Goal: Task Accomplishment & Management: Manage account settings

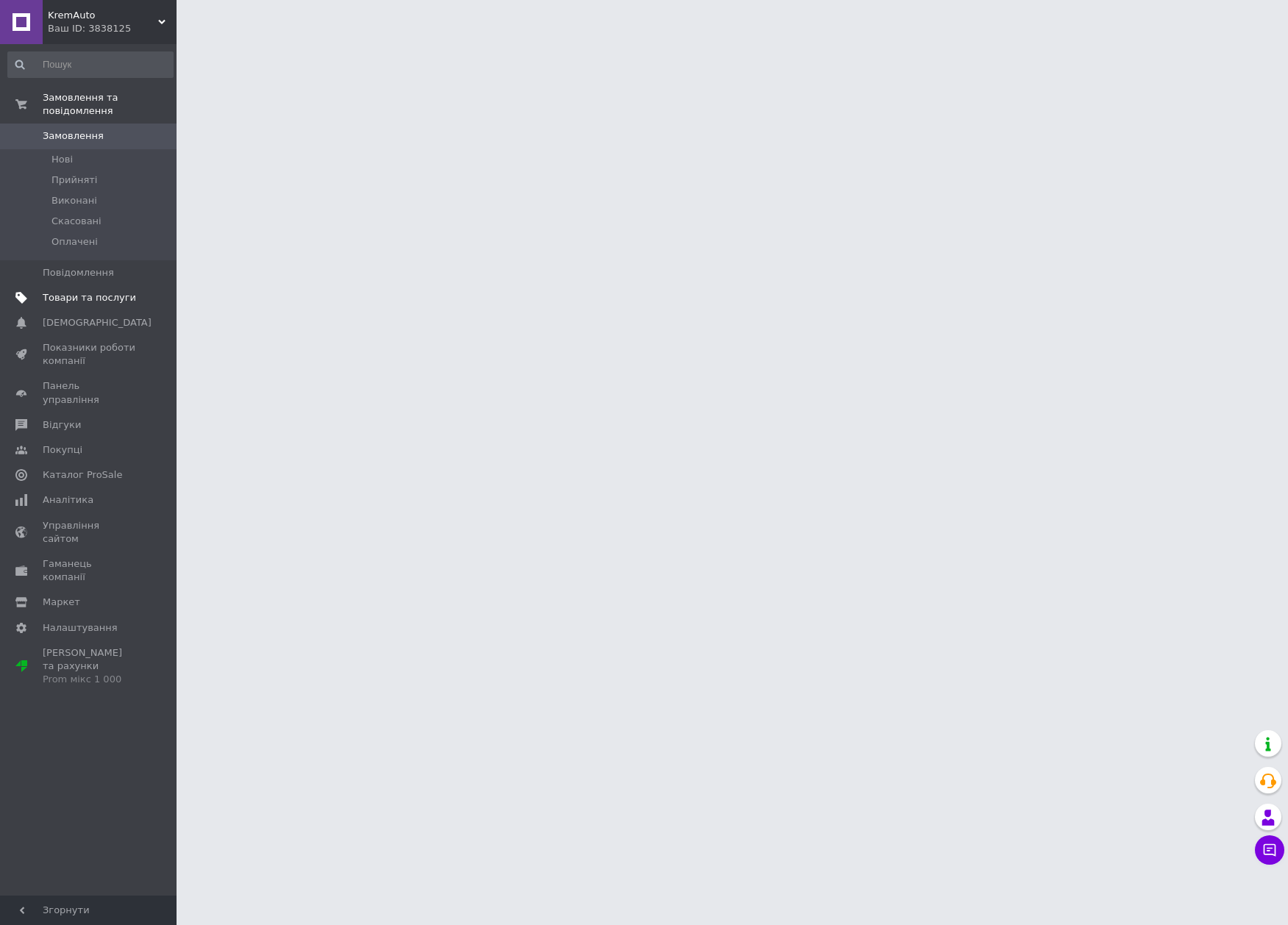
click at [94, 286] on ul "Замовлення та повідомлення Замовлення 0 [GEOGRAPHIC_DATA] Виконані Скасовані Оп…" at bounding box center [90, 388] width 181 height 606
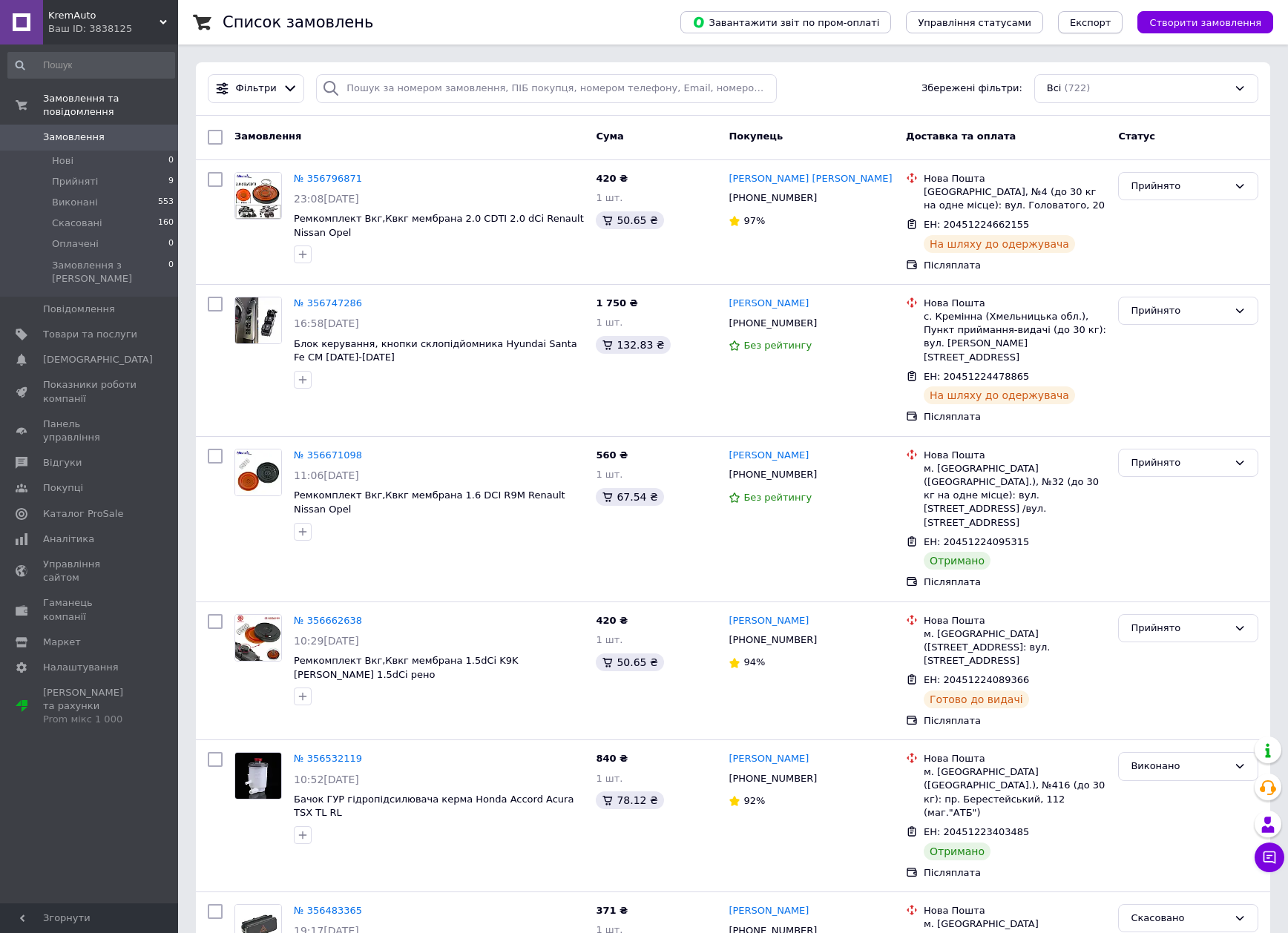
click at [1123, 29] on button "Експорт" at bounding box center [1090, 22] width 65 height 22
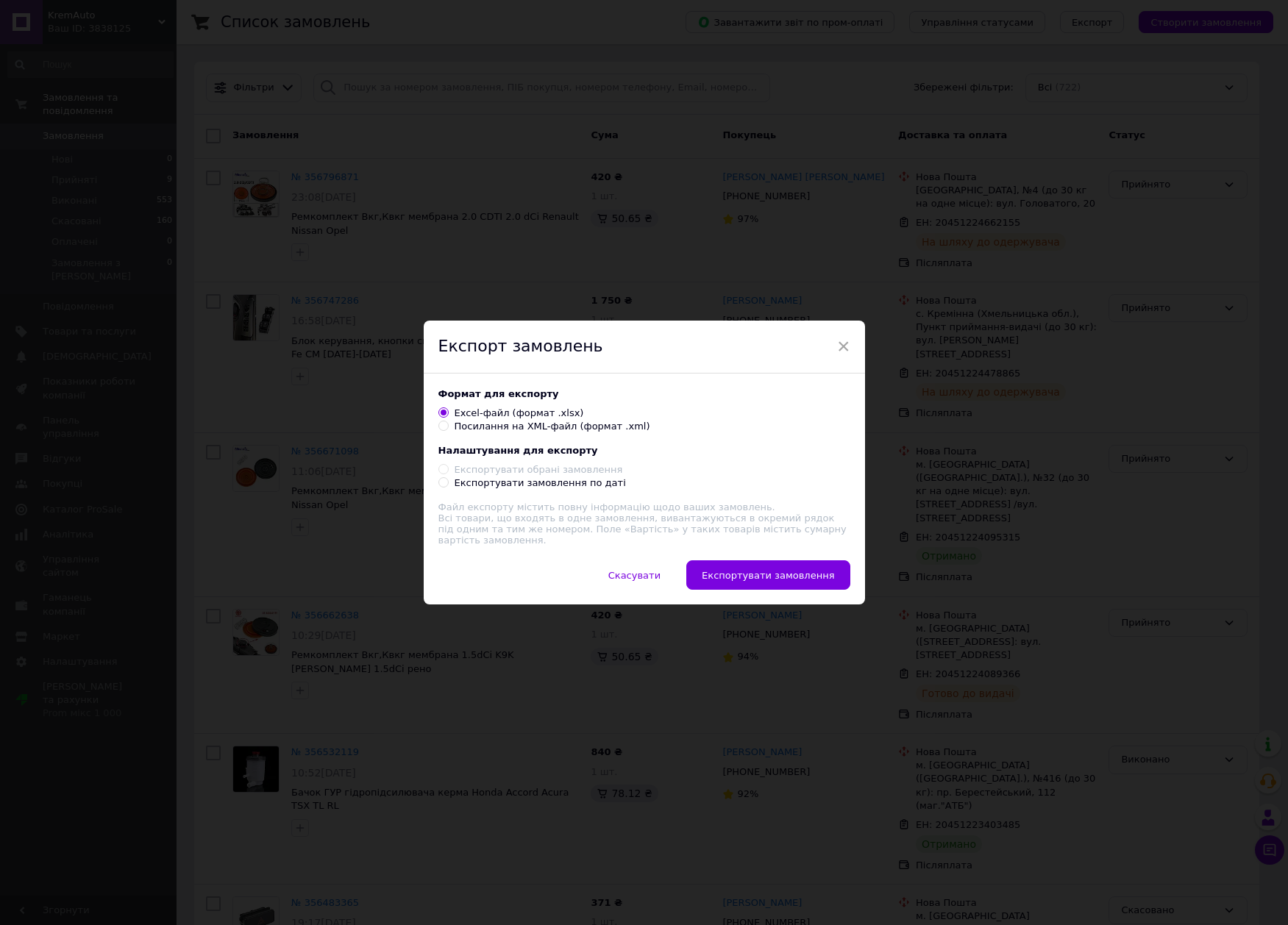
click at [832, 335] on div "Експорт замовлень" at bounding box center [644, 347] width 441 height 53
click at [841, 343] on span "×" at bounding box center [843, 346] width 13 height 25
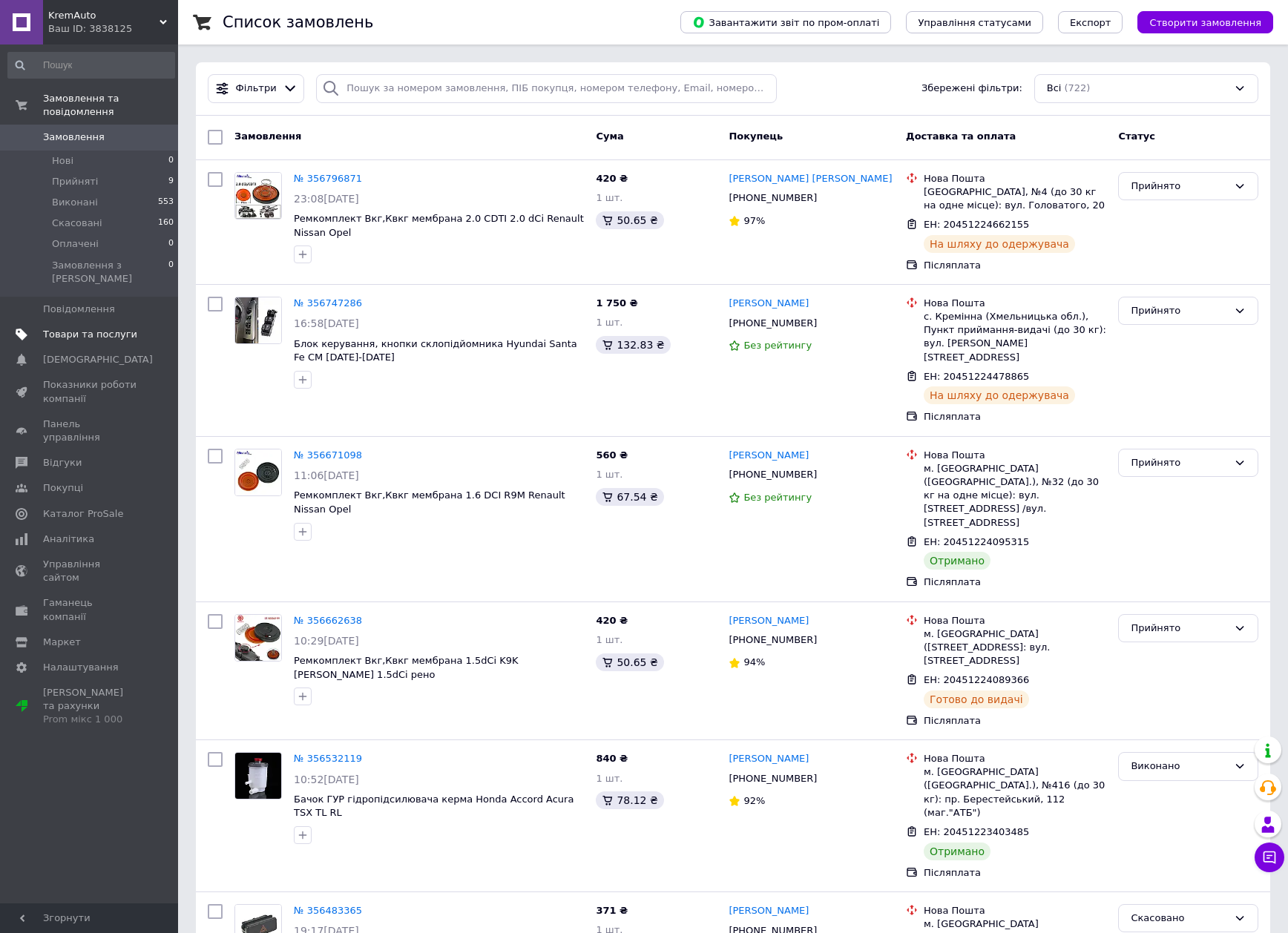
click at [98, 328] on span "Товари та послуги" at bounding box center [89, 334] width 94 height 13
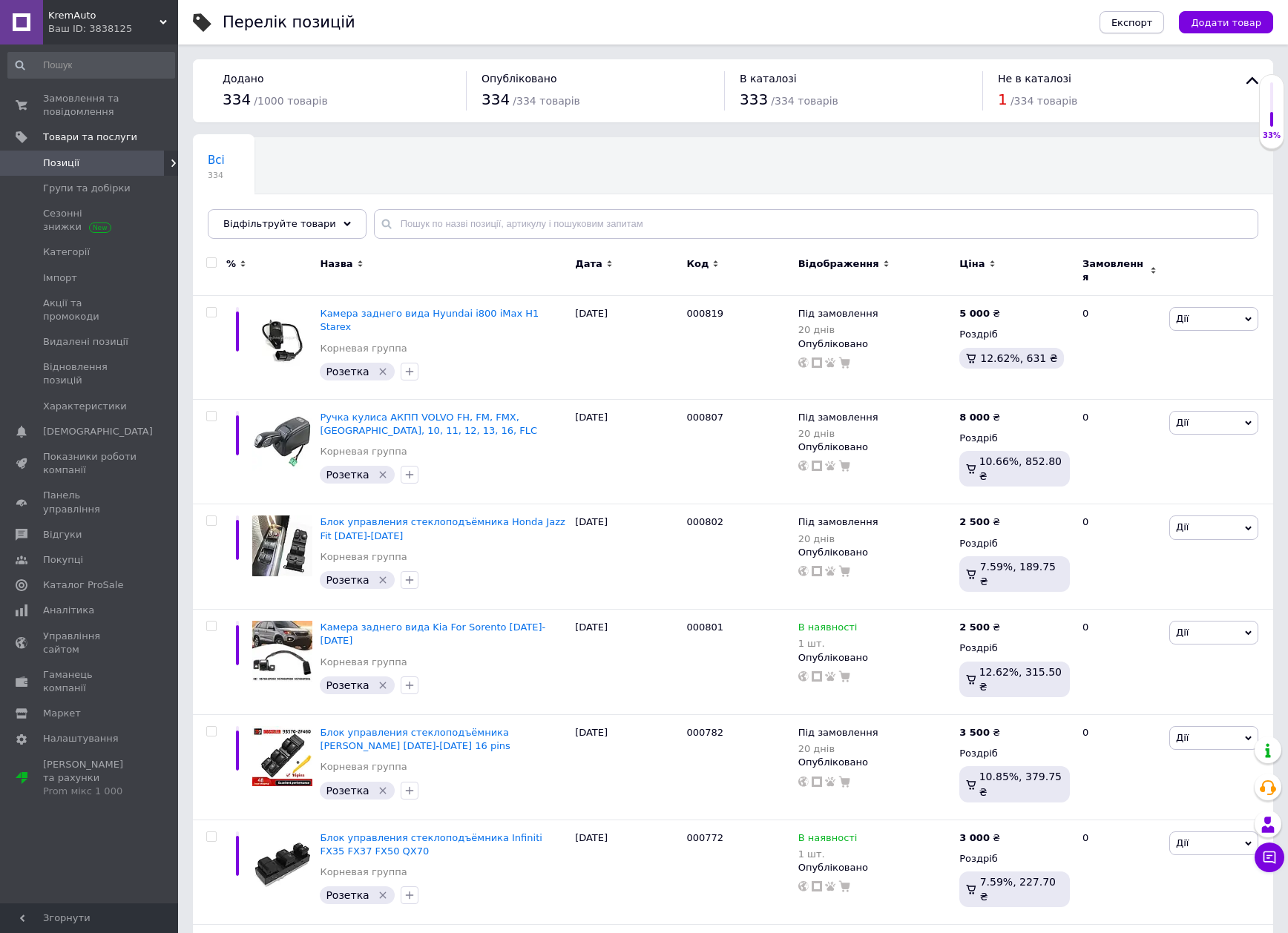
click at [1164, 21] on button "Експорт" at bounding box center [1132, 22] width 65 height 22
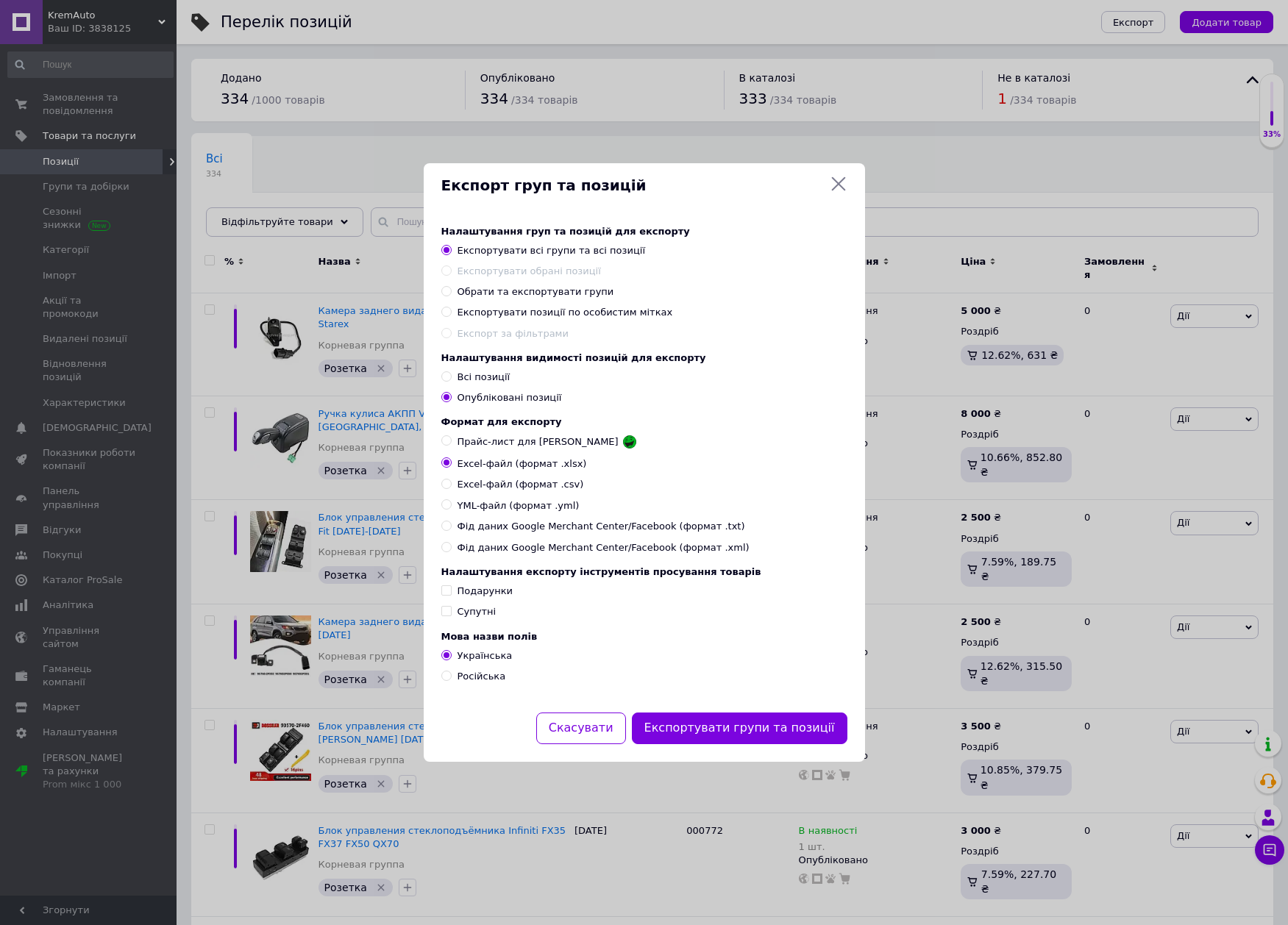
click at [841, 184] on icon at bounding box center [838, 184] width 17 height 17
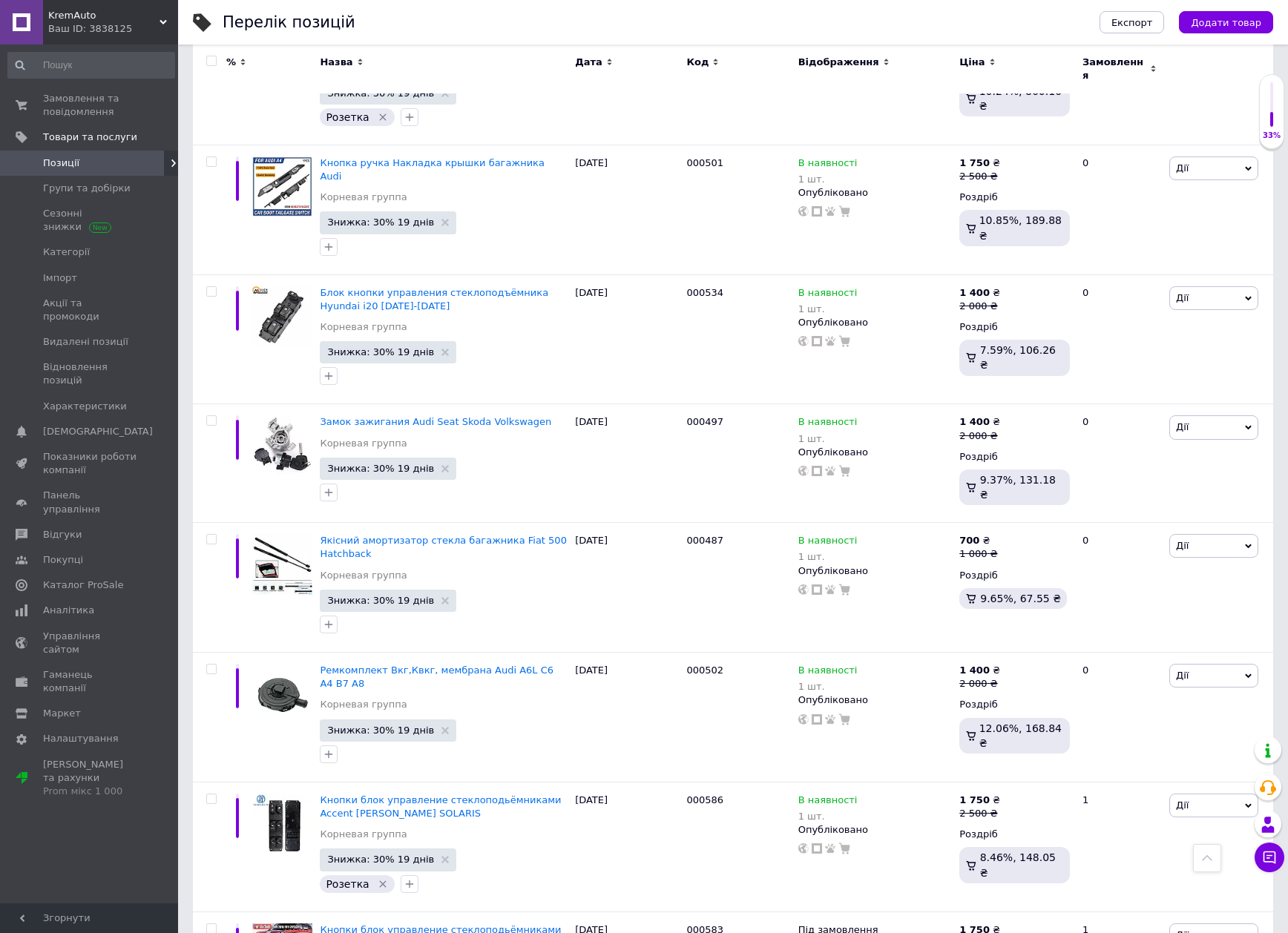
scroll to position [11524, 0]
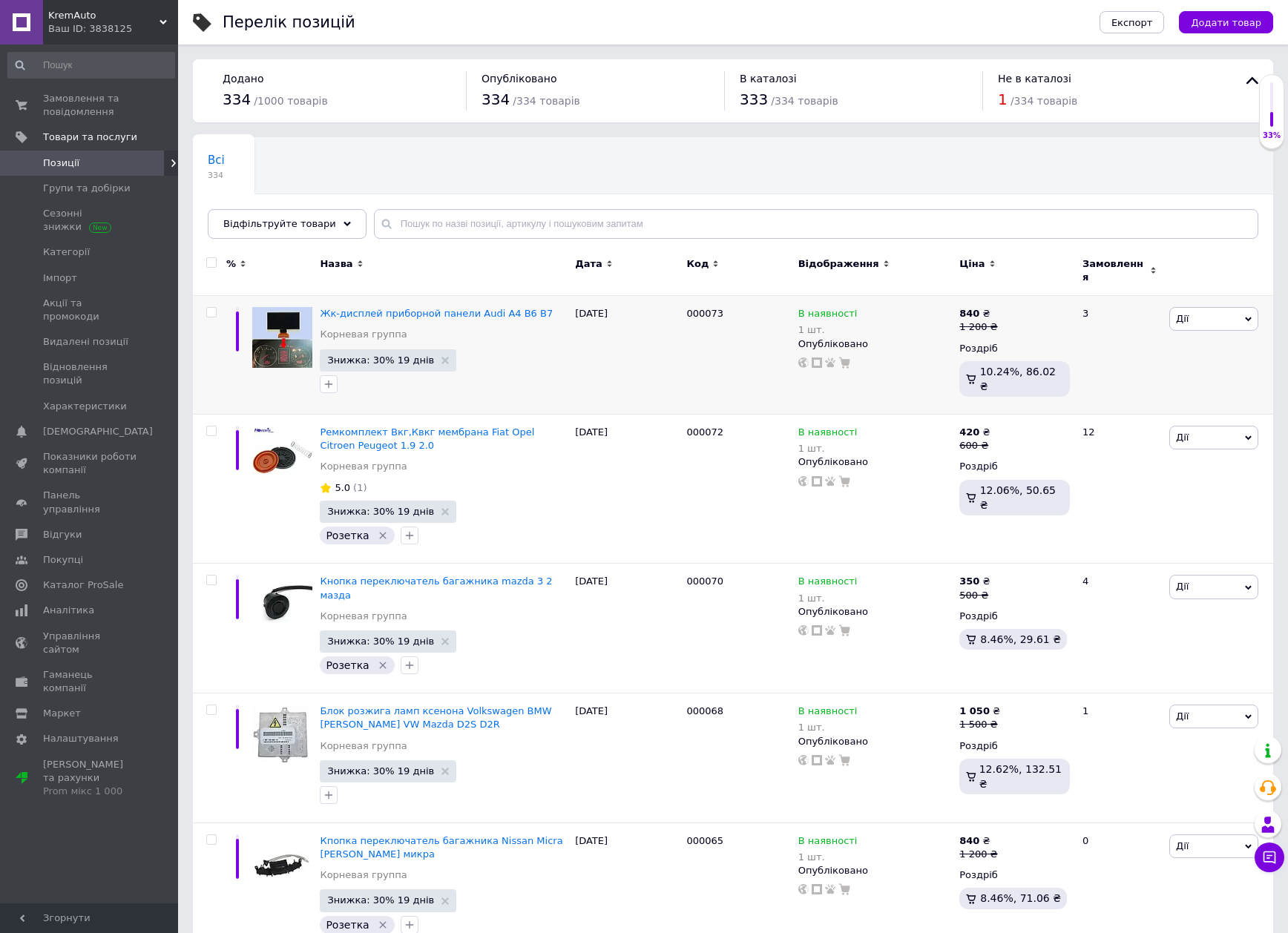
drag, startPoint x: 484, startPoint y: 164, endPoint x: 459, endPoint y: 315, distance: 153.1
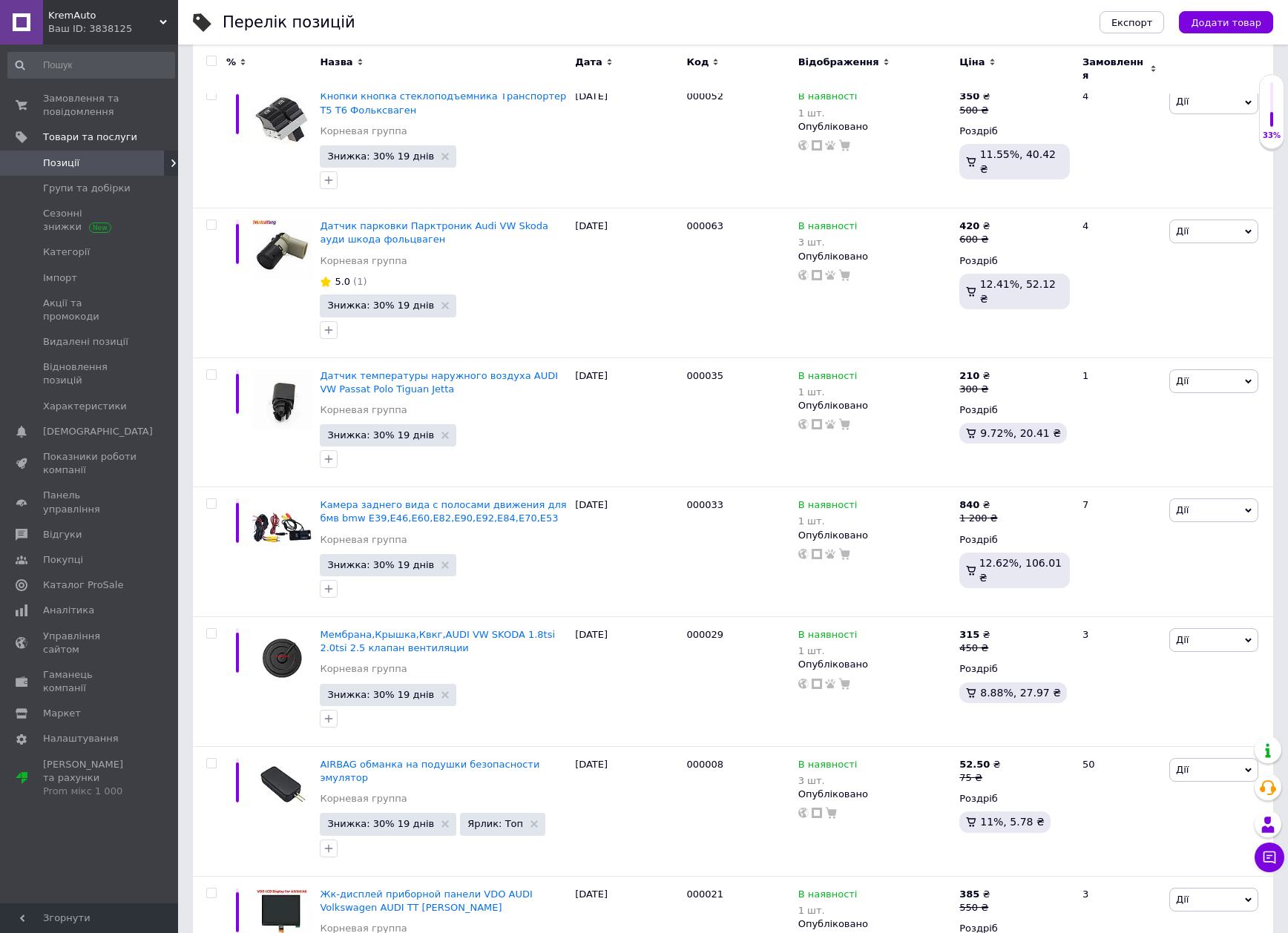
scroll to position [3825, 0]
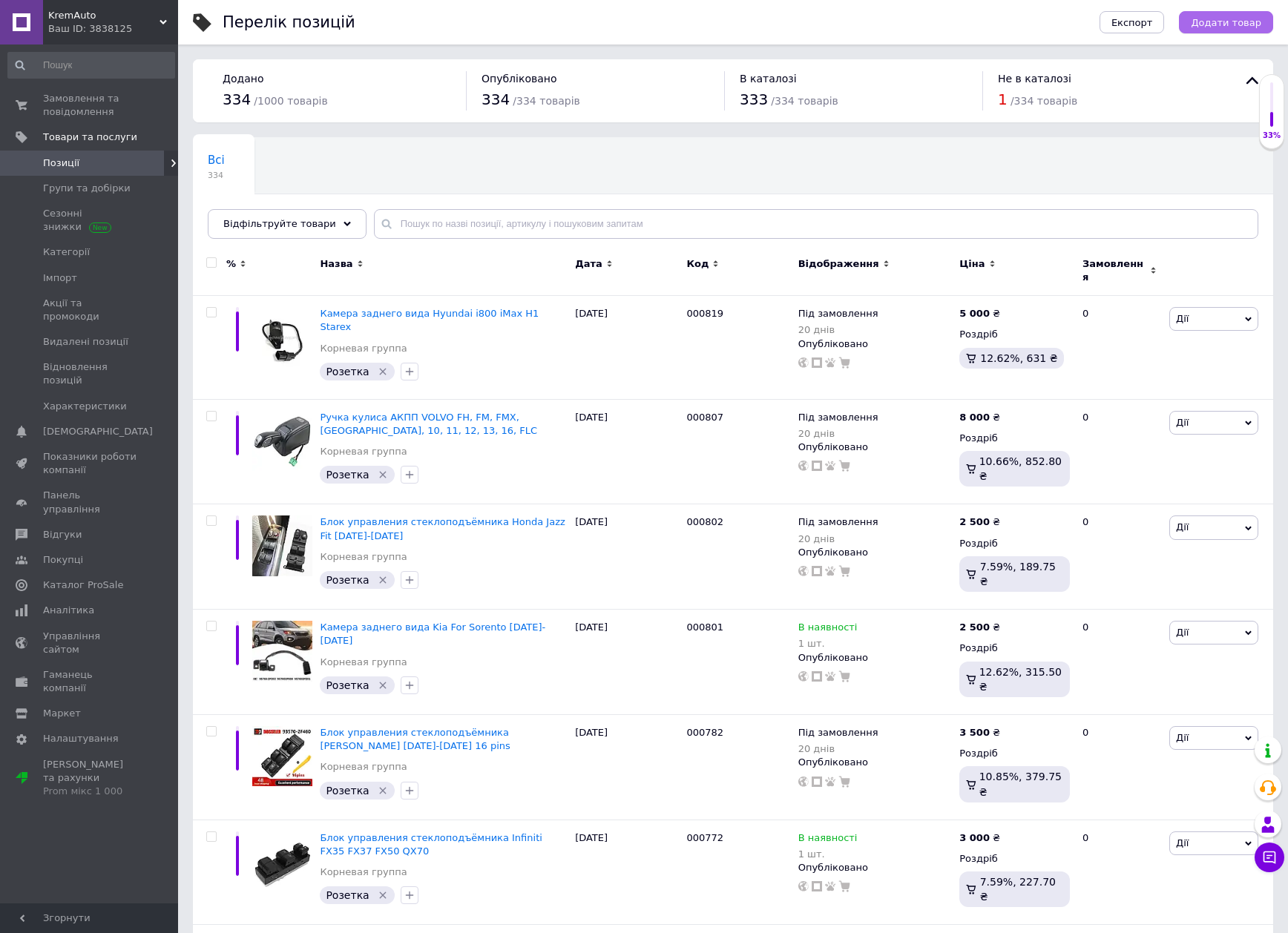
click at [1214, 25] on span "Додати товар" at bounding box center [1225, 23] width 70 height 11
click at [1138, 27] on span "Експорт" at bounding box center [1132, 23] width 41 height 11
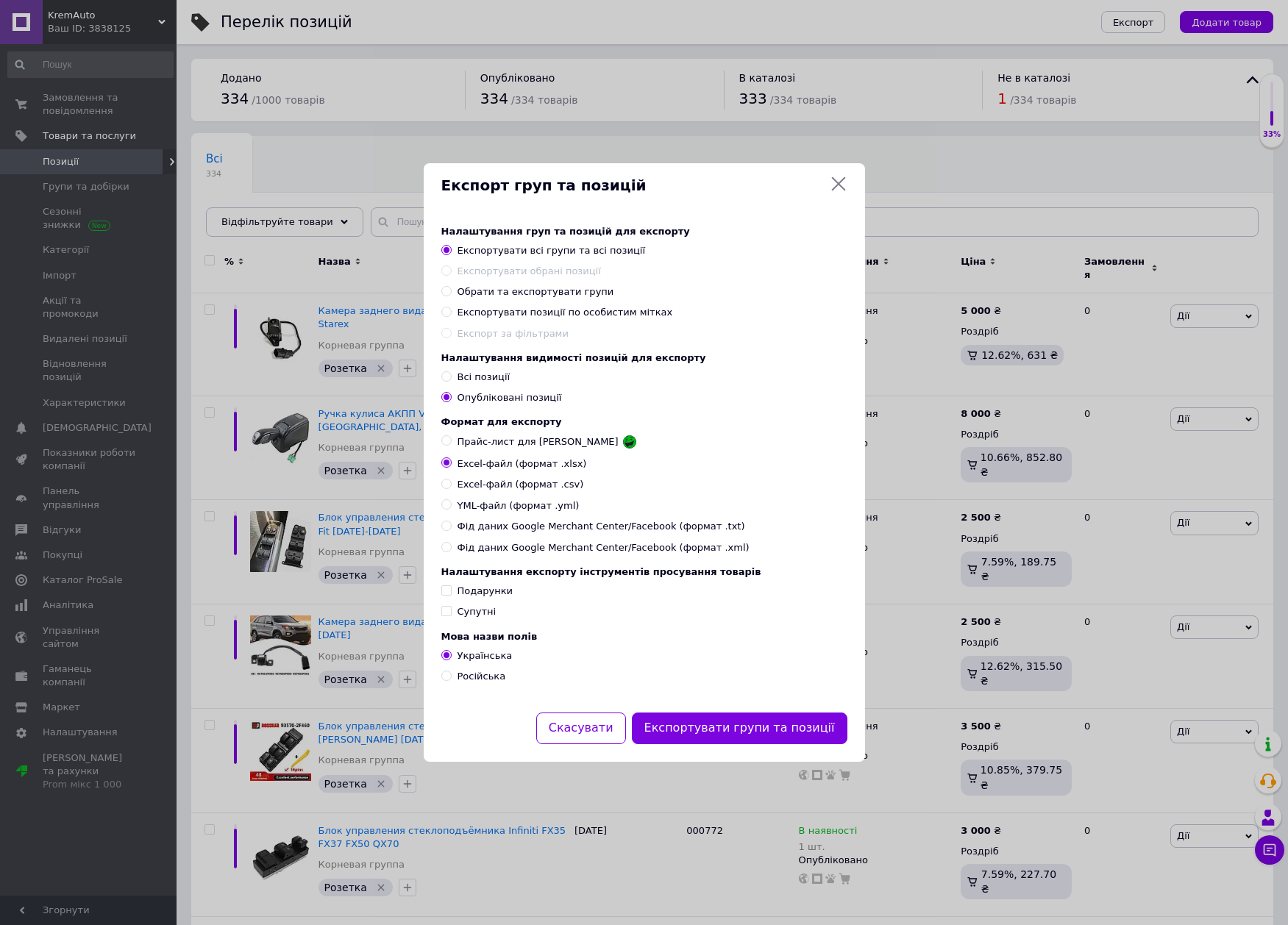
click at [532, 441] on span "Прайс-лист для [PERSON_NAME]" at bounding box center [538, 442] width 161 height 13
click at [451, 441] on input "Прайс-лист для [PERSON_NAME]" at bounding box center [446, 440] width 9 height 9
radio input "true"
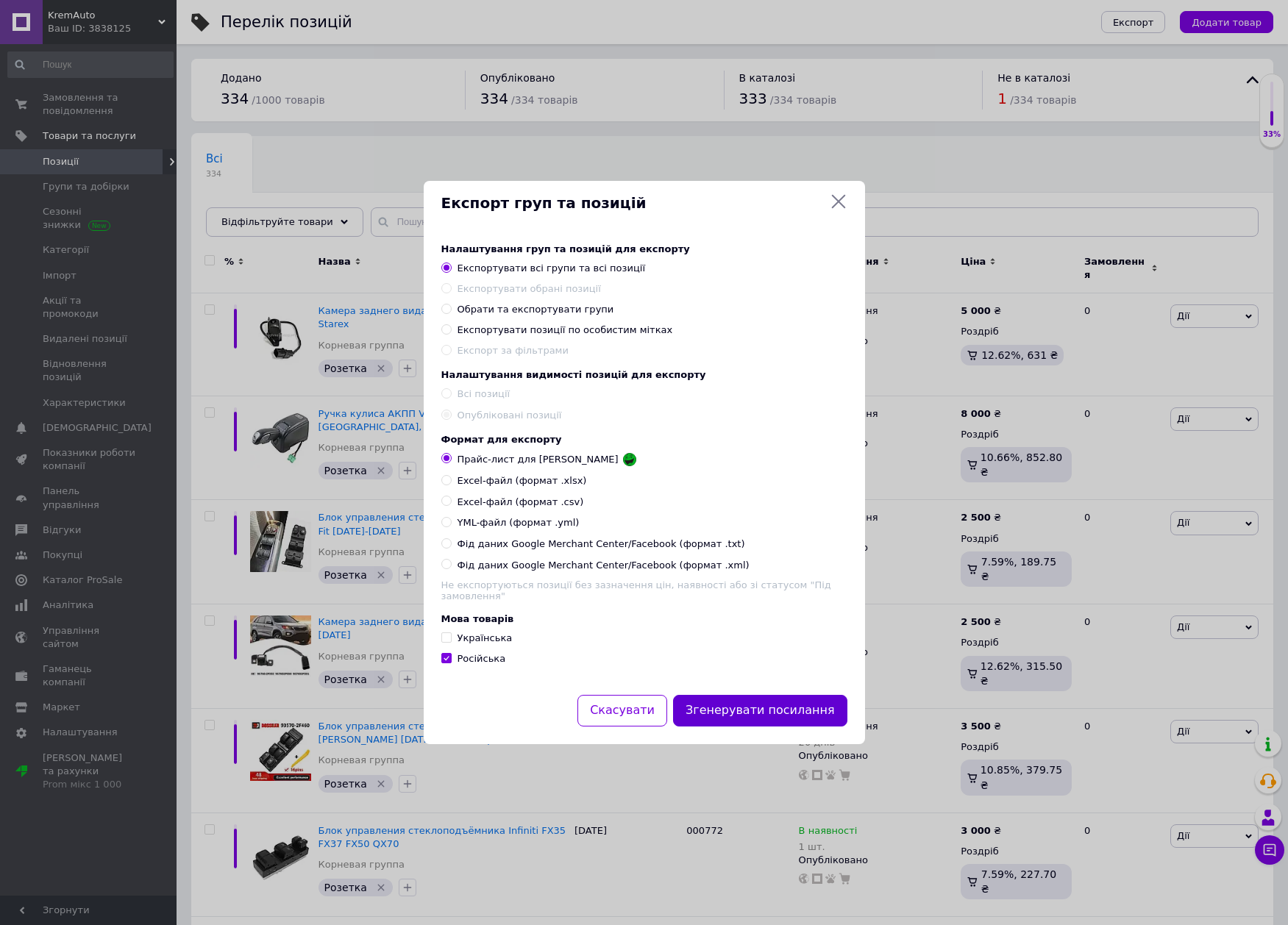
click at [767, 719] on button "Згенерувати посилання" at bounding box center [761, 711] width 174 height 31
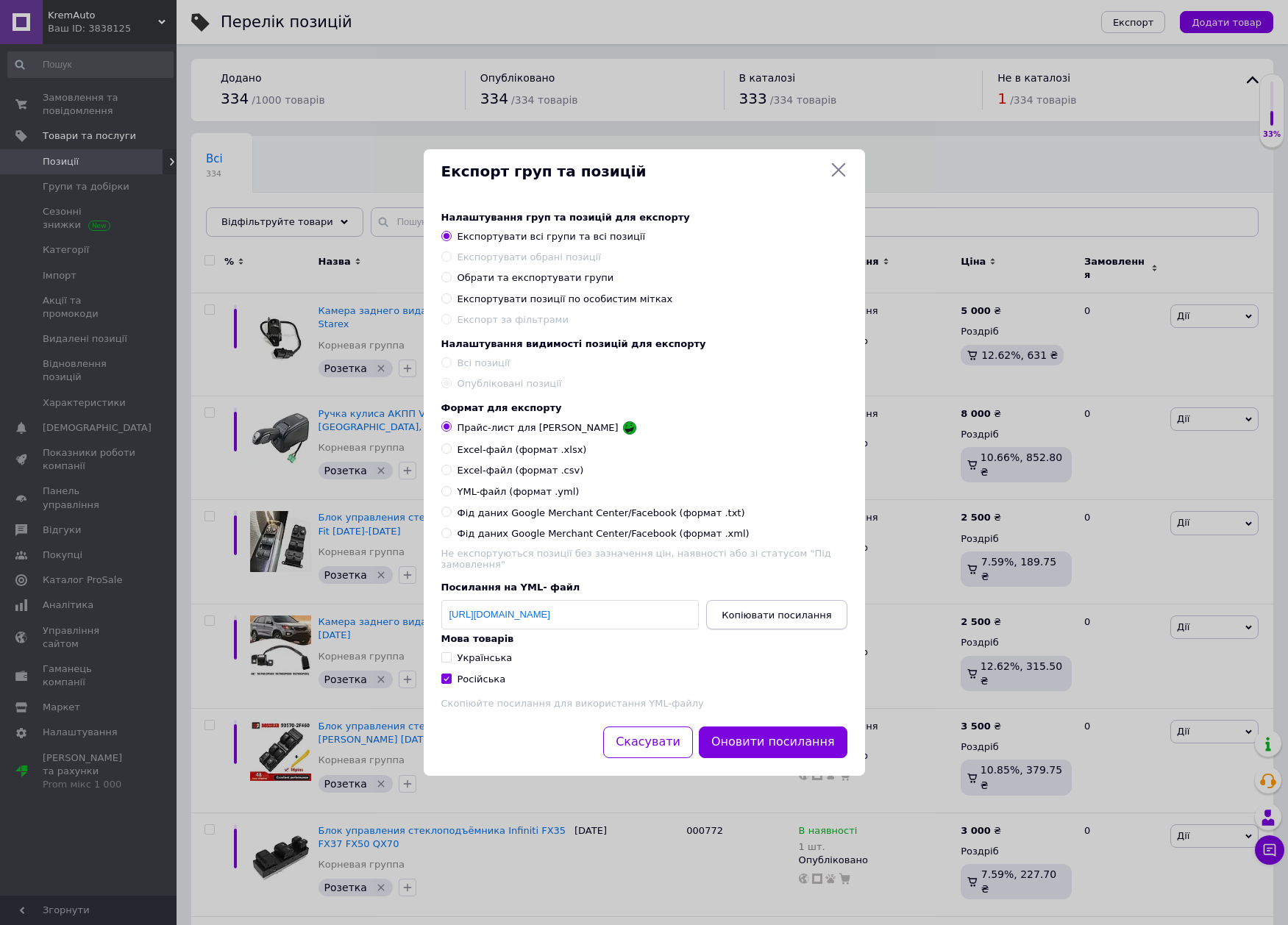
click at [789, 614] on span "Копіювати посилання" at bounding box center [776, 615] width 110 height 11
click at [837, 171] on icon at bounding box center [838, 169] width 17 height 17
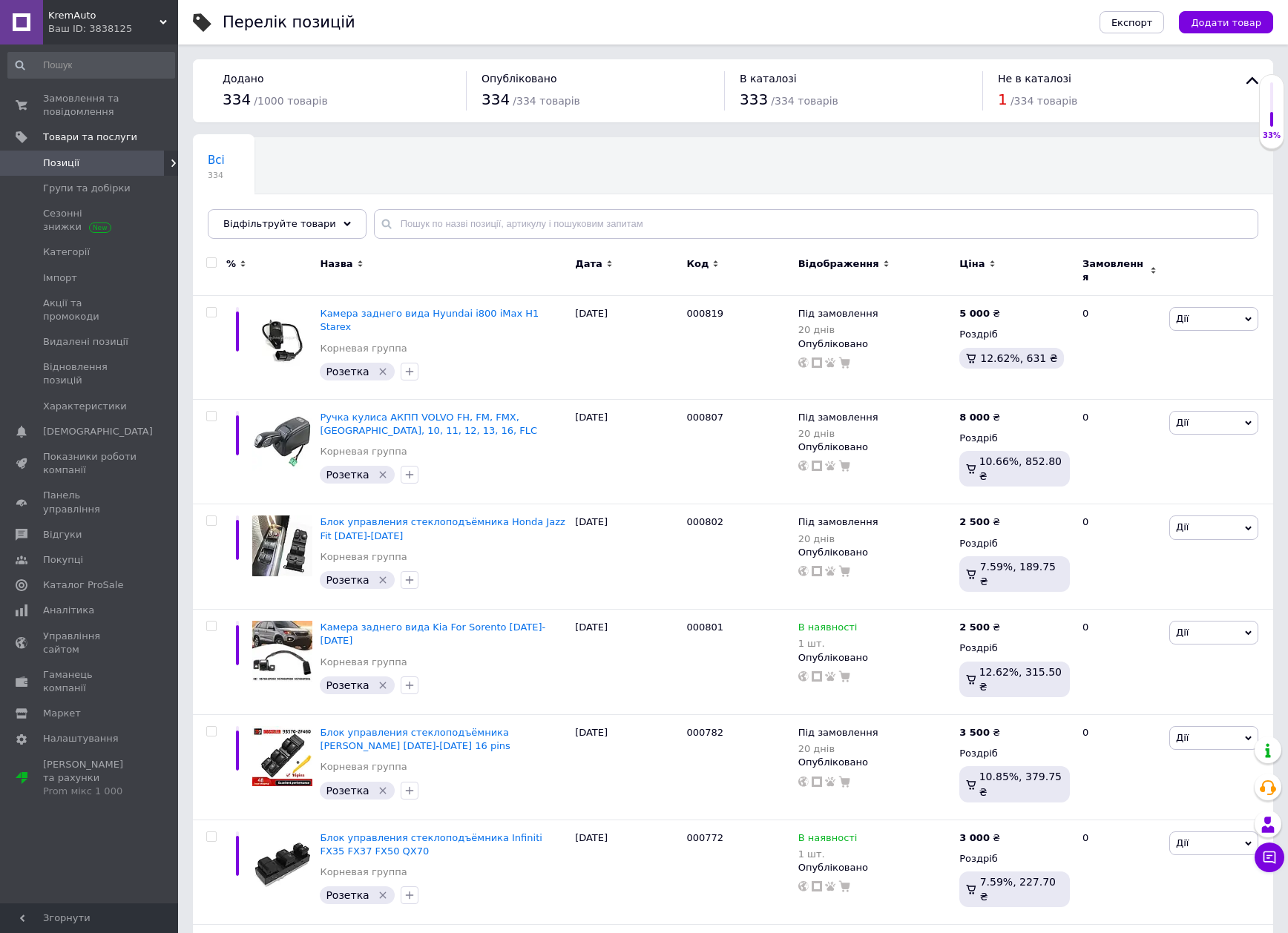
click at [681, 151] on div "Всі 334 Ok Відфільтровано... Зберегти" at bounding box center [733, 195] width 1081 height 123
click at [849, 310] on span "Під замовлення" at bounding box center [838, 316] width 80 height 16
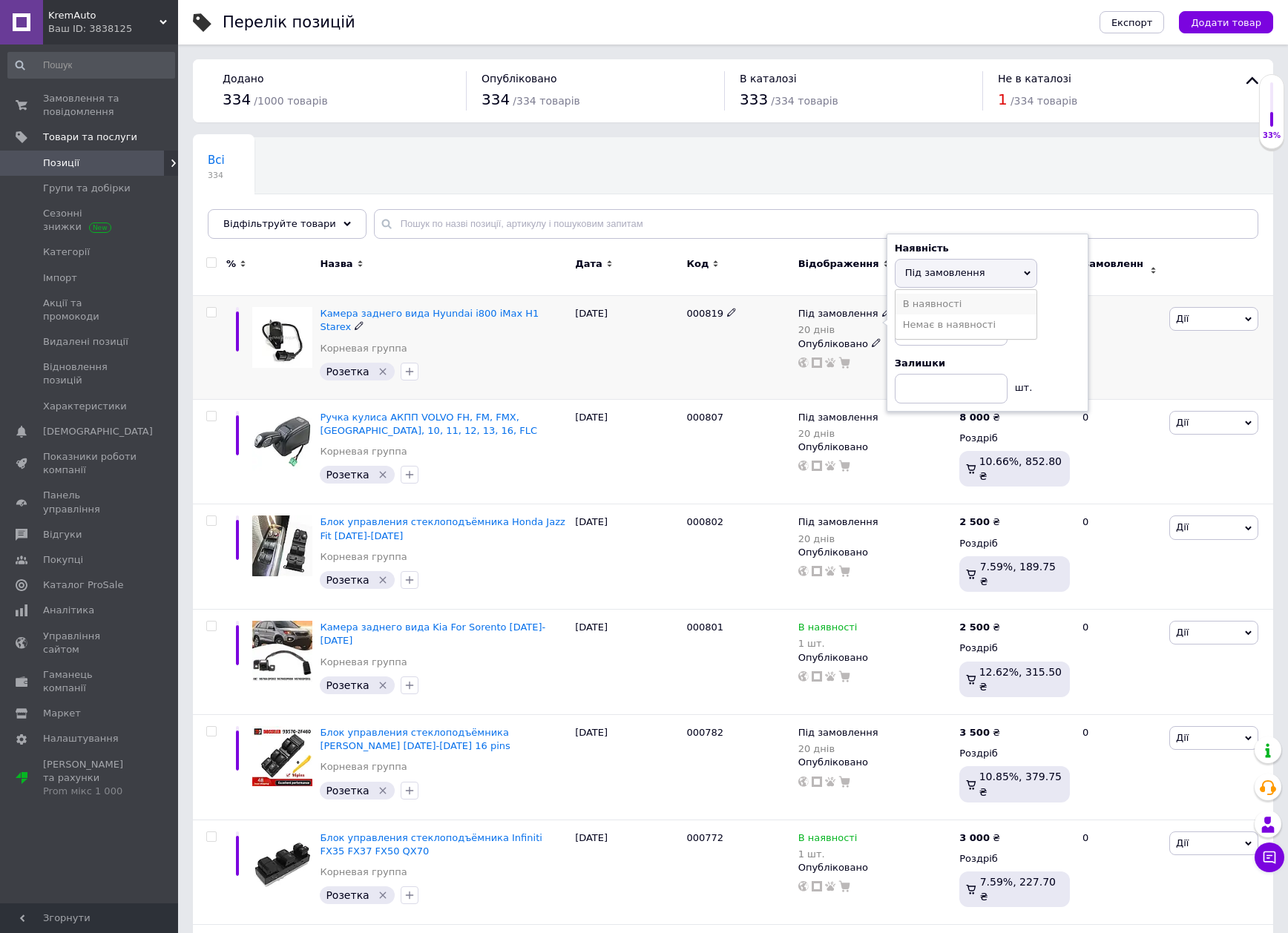
click at [963, 294] on li "В наявності" at bounding box center [966, 304] width 141 height 21
click at [902, 411] on div "Під замовлення 20 днів" at bounding box center [875, 425] width 154 height 29
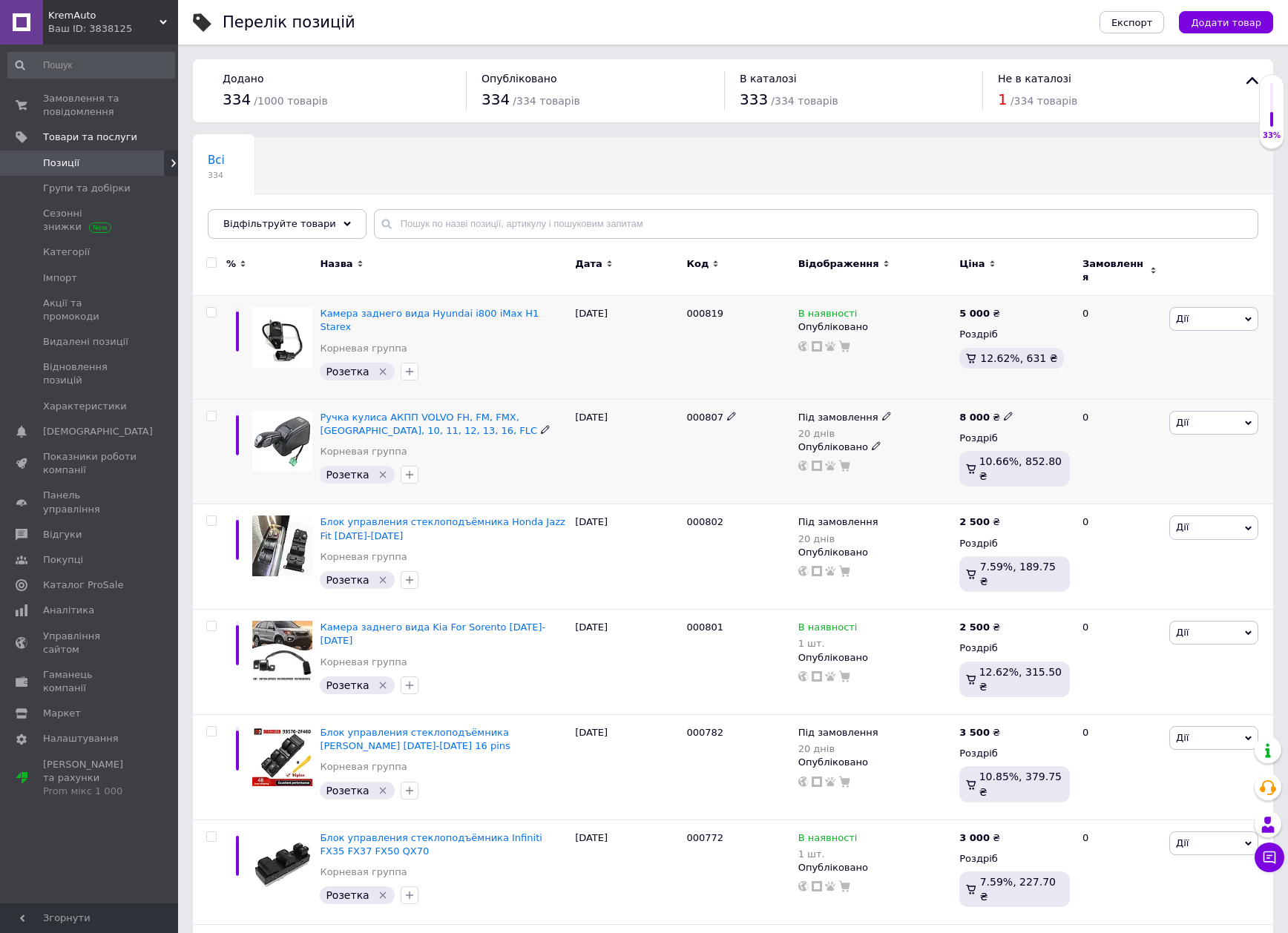
click at [838, 412] on span "Під замовлення" at bounding box center [838, 419] width 80 height 16
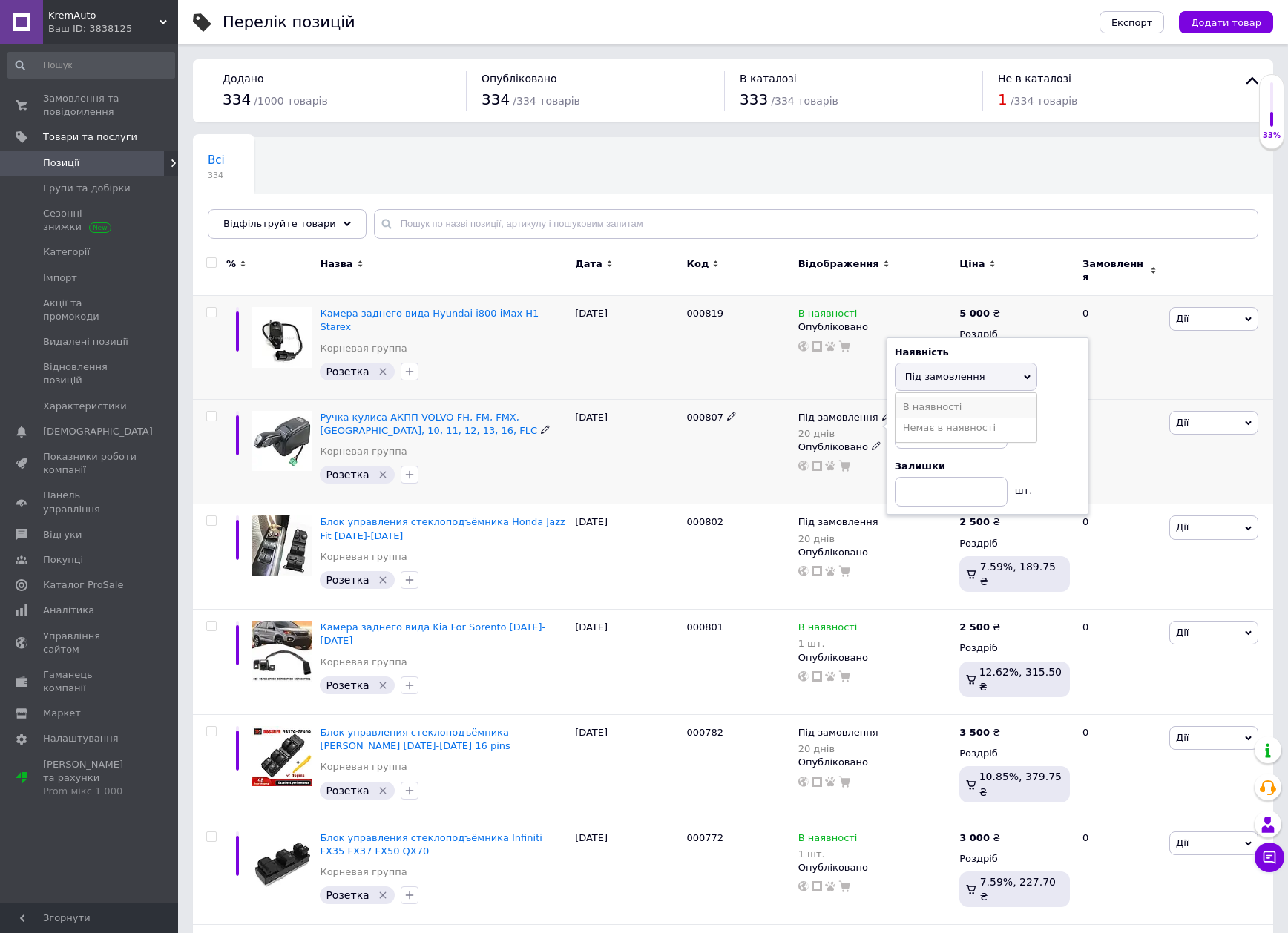
click at [951, 396] on li "В наявності" at bounding box center [966, 407] width 141 height 21
click at [733, 472] on div "000807" at bounding box center [738, 451] width 112 height 105
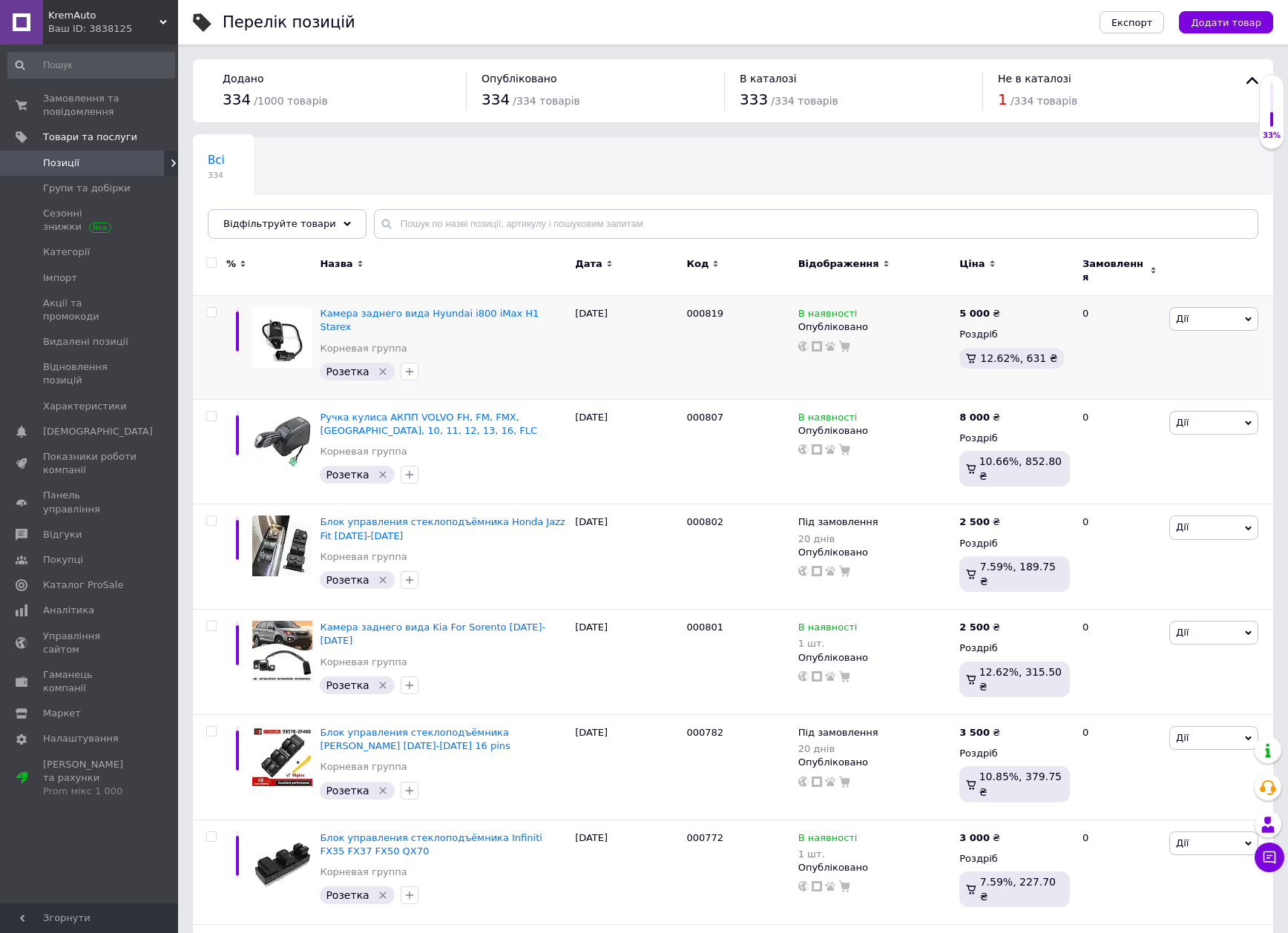
click at [214, 264] on input "checkbox" at bounding box center [211, 263] width 9 height 9
checkbox input "true"
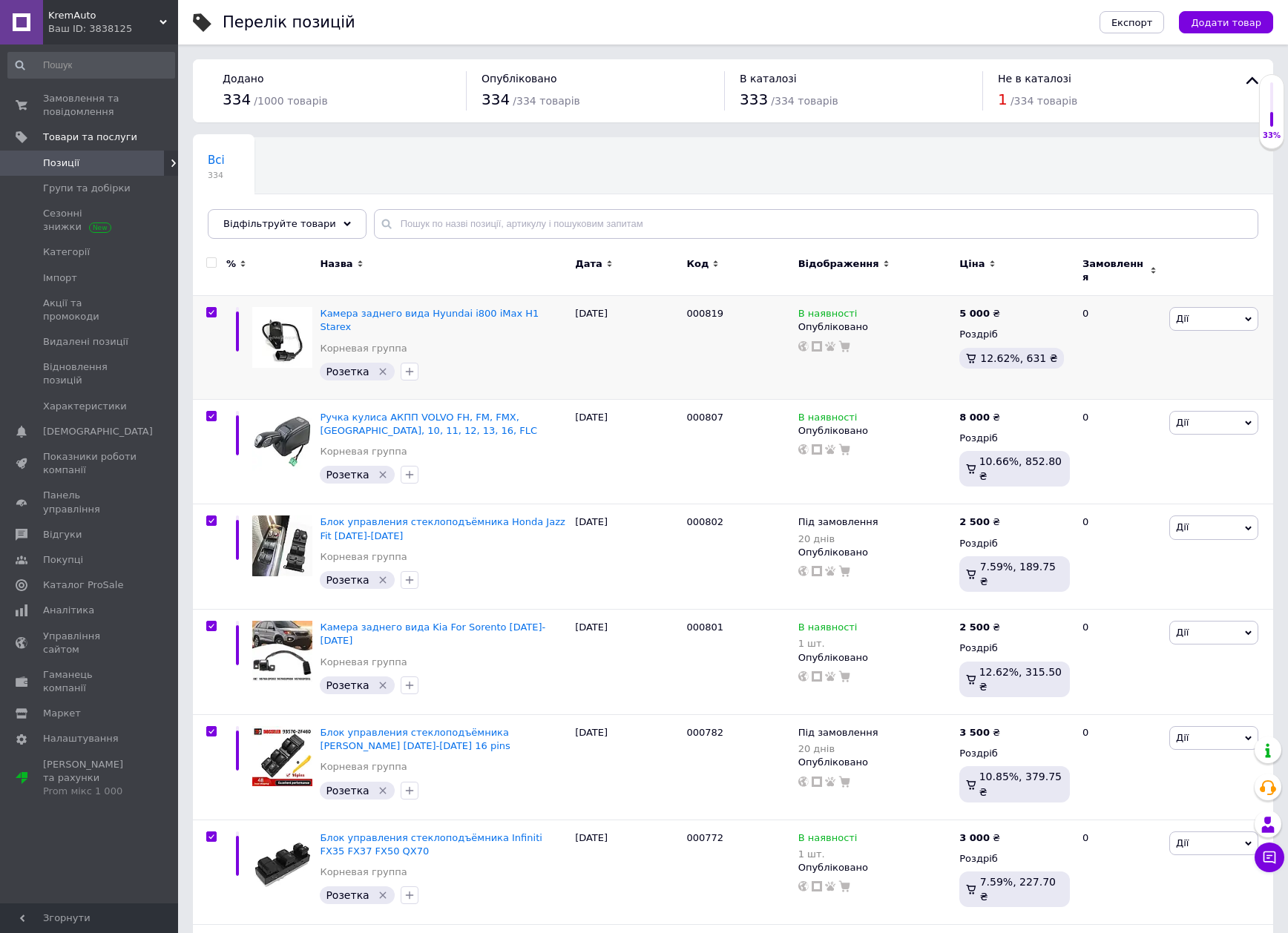
checkbox input "true"
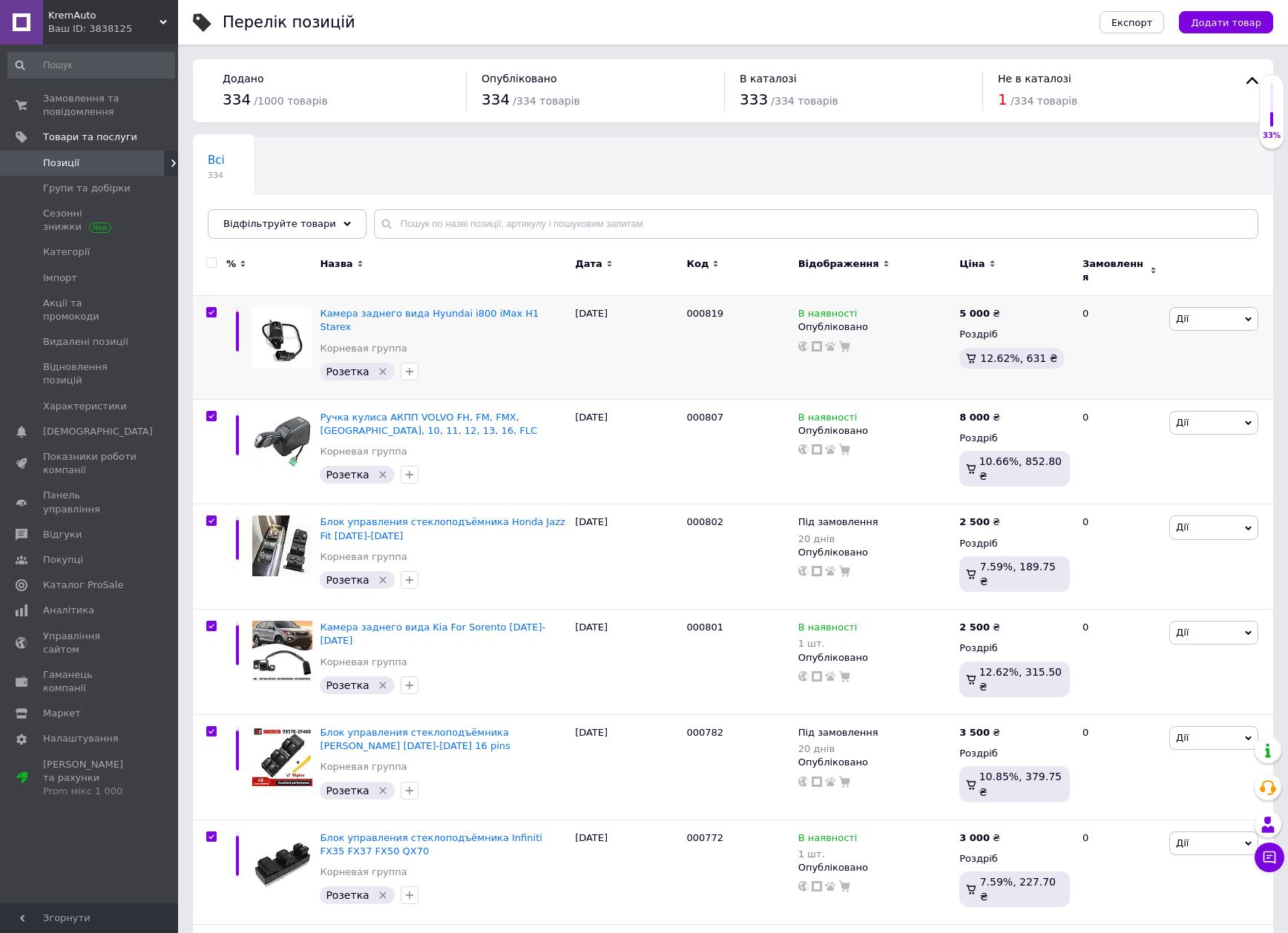
checkbox input "true"
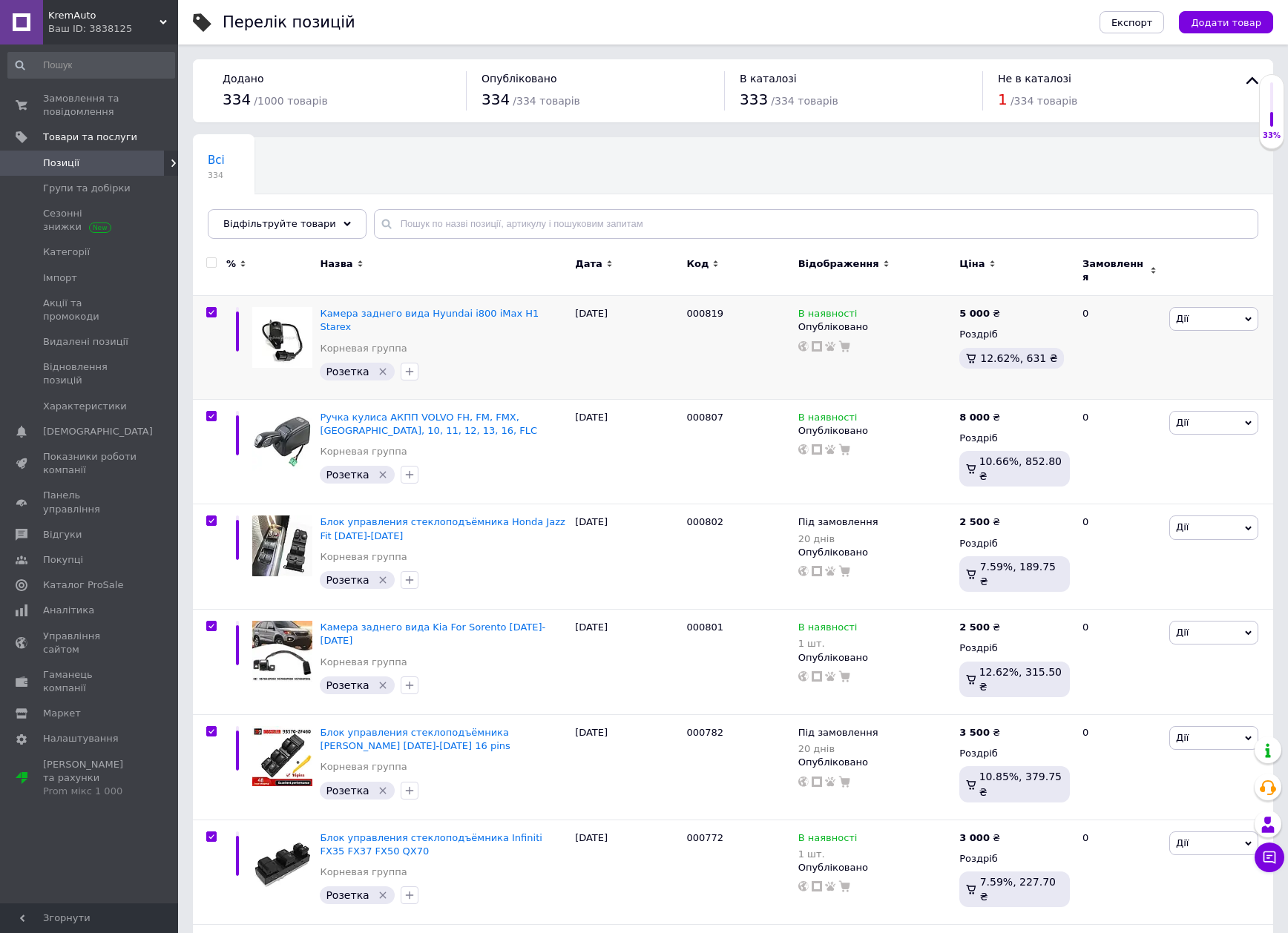
checkbox input "true"
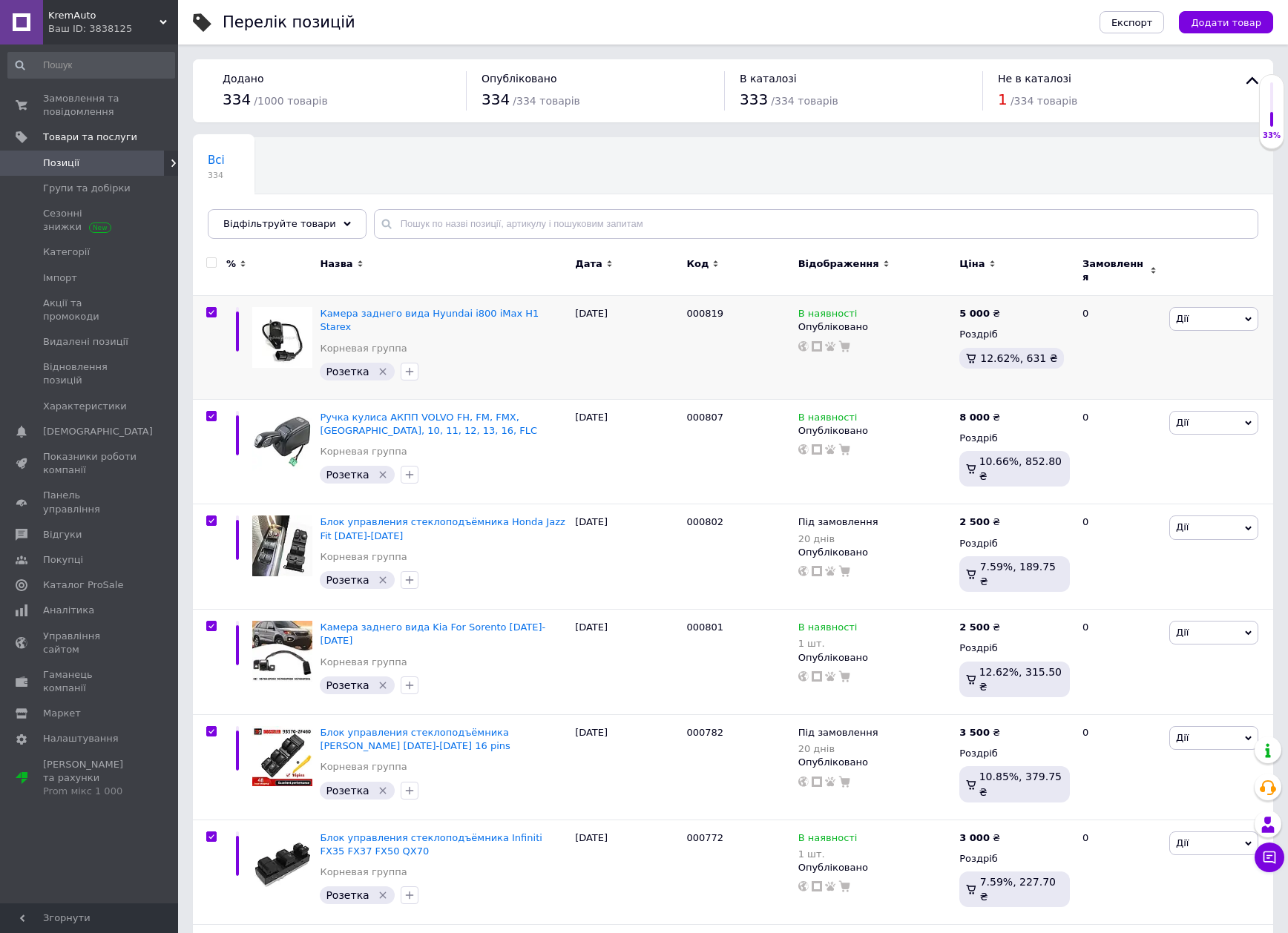
checkbox input "true"
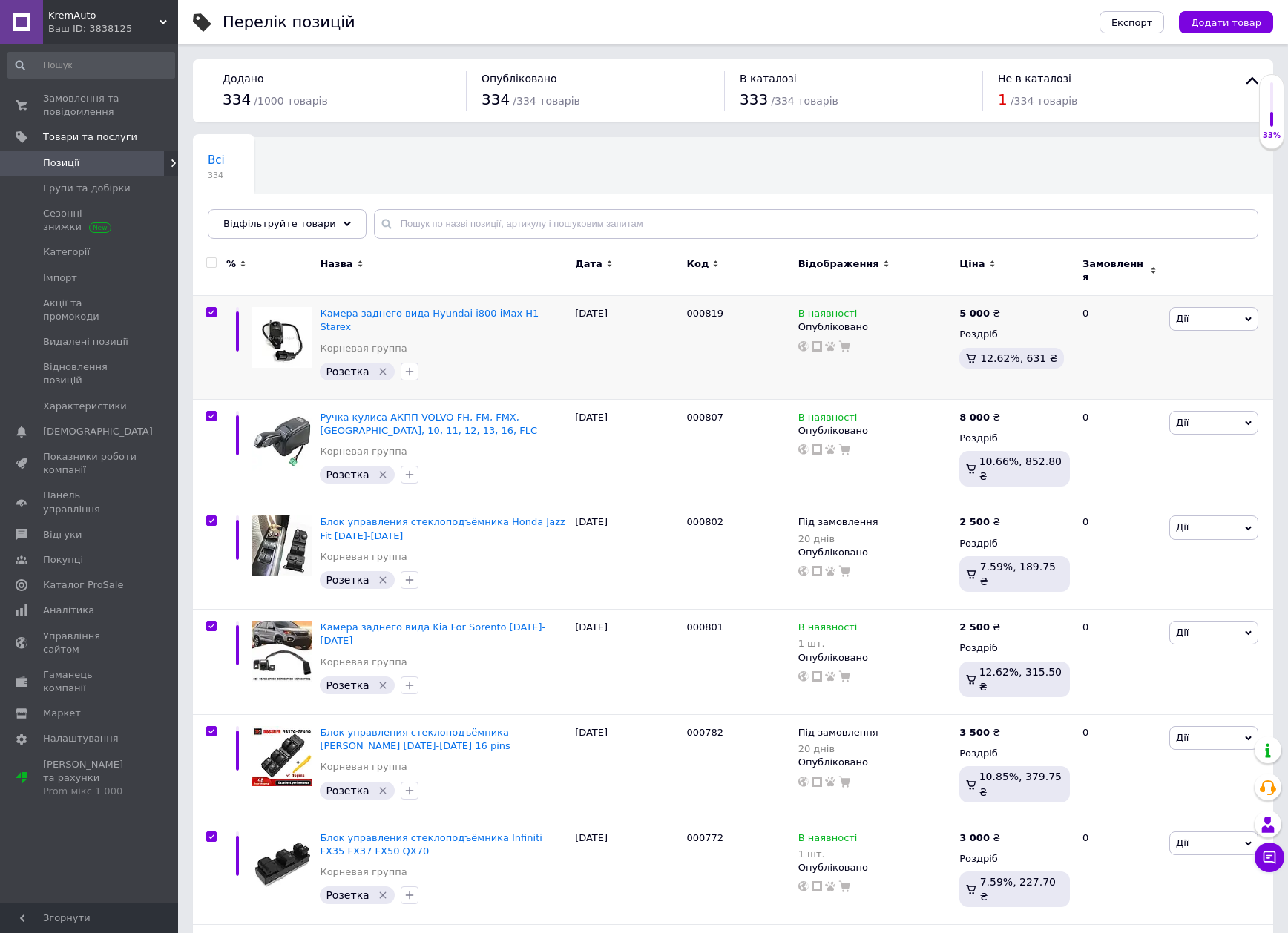
checkbox input "true"
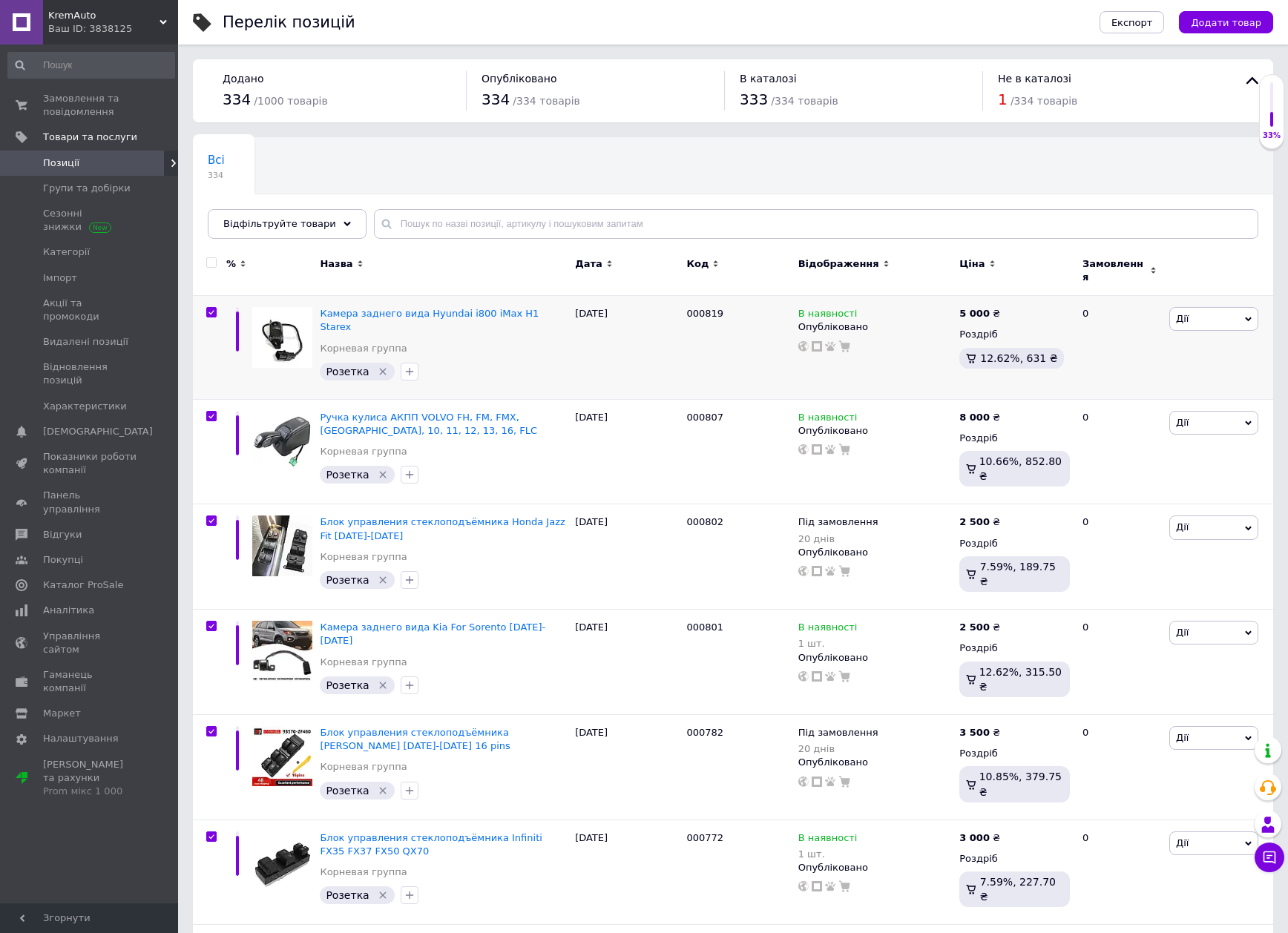
checkbox input "true"
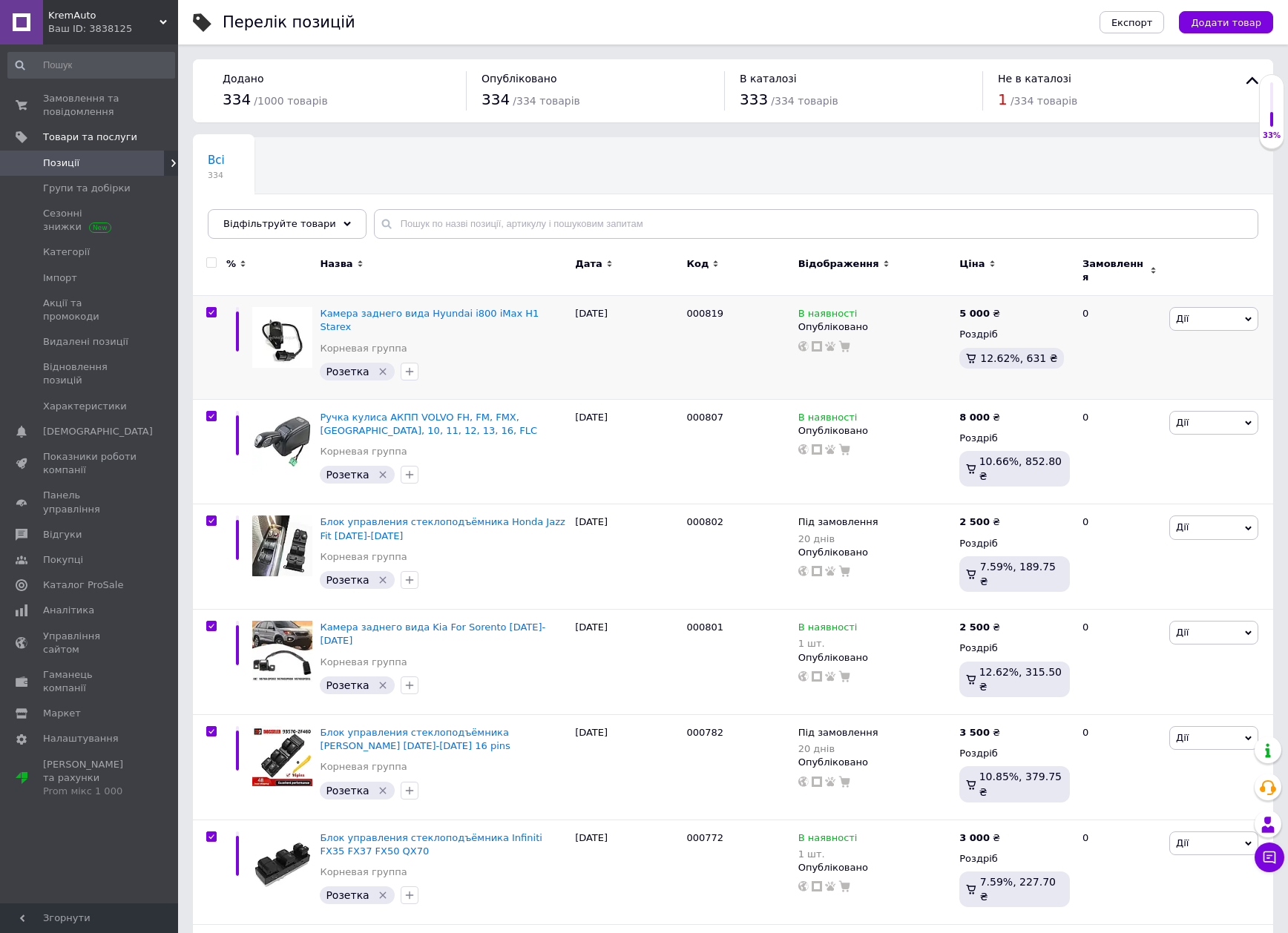
checkbox input "true"
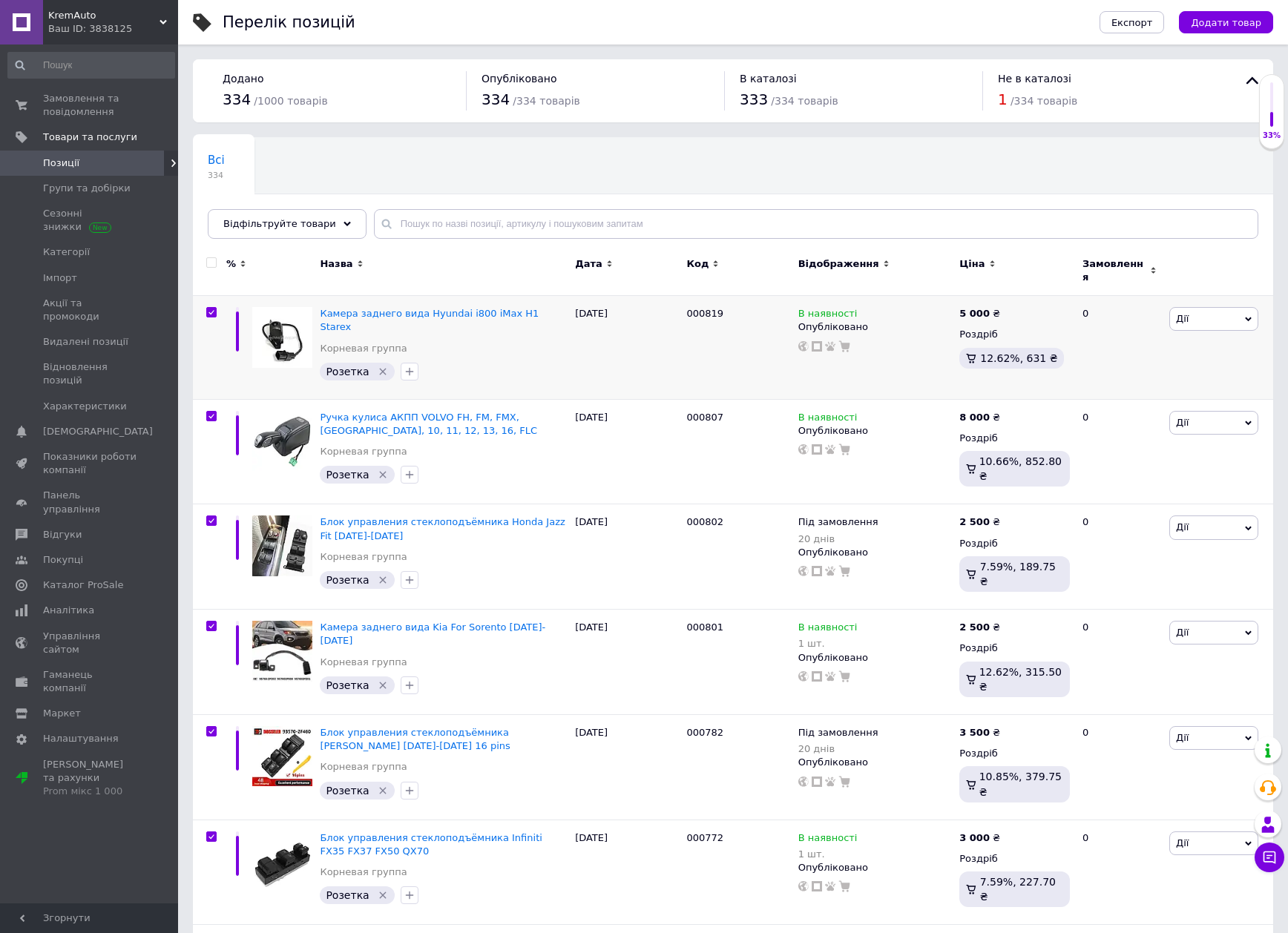
checkbox input "true"
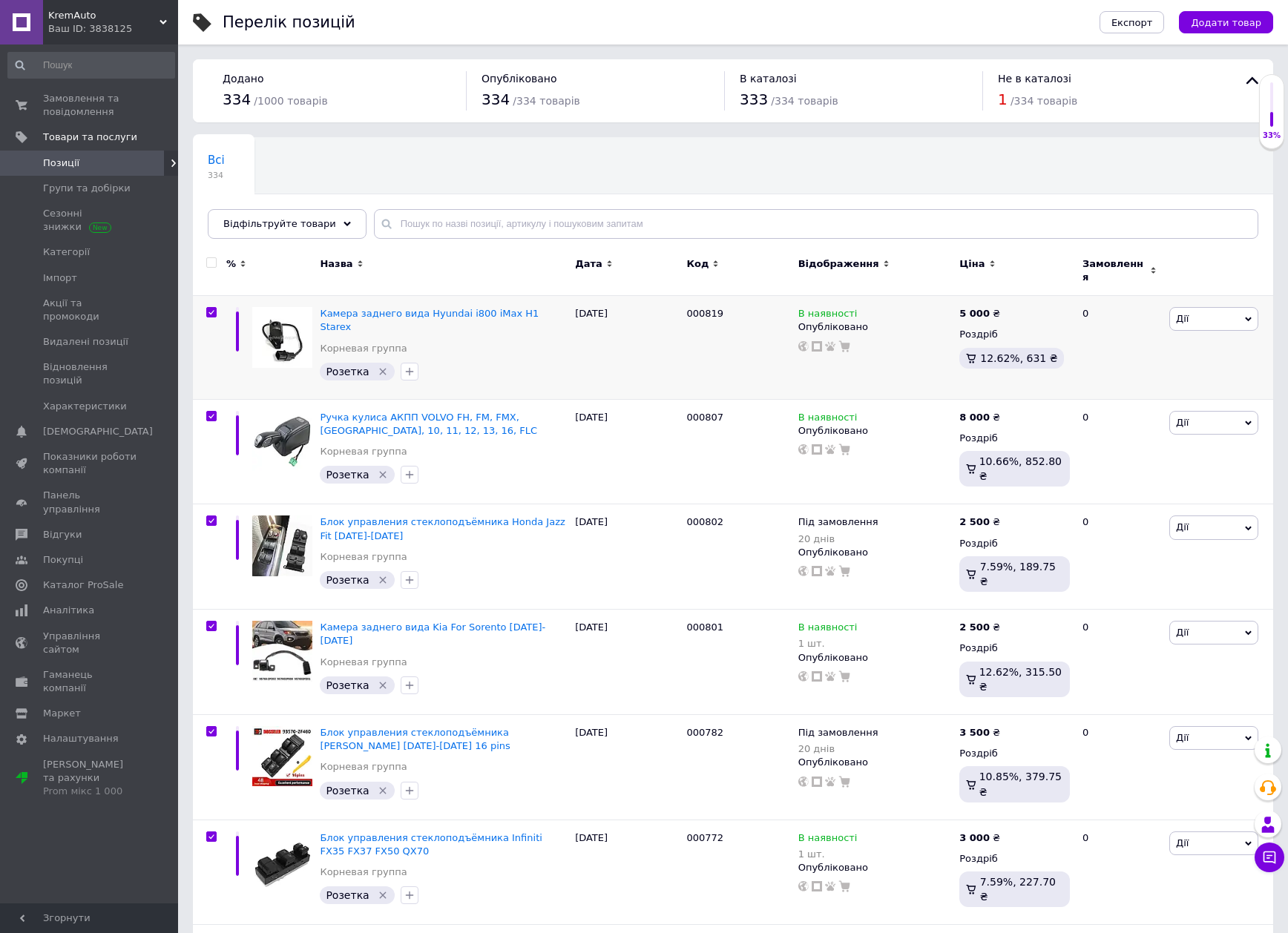
checkbox input "true"
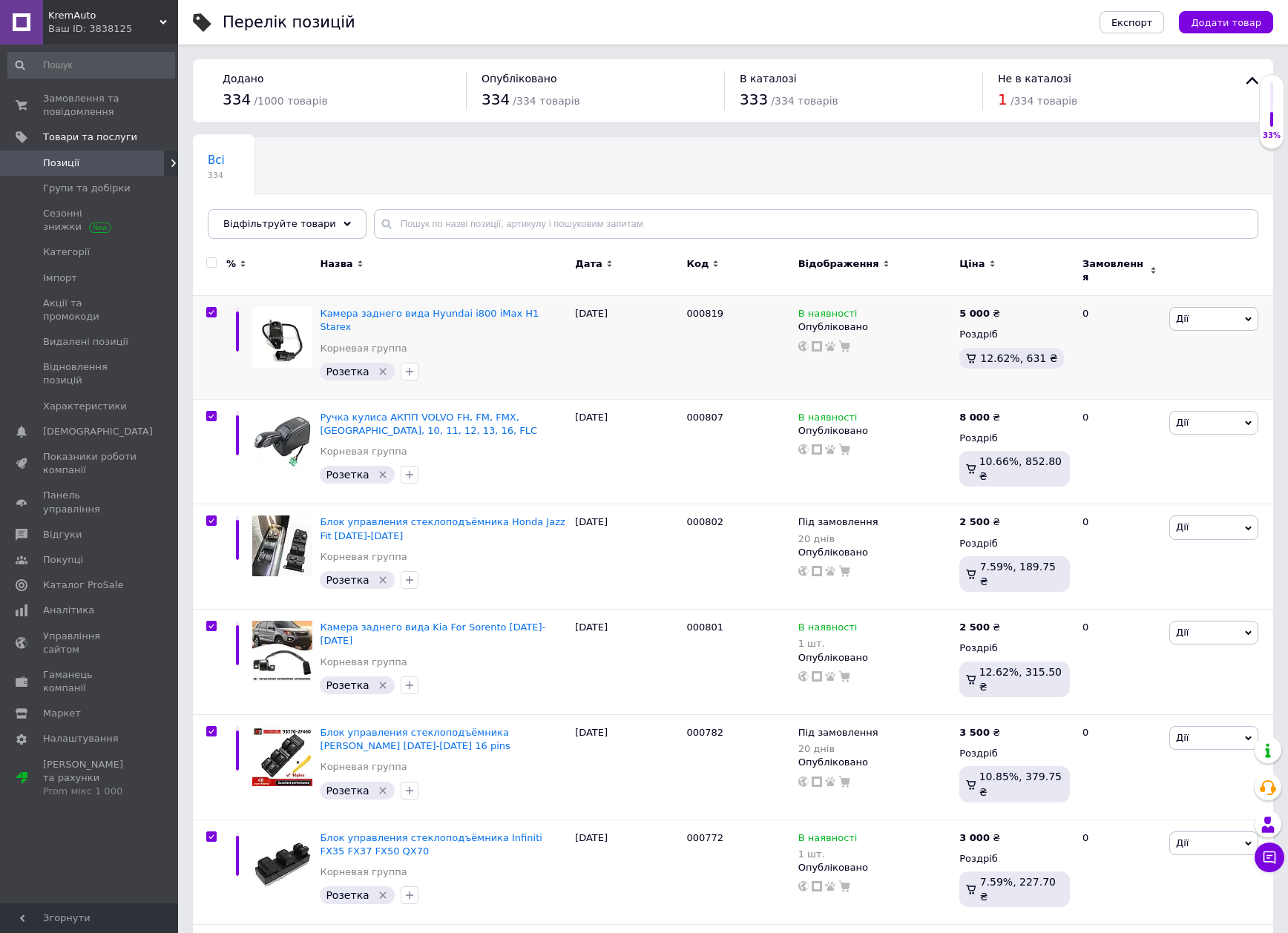
checkbox input "true"
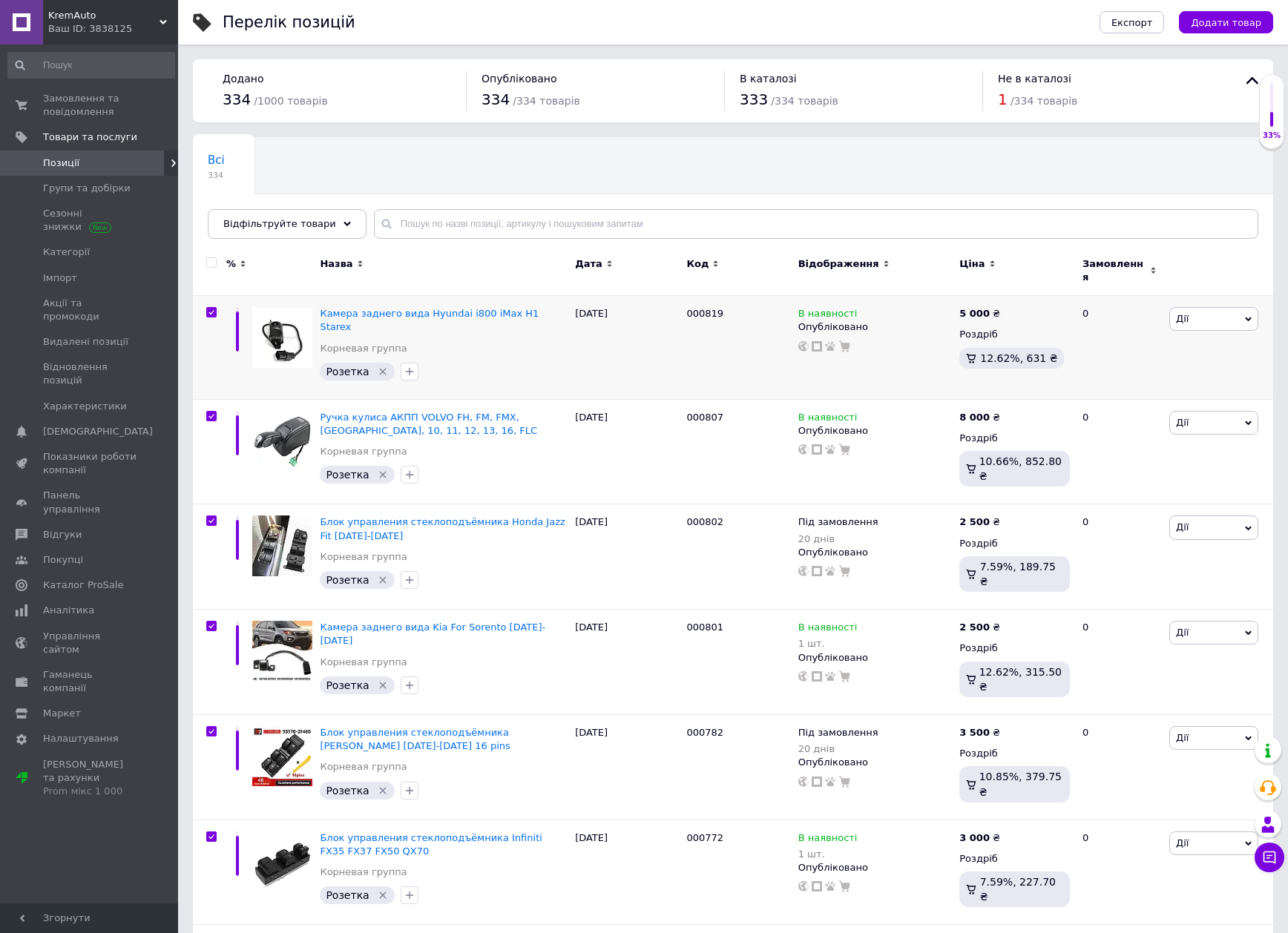
checkbox input "true"
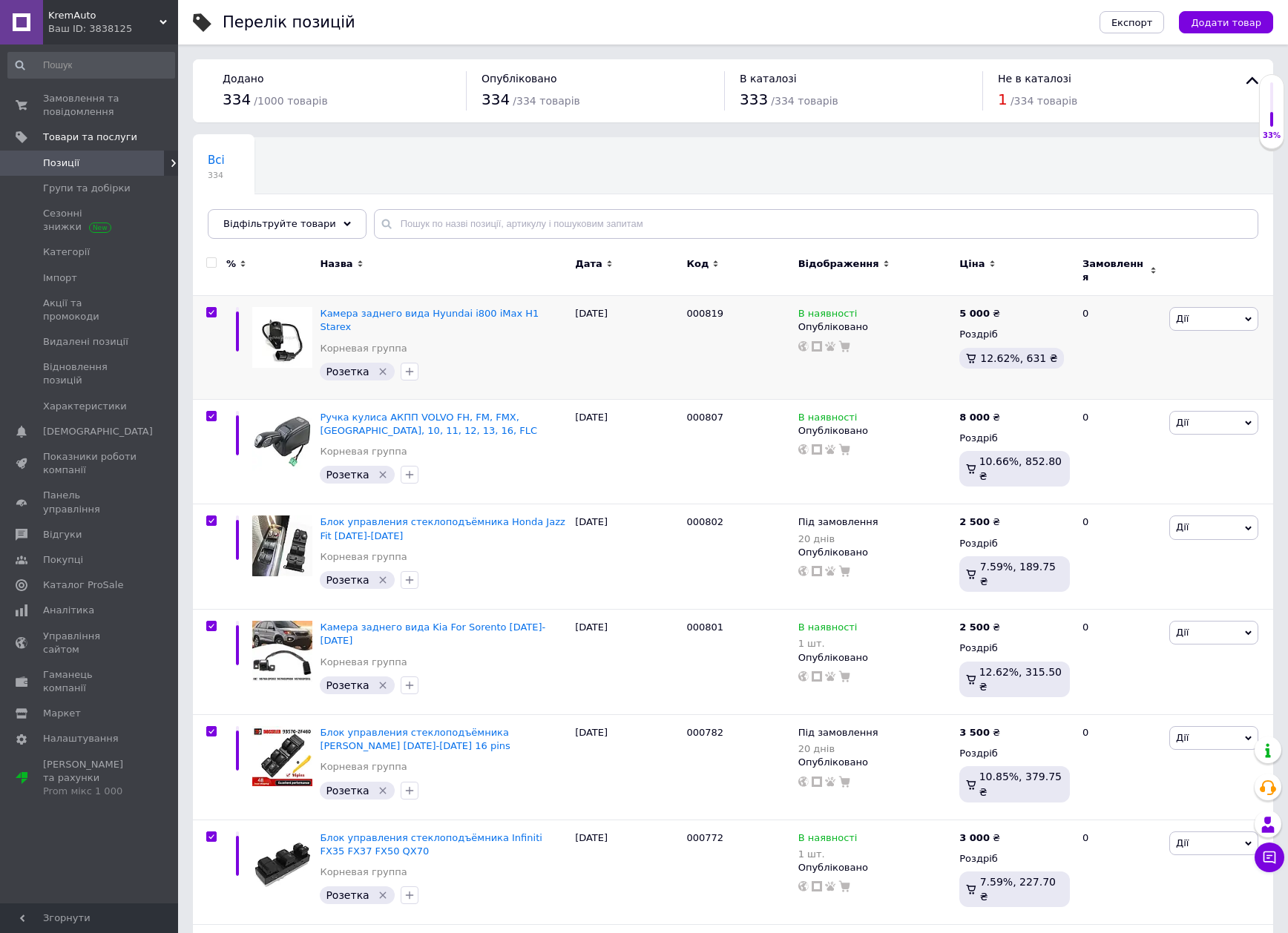
checkbox input "true"
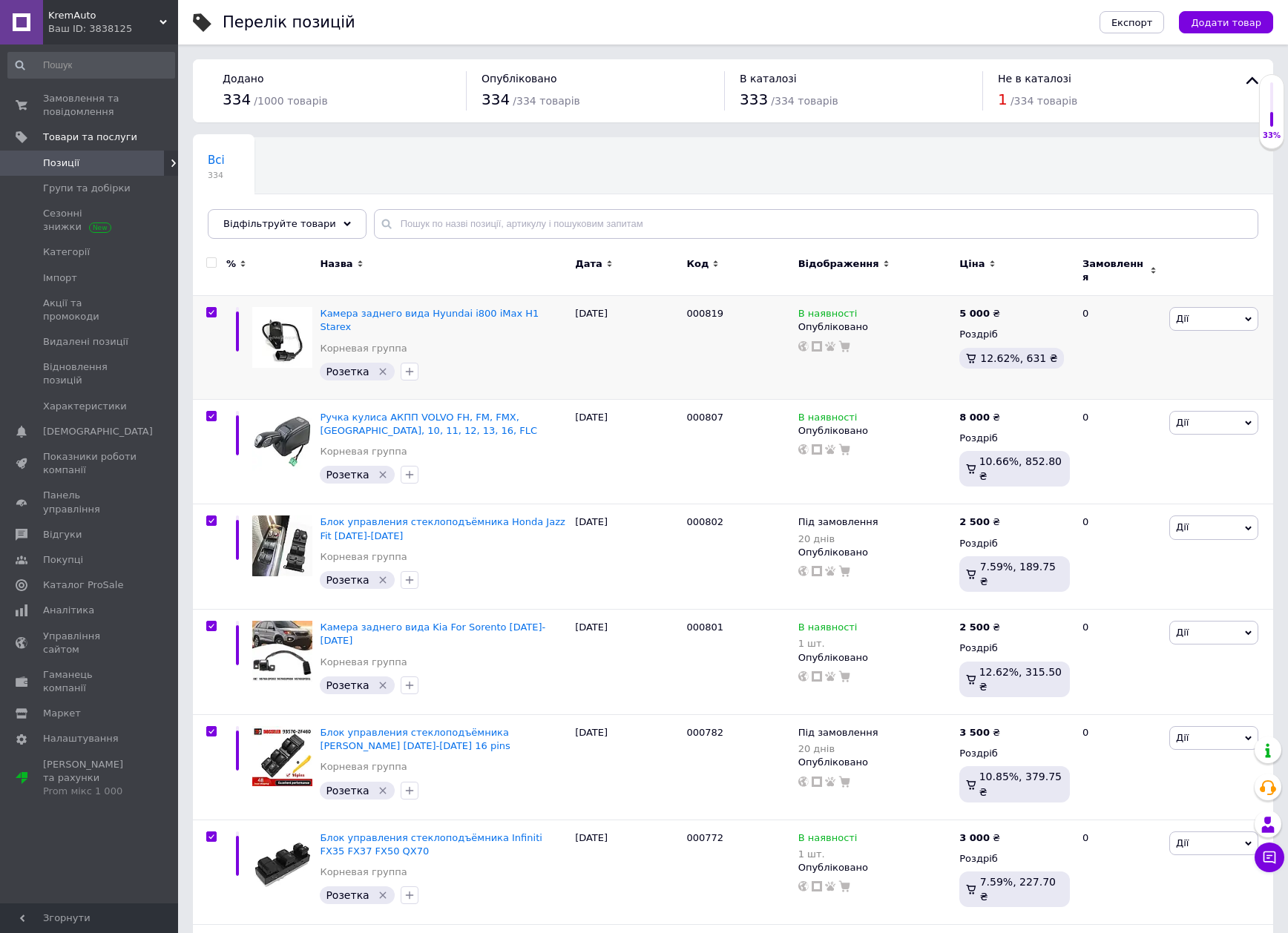
checkbox input "true"
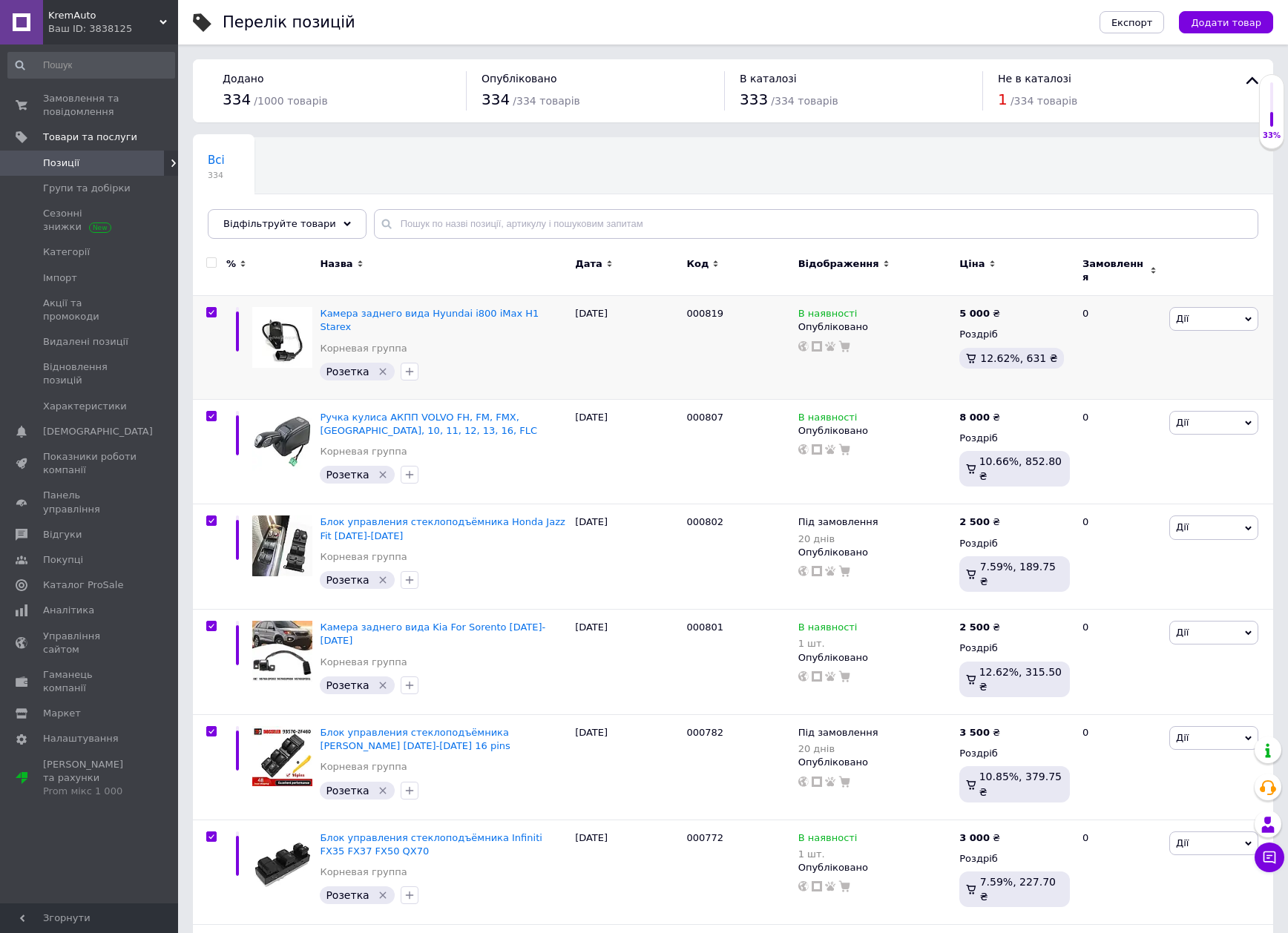
checkbox input "true"
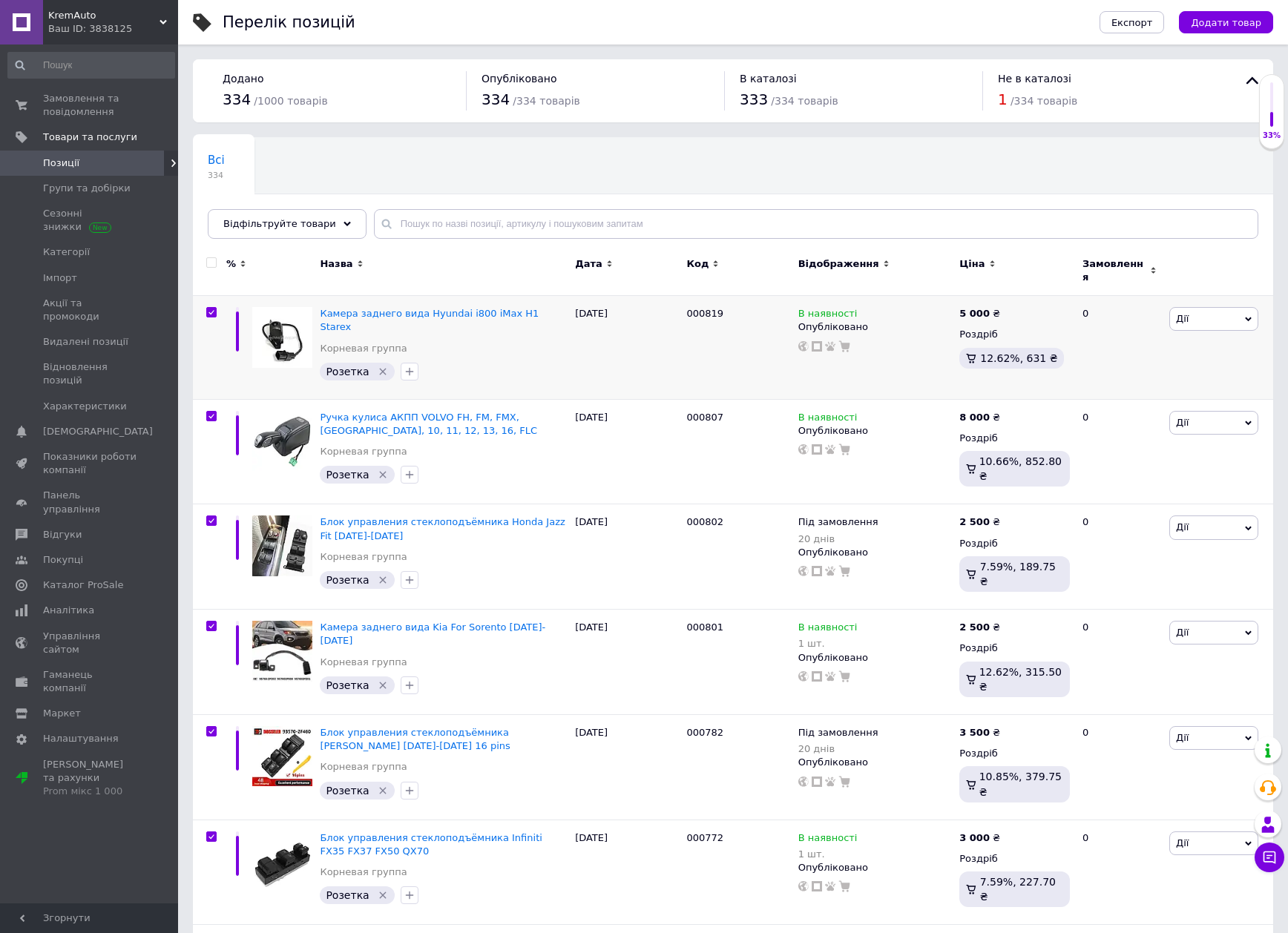
checkbox input "true"
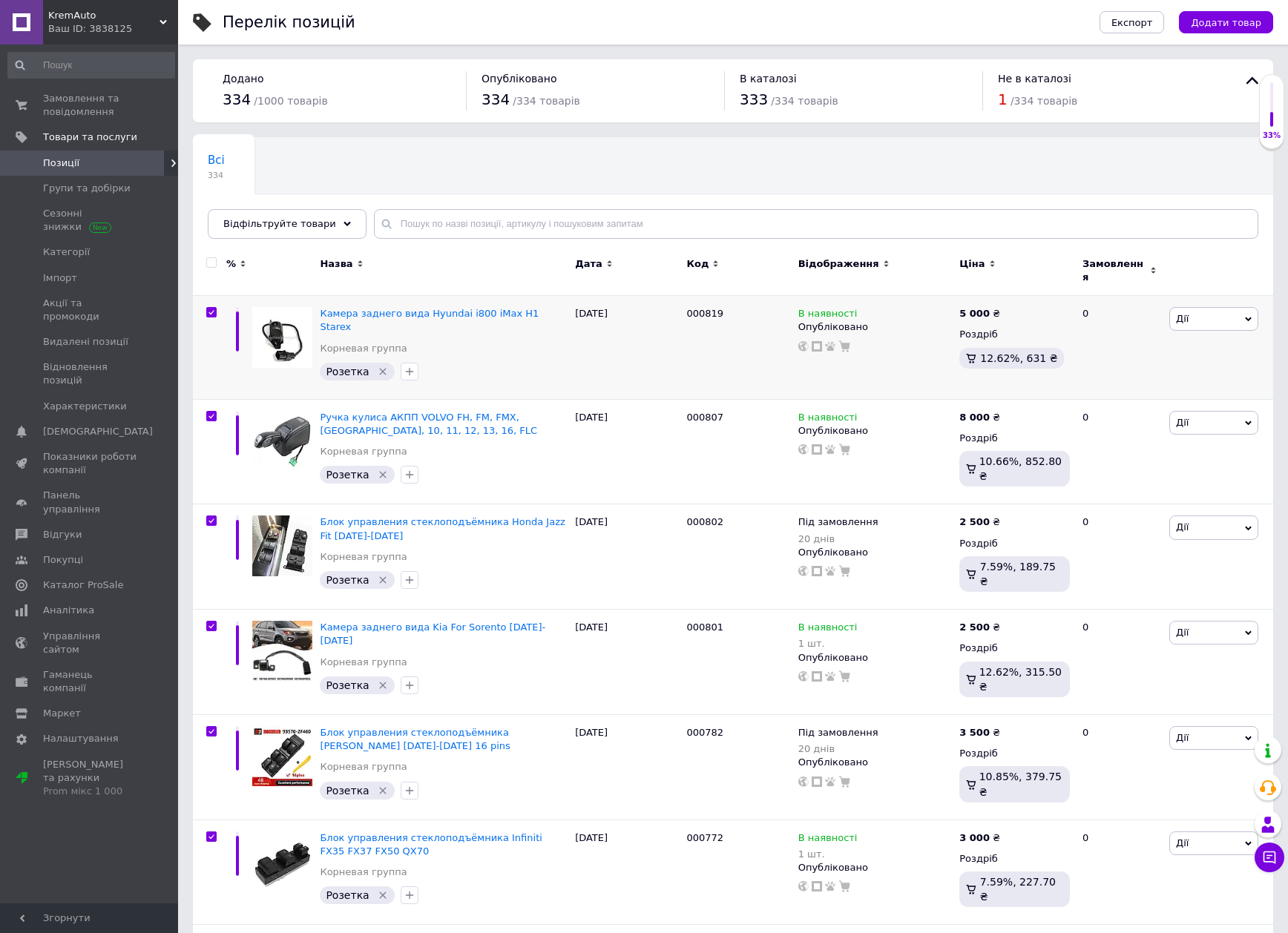
checkbox input "true"
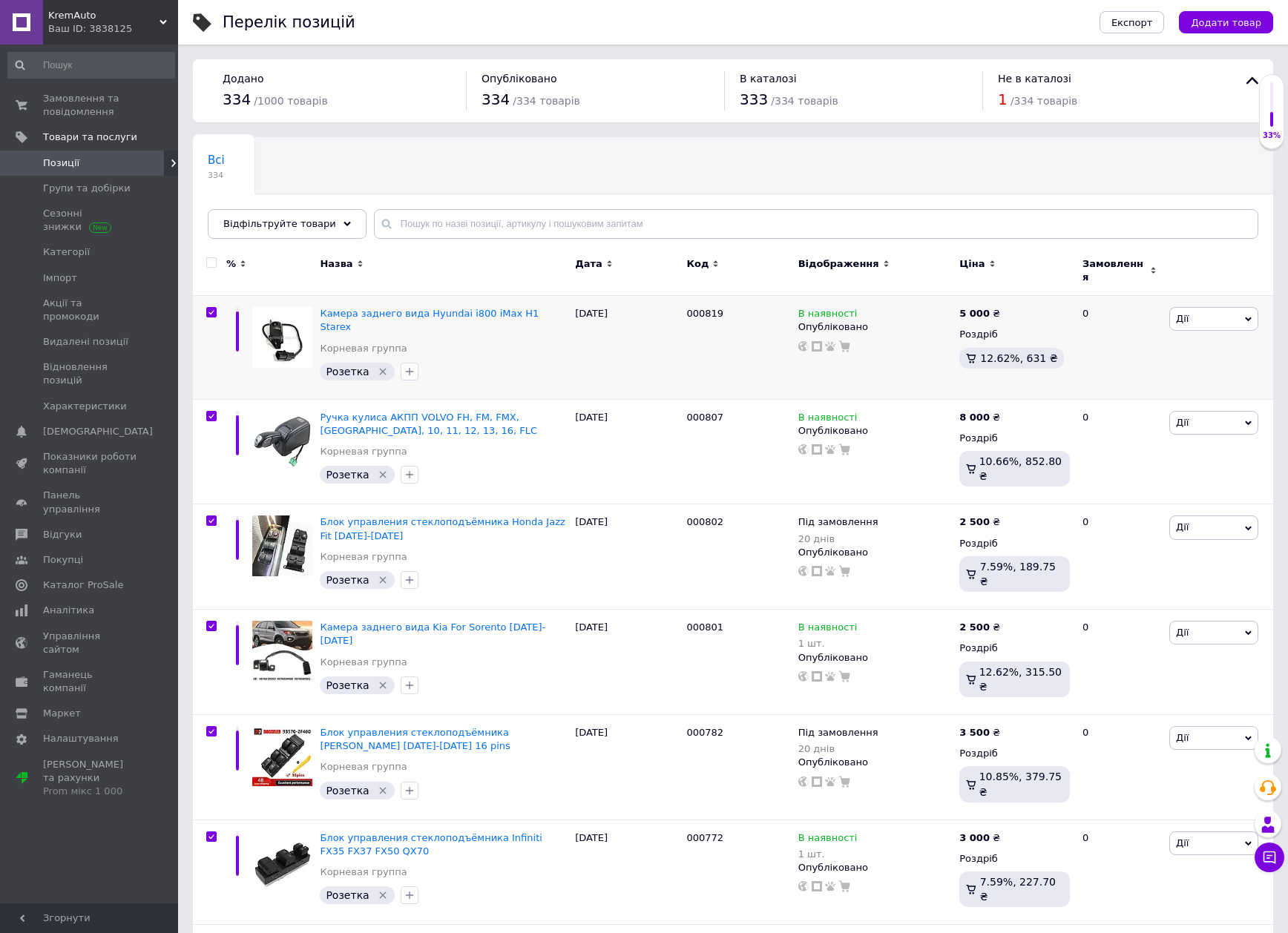
checkbox input "true"
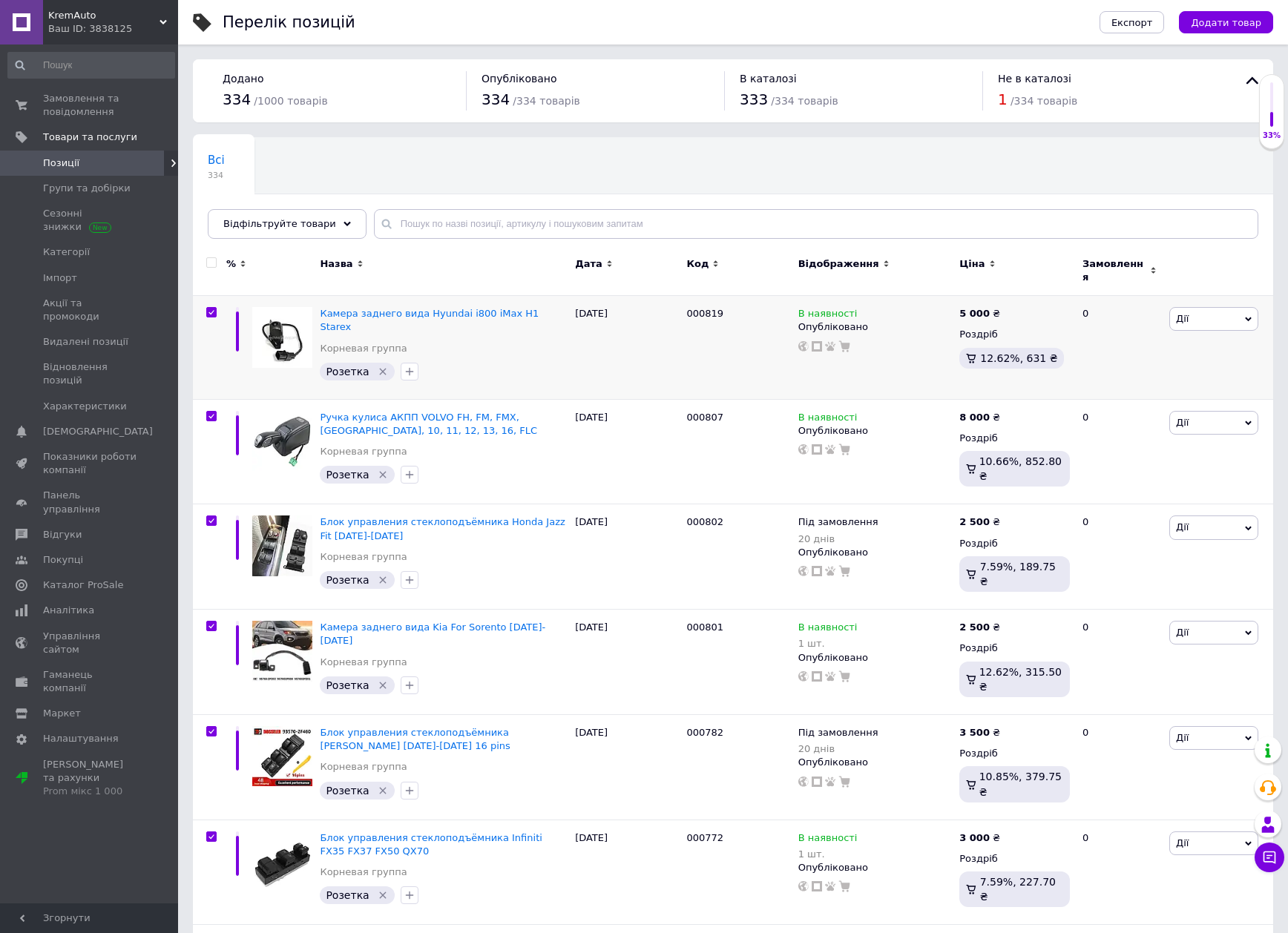
checkbox input "true"
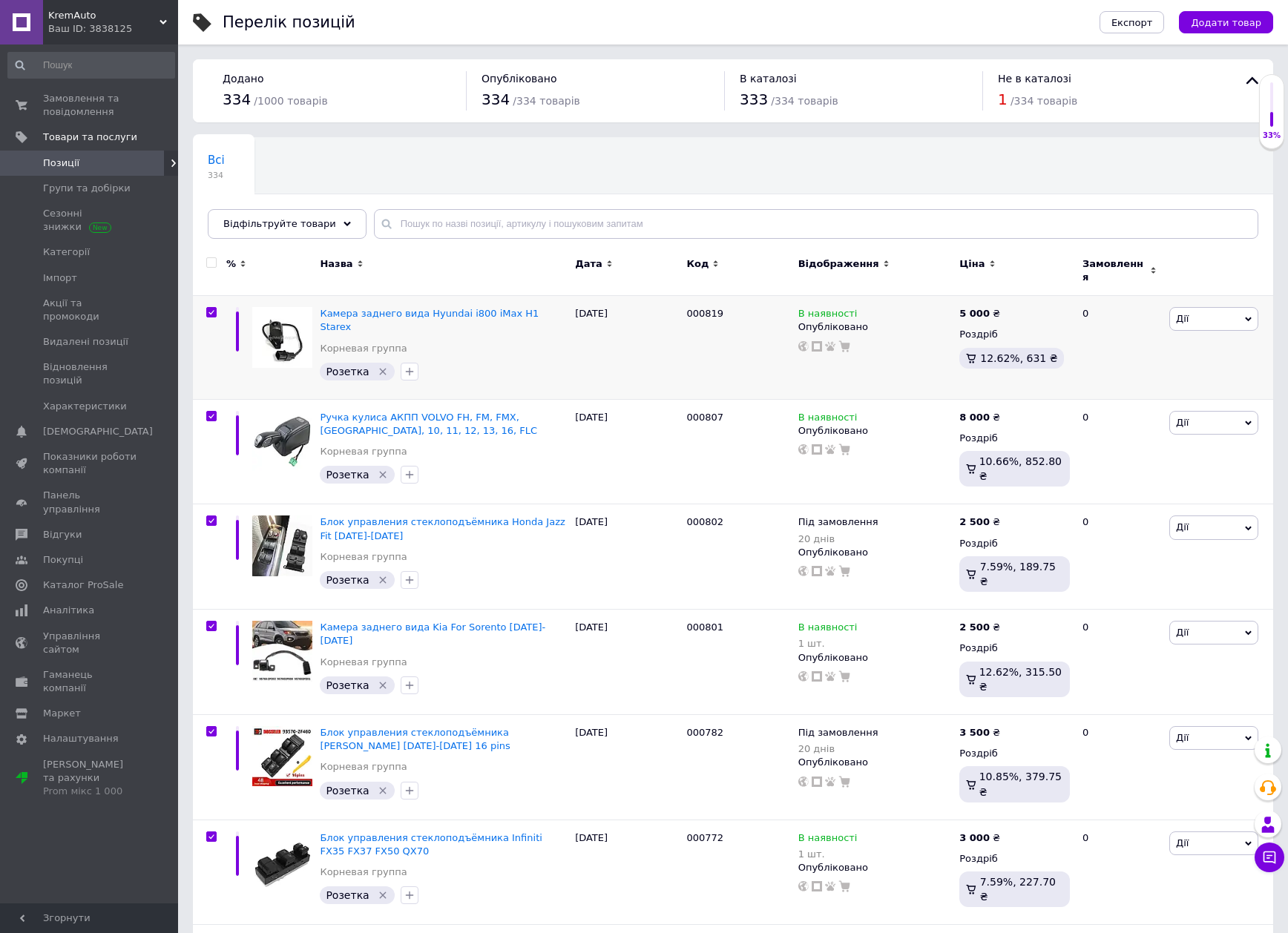
checkbox input "true"
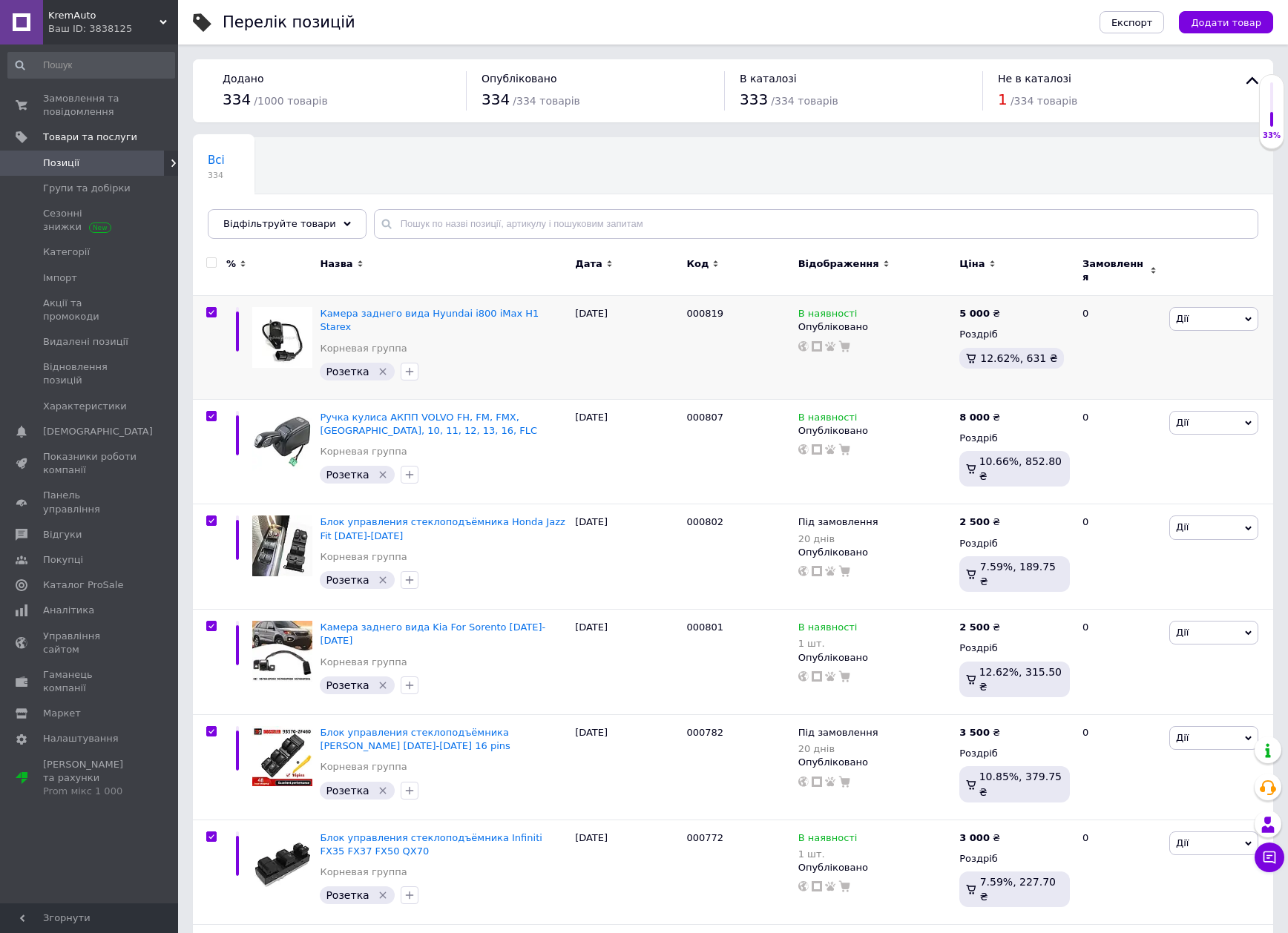
checkbox input "true"
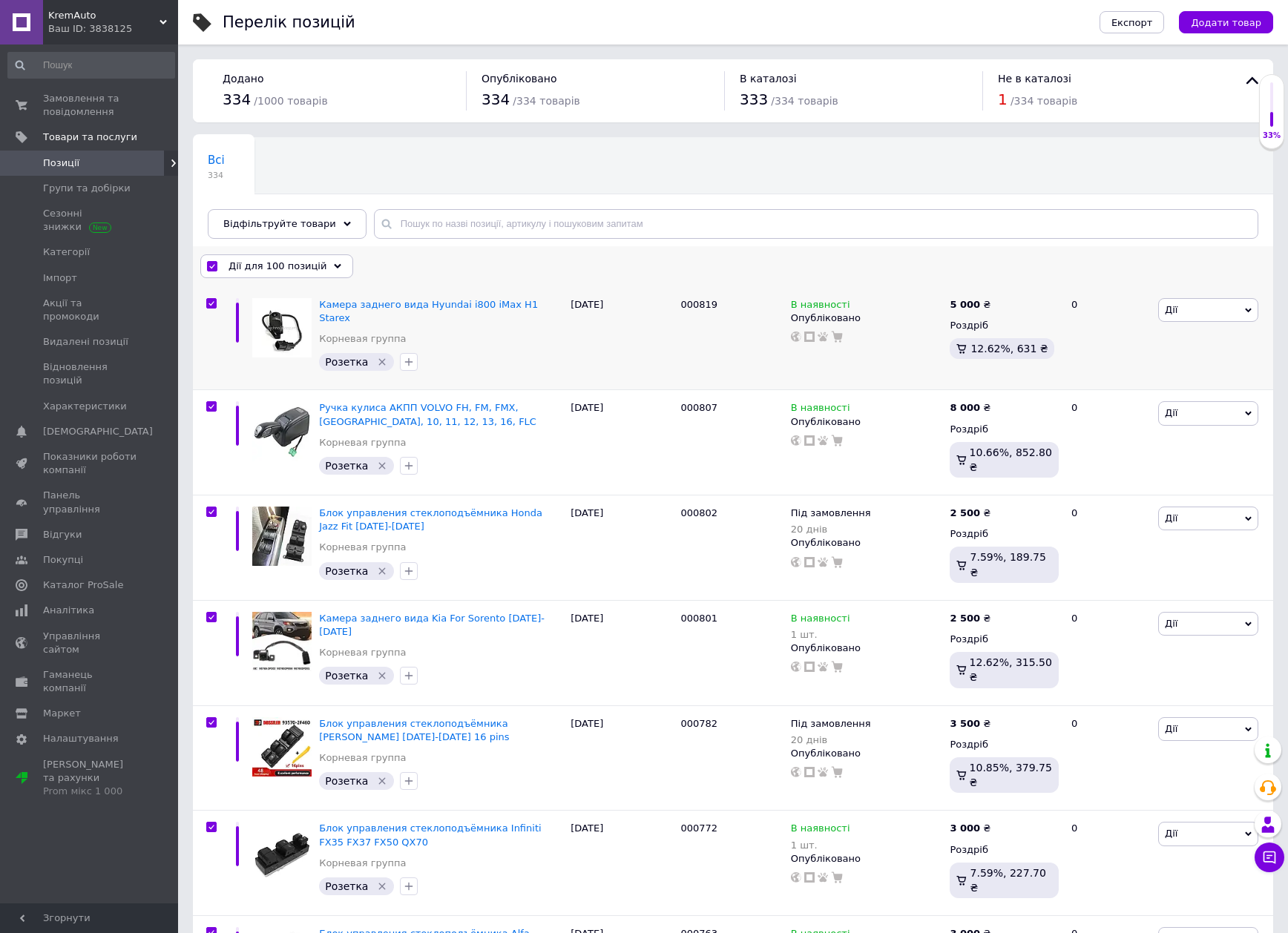
click at [207, 263] on div "Дії для 100 позицій" at bounding box center [276, 266] width 153 height 24
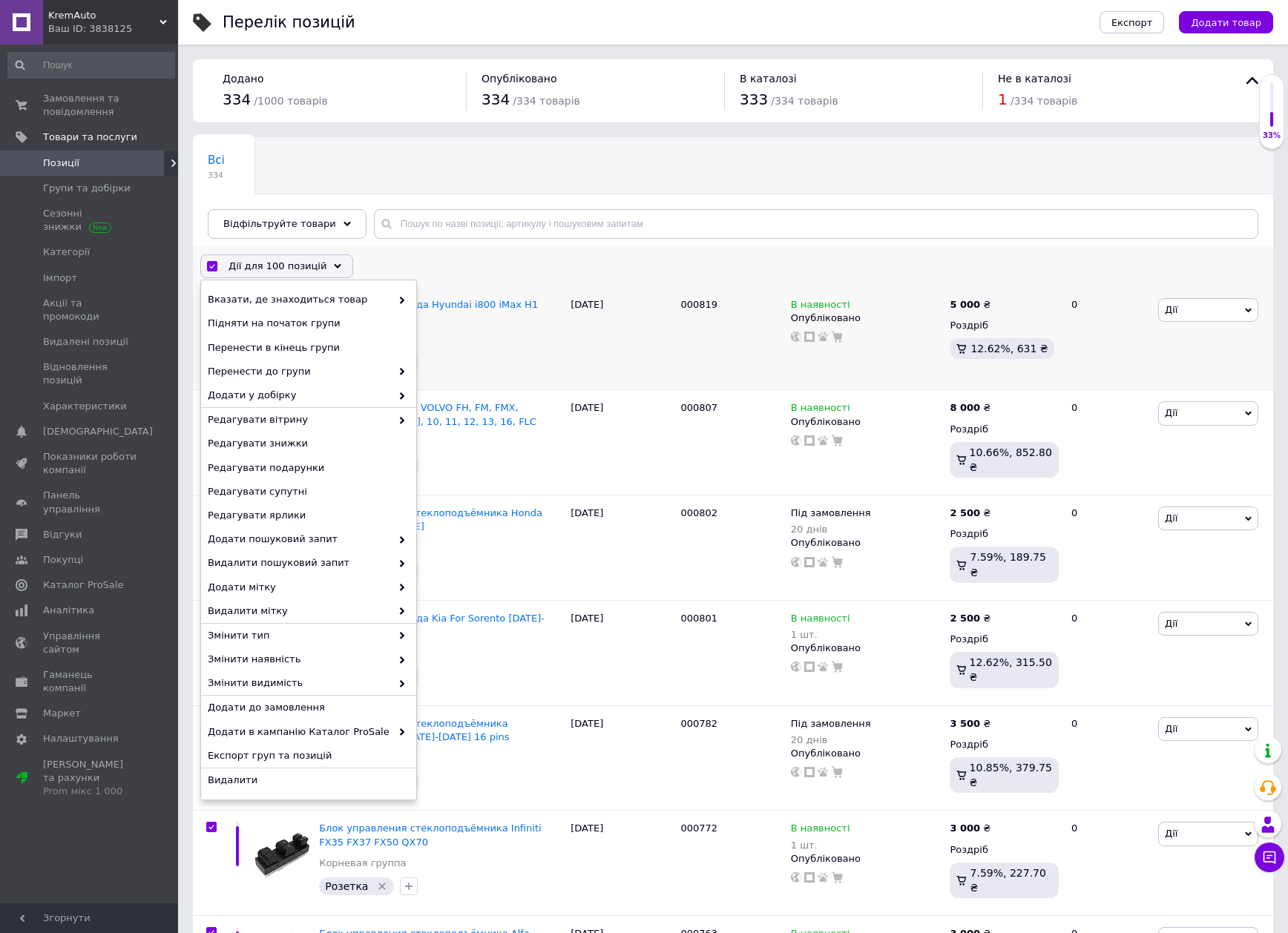
click at [218, 266] on div "Дії для 100 позицій" at bounding box center [276, 266] width 153 height 24
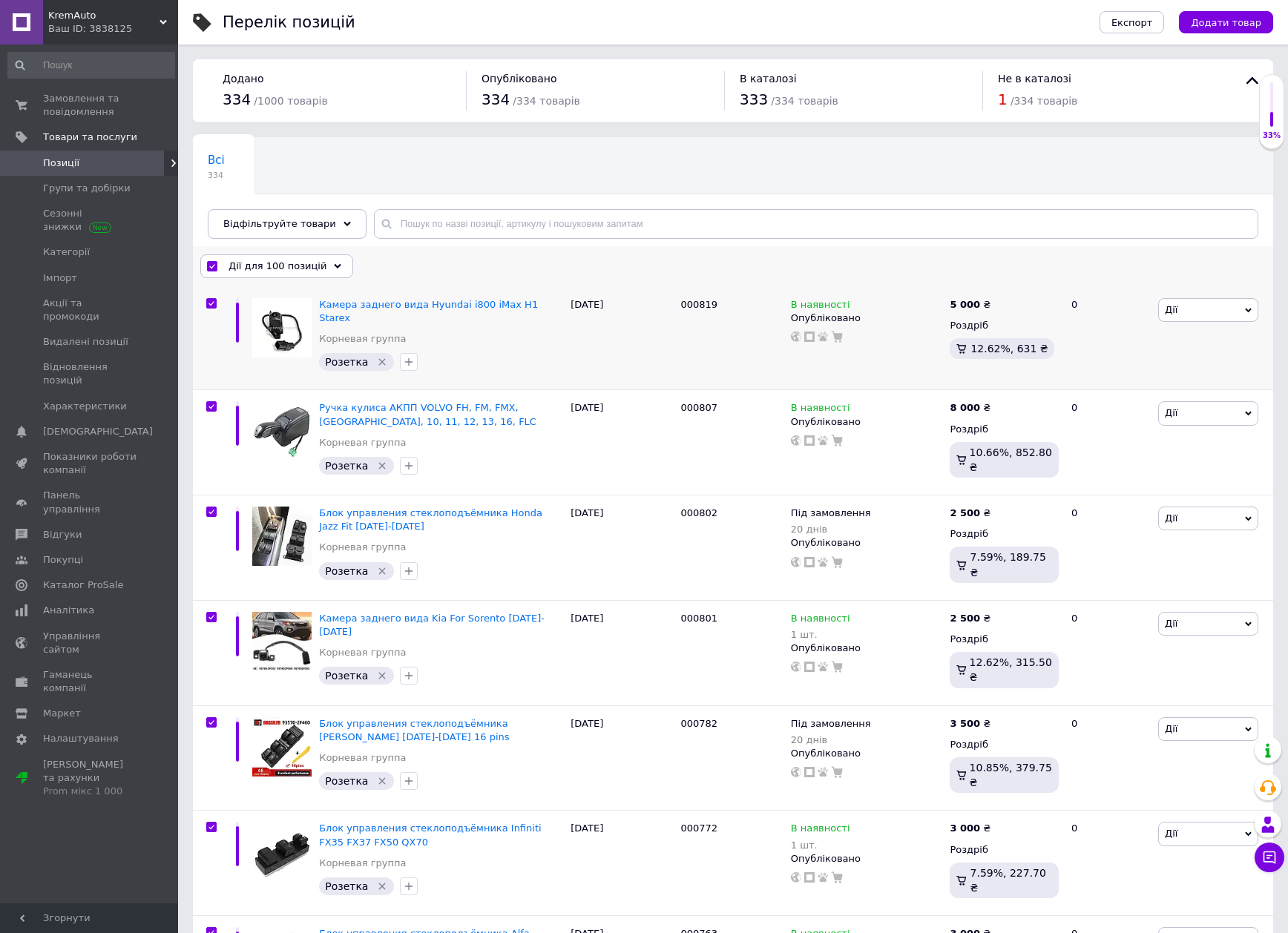
click at [211, 266] on input "checkbox" at bounding box center [211, 267] width 9 height 9
checkbox input "false"
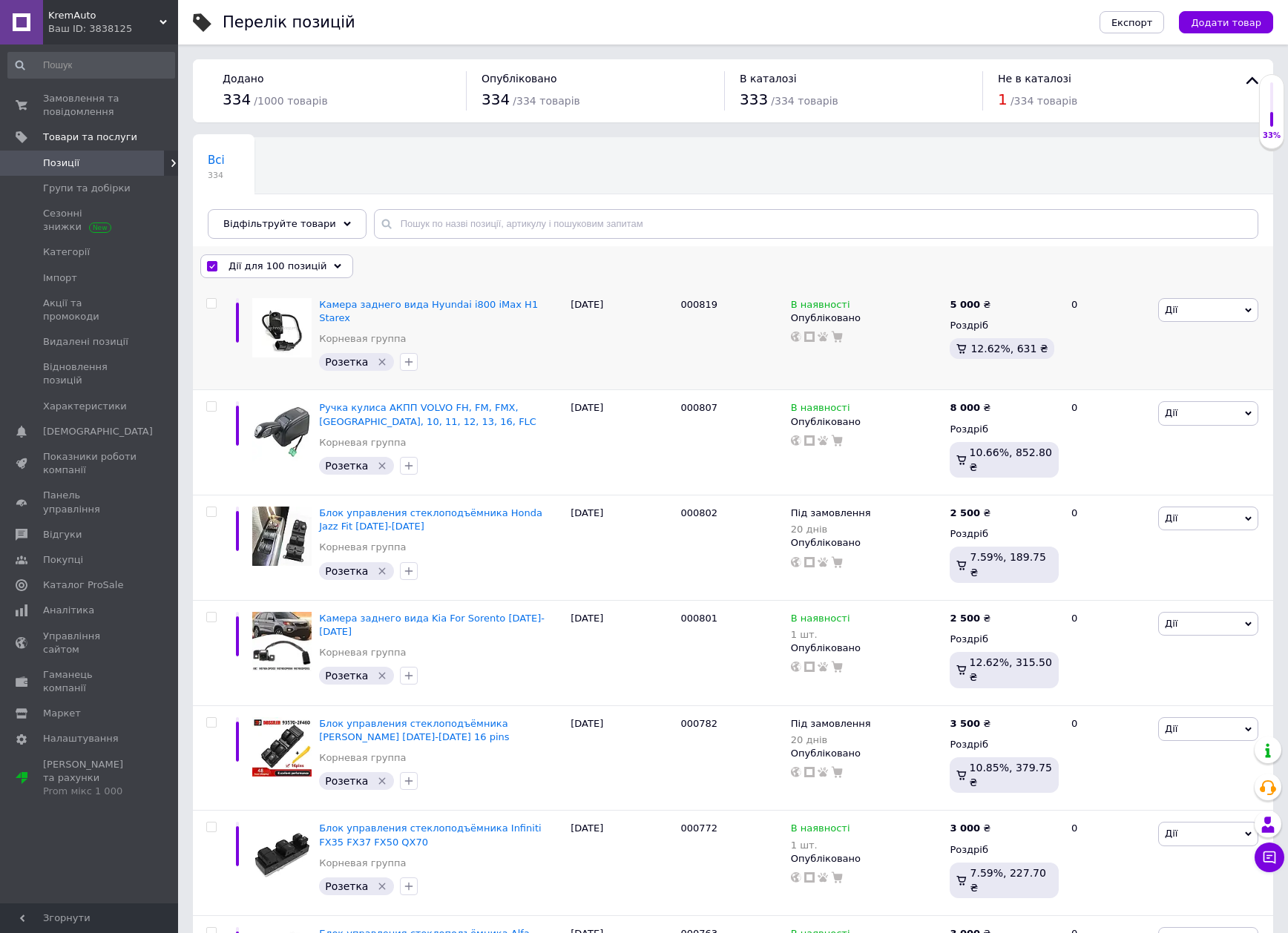
checkbox input "false"
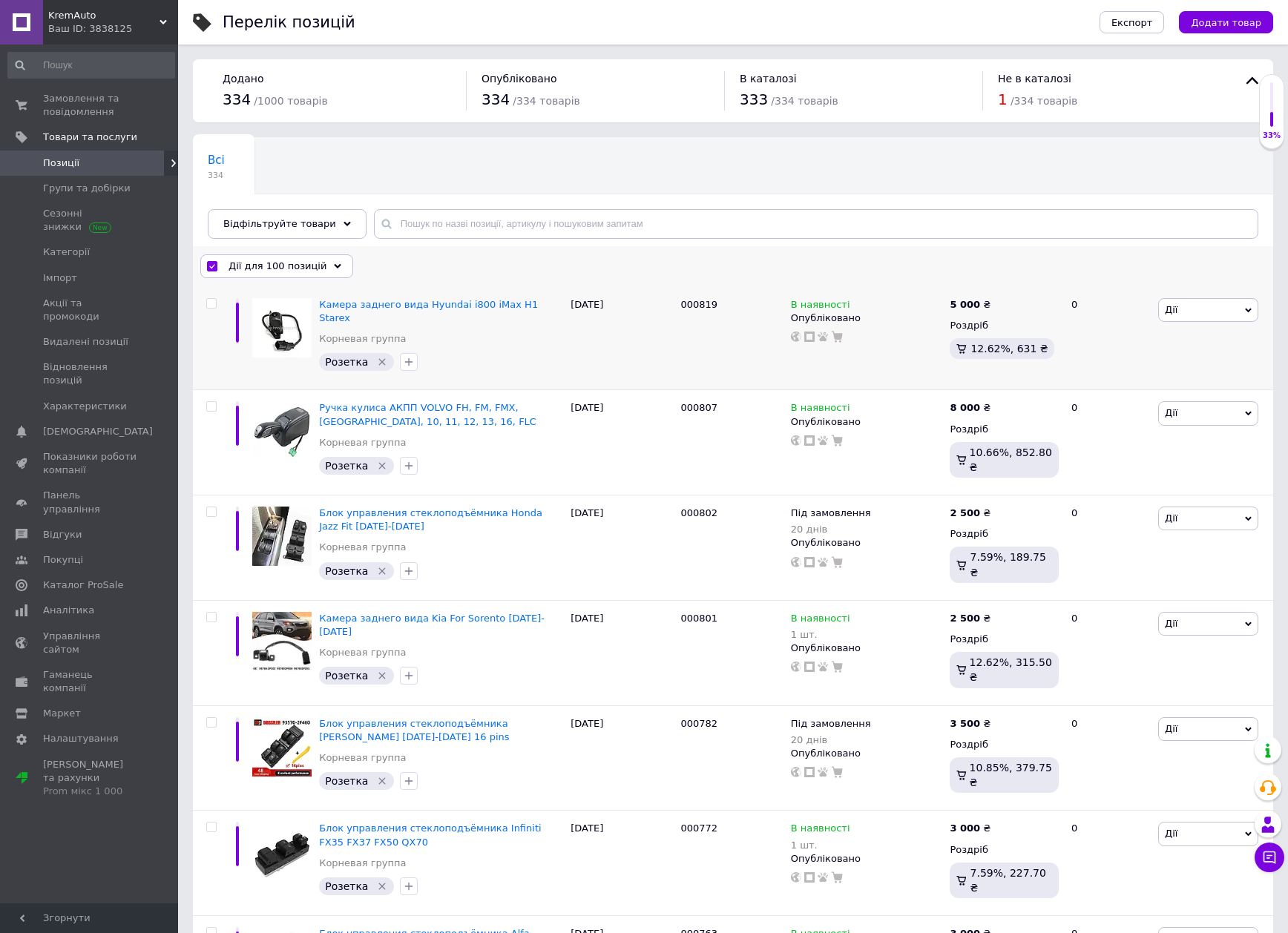
checkbox input "false"
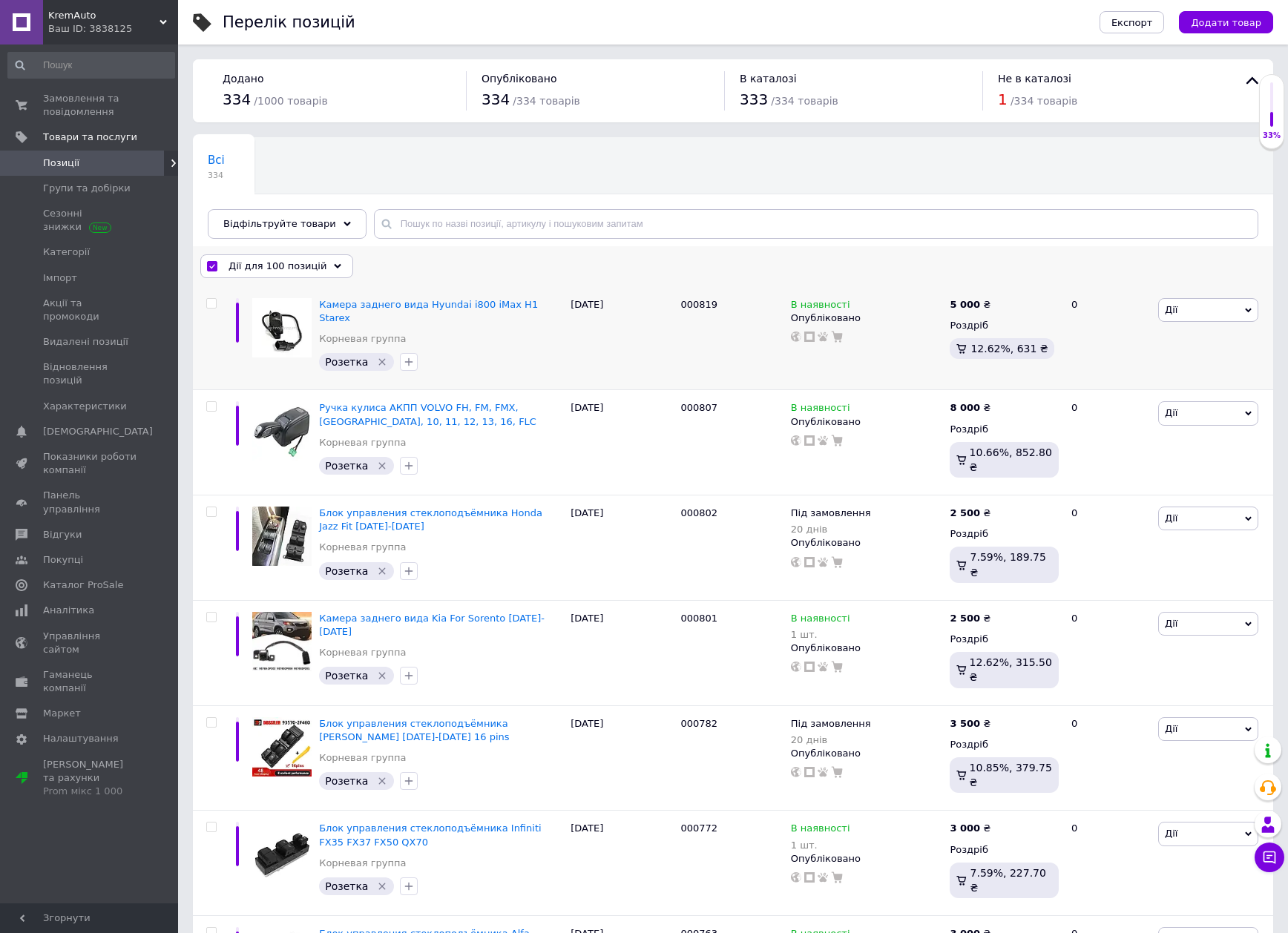
checkbox input "false"
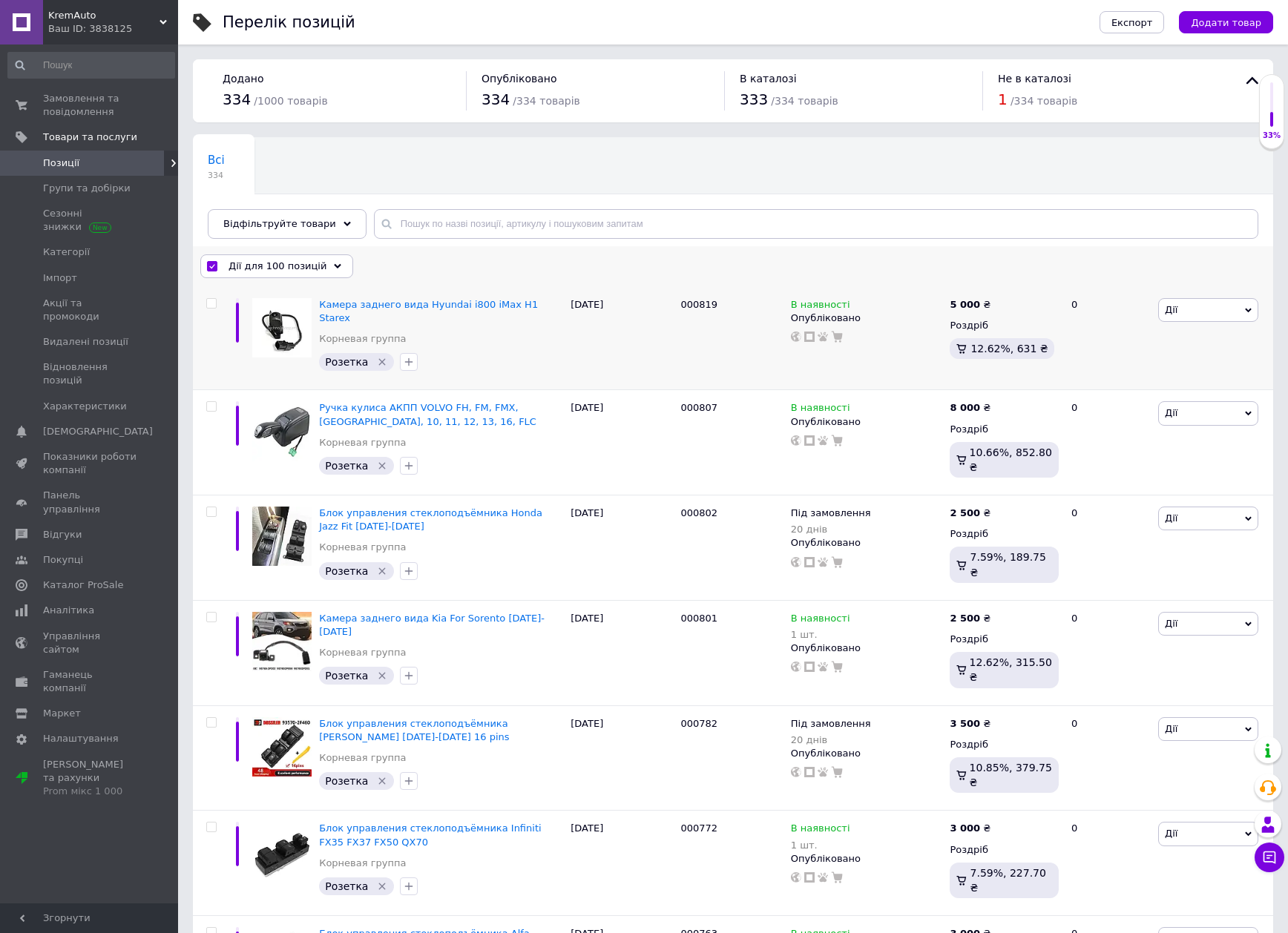
checkbox input "false"
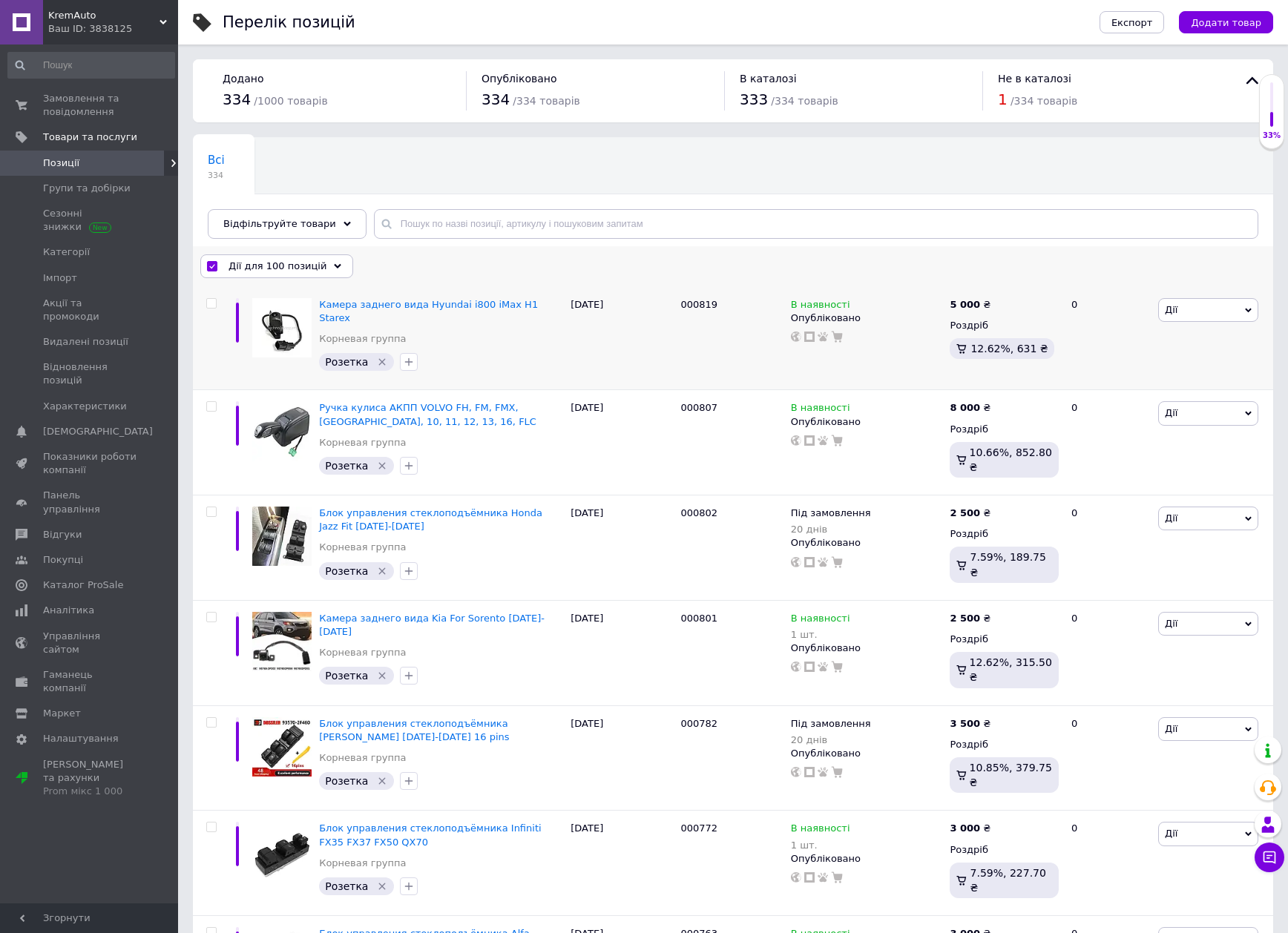
checkbox input "false"
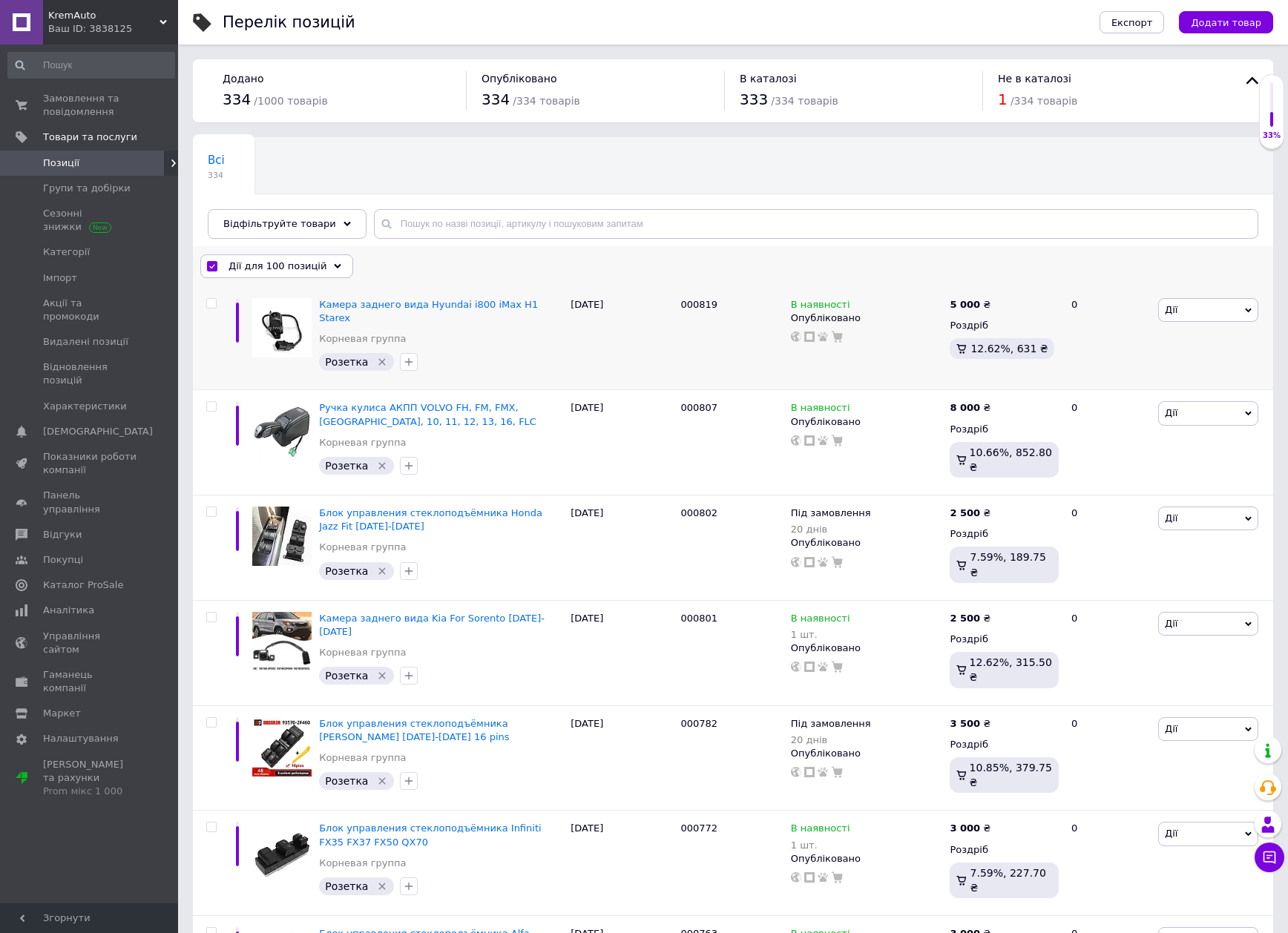
checkbox input "false"
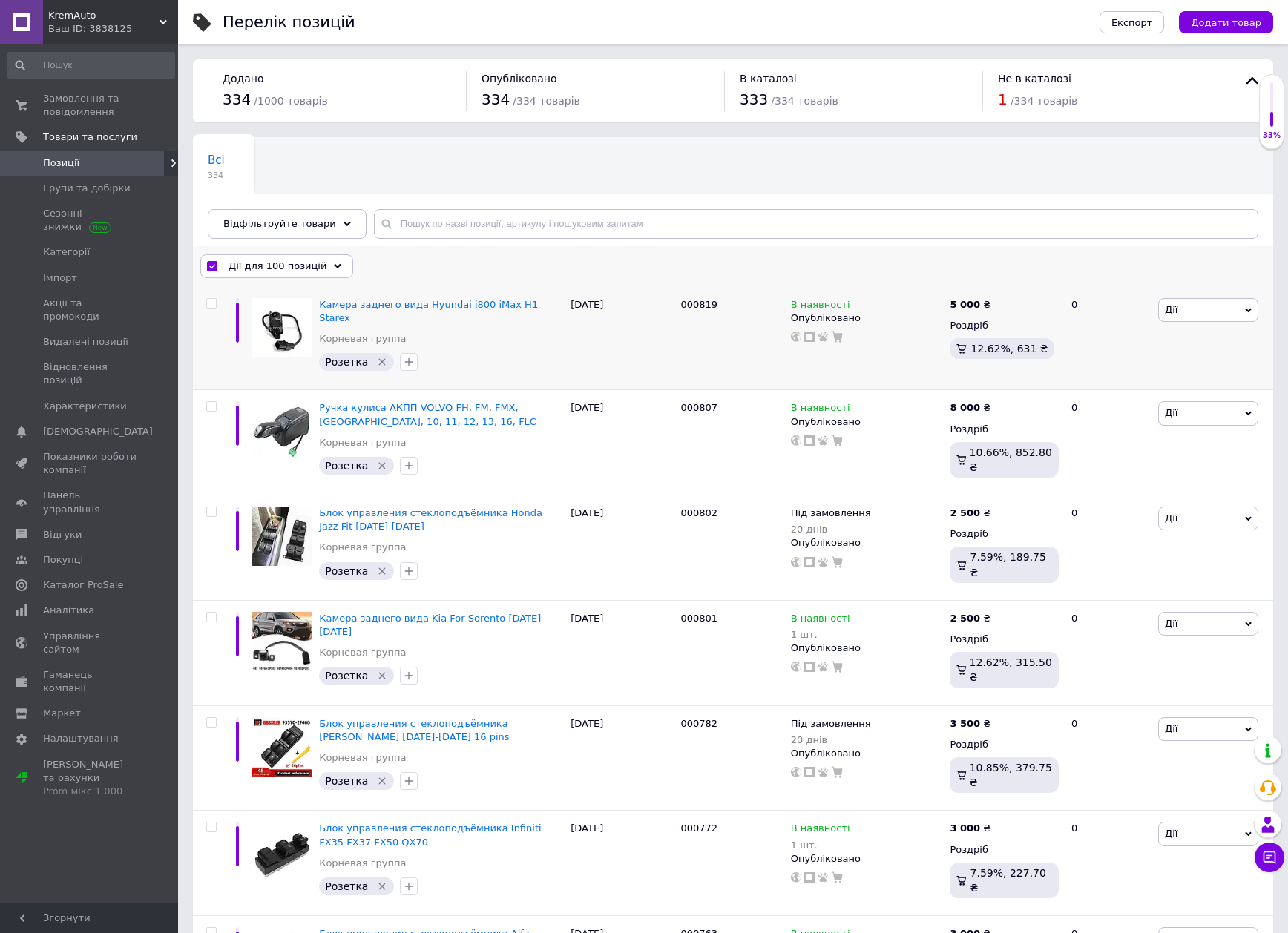
checkbox input "false"
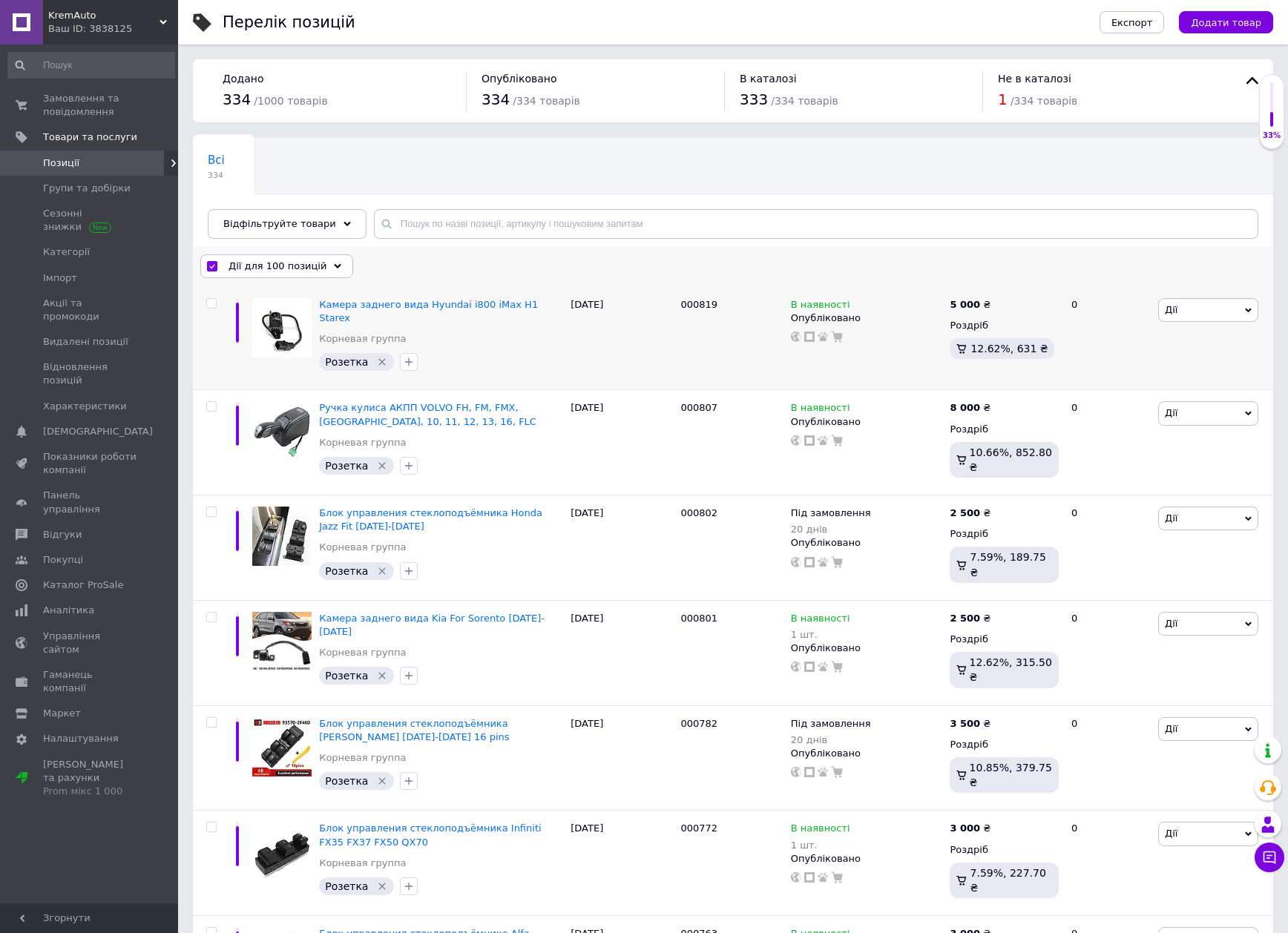
checkbox input "false"
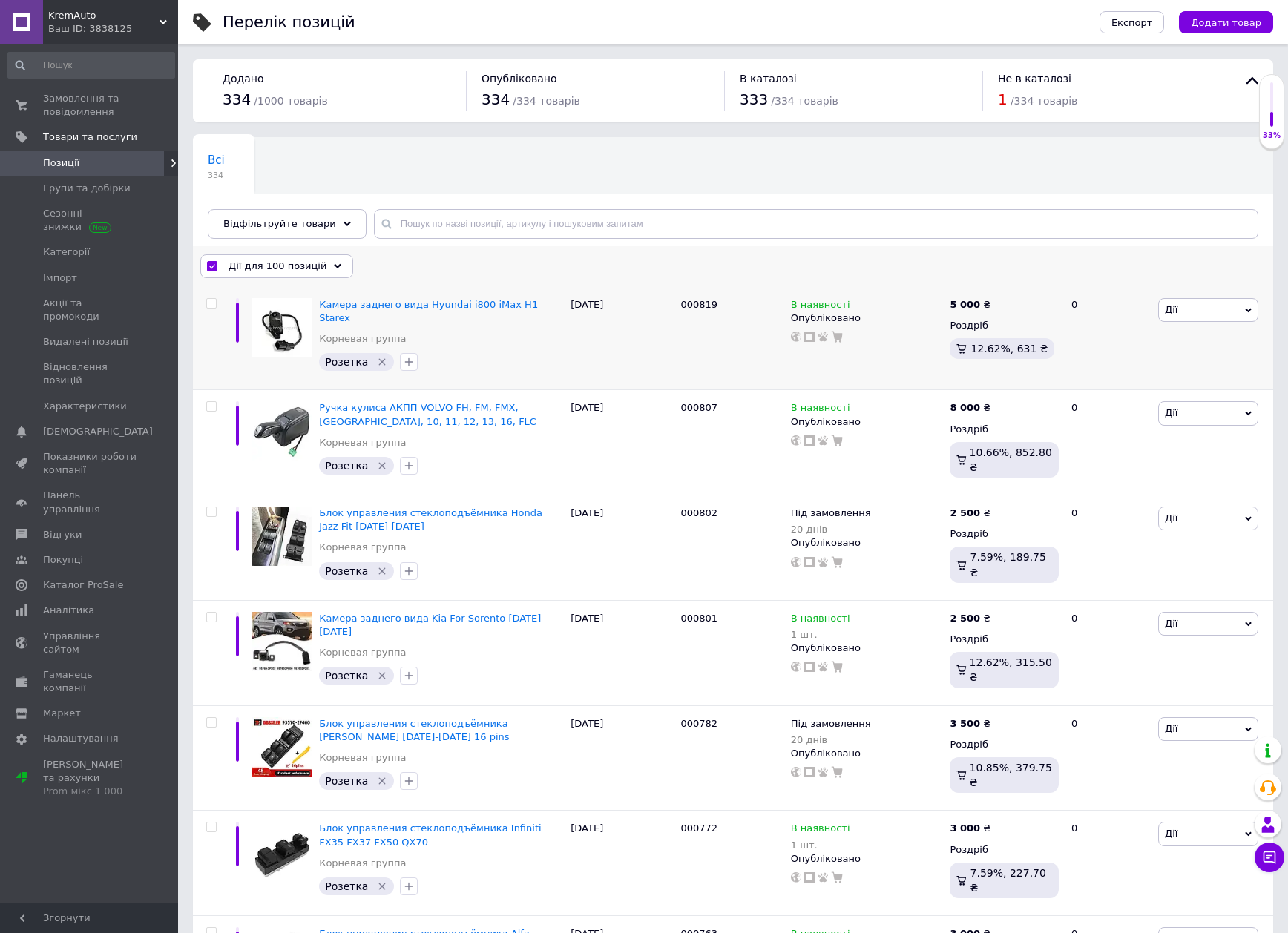
checkbox input "false"
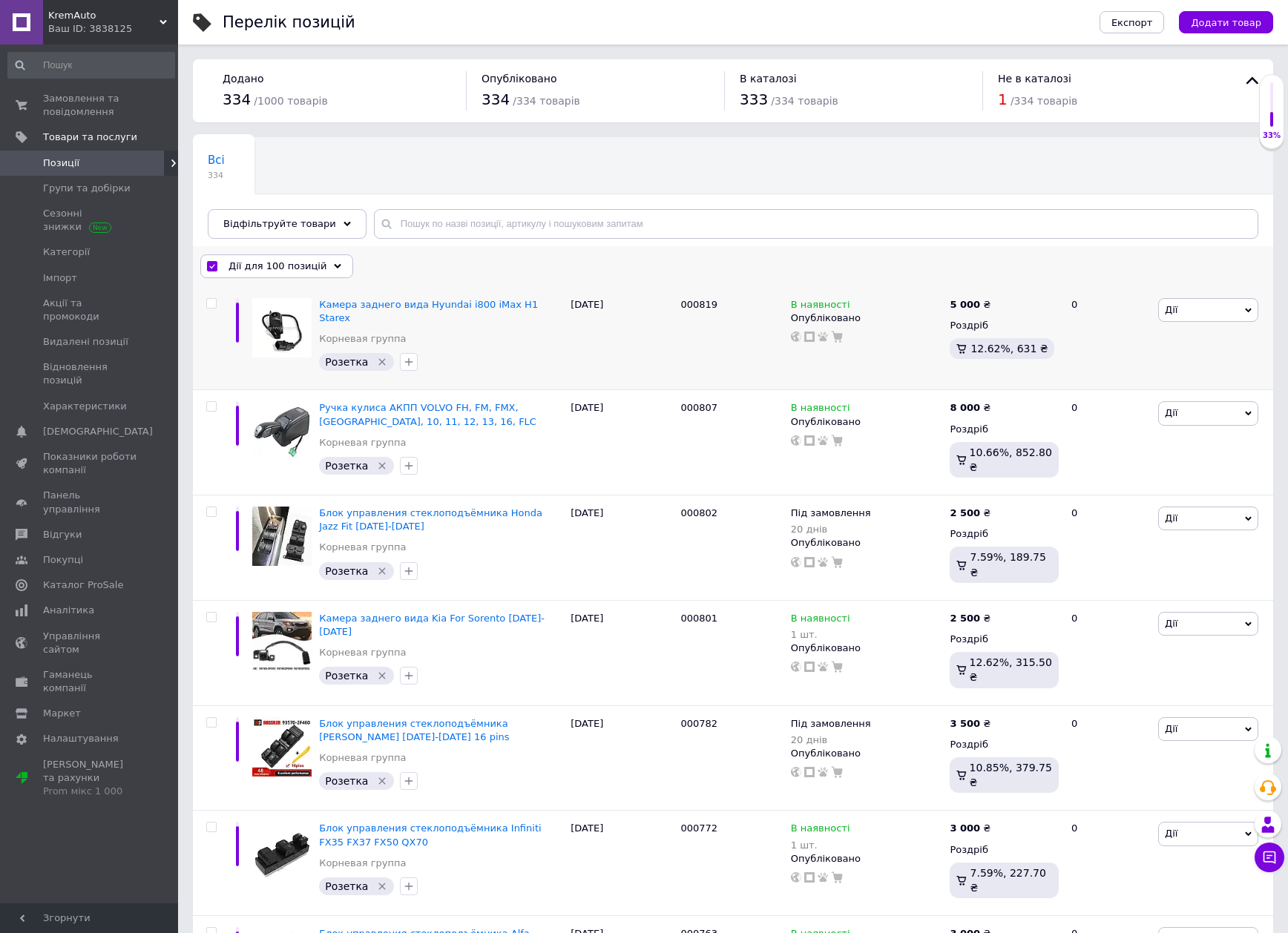
checkbox input "false"
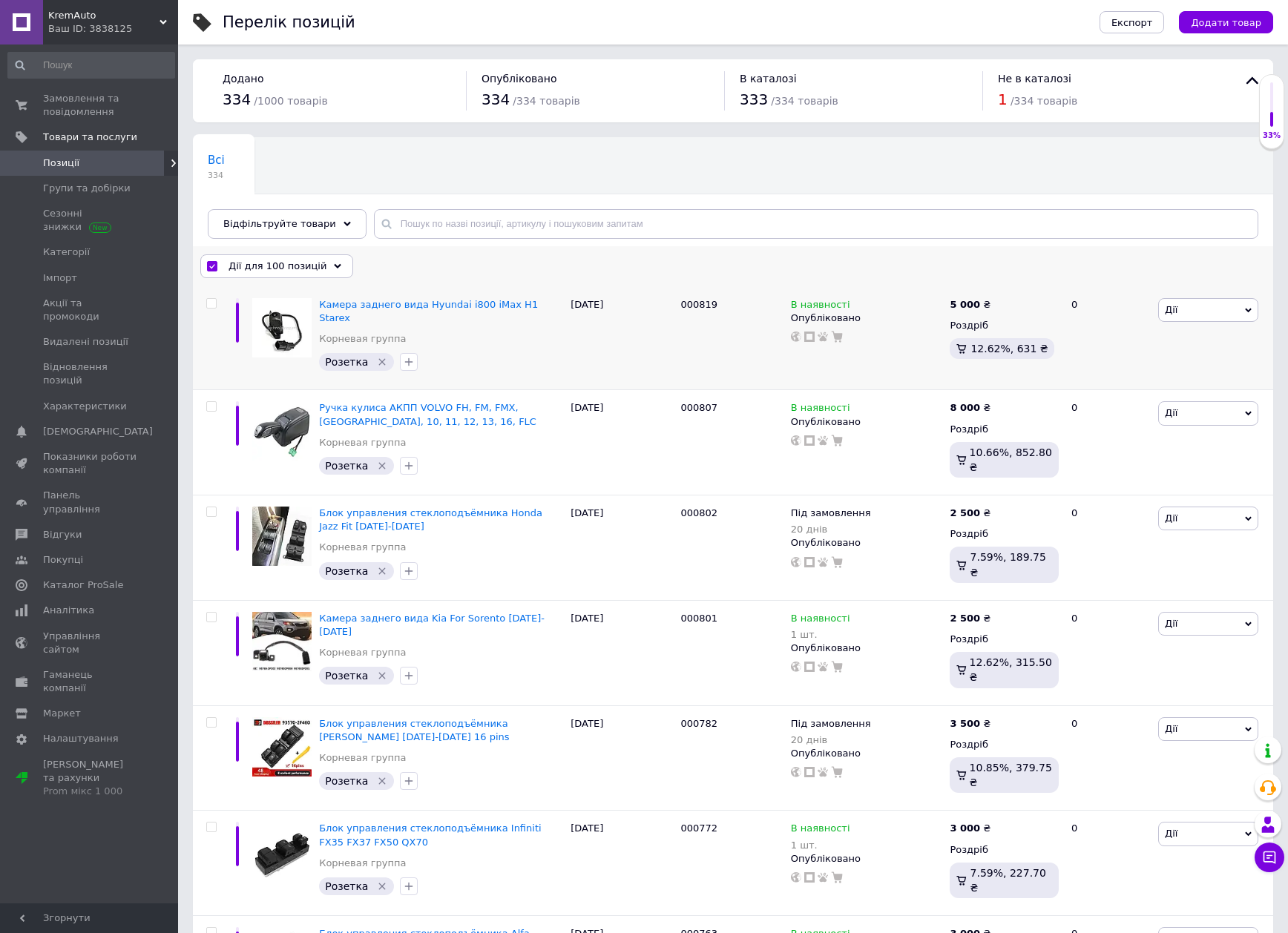
checkbox input "false"
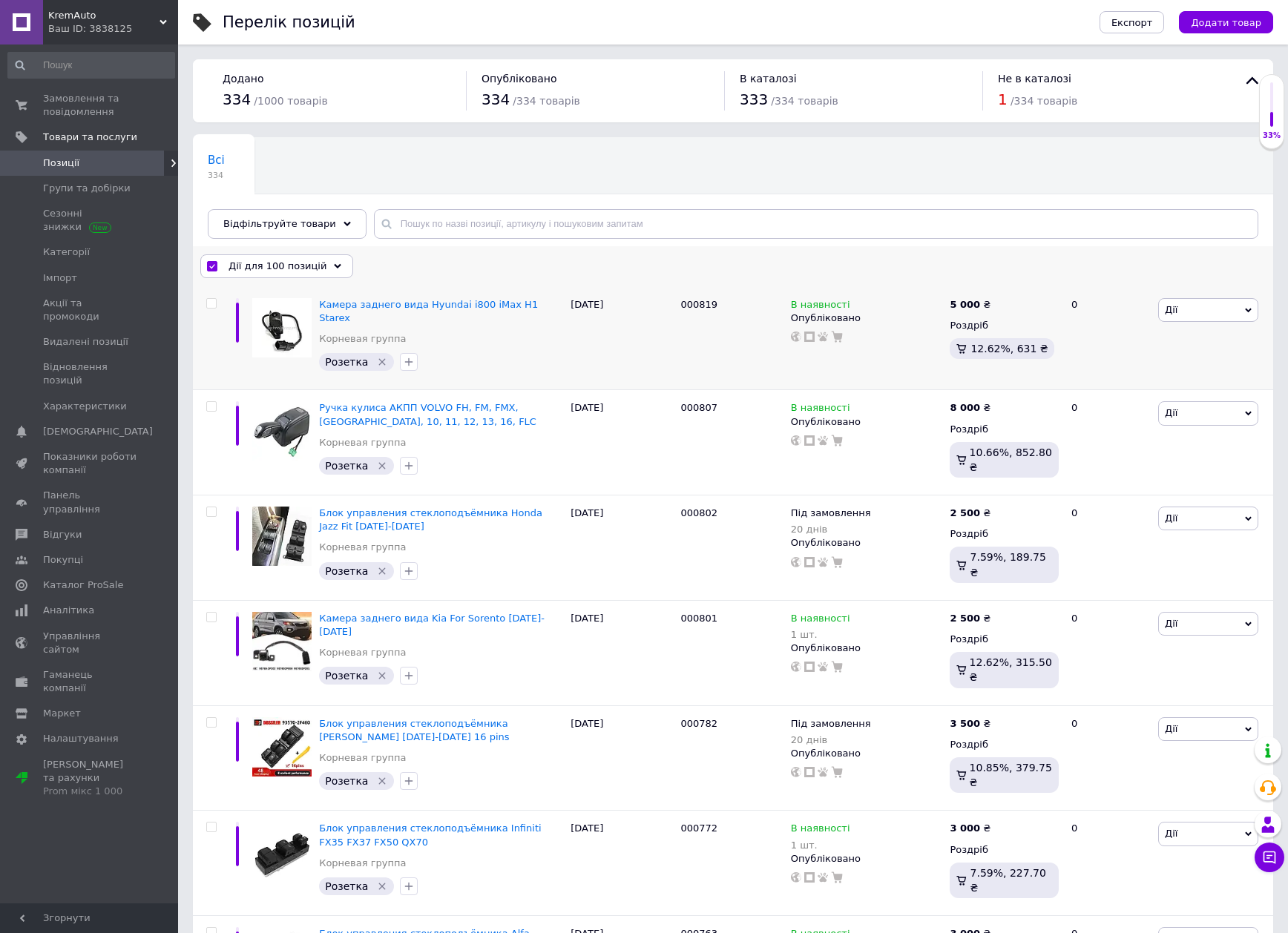
checkbox input "false"
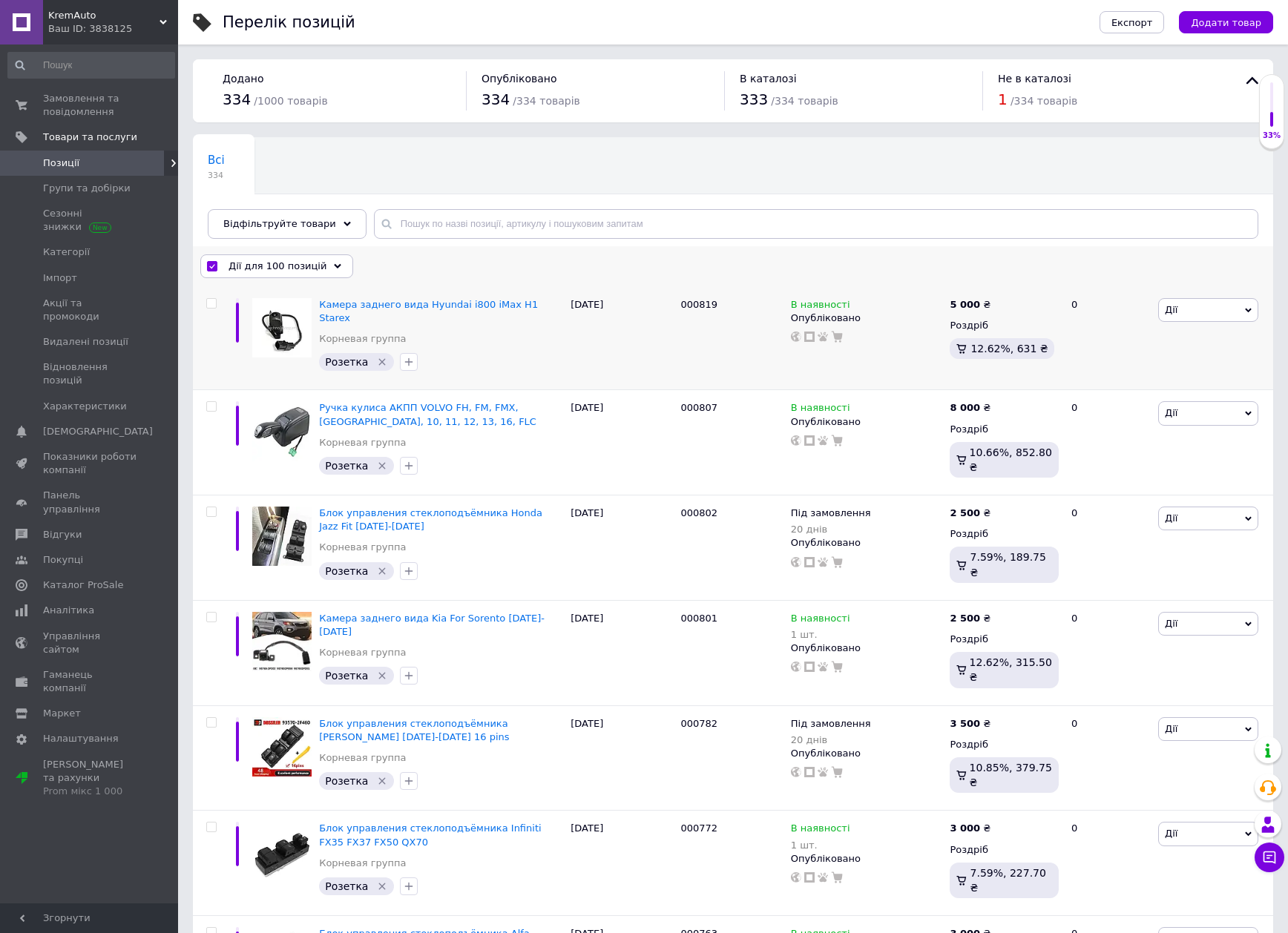
checkbox input "false"
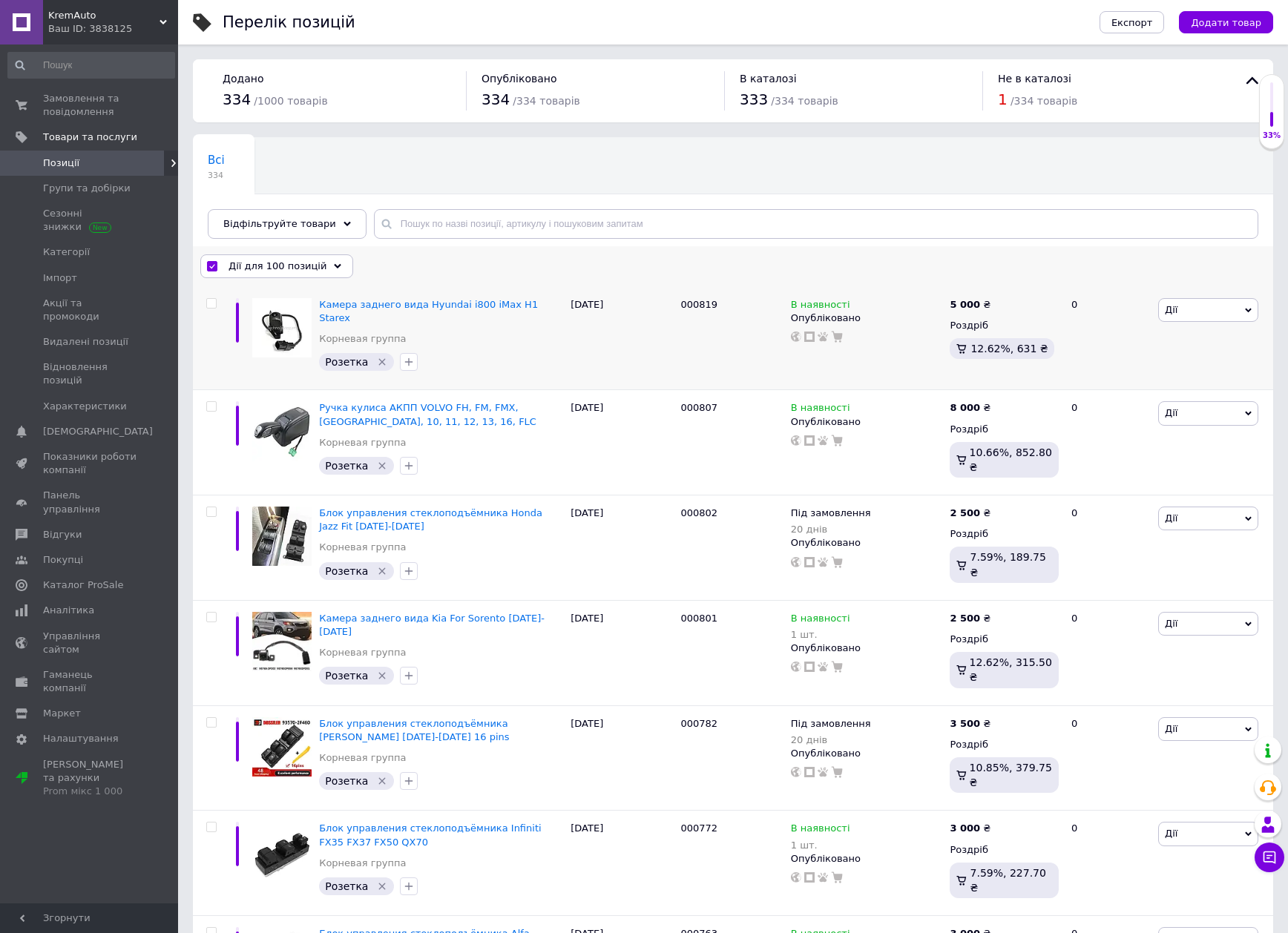
checkbox input "false"
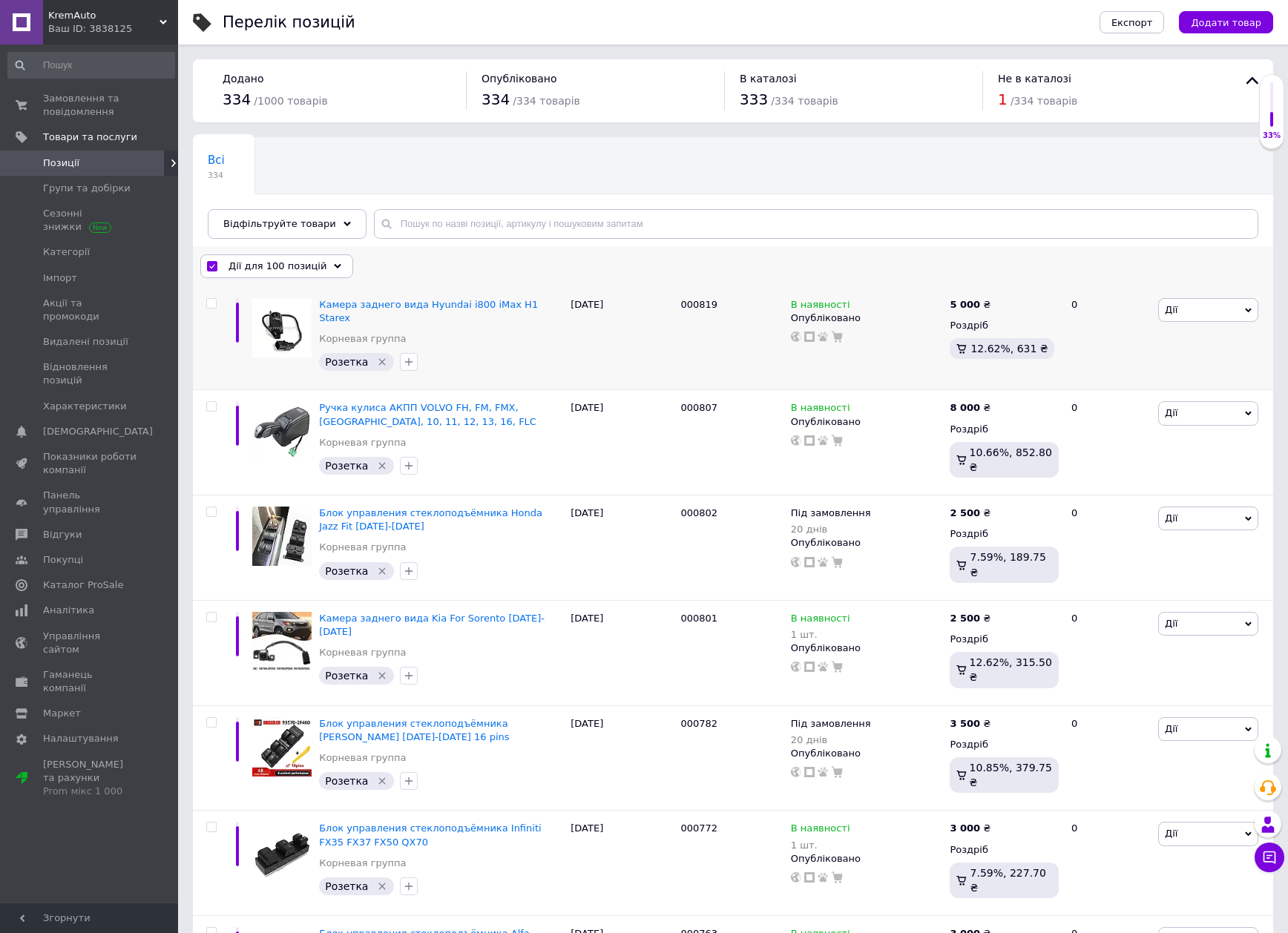
checkbox input "false"
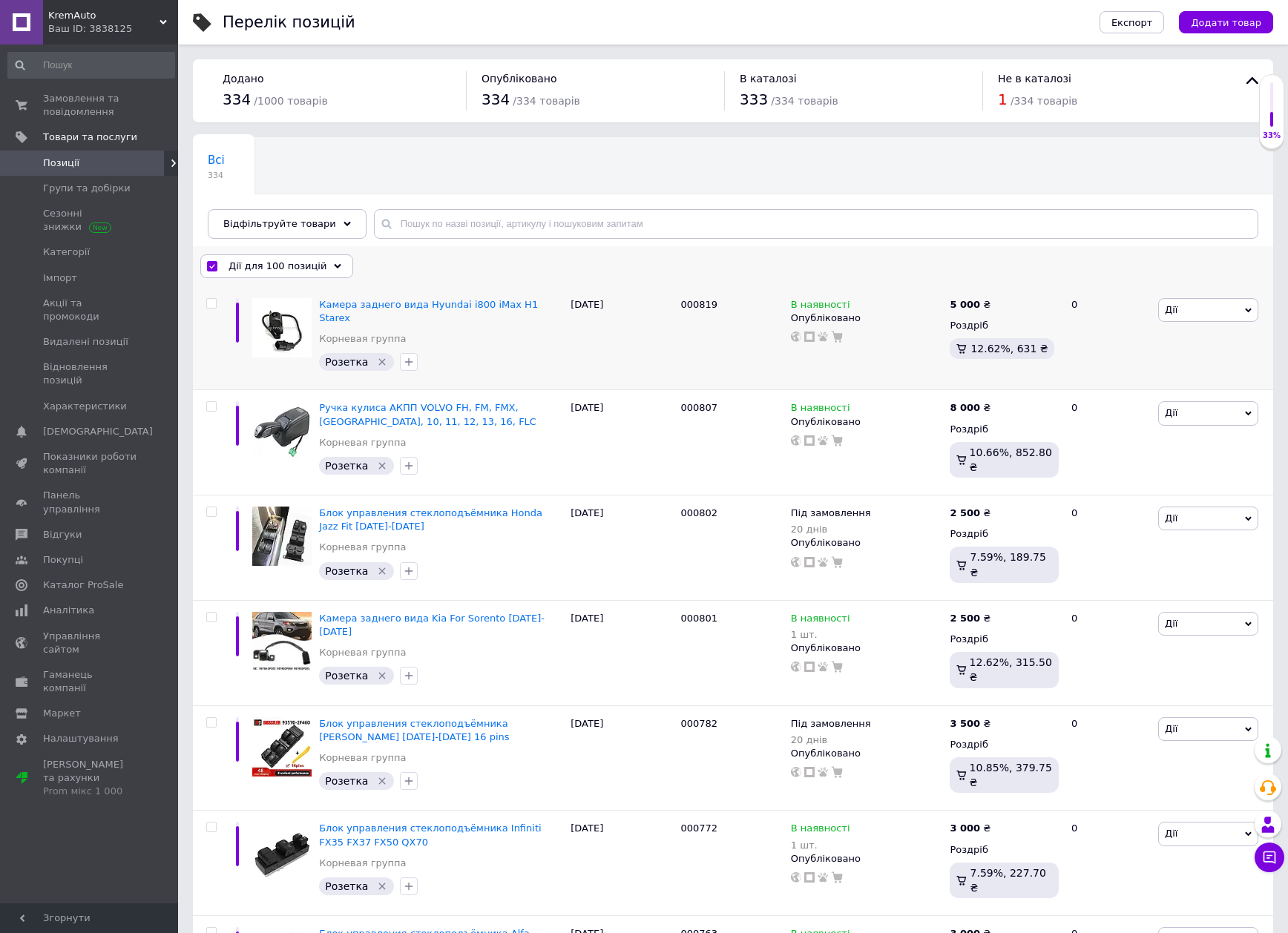
checkbox input "false"
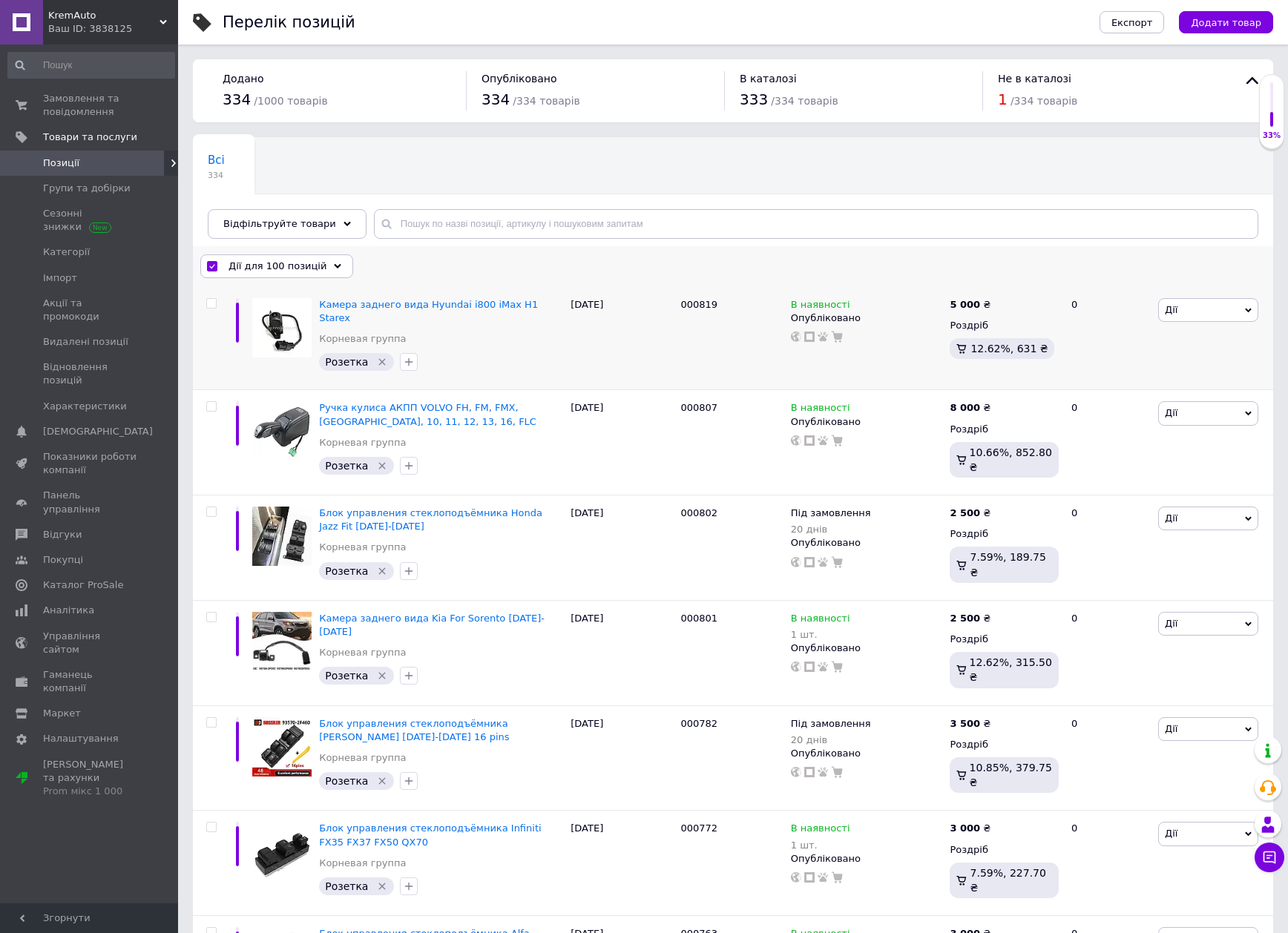
checkbox input "false"
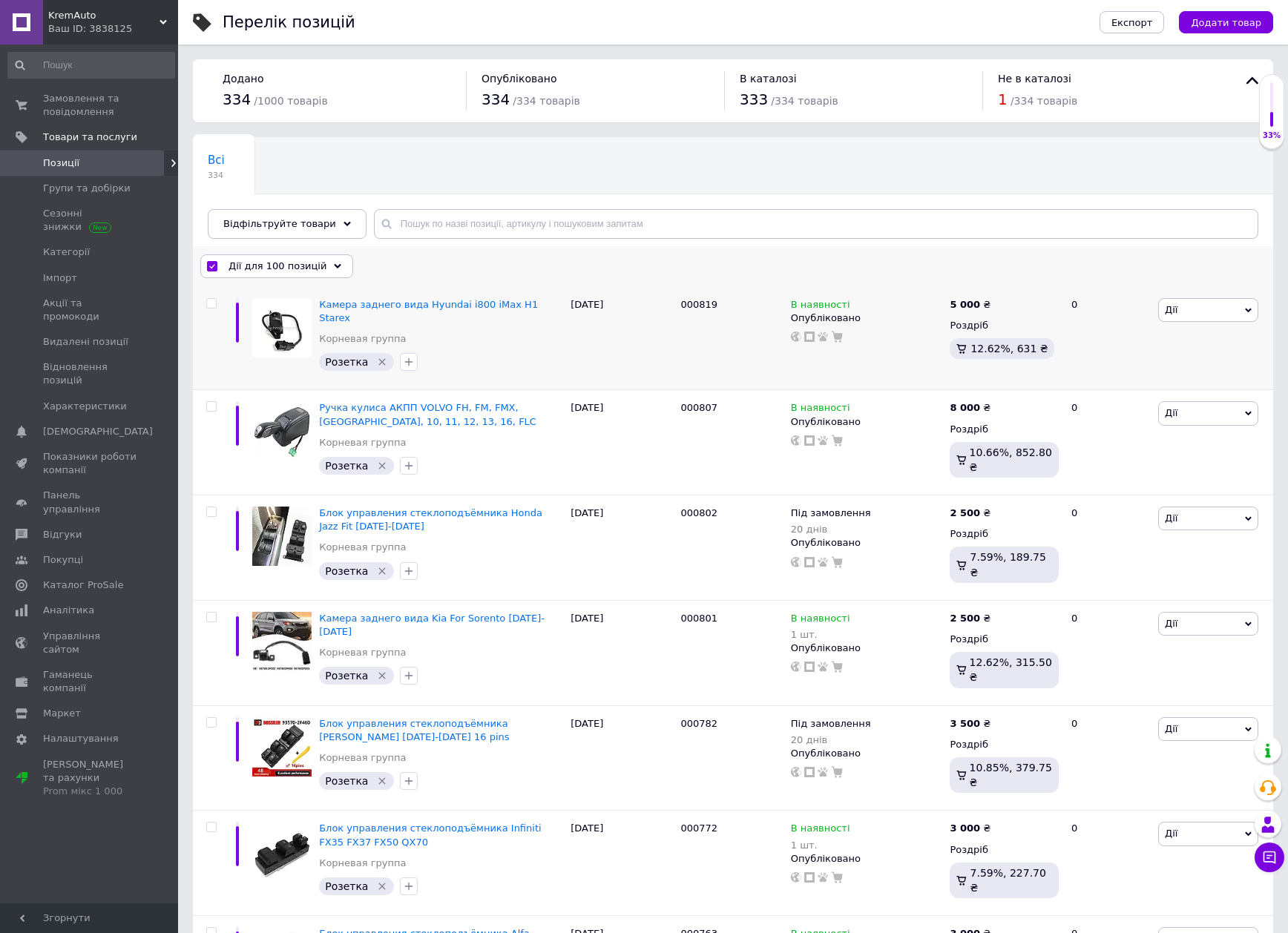
checkbox input "false"
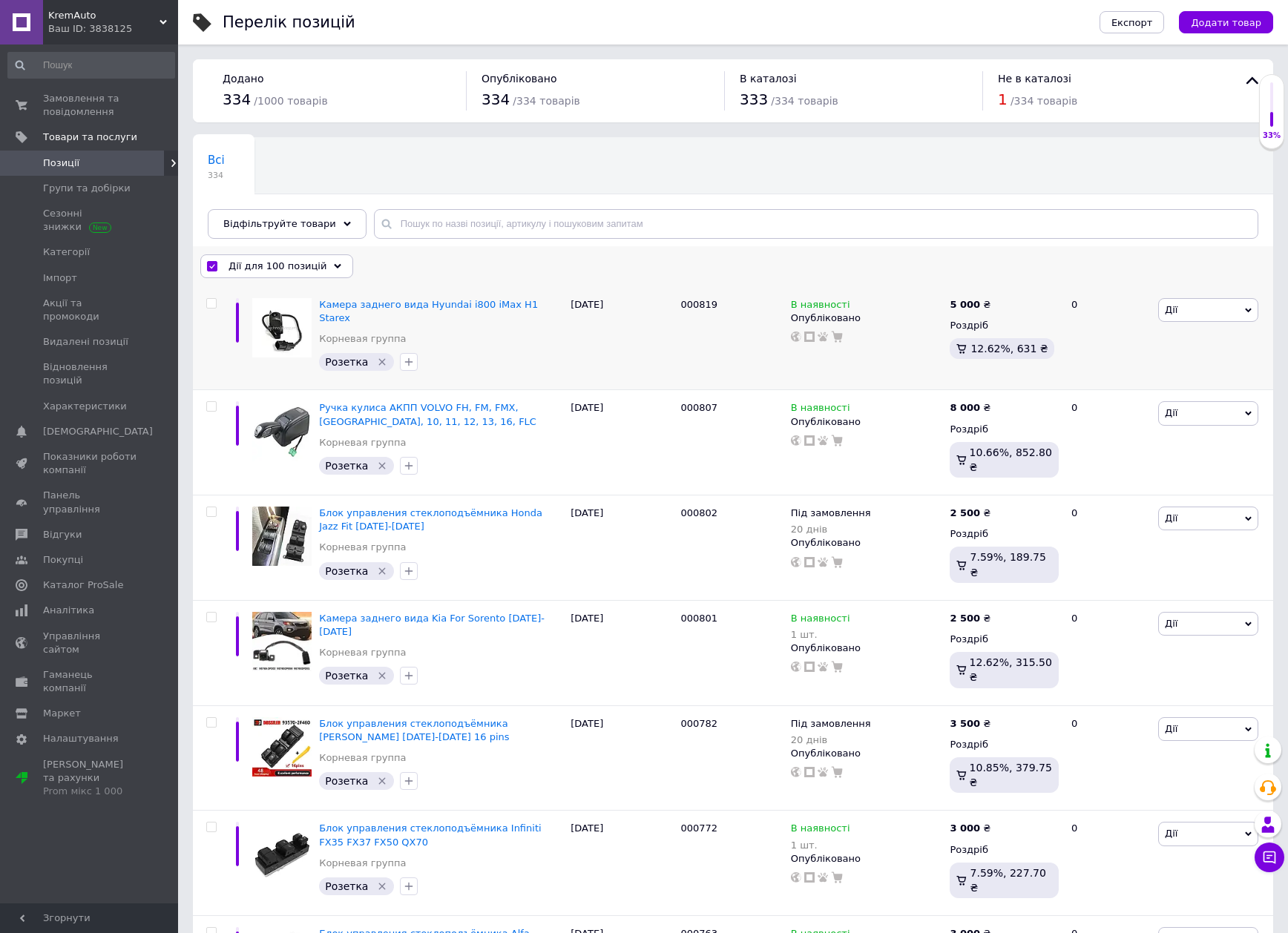
checkbox input "false"
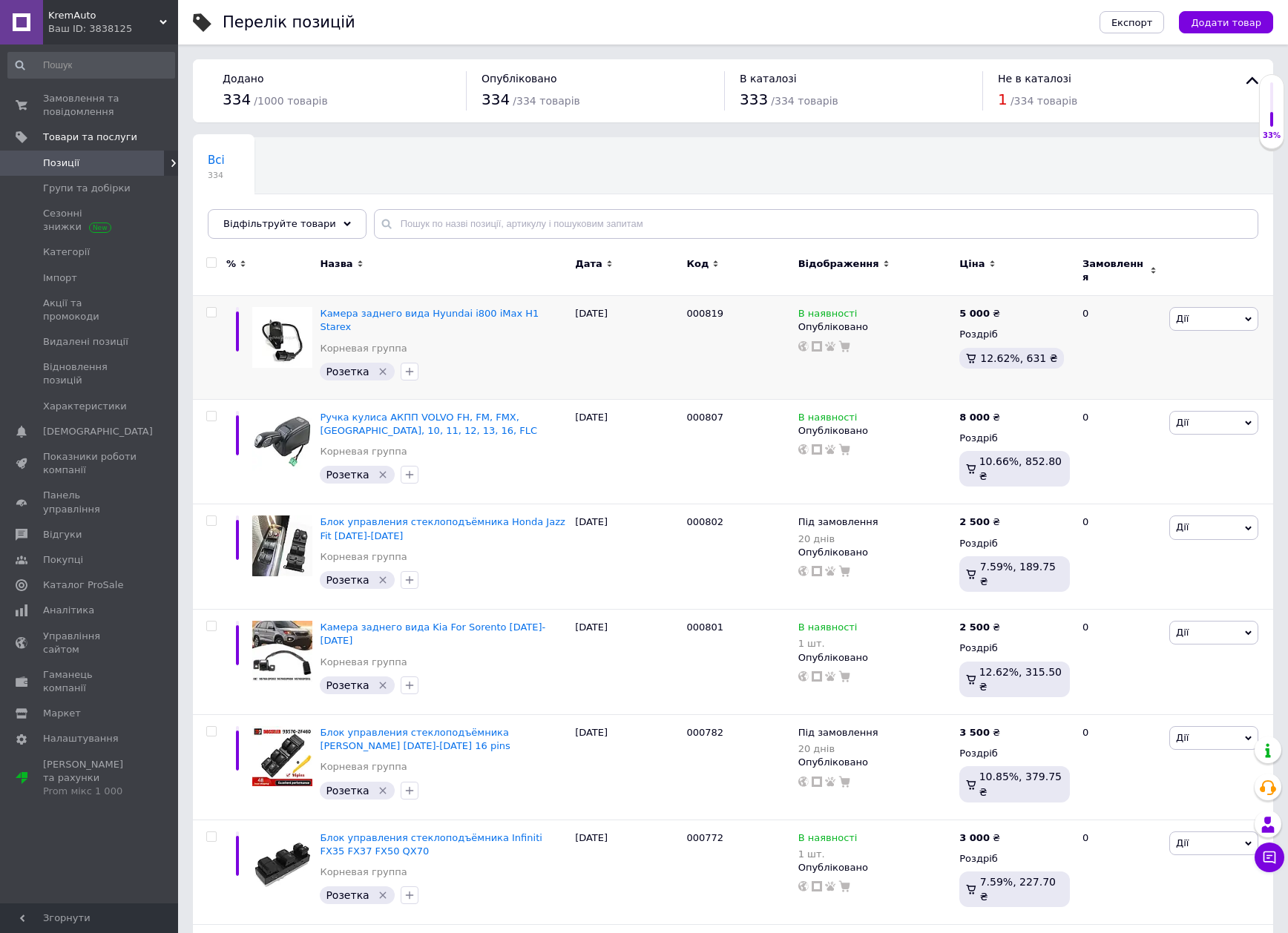
click at [211, 266] on input "checkbox" at bounding box center [211, 263] width 9 height 9
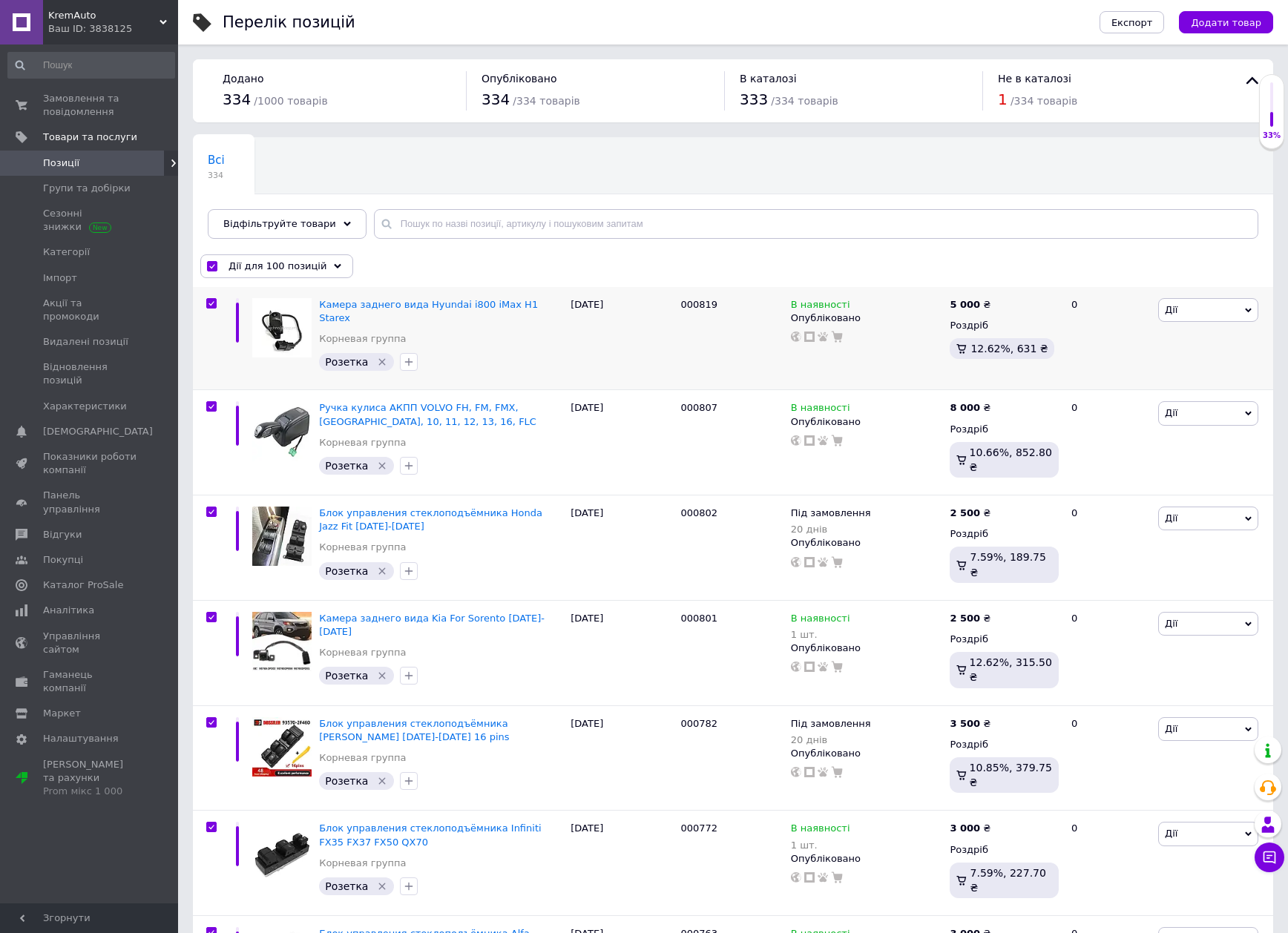
click at [211, 266] on input "checkbox" at bounding box center [211, 267] width 9 height 9
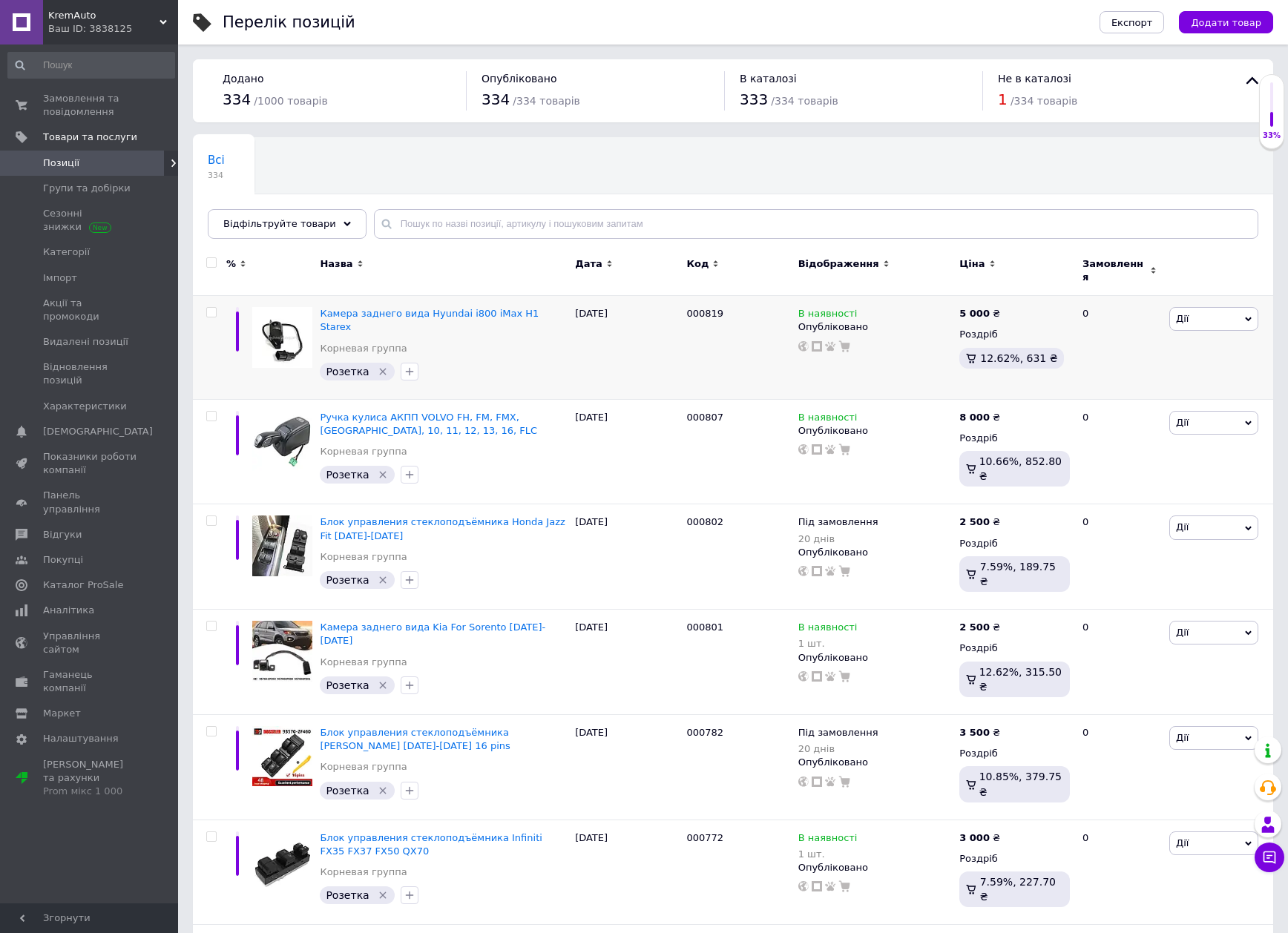
click at [830, 282] on div "Відображення" at bounding box center [876, 271] width 161 height 50
click at [835, 266] on span "Відображення" at bounding box center [838, 264] width 81 height 13
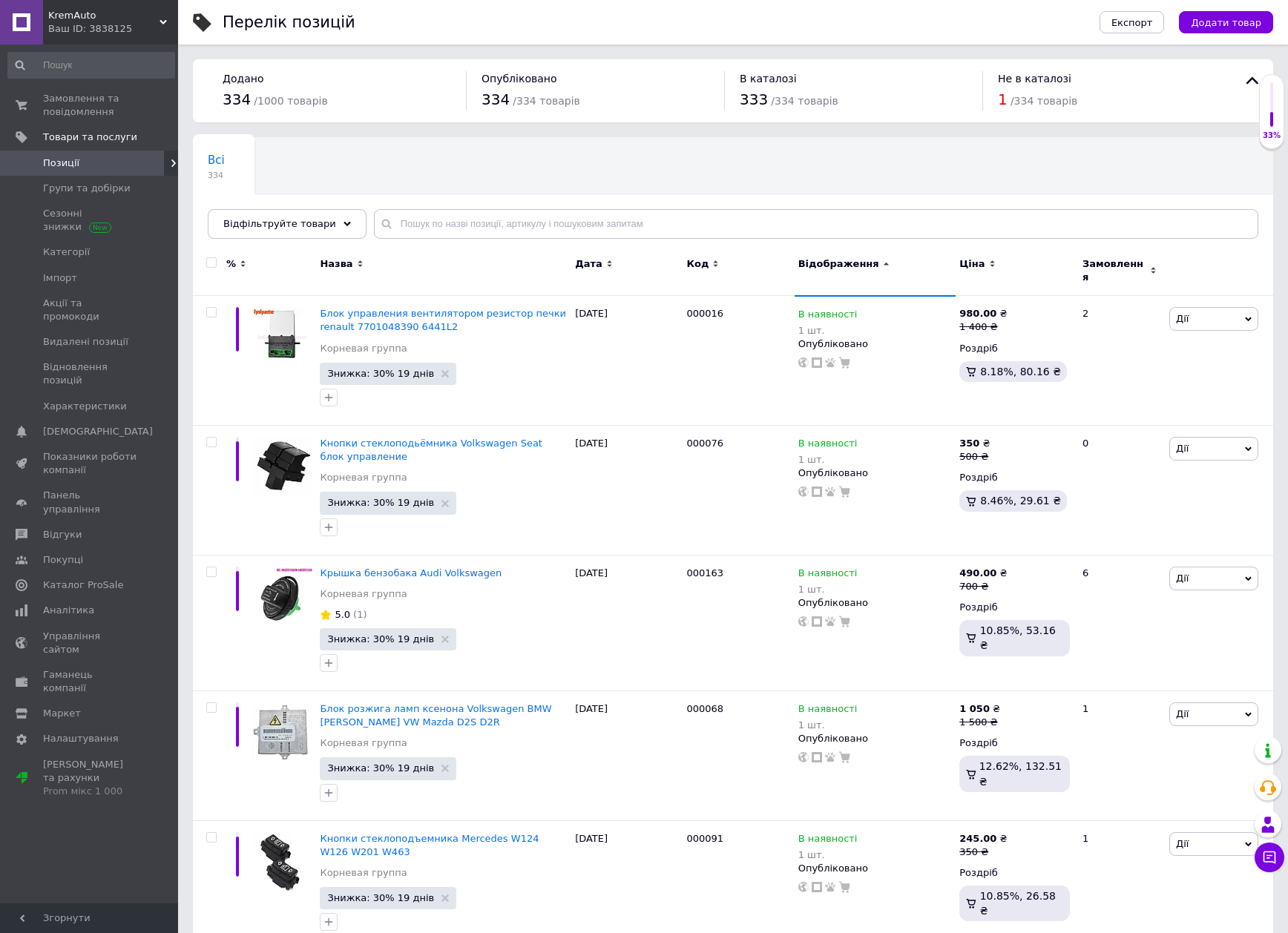
click at [839, 262] on span "Відображення" at bounding box center [838, 264] width 81 height 13
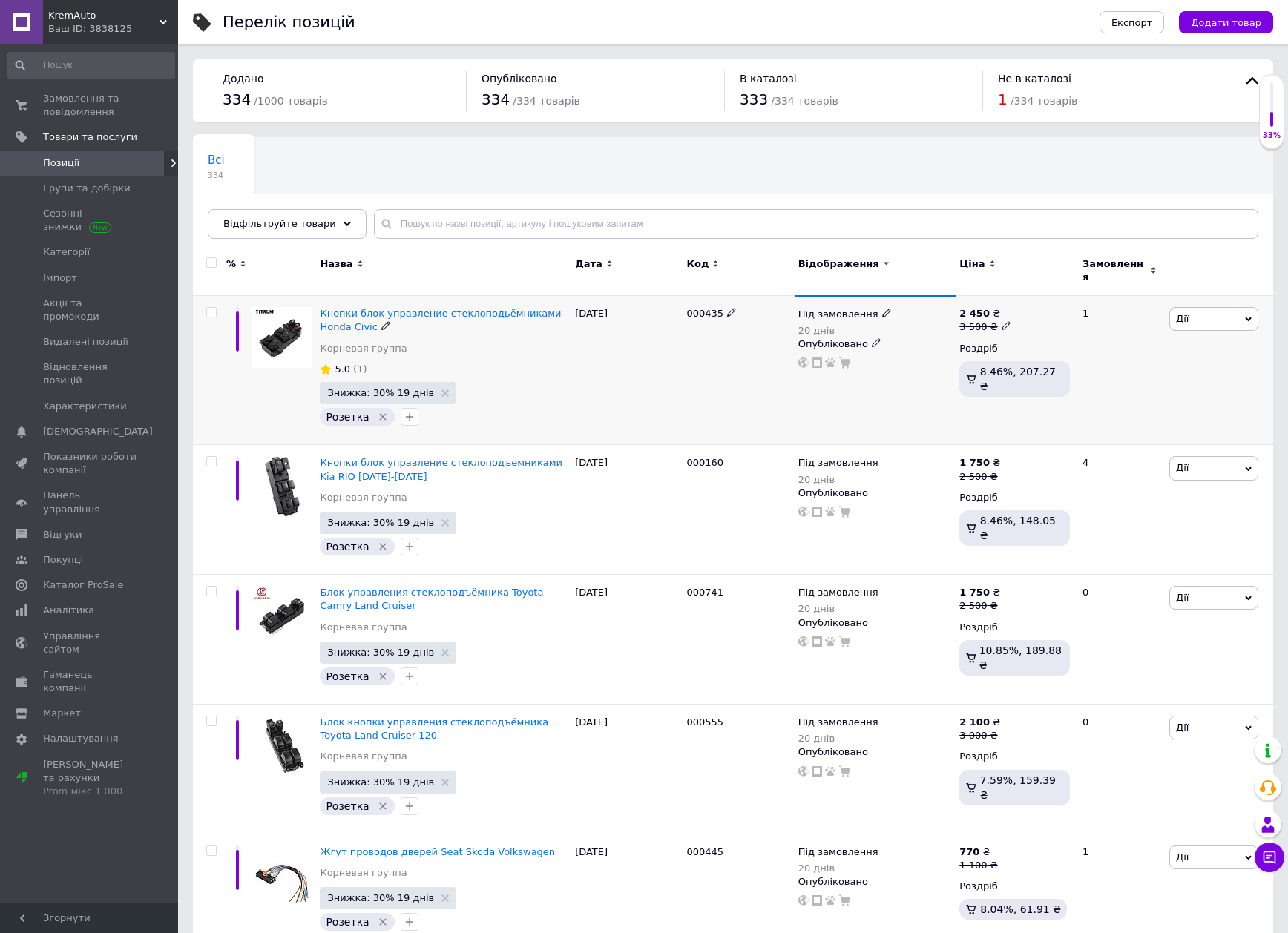
click at [838, 309] on span "Під замовлення" at bounding box center [838, 317] width 80 height 16
click at [939, 295] on li "В наявності" at bounding box center [966, 304] width 141 height 21
click at [833, 414] on div "Під замовлення 20 днів Наявність В наявності Немає в наявності Під замовлення З…" at bounding box center [876, 370] width 161 height 149
click at [831, 457] on span "Під замовлення" at bounding box center [838, 465] width 80 height 16
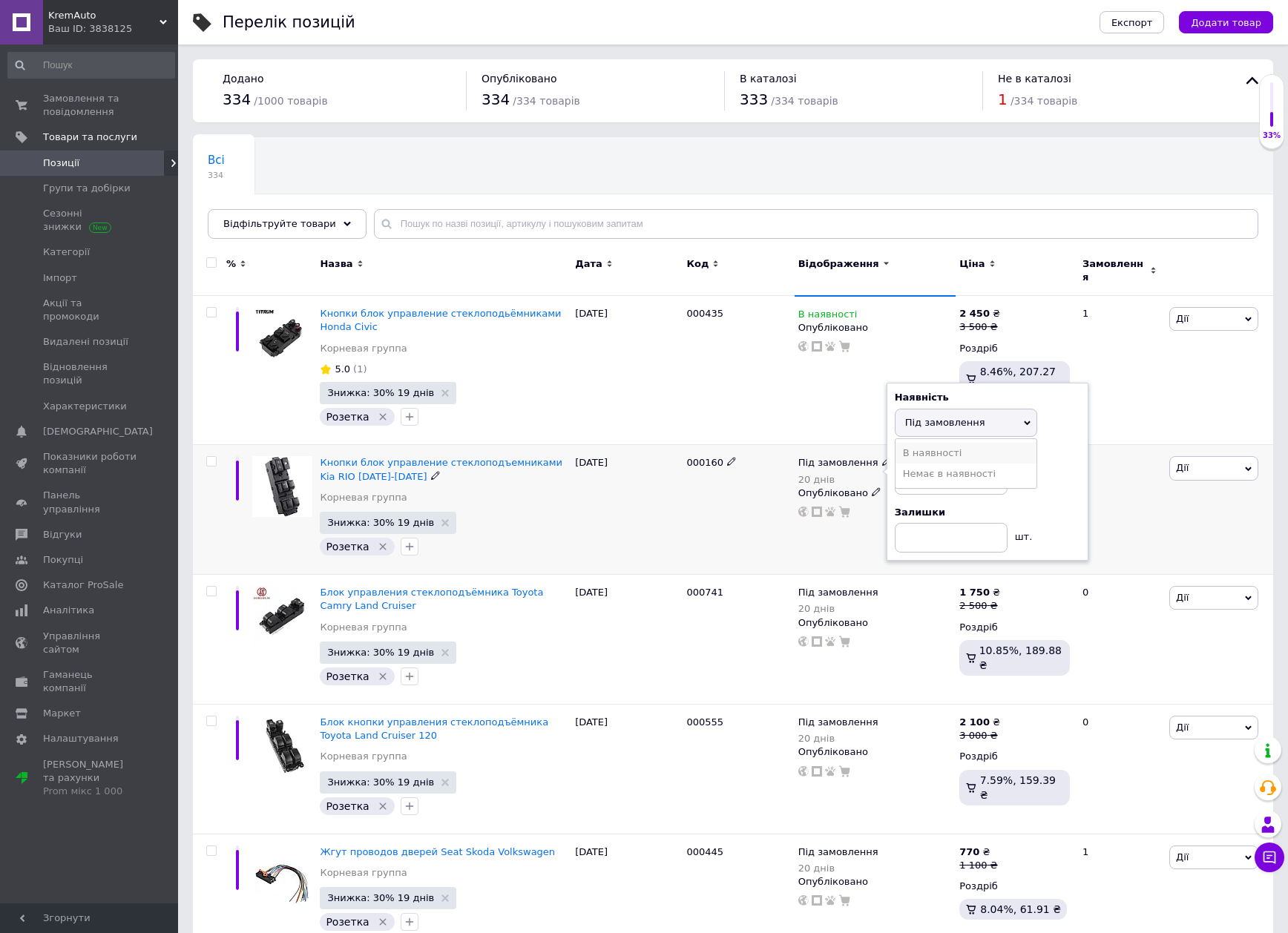
click at [929, 442] on li "В наявності" at bounding box center [966, 453] width 141 height 21
click at [746, 506] on div "000160" at bounding box center [738, 510] width 112 height 130
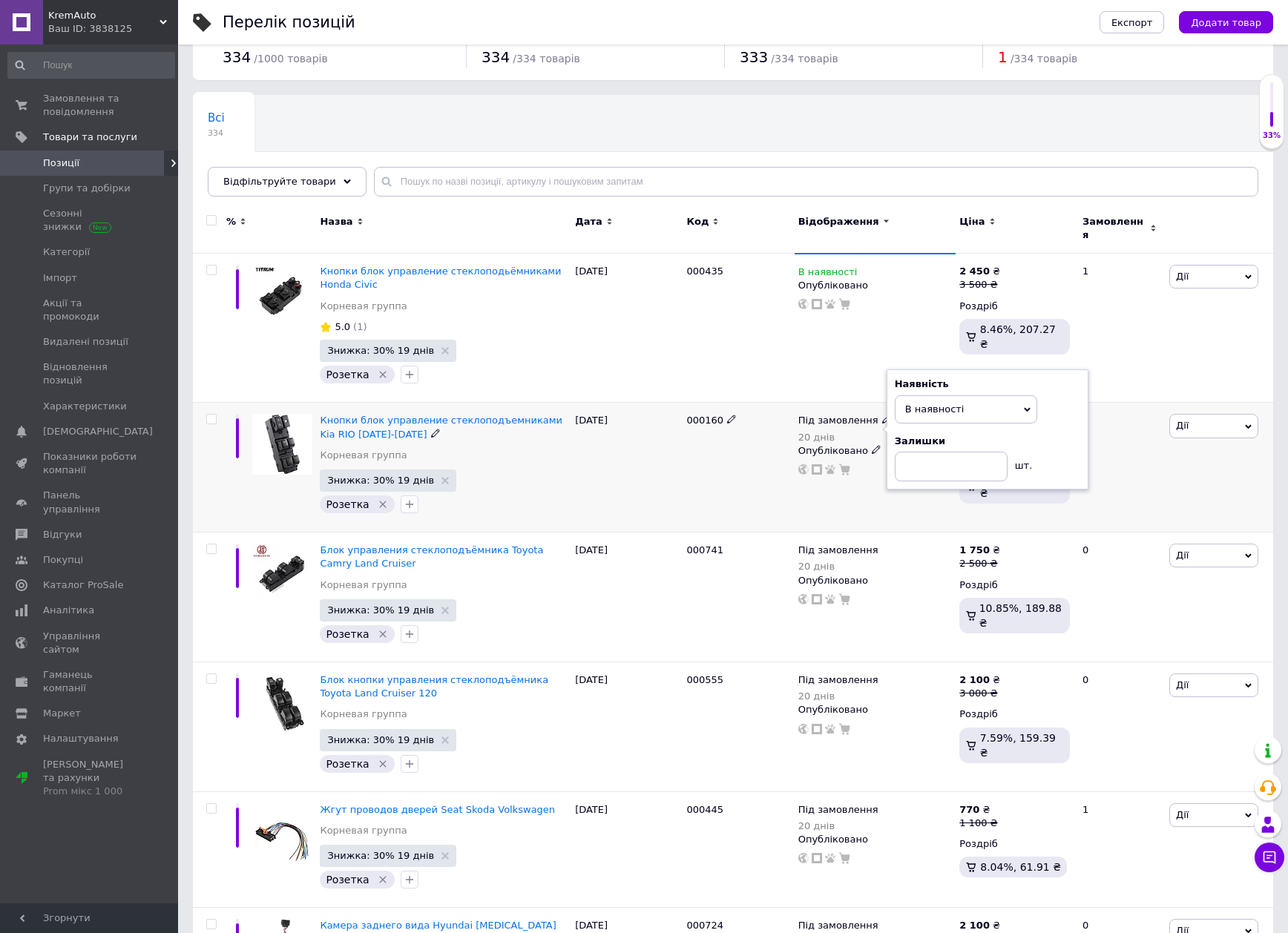
scroll to position [148, 0]
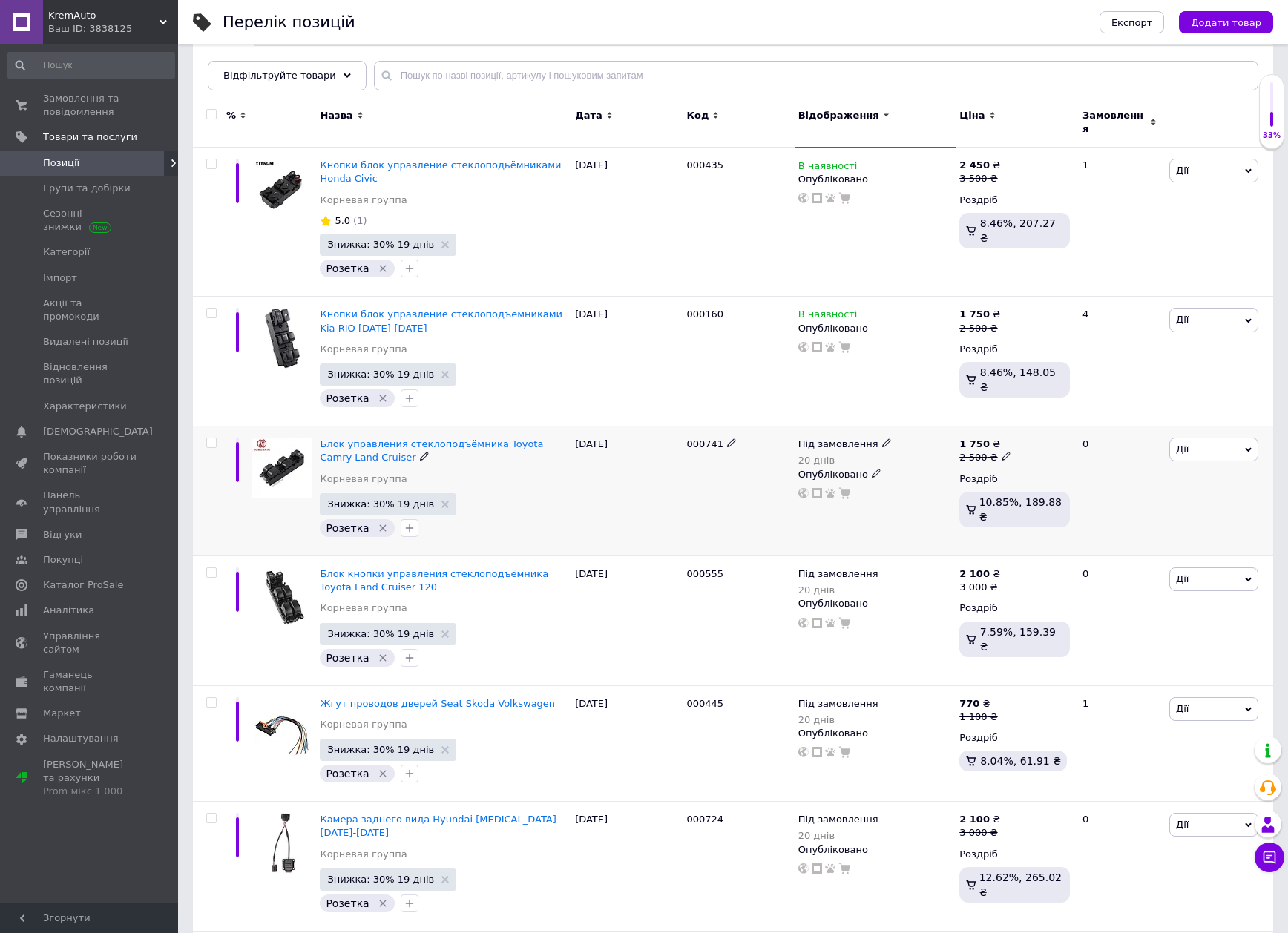
click at [814, 438] on span "Під замовлення" at bounding box center [838, 446] width 80 height 16
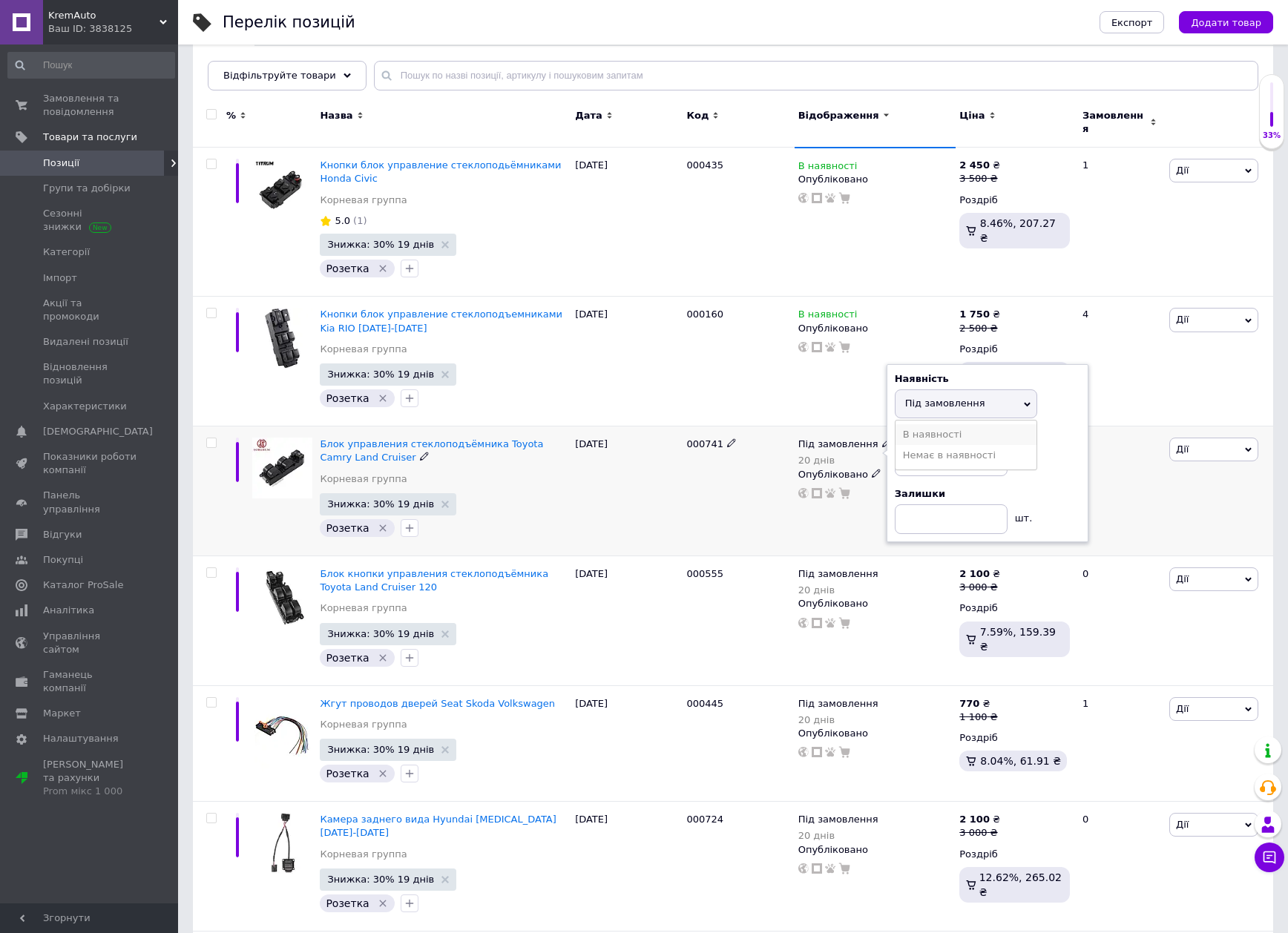
click at [921, 426] on li "В наявності" at bounding box center [966, 434] width 141 height 21
click at [667, 473] on div "[DATE]" at bounding box center [627, 491] width 112 height 130
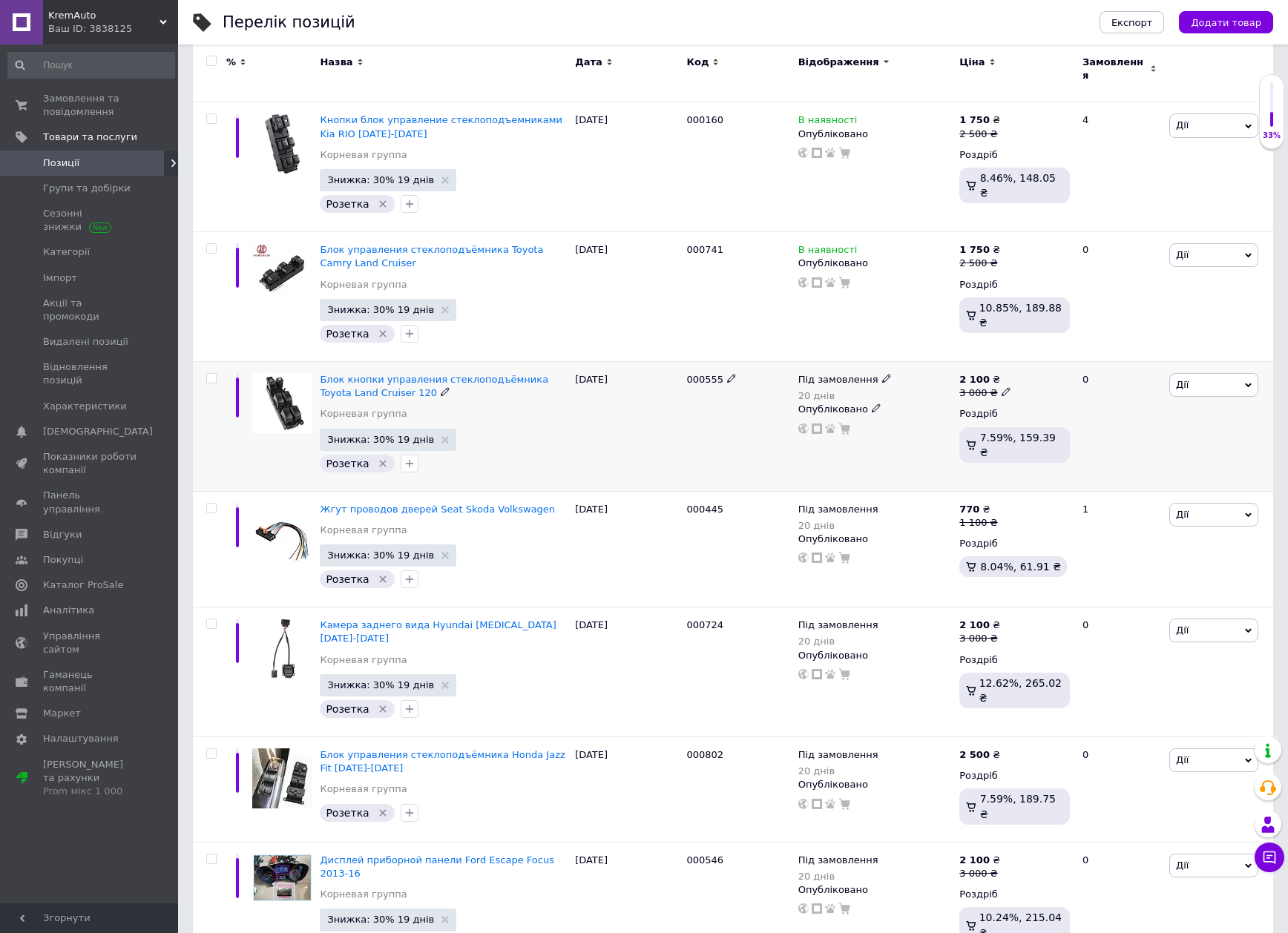
scroll to position [371, 0]
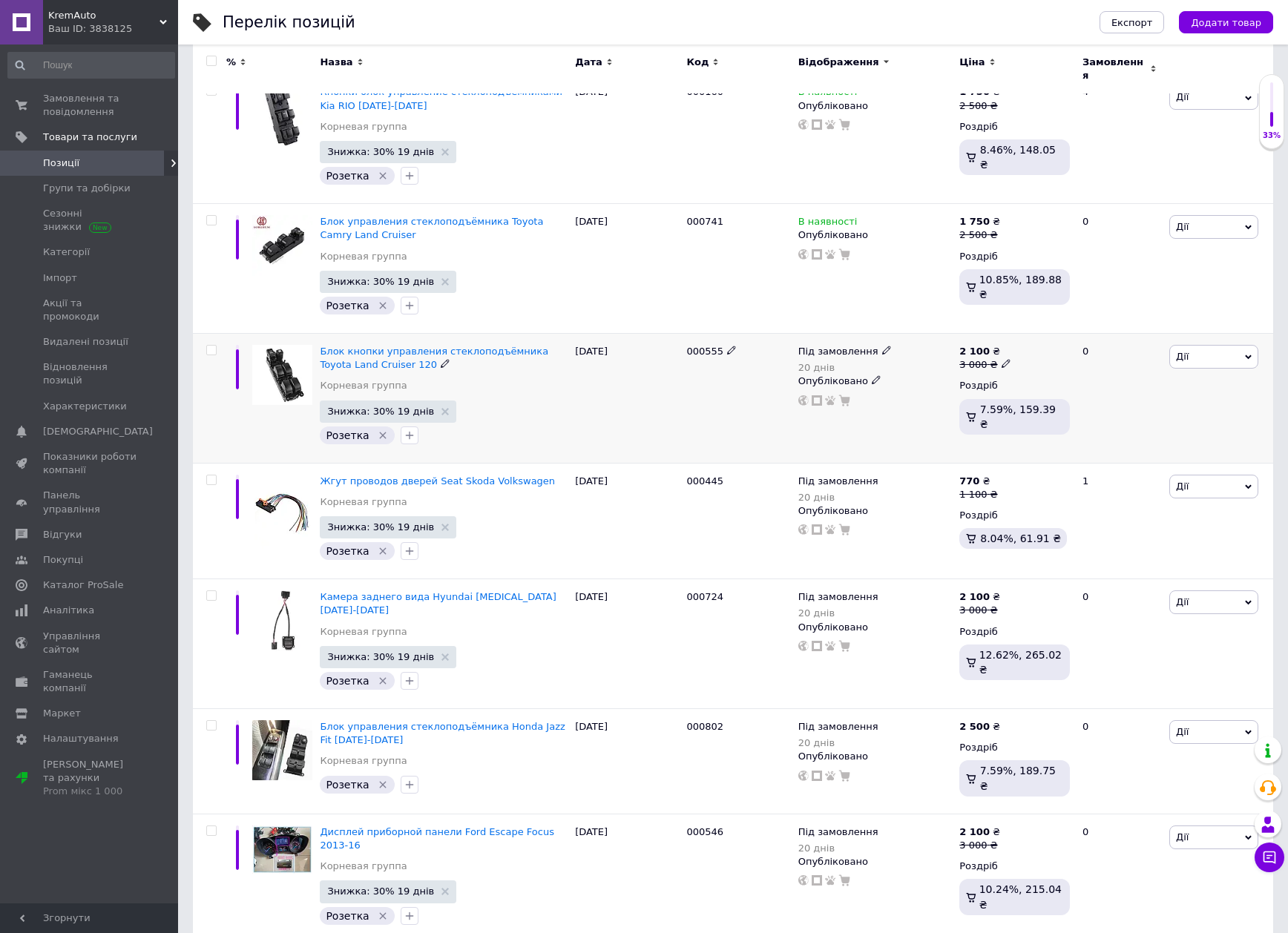
click at [837, 346] on span "Під замовлення" at bounding box center [838, 354] width 80 height 16
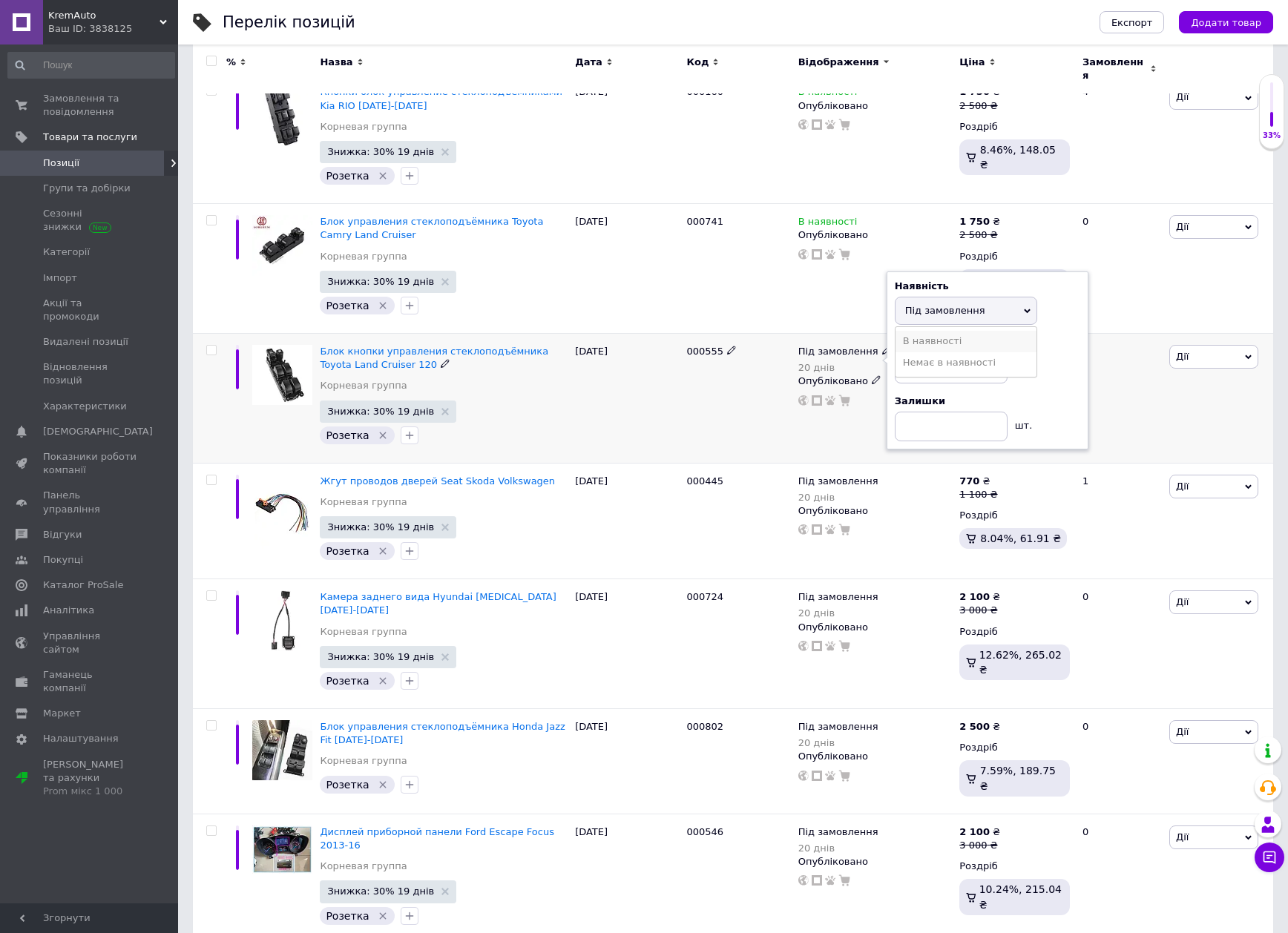
click at [946, 331] on li "В наявності" at bounding box center [966, 341] width 141 height 21
click at [664, 419] on div "[DATE]" at bounding box center [627, 398] width 112 height 130
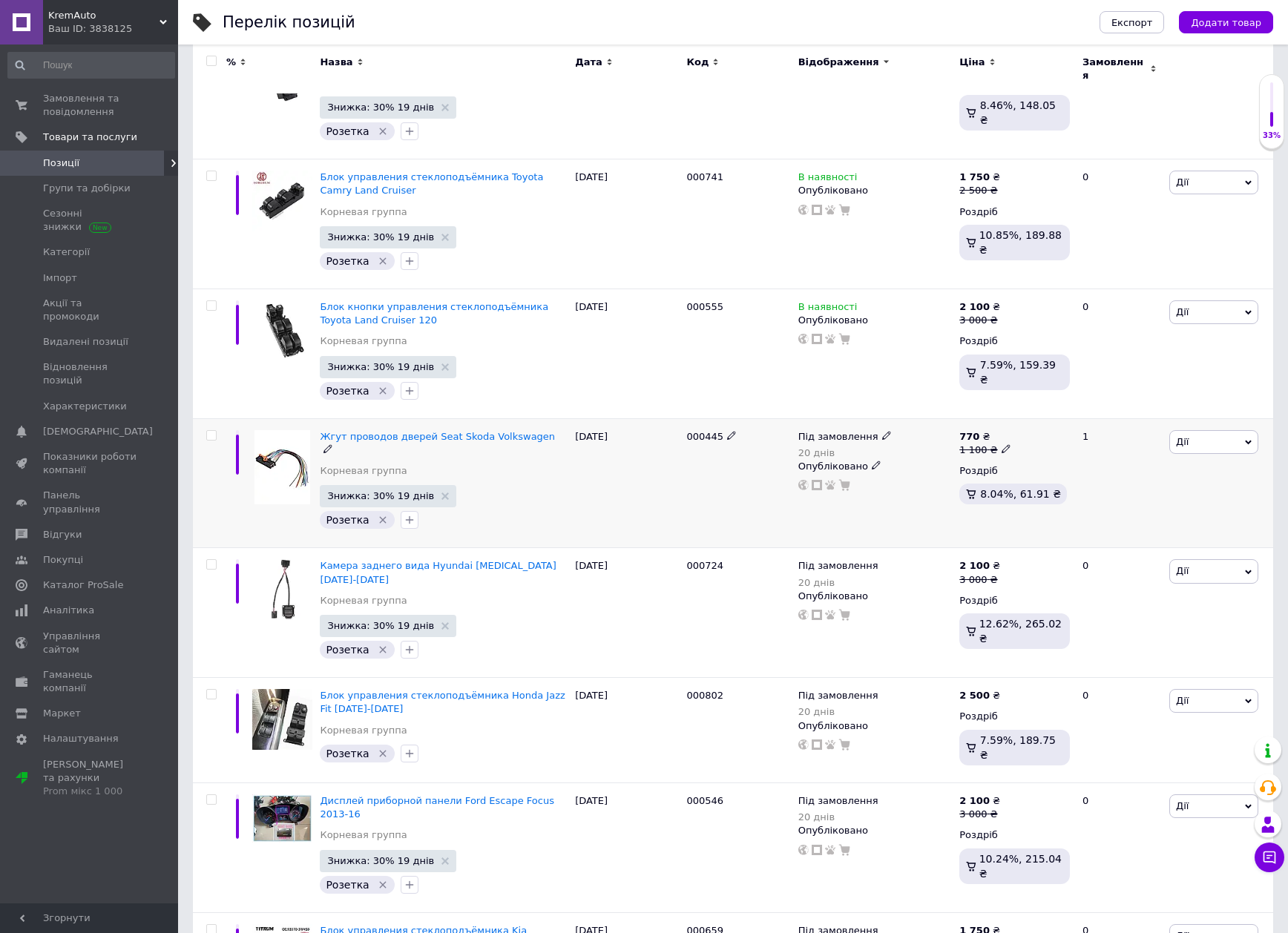
scroll to position [445, 0]
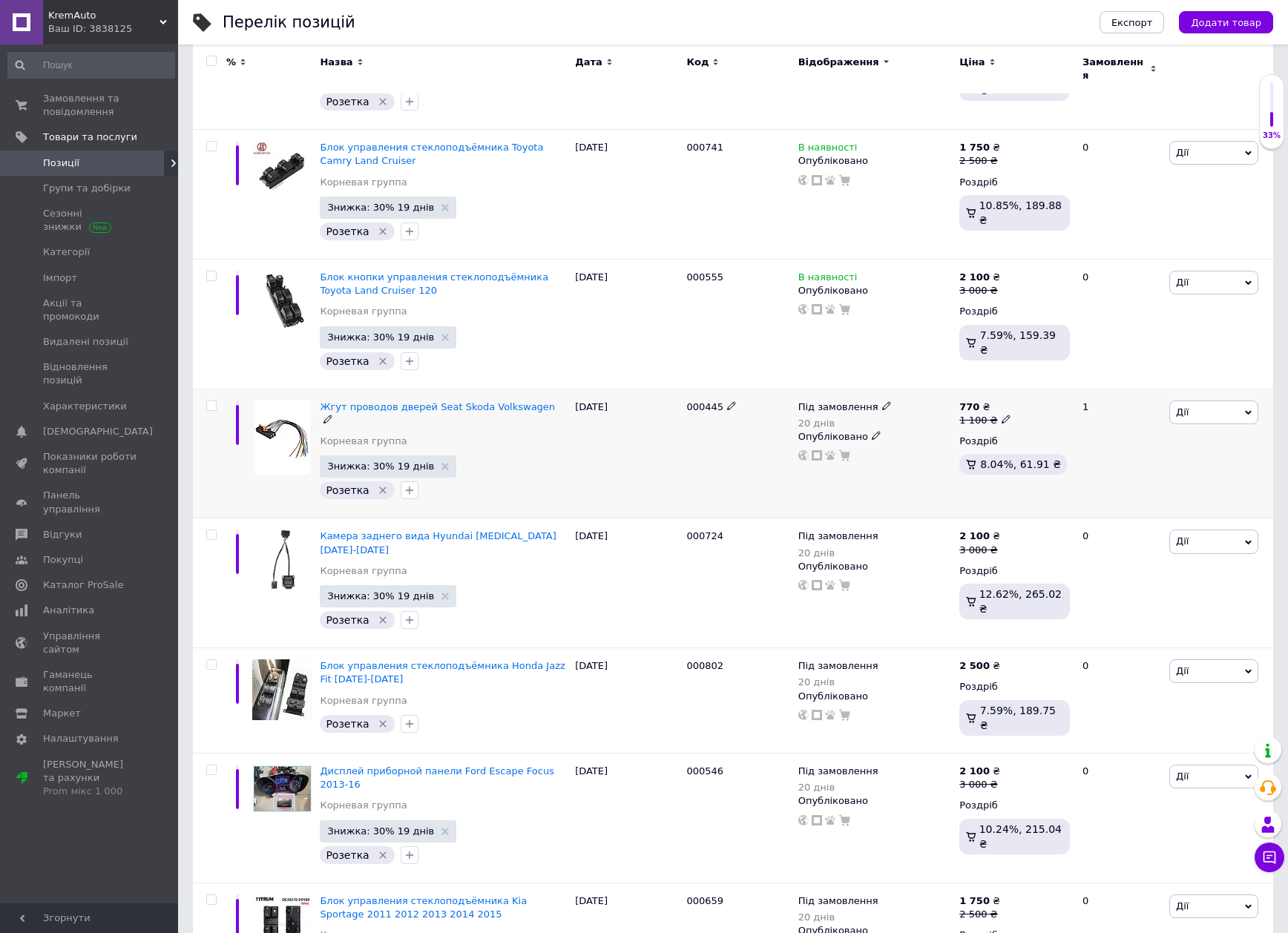
click at [831, 401] on span "Під замовлення" at bounding box center [838, 409] width 80 height 16
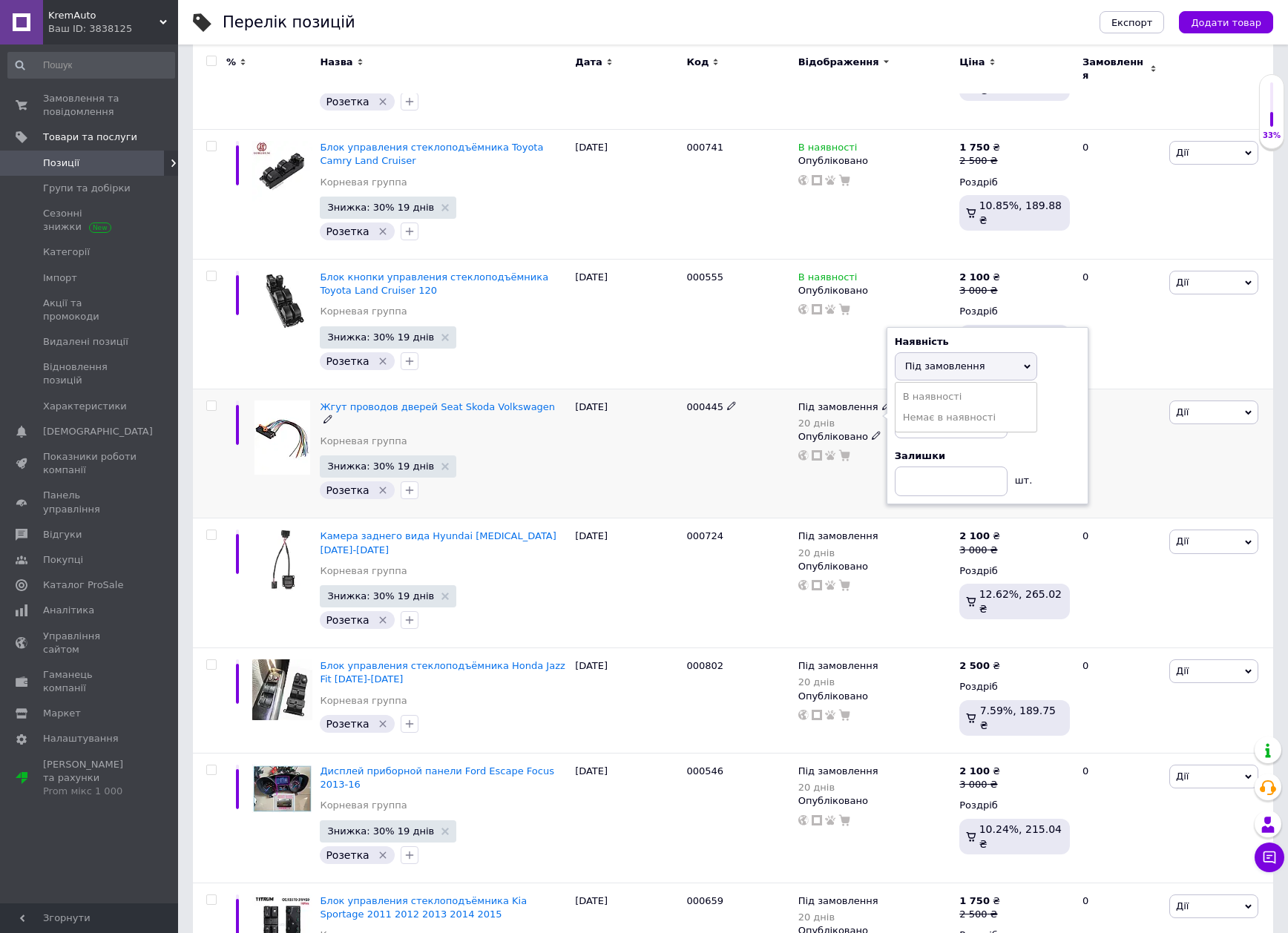
click at [930, 382] on ul "В наявності Немає в наявності" at bounding box center [966, 408] width 142 height 51
click at [725, 408] on div "000445" at bounding box center [738, 453] width 112 height 130
click at [839, 401] on span "Під замовлення" at bounding box center [838, 409] width 80 height 16
click at [930, 389] on li "В наявності" at bounding box center [966, 396] width 141 height 21
click at [703, 451] on div "000445" at bounding box center [738, 453] width 112 height 130
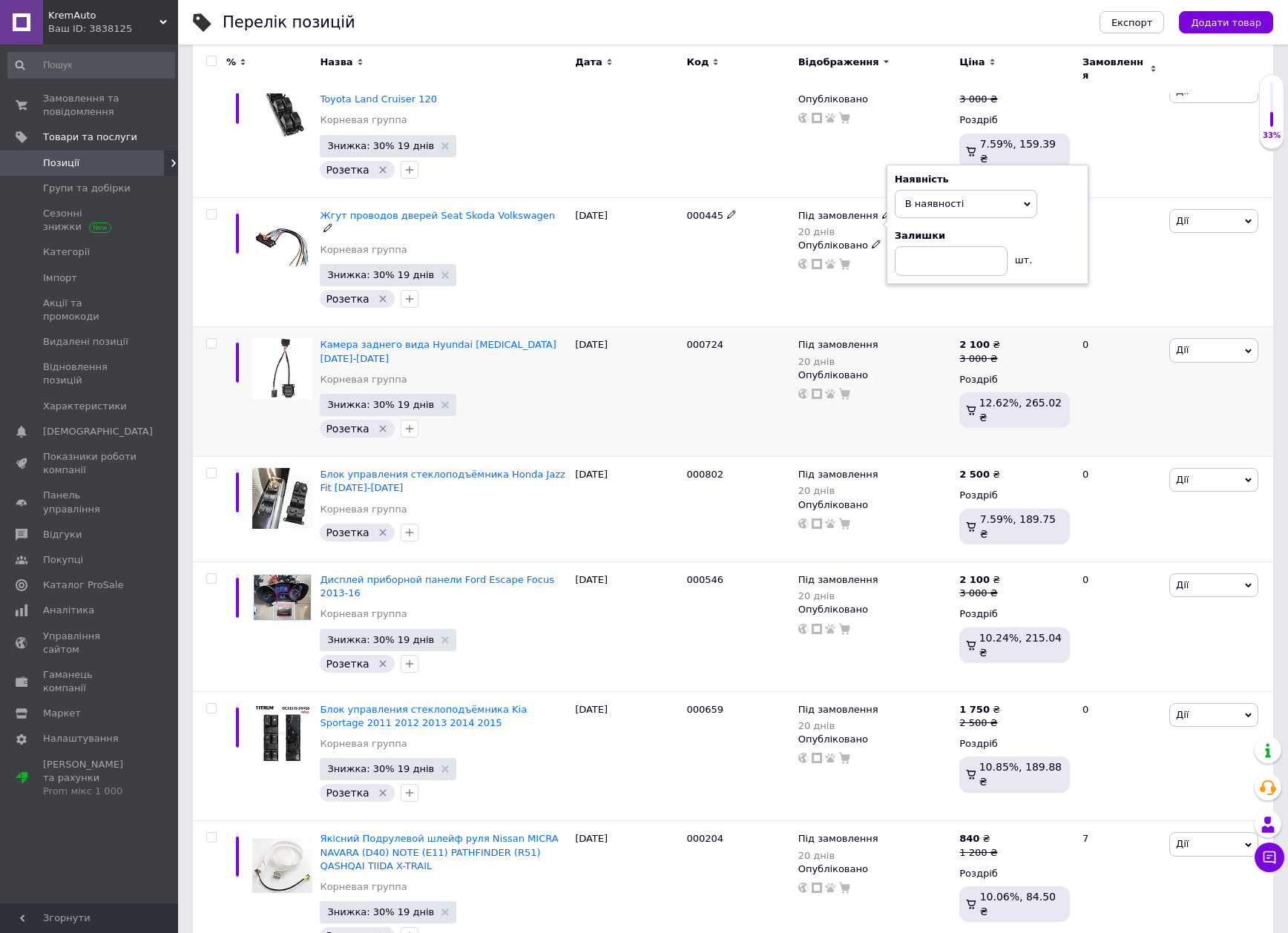
scroll to position [667, 0]
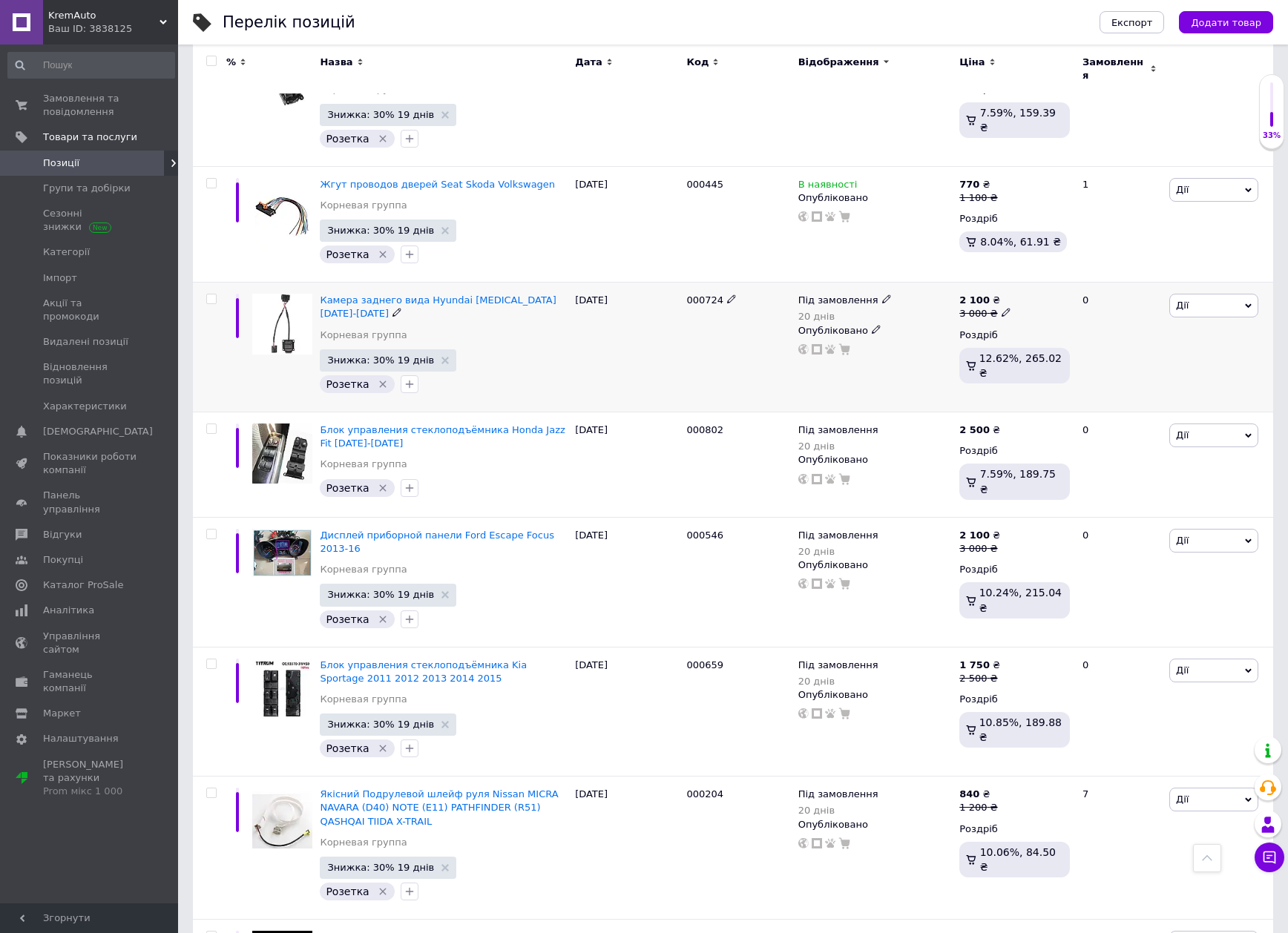
click at [835, 301] on div "Під замовлення 20 днів" at bounding box center [845, 308] width 93 height 28
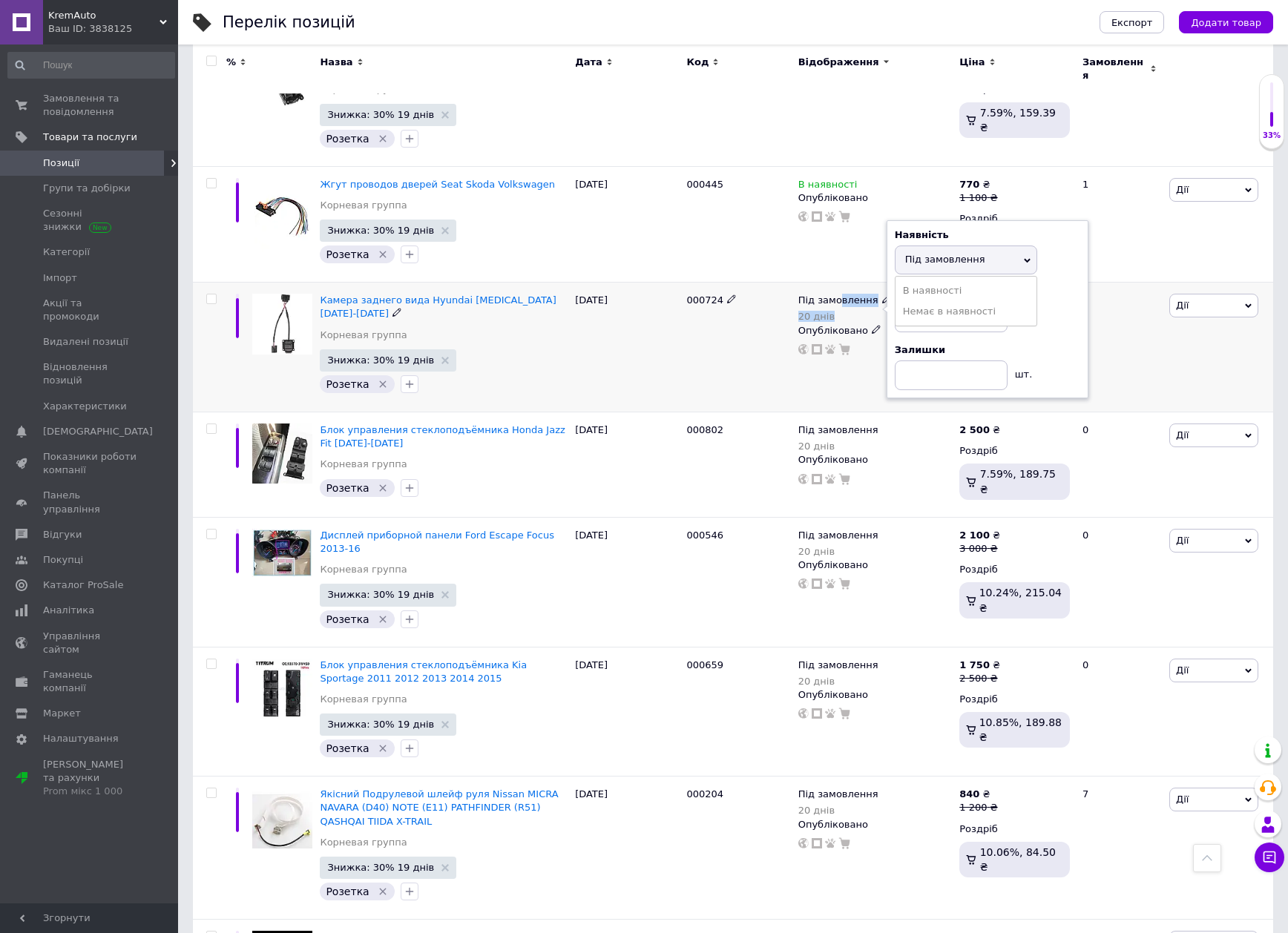
click at [847, 311] on div "20 днів" at bounding box center [845, 317] width 93 height 11
click at [847, 297] on span "Під замовлення" at bounding box center [838, 302] width 80 height 16
click at [947, 258] on span "Під замовлення" at bounding box center [966, 260] width 142 height 28
click at [939, 280] on li "В наявності" at bounding box center [966, 290] width 141 height 21
click at [691, 339] on div "000724" at bounding box center [738, 347] width 112 height 130
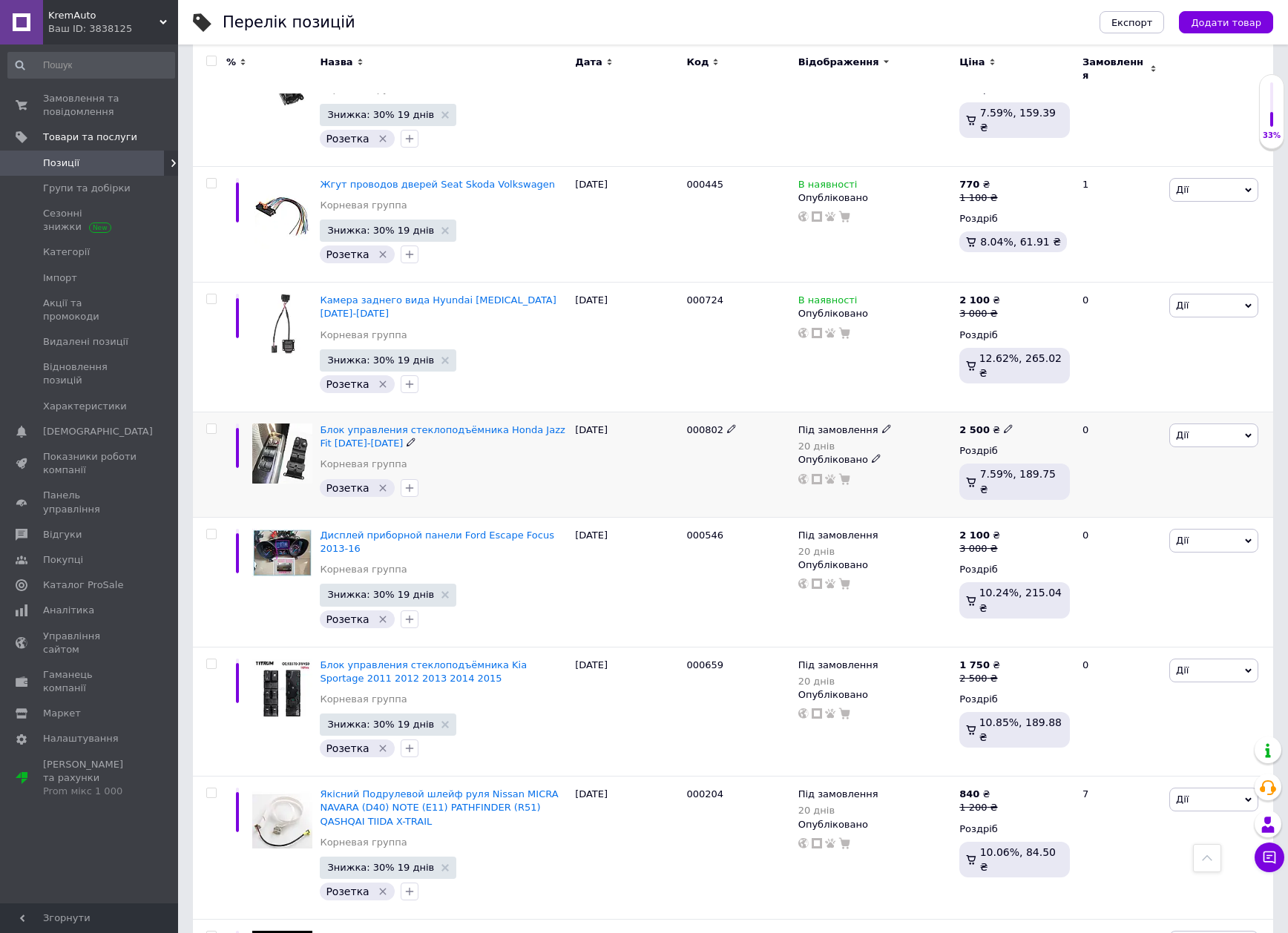
click at [831, 424] on span "Під замовлення" at bounding box center [838, 432] width 80 height 16
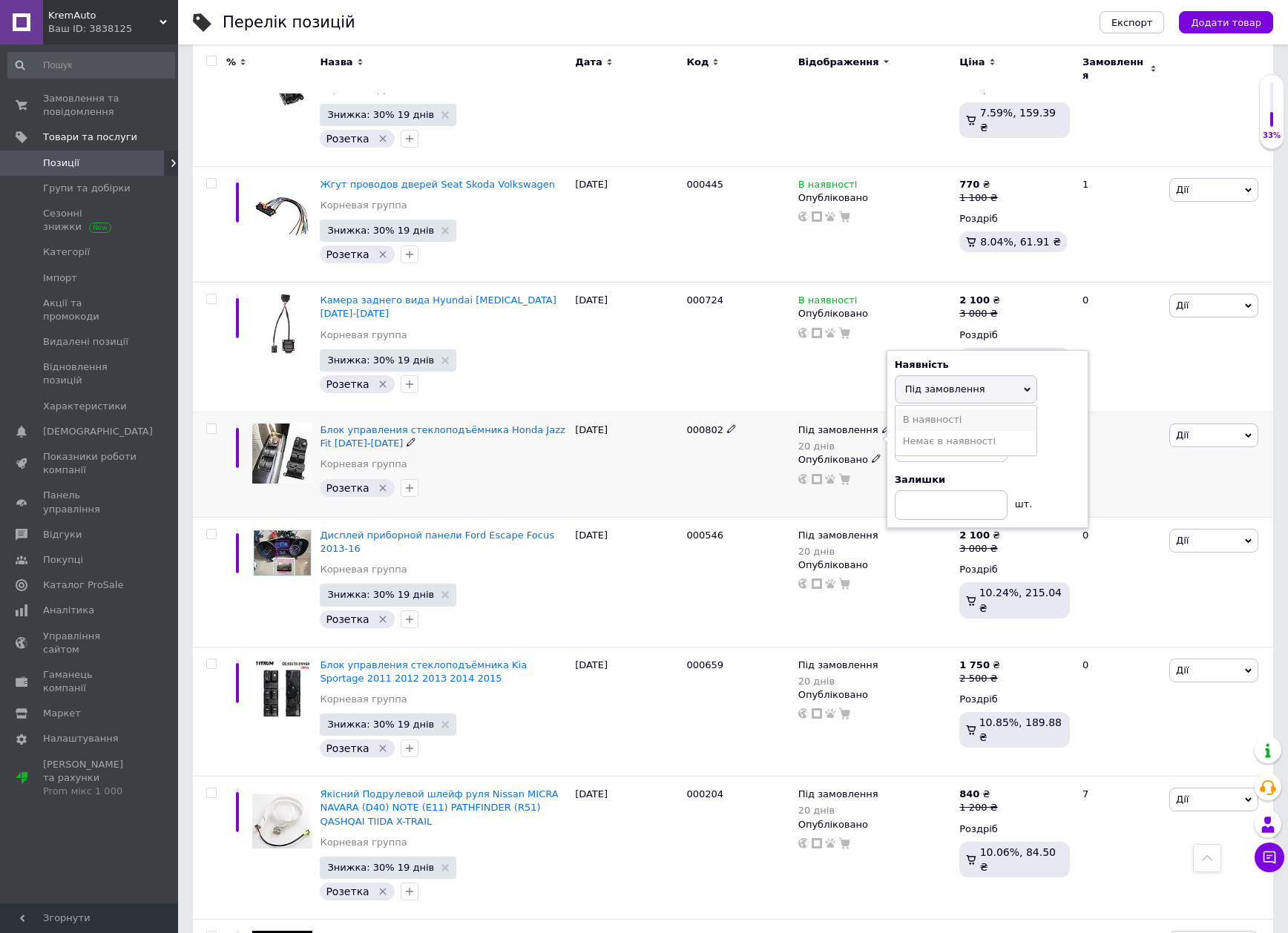
click at [932, 409] on li "В наявності" at bounding box center [966, 419] width 141 height 21
click at [739, 423] on div "000802" at bounding box center [738, 465] width 112 height 105
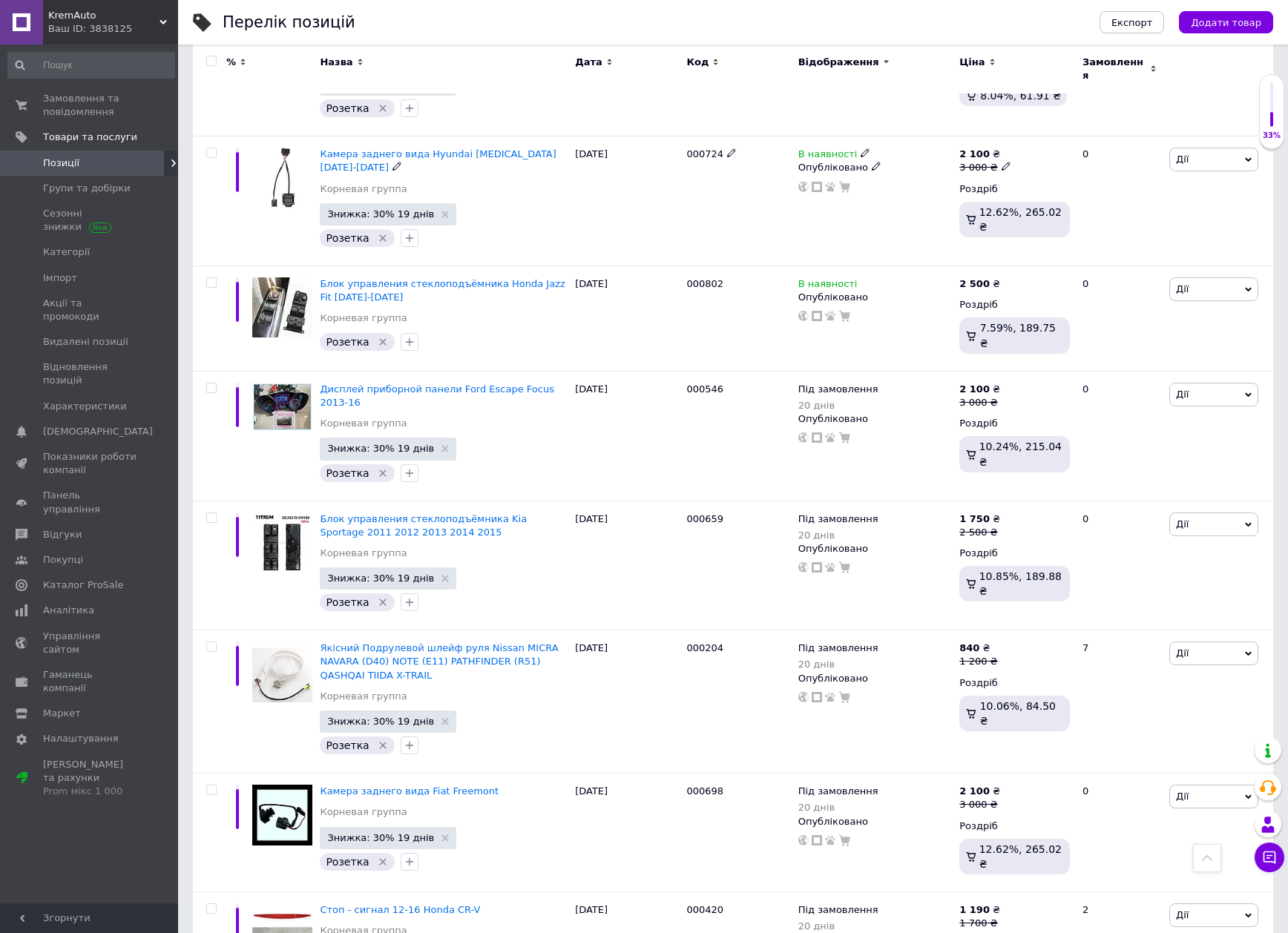
scroll to position [816, 0]
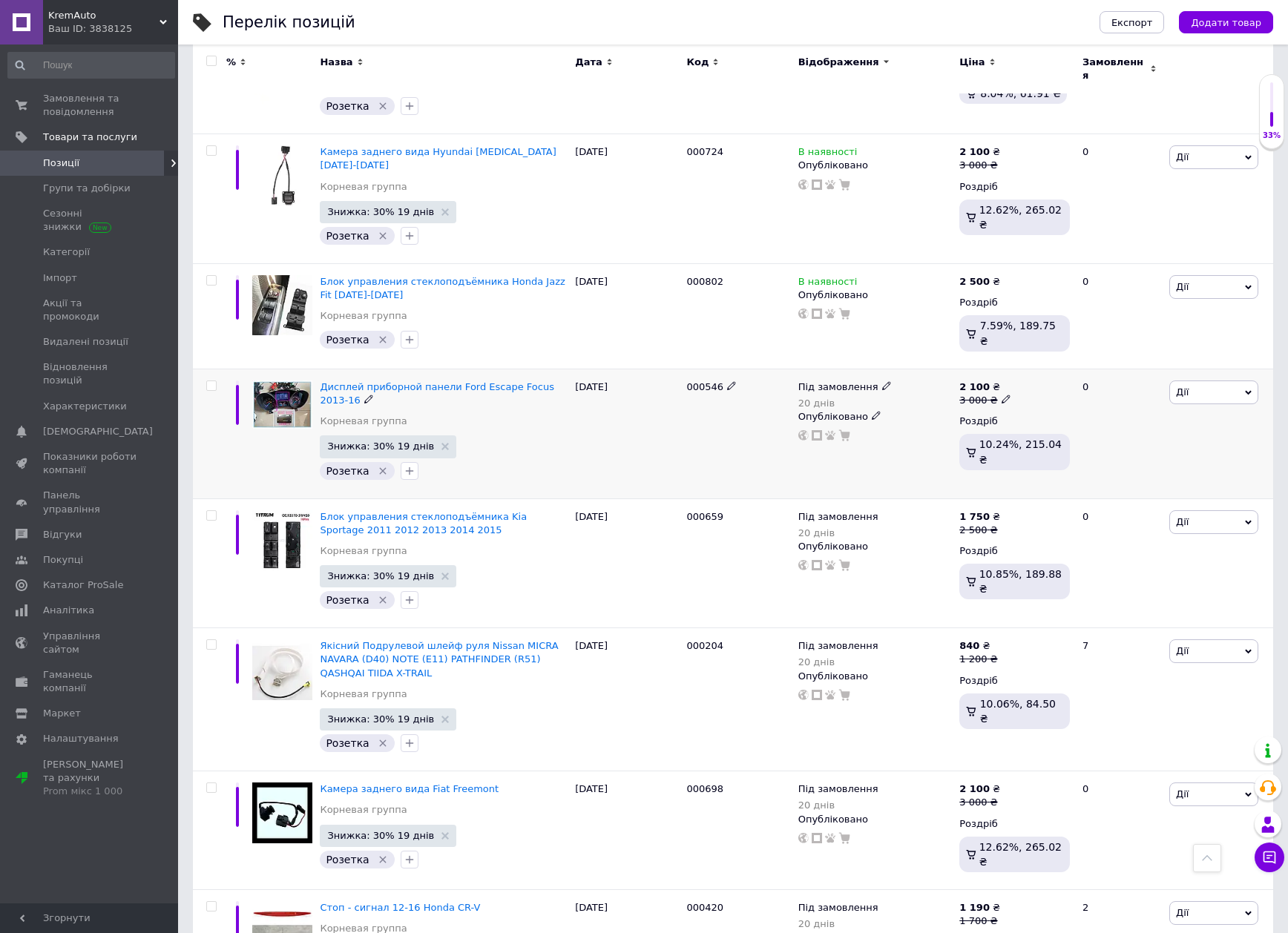
click at [824, 369] on div "Під замовлення 20 днів Опубліковано" at bounding box center [876, 434] width 161 height 130
click at [824, 381] on span "Під замовлення" at bounding box center [838, 389] width 80 height 16
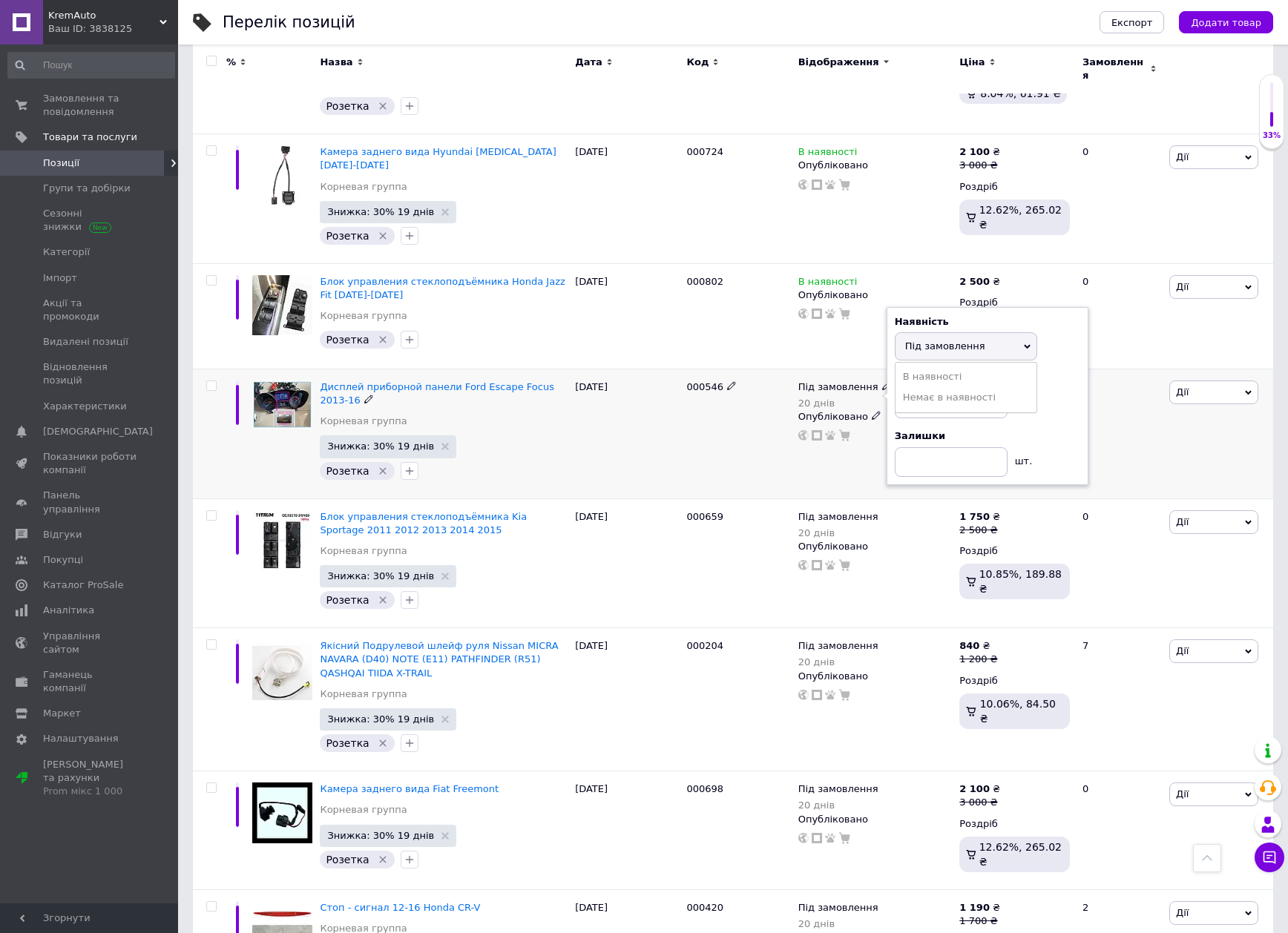
click at [965, 362] on ul "В наявності Немає в наявності" at bounding box center [966, 387] width 142 height 51
click at [933, 332] on span "Під замовлення" at bounding box center [966, 347] width 142 height 28
click at [935, 366] on li "В наявності" at bounding box center [966, 377] width 141 height 21
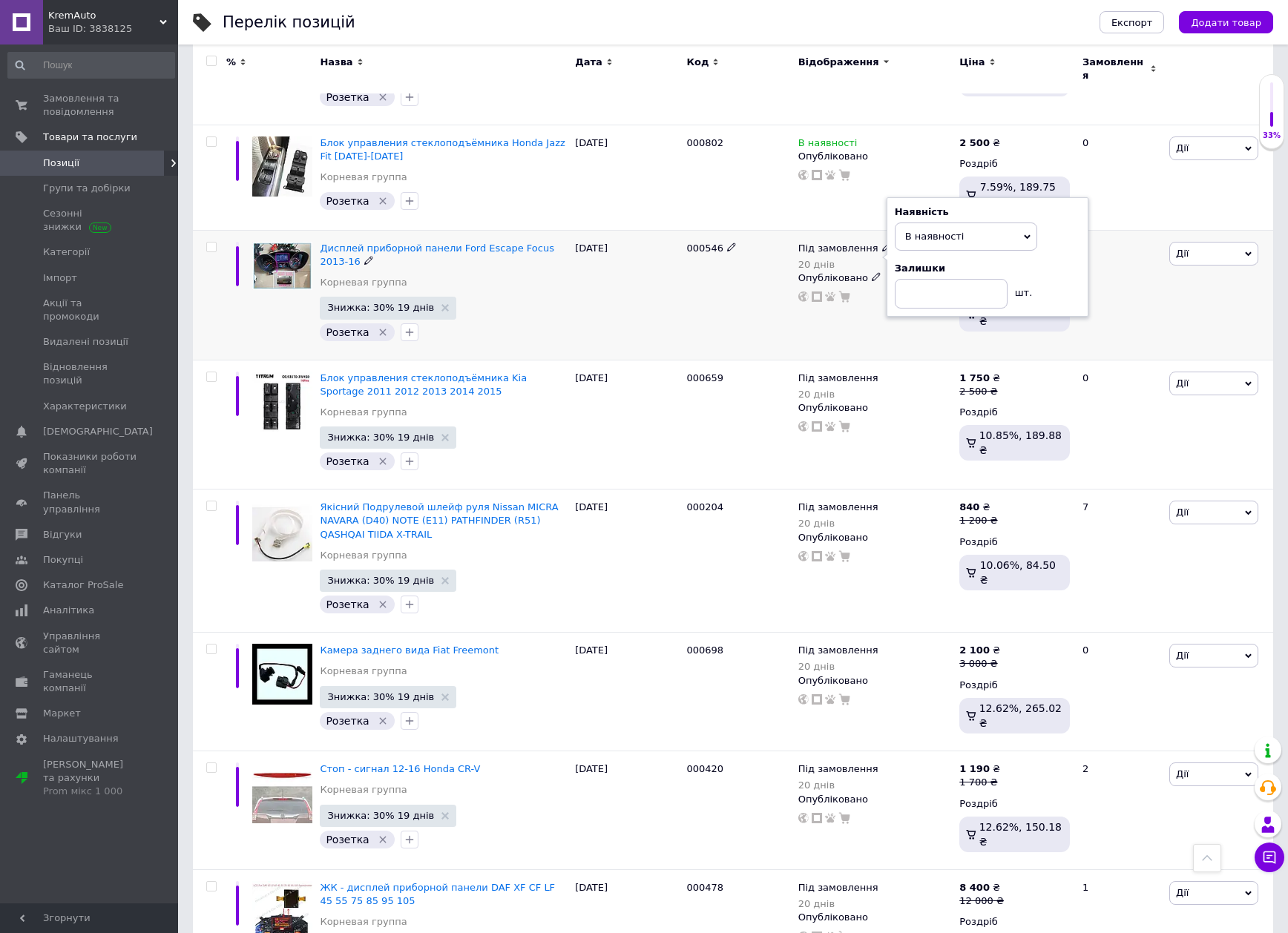
scroll to position [964, 0]
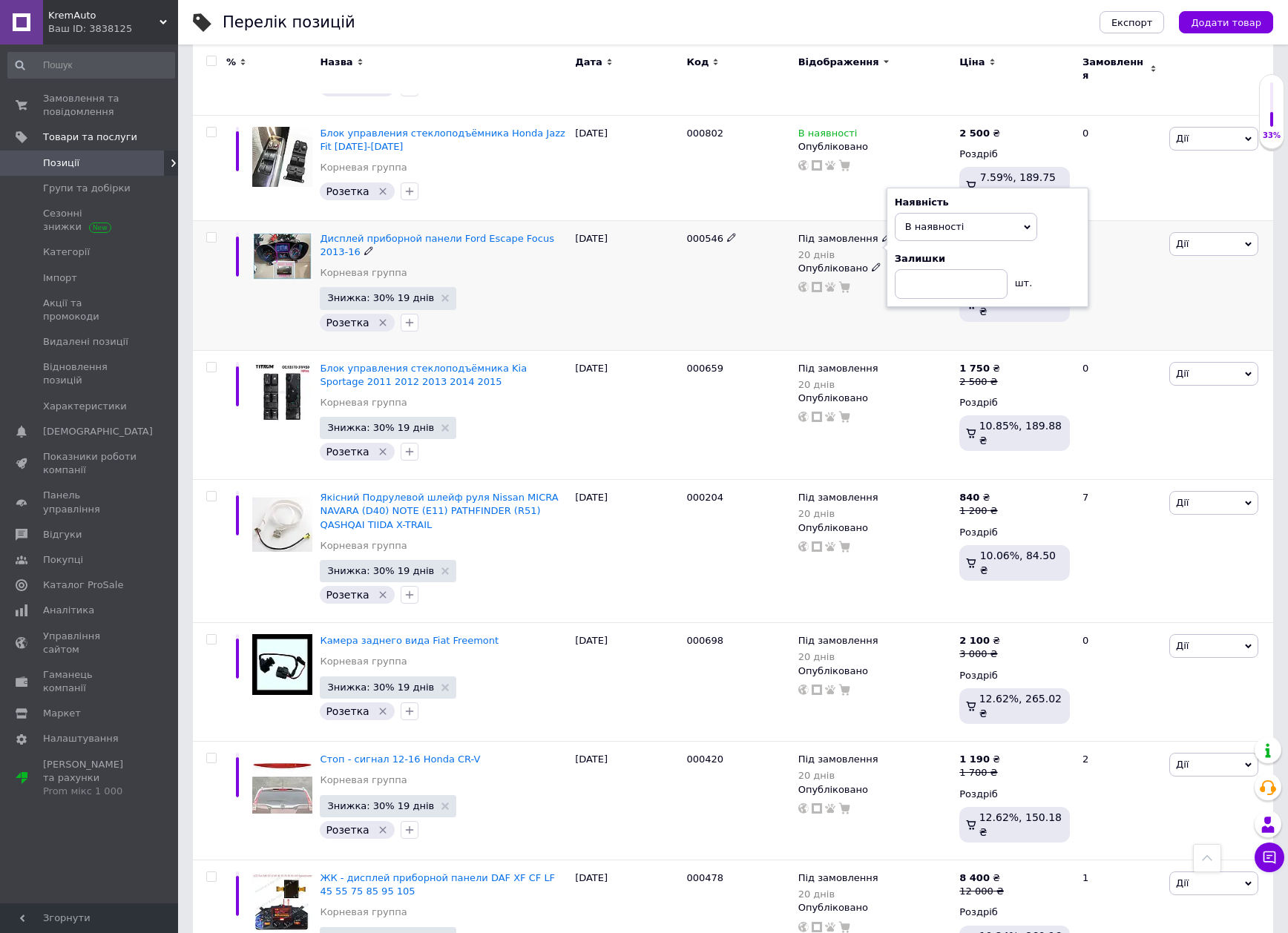
click at [771, 293] on div "000546" at bounding box center [738, 285] width 112 height 130
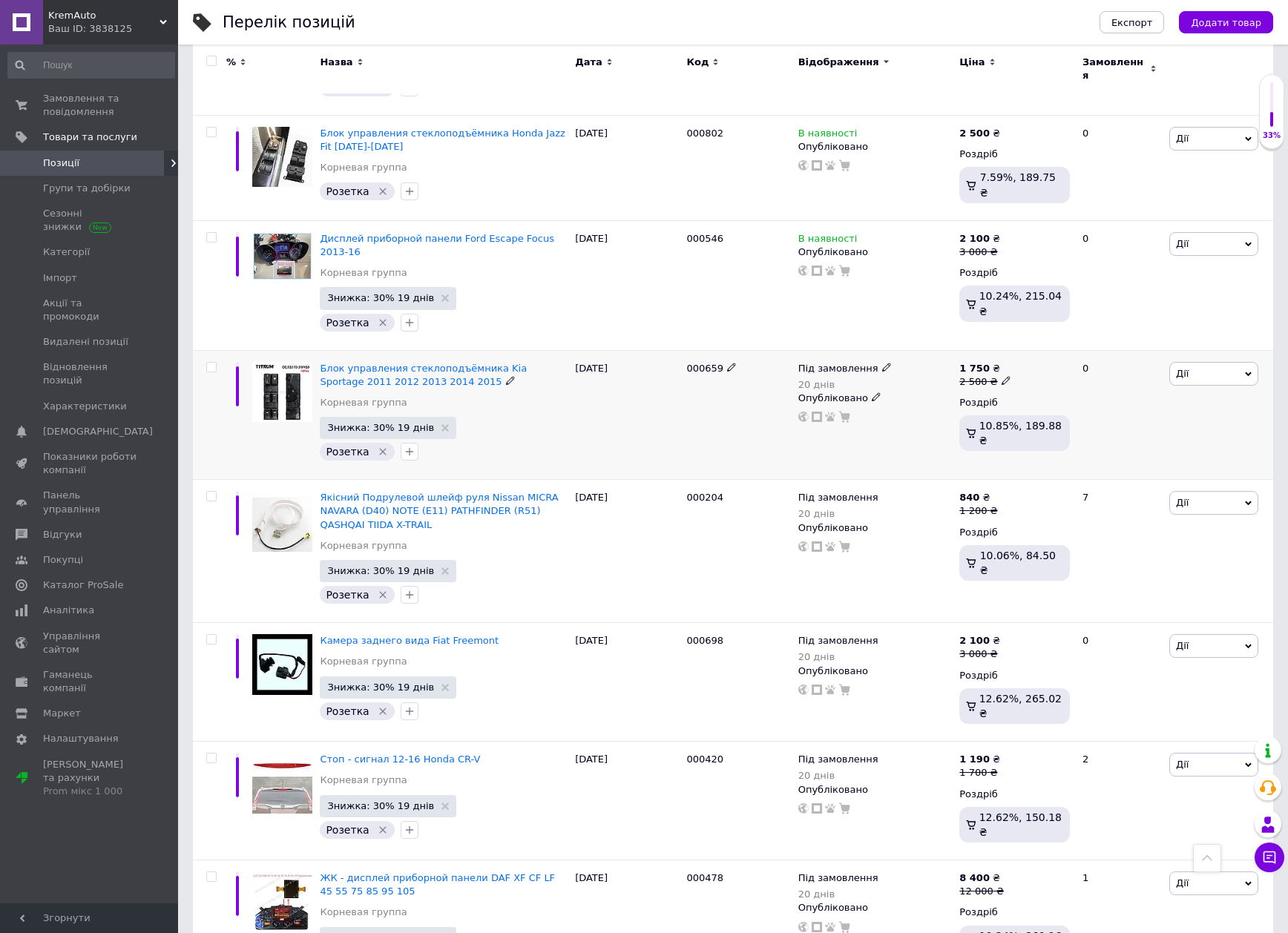
click at [838, 362] on span "Під замовлення" at bounding box center [838, 370] width 80 height 16
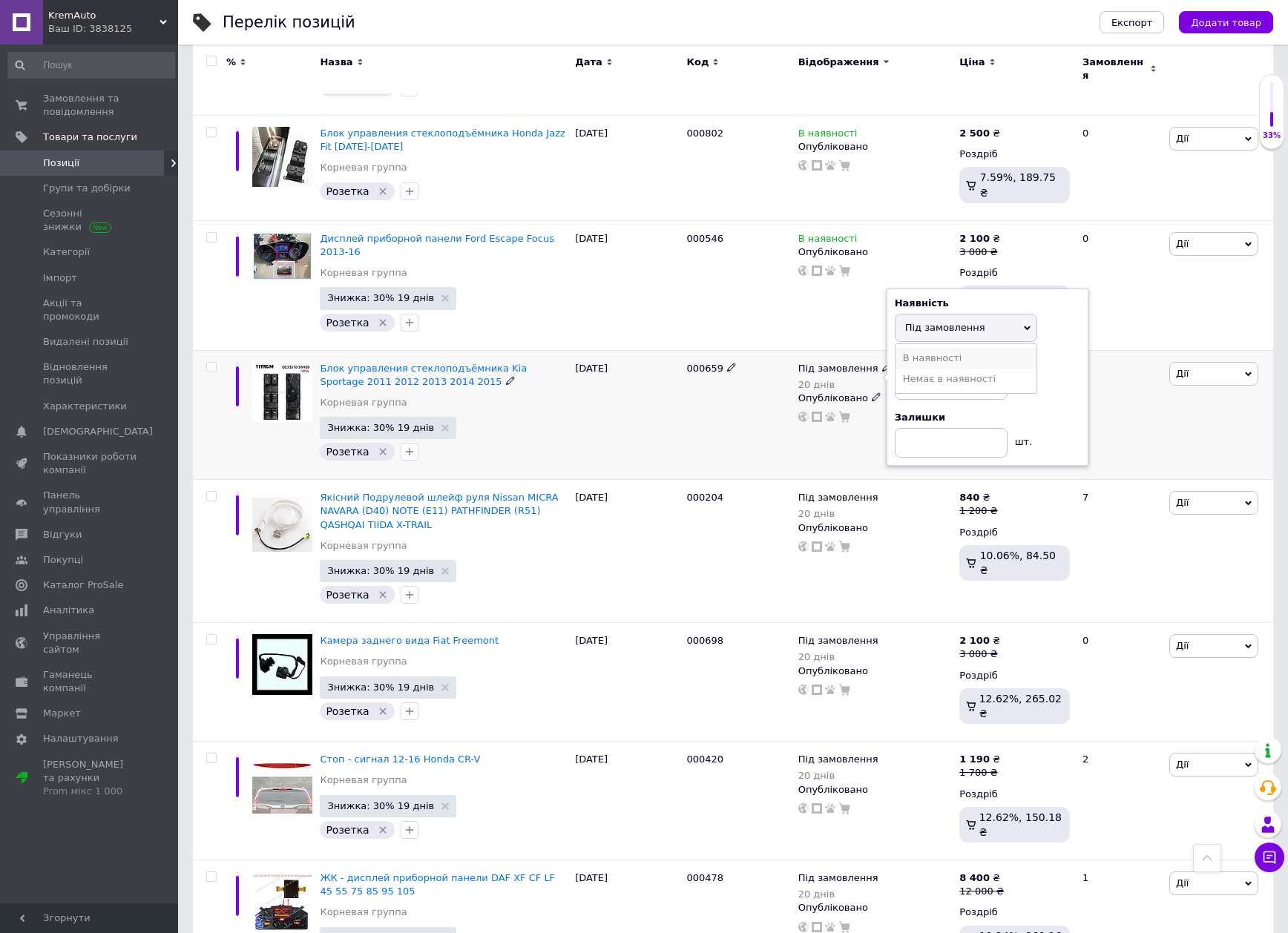
click at [934, 348] on li "В наявності" at bounding box center [966, 358] width 141 height 21
click at [706, 394] on div "000659" at bounding box center [738, 415] width 112 height 130
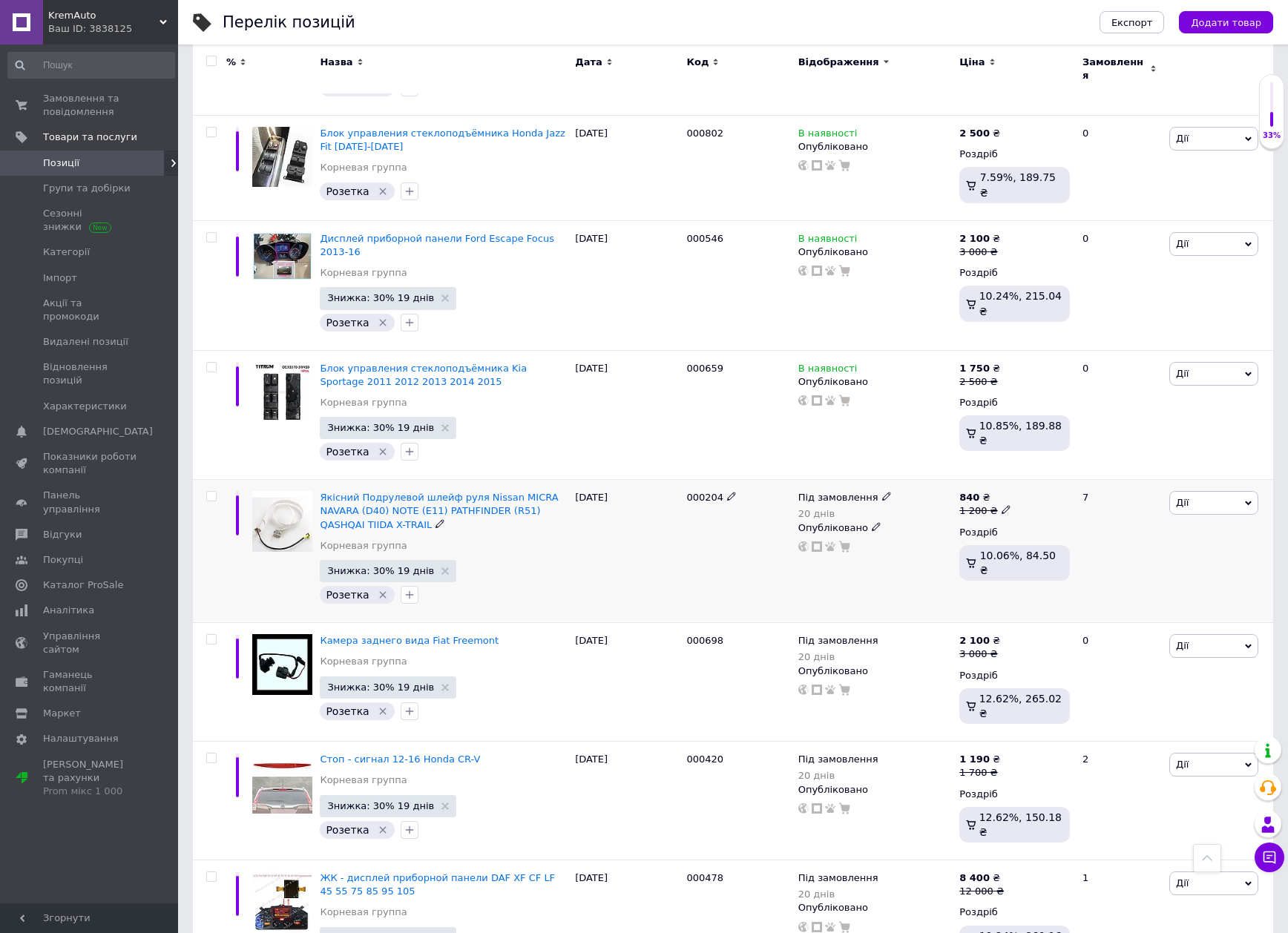
click at [848, 491] on span "Під замовлення" at bounding box center [838, 499] width 80 height 16
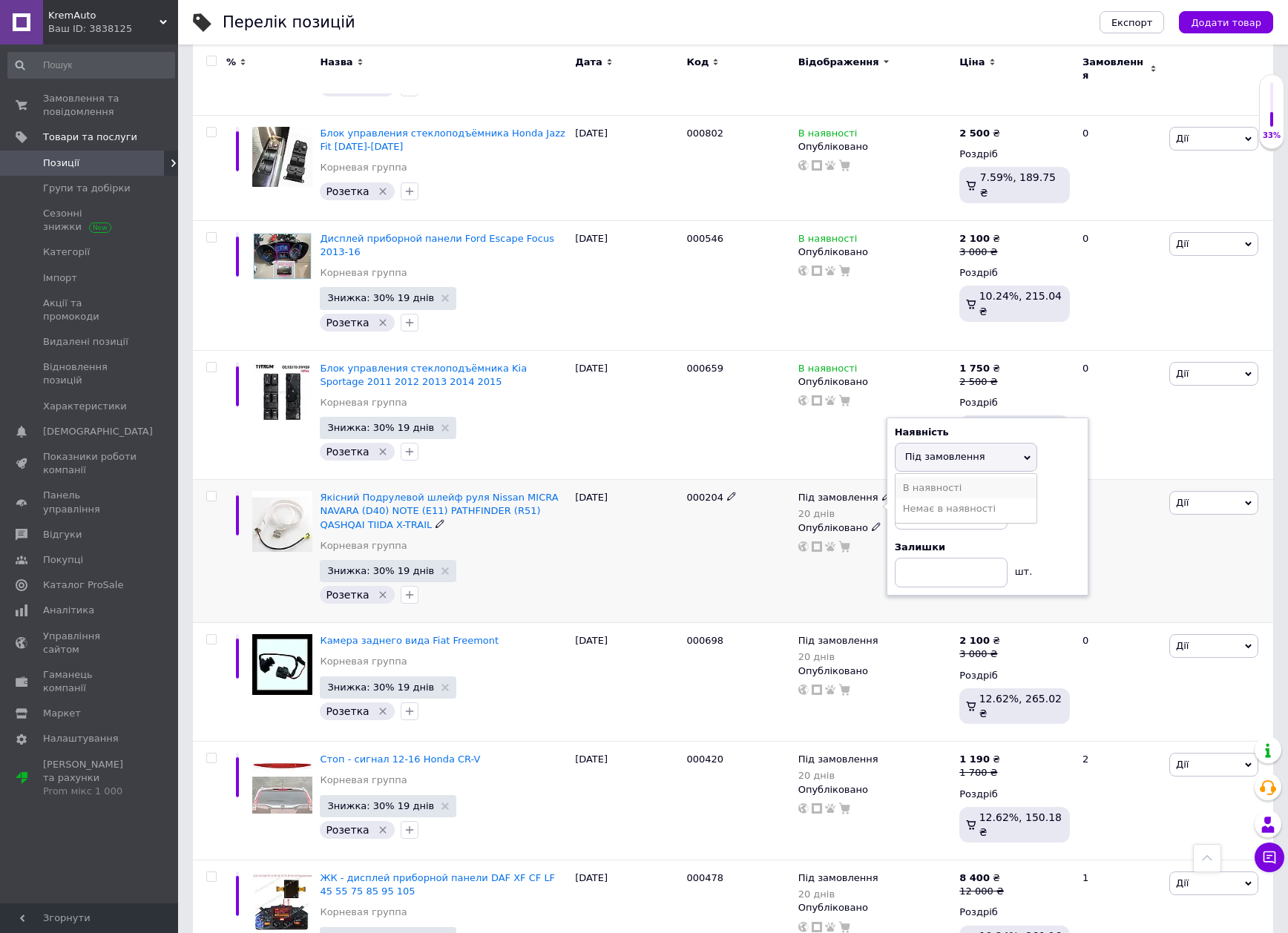
click at [953, 478] on li "В наявності" at bounding box center [966, 488] width 141 height 21
click at [785, 526] on div "000204" at bounding box center [738, 551] width 112 height 143
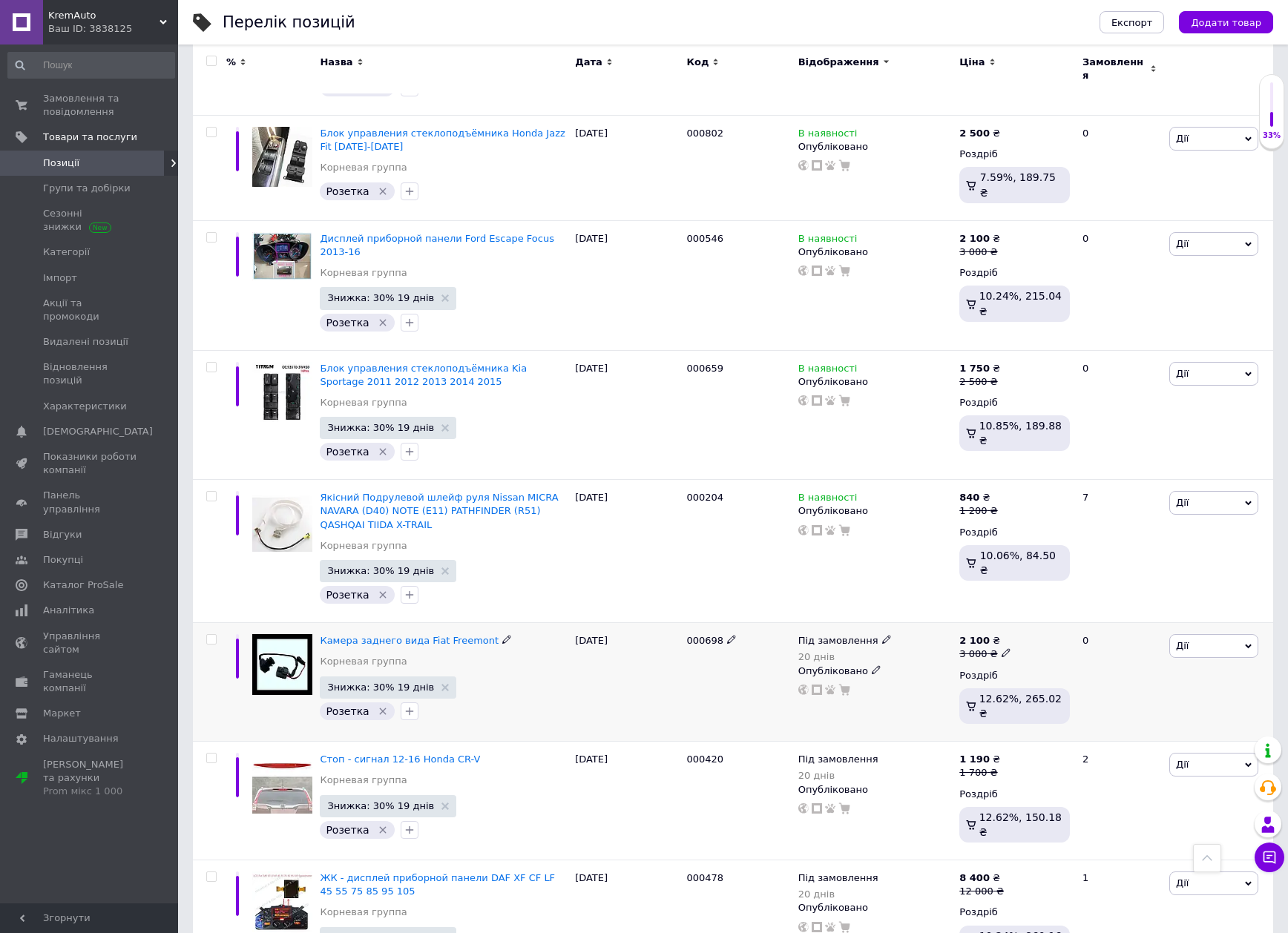
click at [835, 635] on span "Під замовлення" at bounding box center [838, 643] width 80 height 16
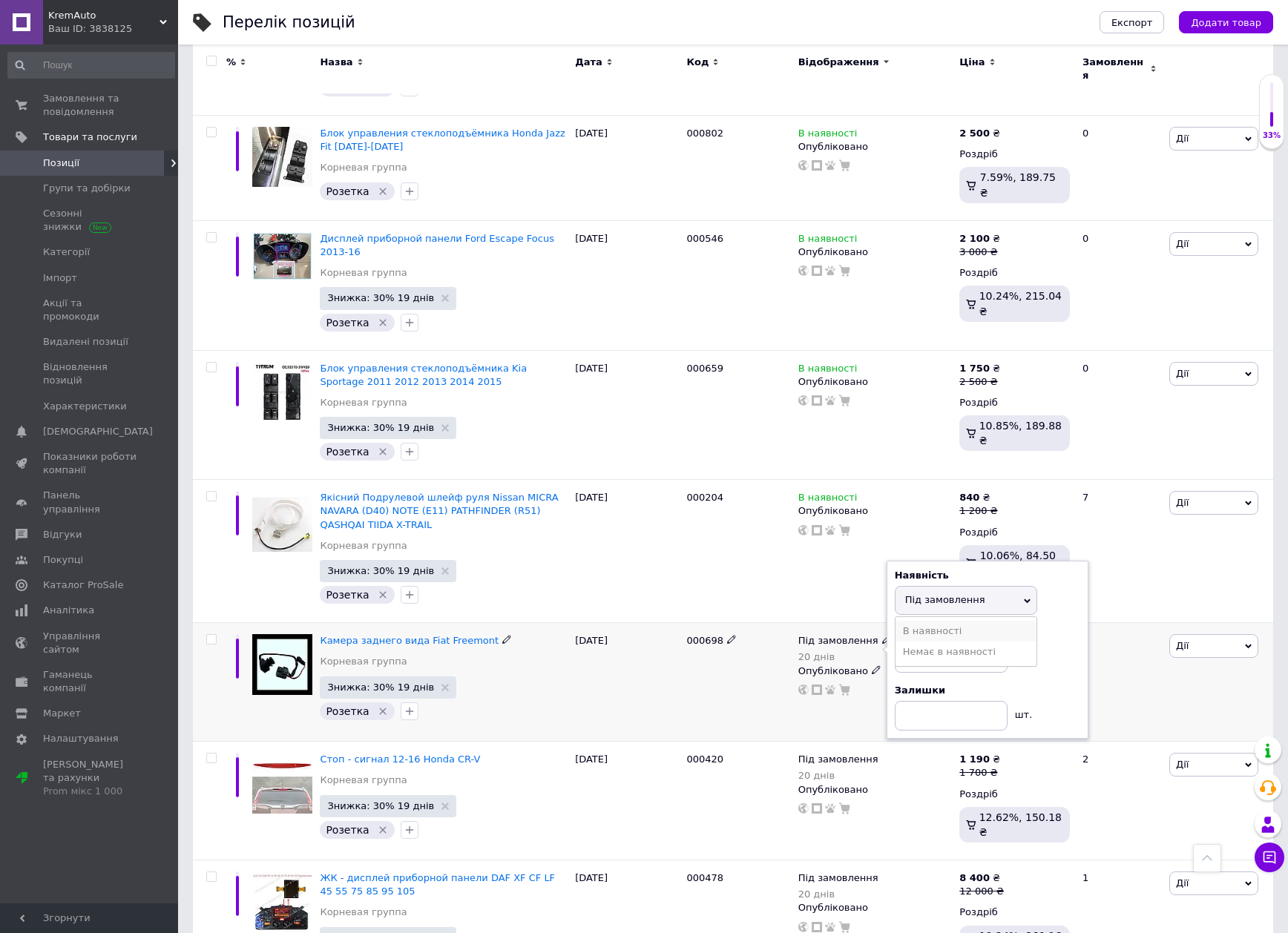
click at [927, 620] on li "В наявності" at bounding box center [966, 631] width 141 height 21
click at [724, 623] on div "000698" at bounding box center [738, 682] width 112 height 119
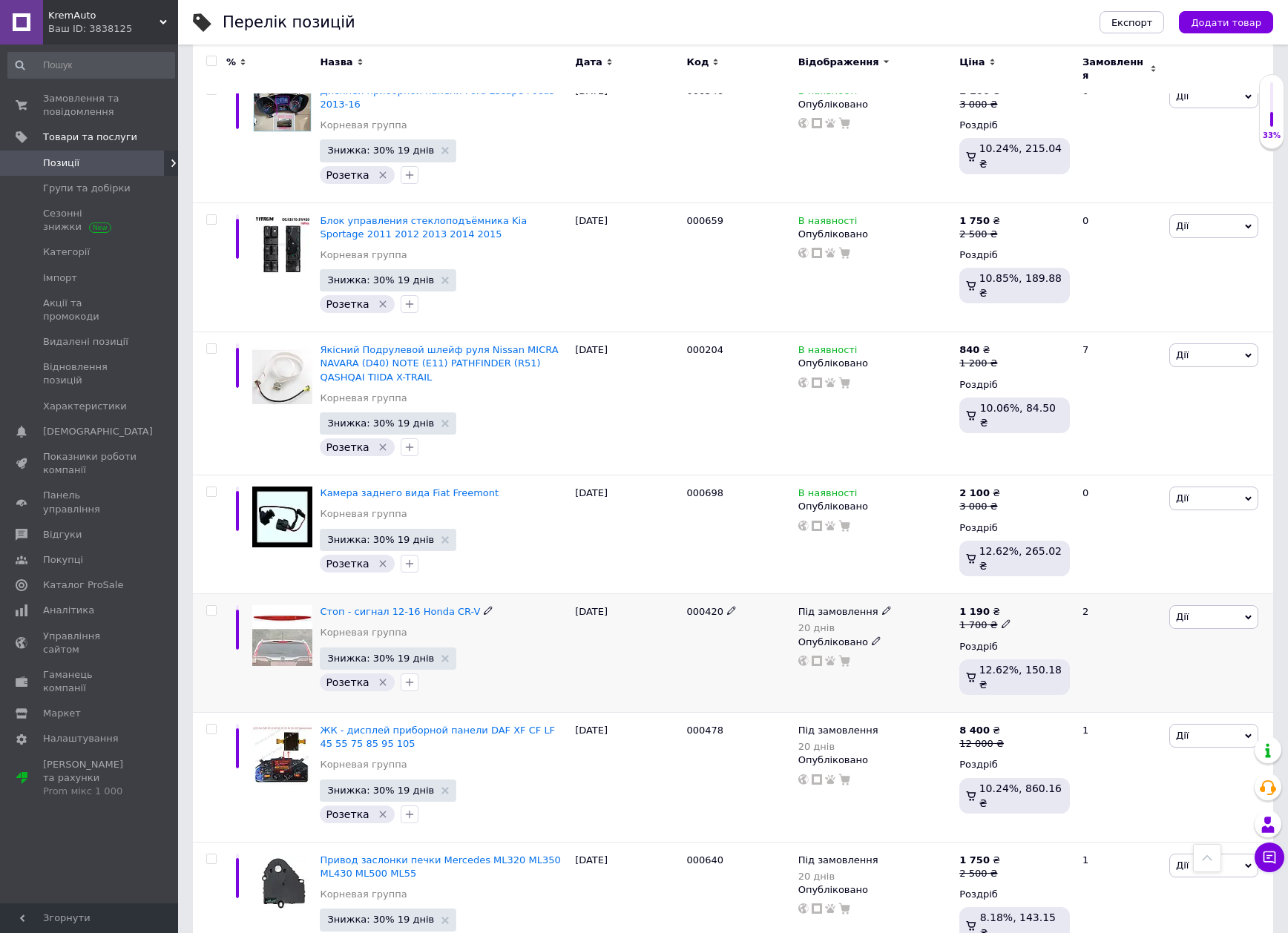
scroll to position [1113, 0]
click at [834, 605] on span "Під замовлення" at bounding box center [838, 613] width 80 height 16
click at [933, 591] on li "В наявності" at bounding box center [966, 601] width 141 height 21
click at [743, 594] on div "000420" at bounding box center [738, 653] width 112 height 119
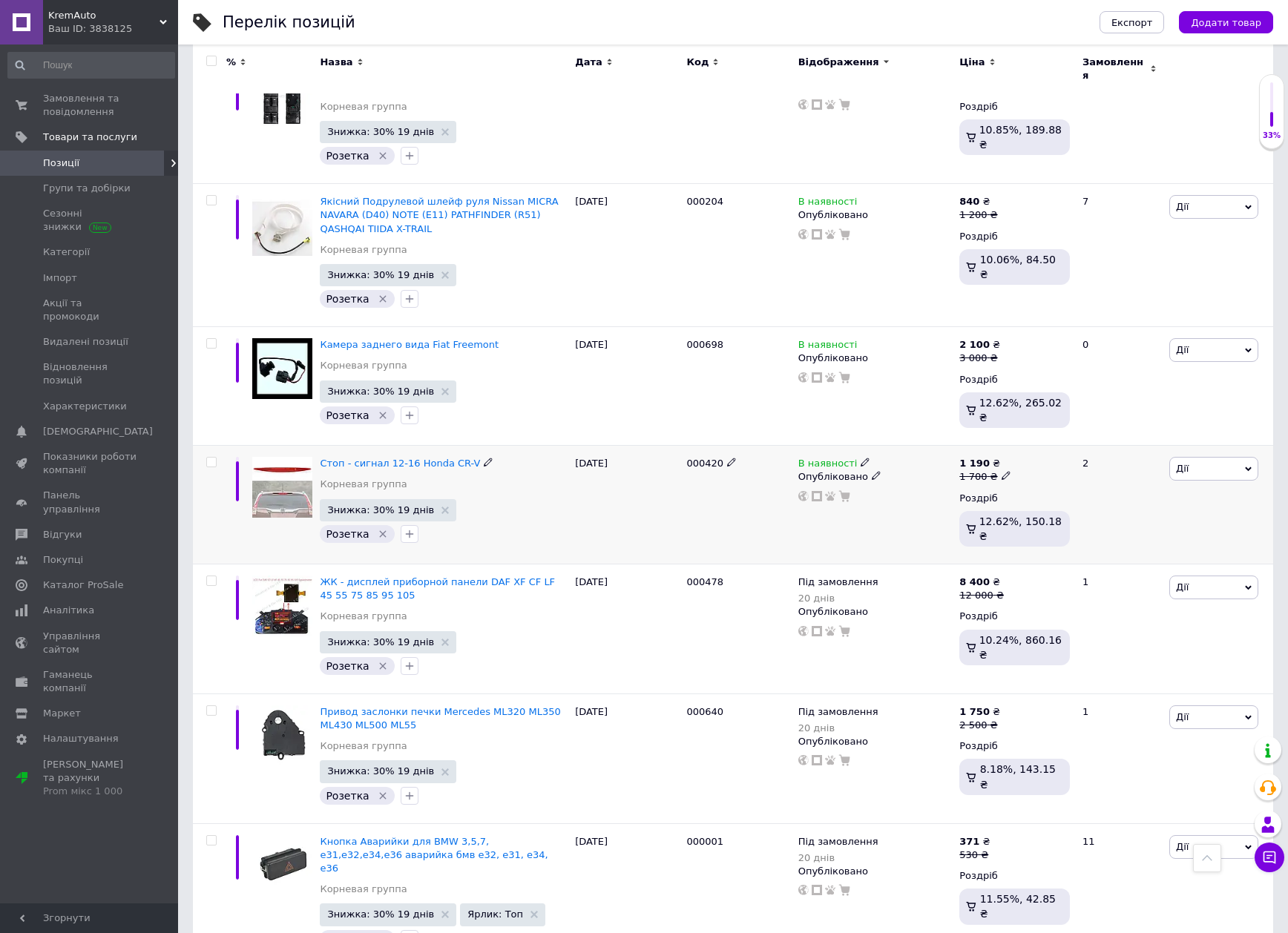
scroll to position [1261, 0]
click at [838, 575] on span "Під замовлення" at bounding box center [838, 583] width 80 height 16
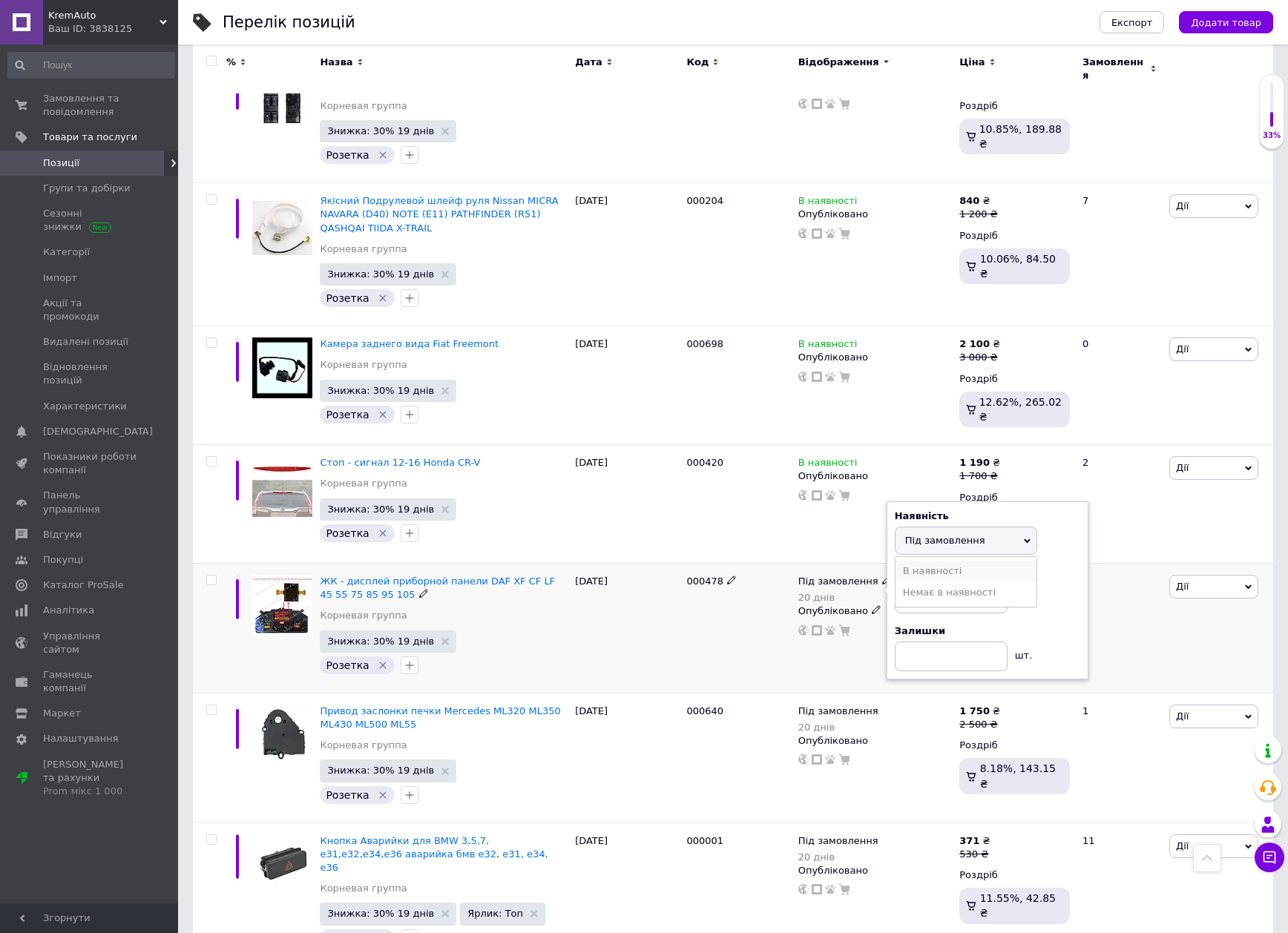
click at [921, 560] on li "В наявності" at bounding box center [966, 571] width 141 height 21
click at [712, 592] on div "000478" at bounding box center [738, 628] width 112 height 130
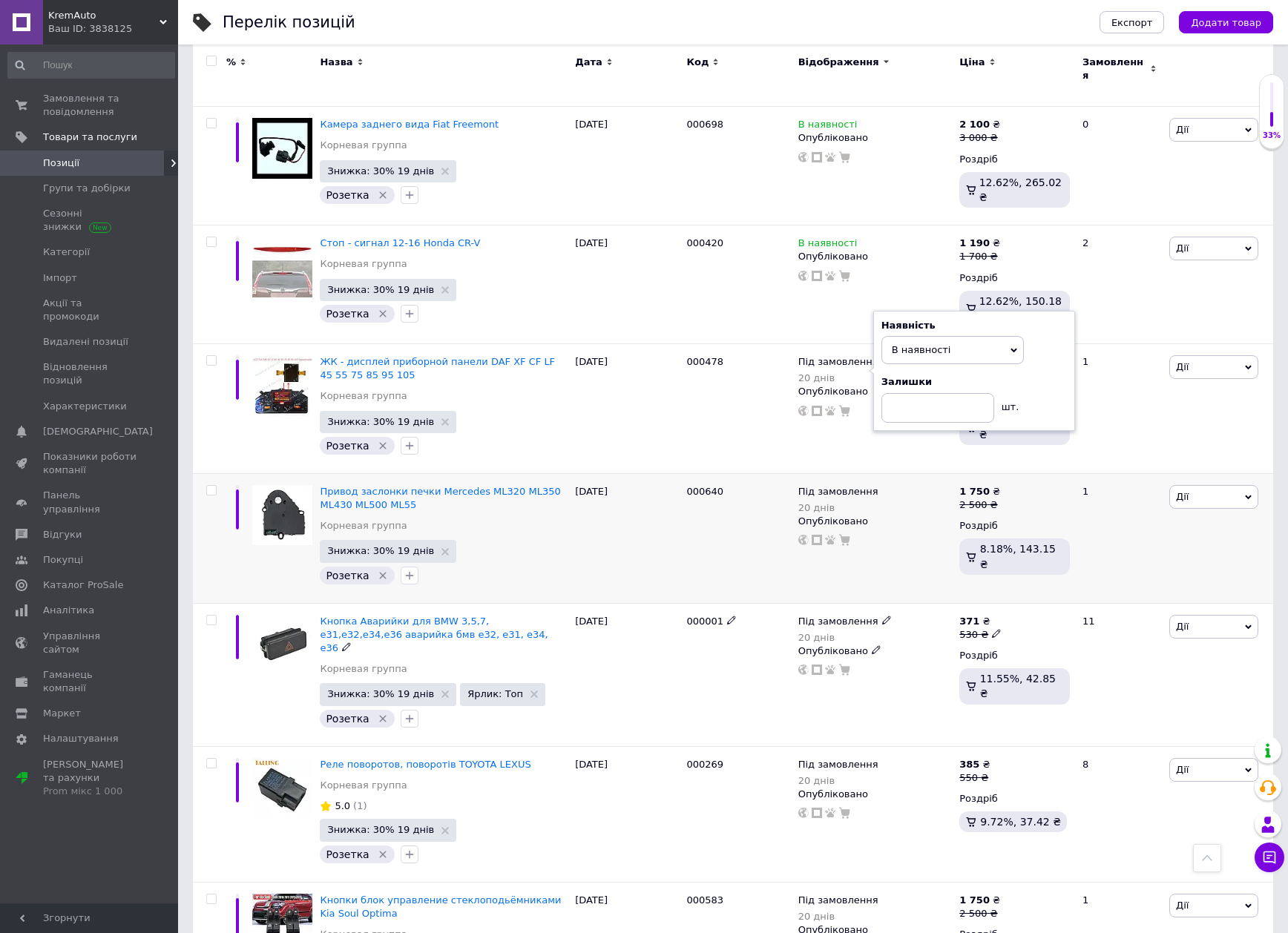
scroll to position [1483, 0]
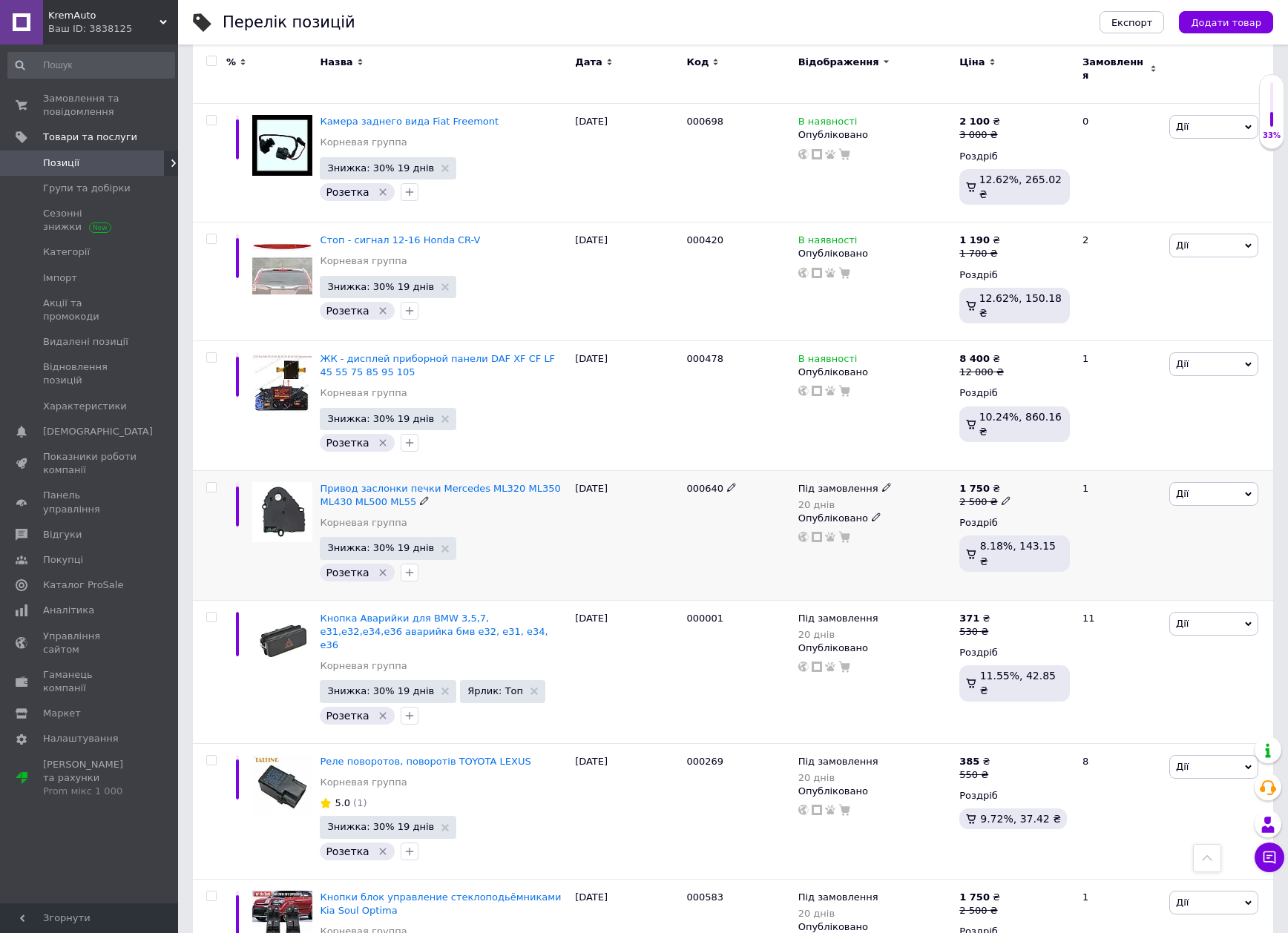
click at [834, 483] on span "Під замовлення" at bounding box center [838, 491] width 80 height 16
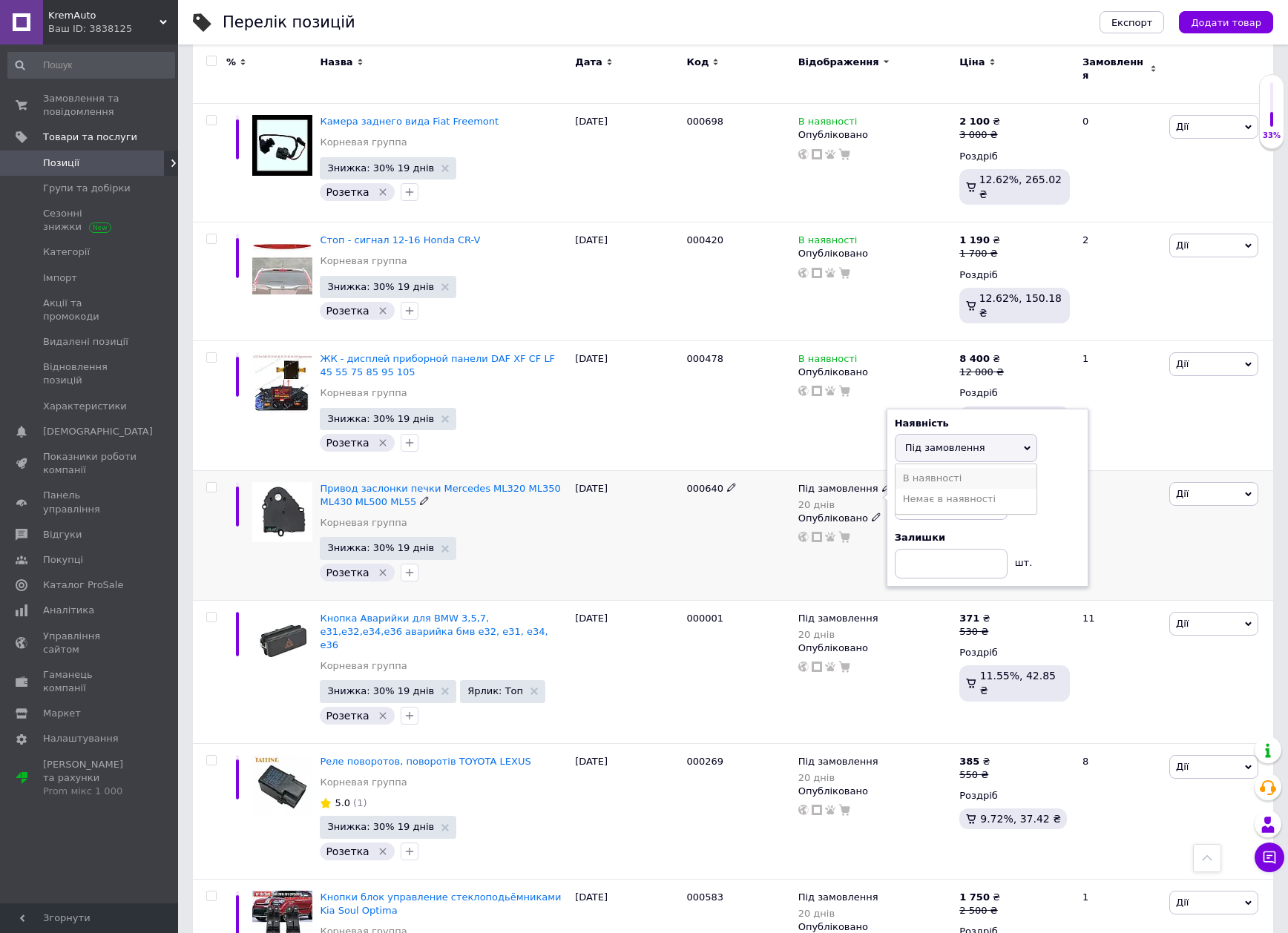
click at [923, 468] on li "В наявності" at bounding box center [966, 478] width 141 height 21
click at [743, 495] on div "000640" at bounding box center [738, 535] width 112 height 130
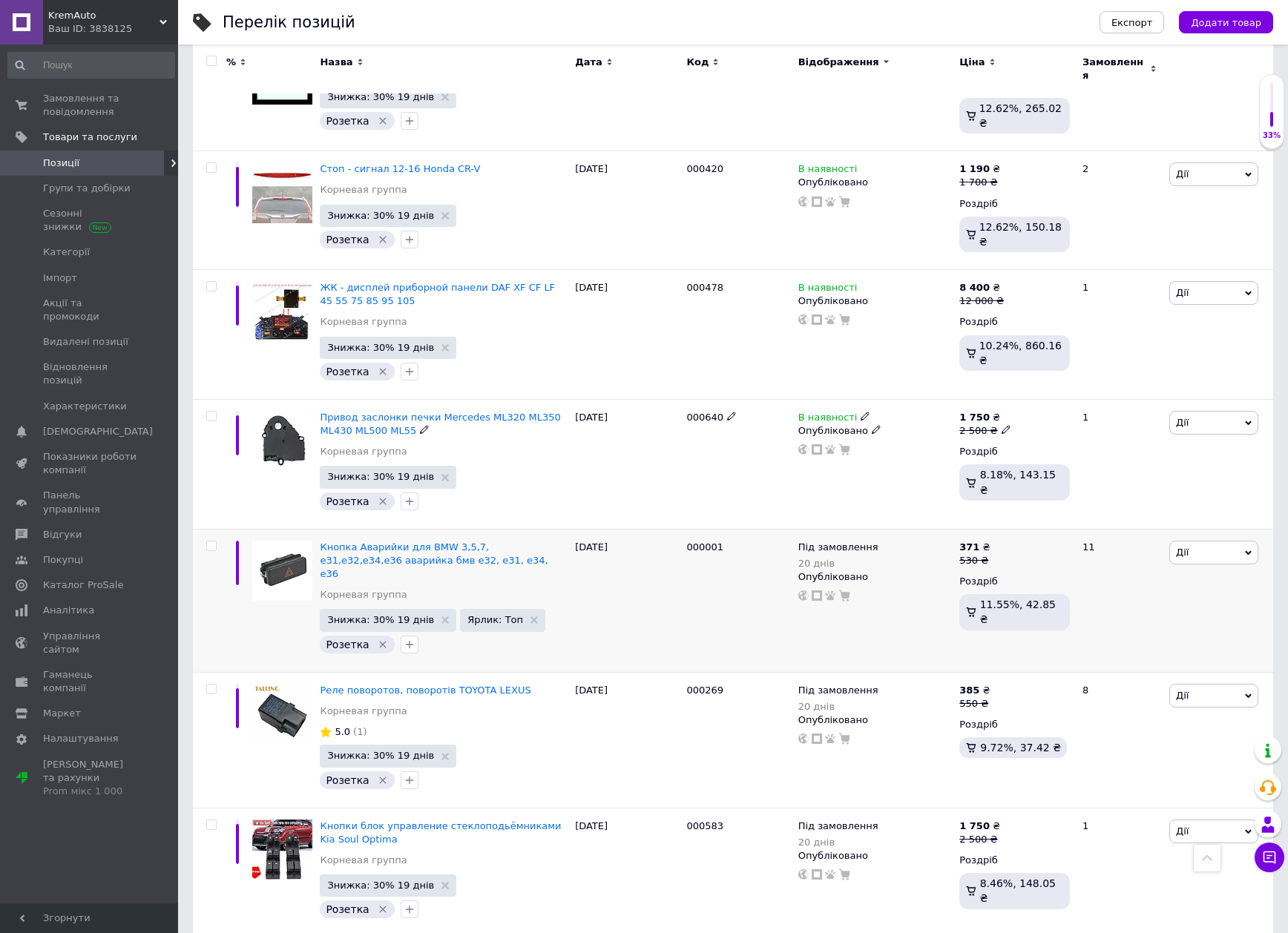
scroll to position [1557, 0]
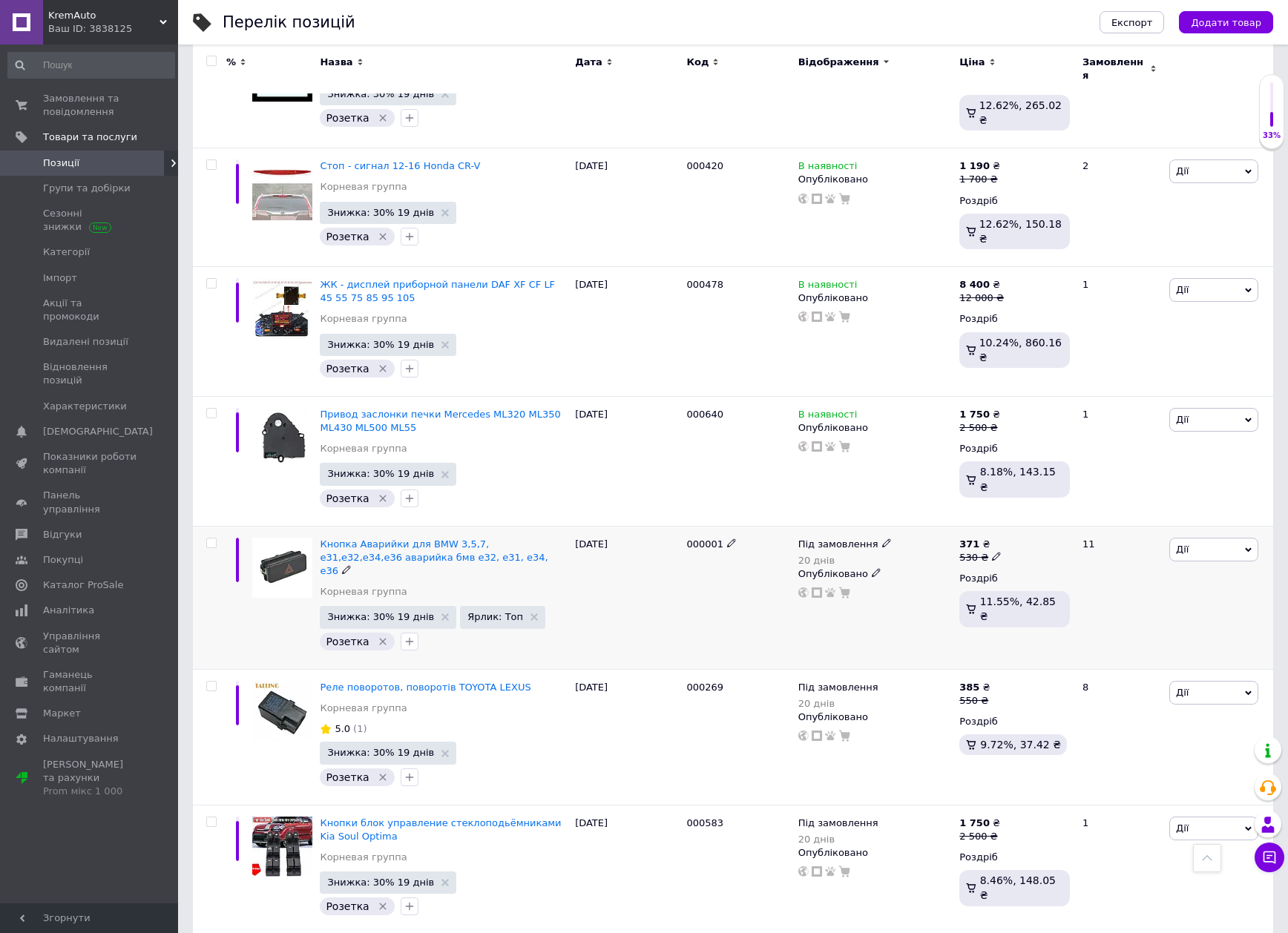
click at [827, 525] on div "Під замовлення 20 днів Опубліковано" at bounding box center [876, 597] width 161 height 143
click at [836, 538] on span "Під замовлення" at bounding box center [838, 546] width 80 height 16
click at [931, 524] on li "В наявності" at bounding box center [966, 534] width 141 height 21
click at [733, 525] on div "000001" at bounding box center [738, 597] width 112 height 143
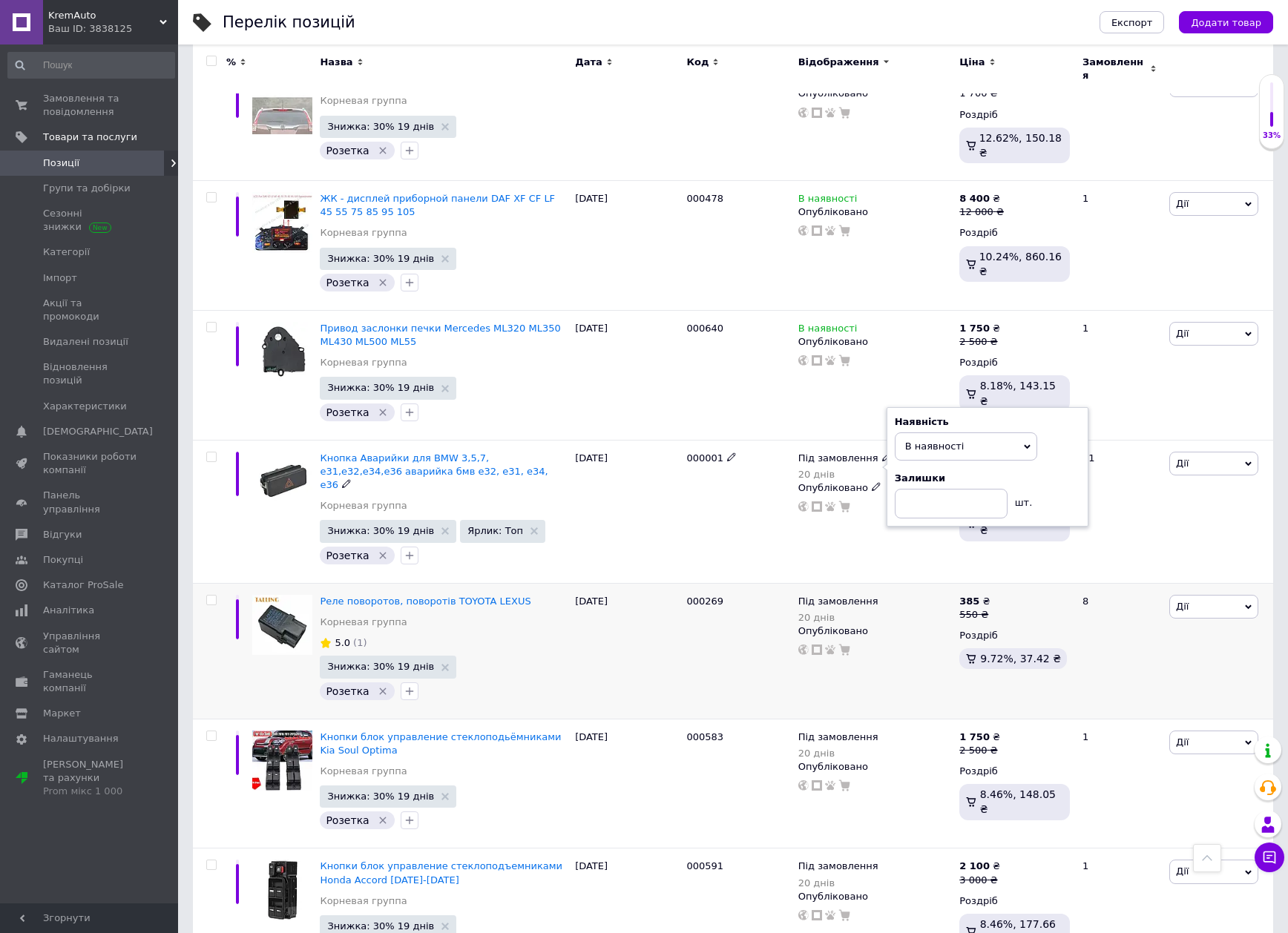
scroll to position [1705, 0]
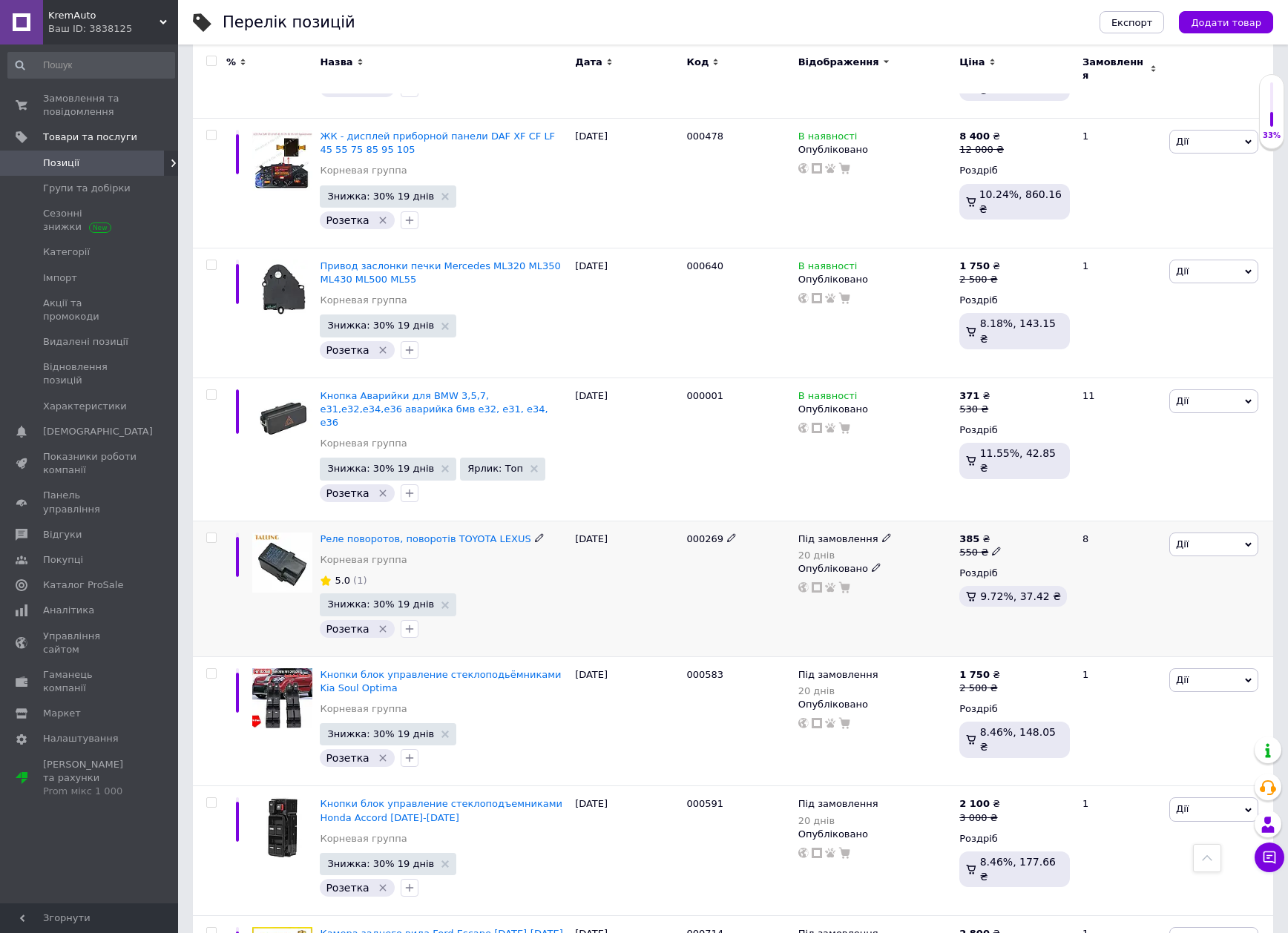
click at [827, 533] on span "Під замовлення" at bounding box center [838, 541] width 80 height 16
click at [933, 518] on li "В наявності" at bounding box center [966, 529] width 141 height 21
click at [754, 535] on div "000269" at bounding box center [738, 589] width 112 height 136
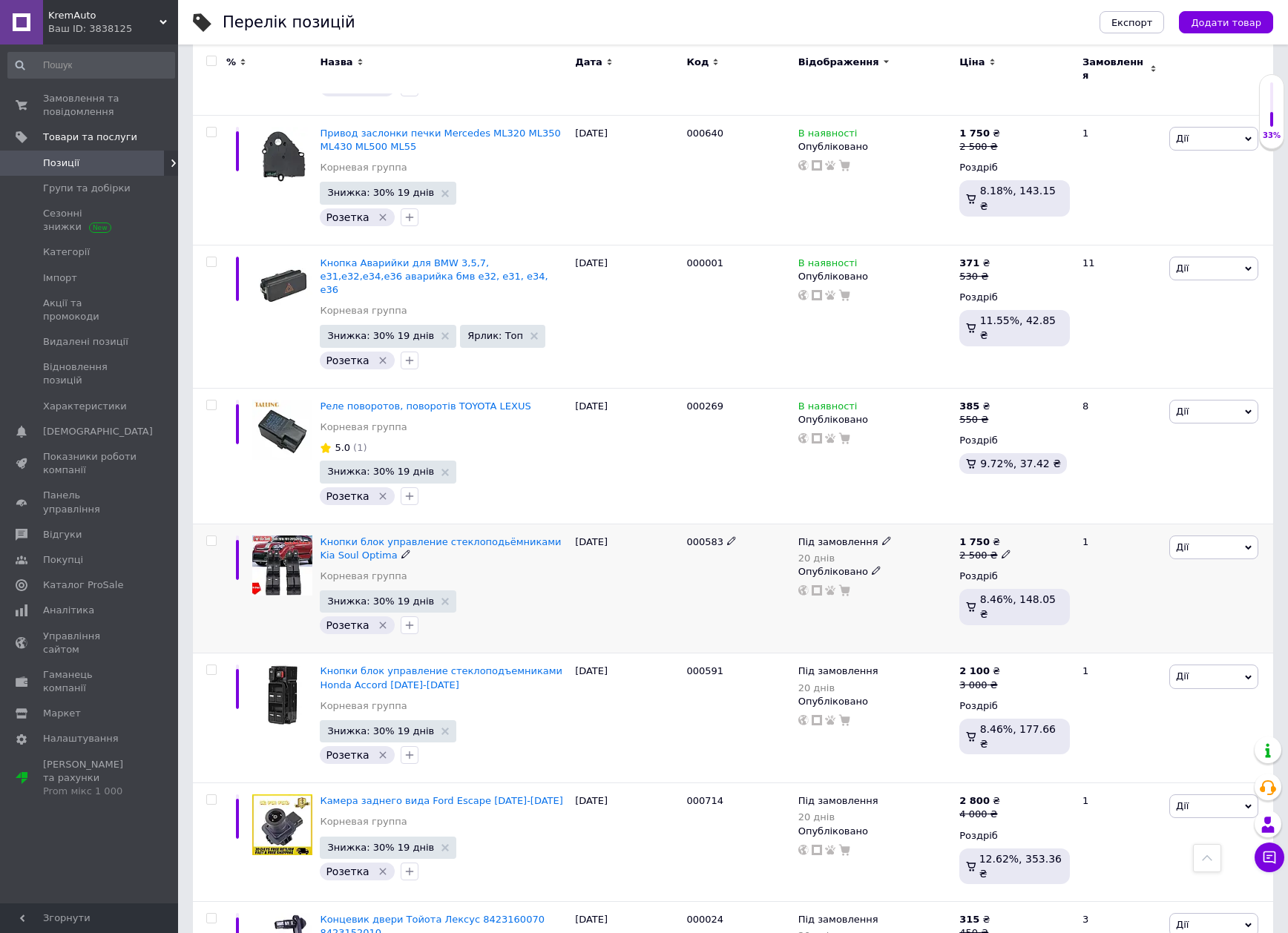
scroll to position [1854, 0]
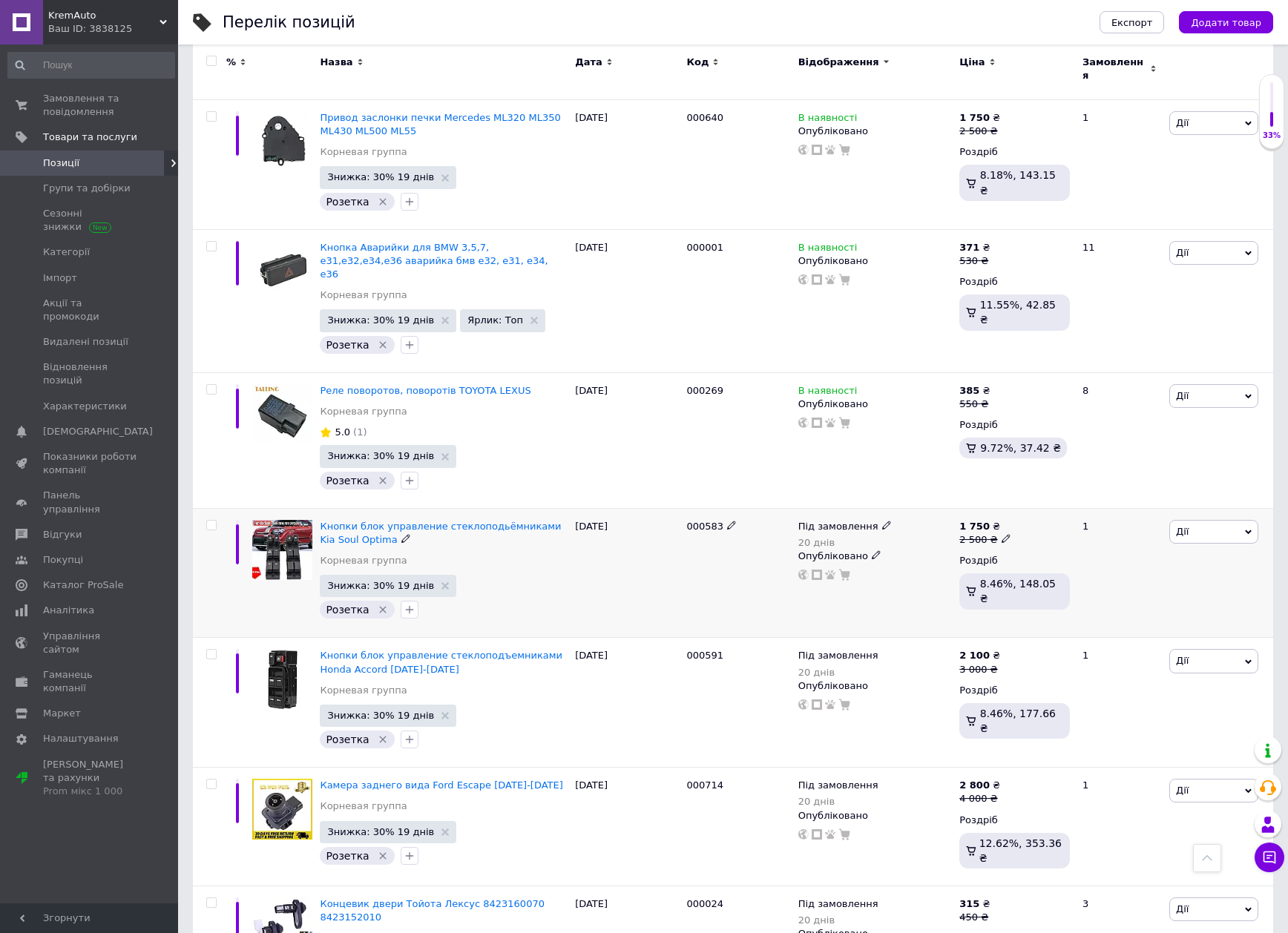
click at [838, 521] on span "Під замовлення" at bounding box center [838, 529] width 80 height 16
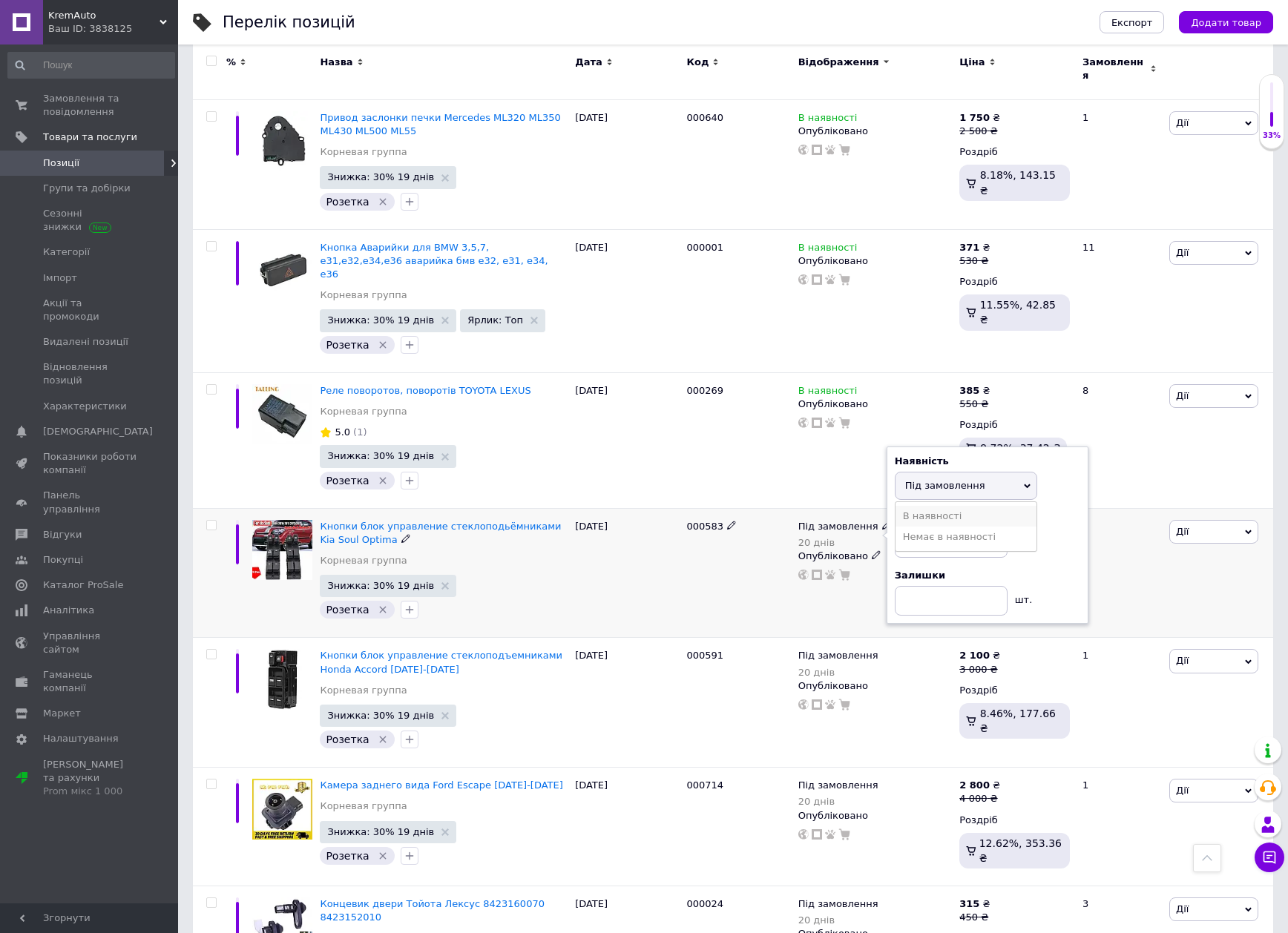
click at [918, 506] on li "В наявності" at bounding box center [966, 516] width 141 height 21
click at [697, 514] on div "000583" at bounding box center [738, 573] width 112 height 130
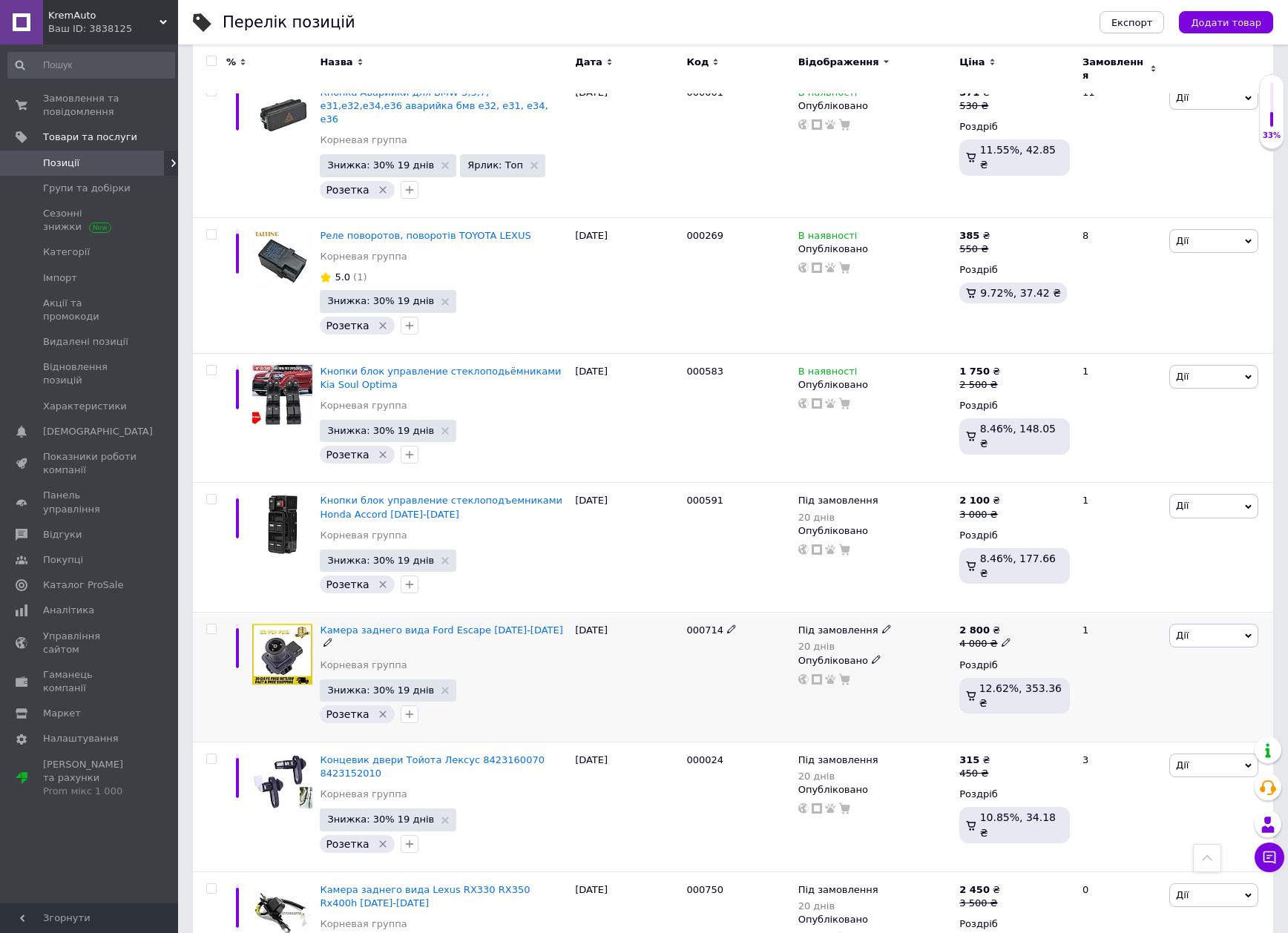
scroll to position [2002, 0]
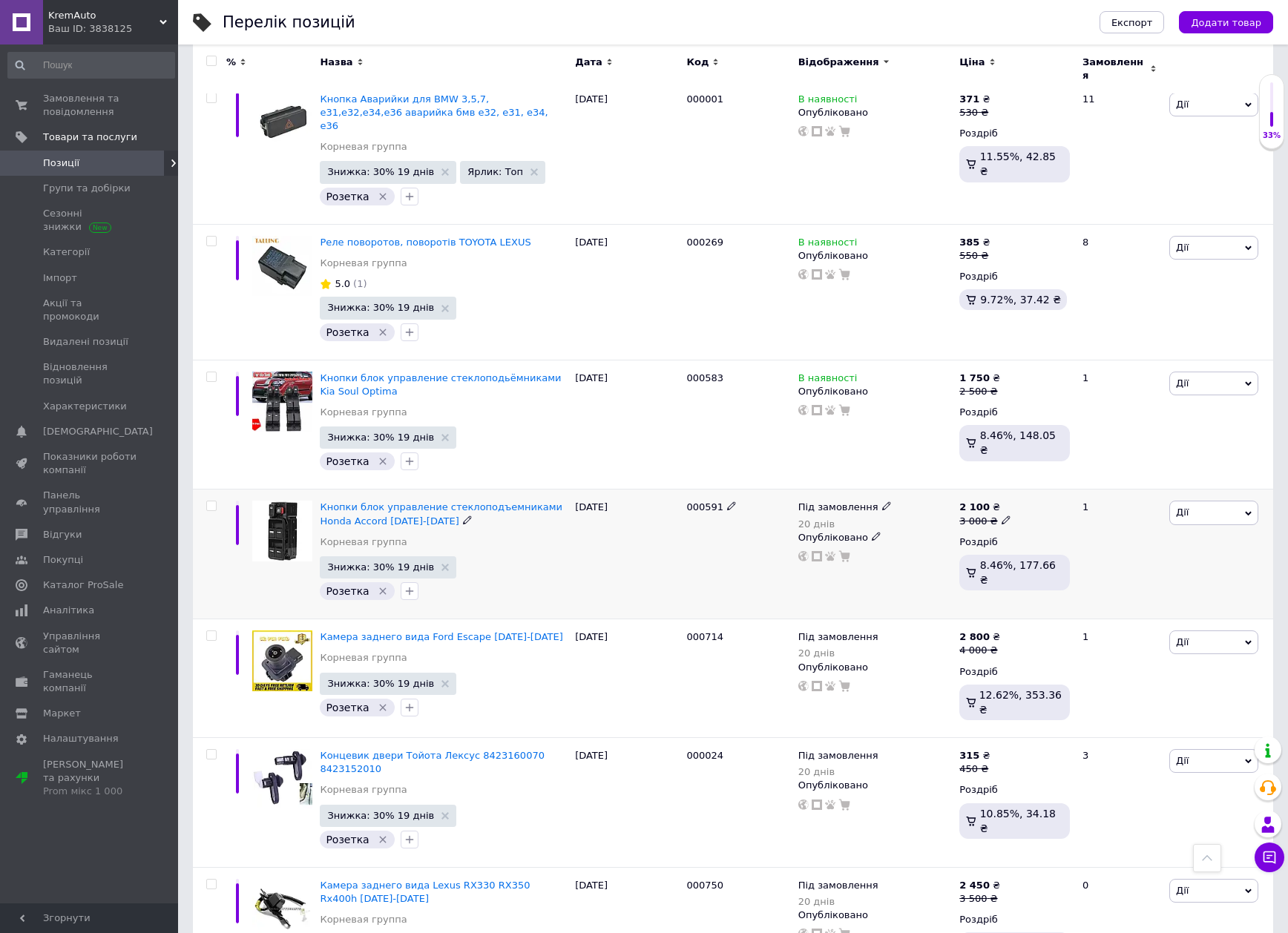
click at [836, 502] on span "Під замовлення" at bounding box center [838, 510] width 80 height 16
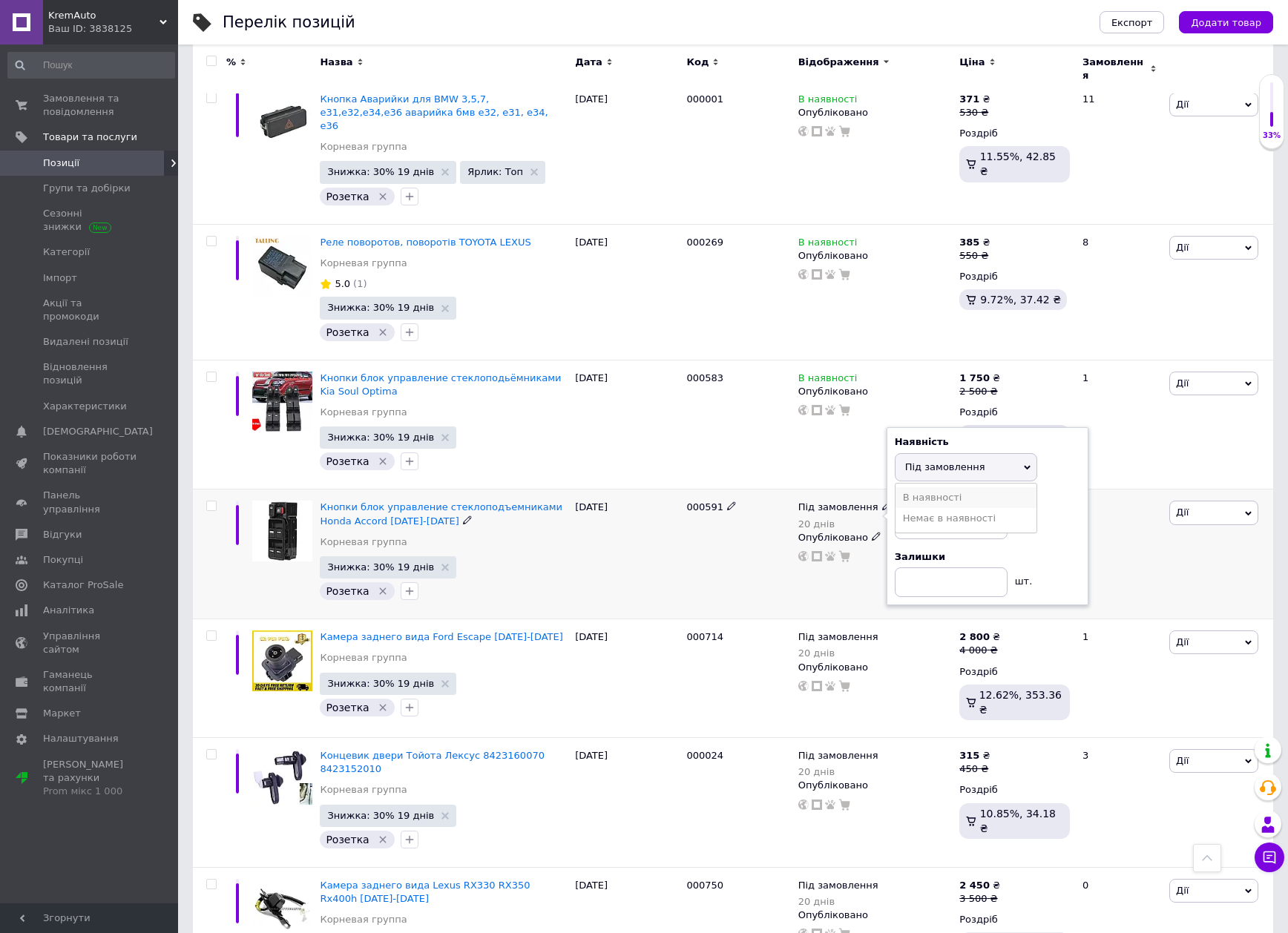
click at [922, 487] on li "В наявності" at bounding box center [966, 498] width 141 height 21
click at [722, 491] on div "000591" at bounding box center [738, 555] width 112 height 130
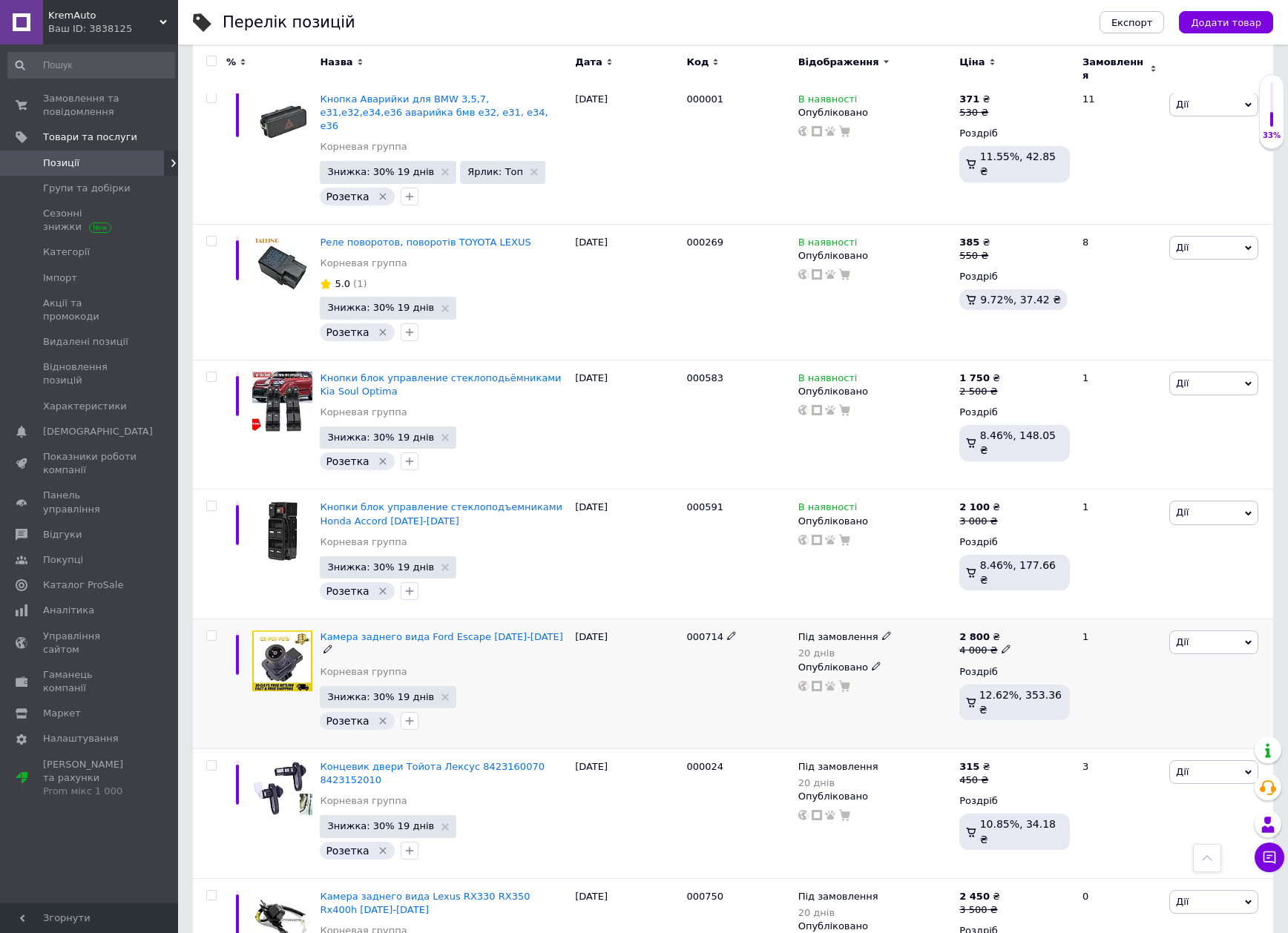
click at [852, 631] on span "Під замовлення" at bounding box center [838, 639] width 80 height 16
drag, startPoint x: 940, startPoint y: 565, endPoint x: 788, endPoint y: 576, distance: 152.4
click at [939, 617] on li "В наявності" at bounding box center [966, 628] width 141 height 21
click at [751, 631] on div "000714" at bounding box center [738, 637] width 104 height 13
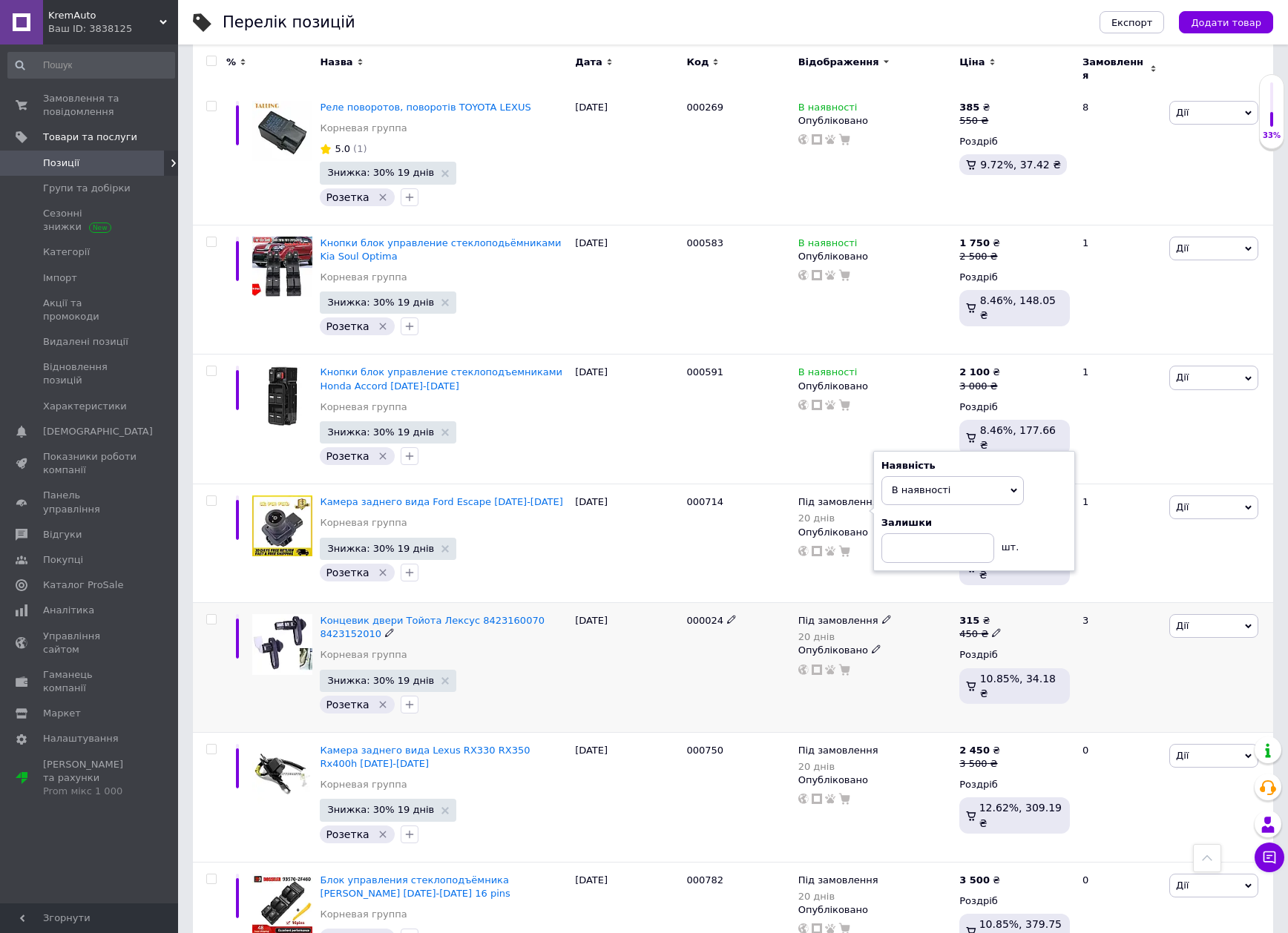
scroll to position [2151, 0]
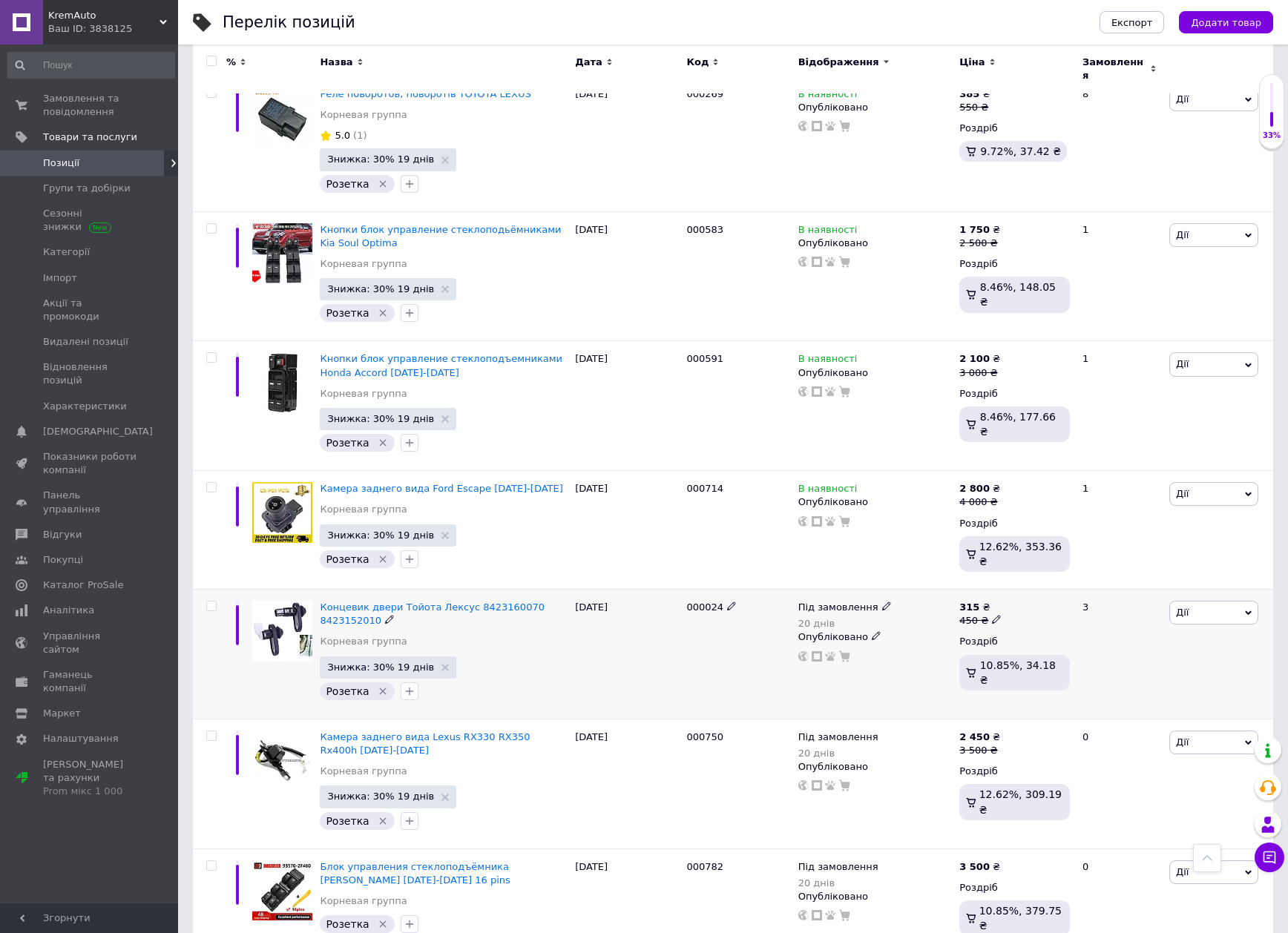
click at [835, 601] on span "Під замовлення" at bounding box center [838, 609] width 80 height 16
click at [937, 586] on li "В наявності" at bounding box center [966, 597] width 141 height 21
click at [762, 590] on div "000024" at bounding box center [738, 654] width 112 height 130
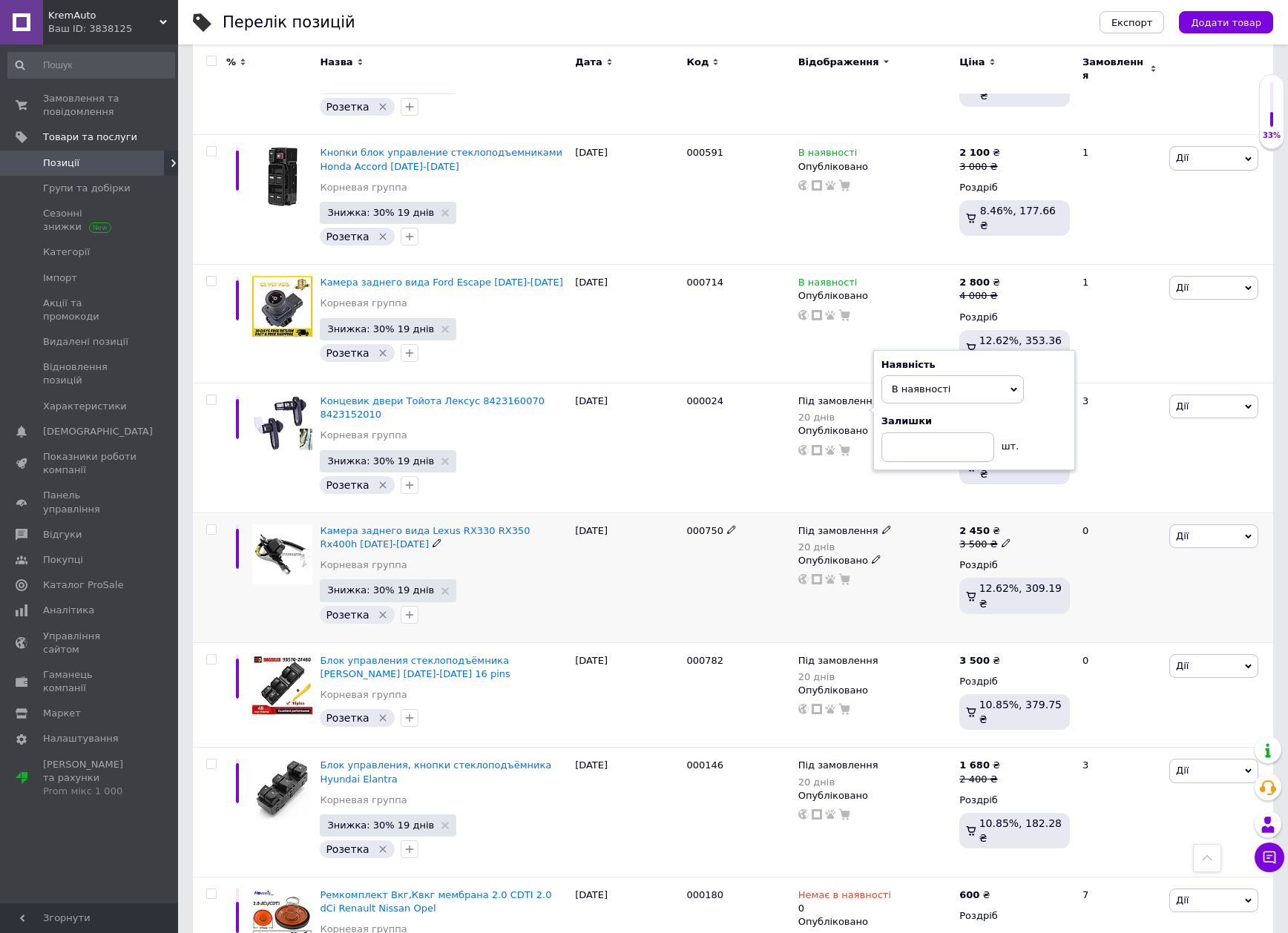
scroll to position [2373, 0]
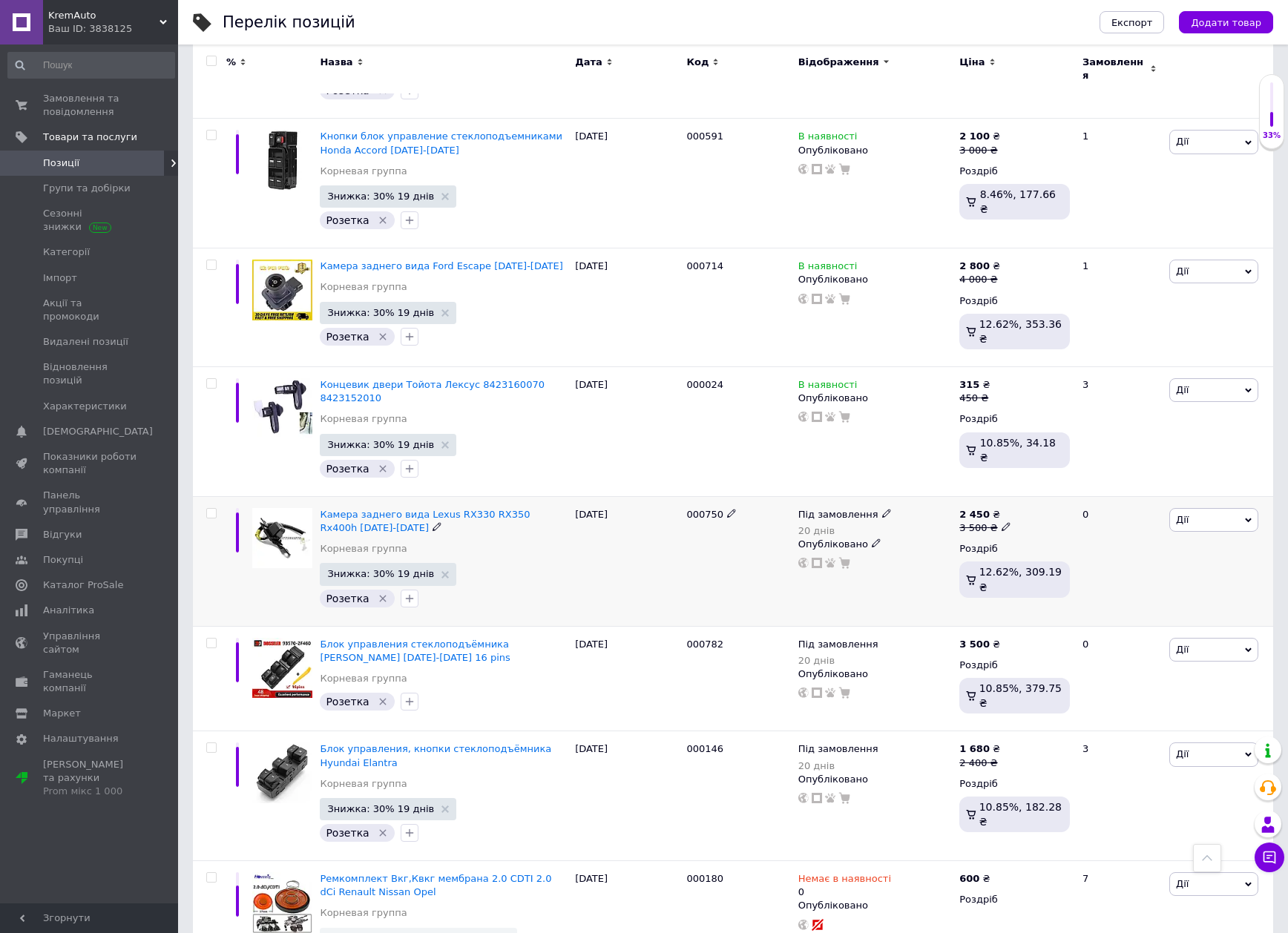
click at [828, 509] on span "Під замовлення" at bounding box center [838, 517] width 80 height 16
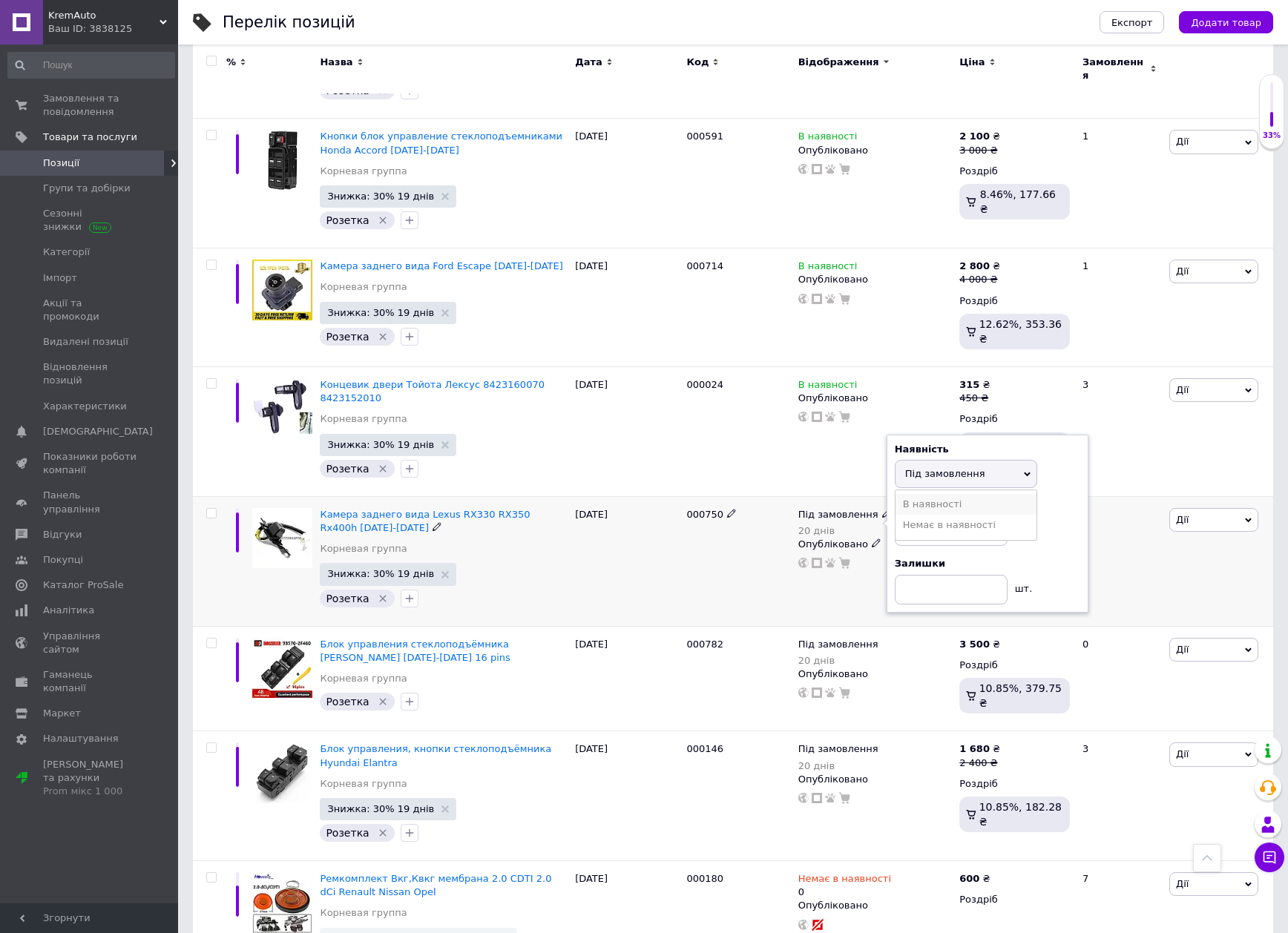
click at [915, 494] on li "В наявності" at bounding box center [966, 504] width 141 height 21
click at [721, 506] on div "000750" at bounding box center [738, 561] width 112 height 130
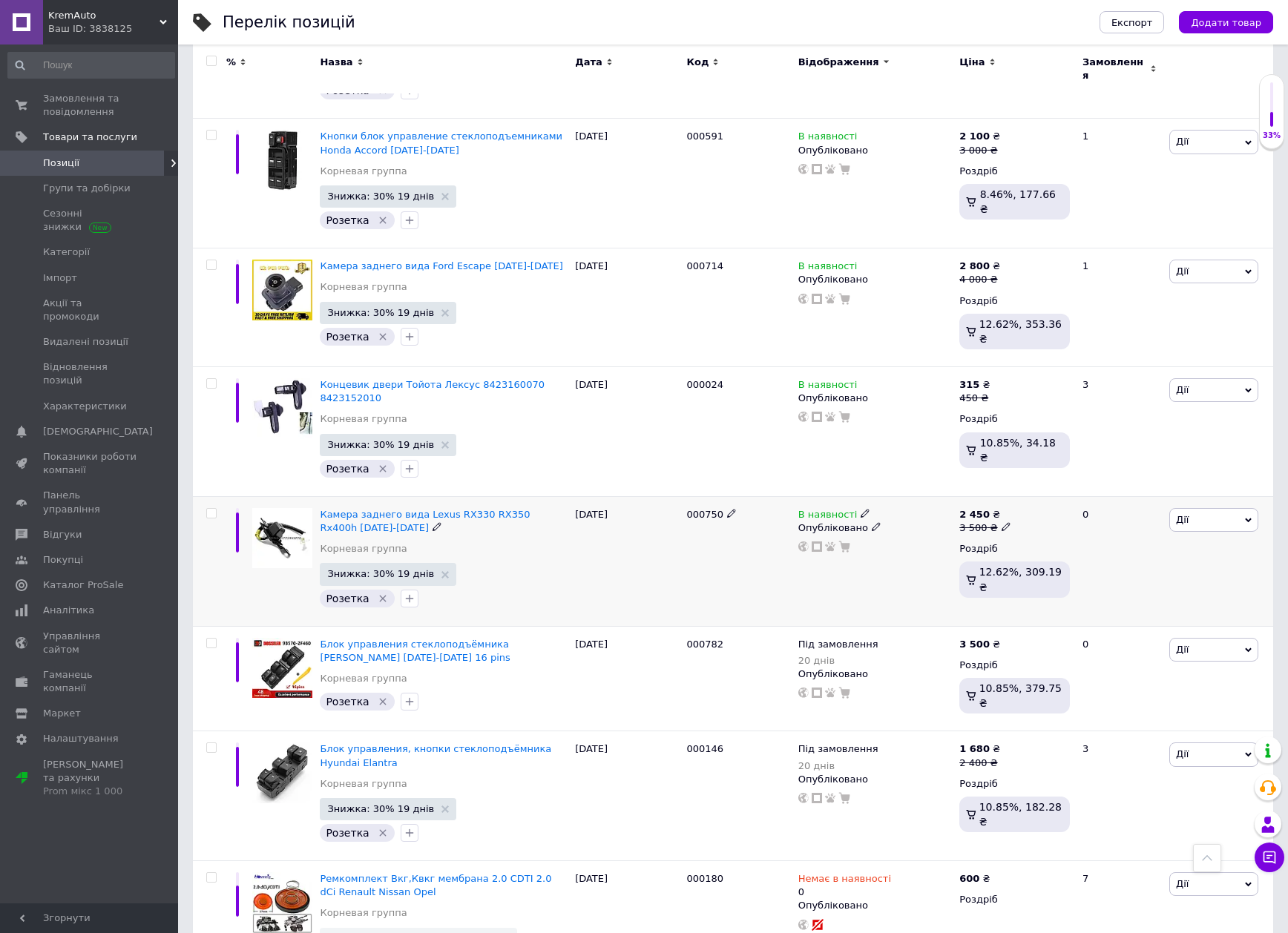
scroll to position [2448, 0]
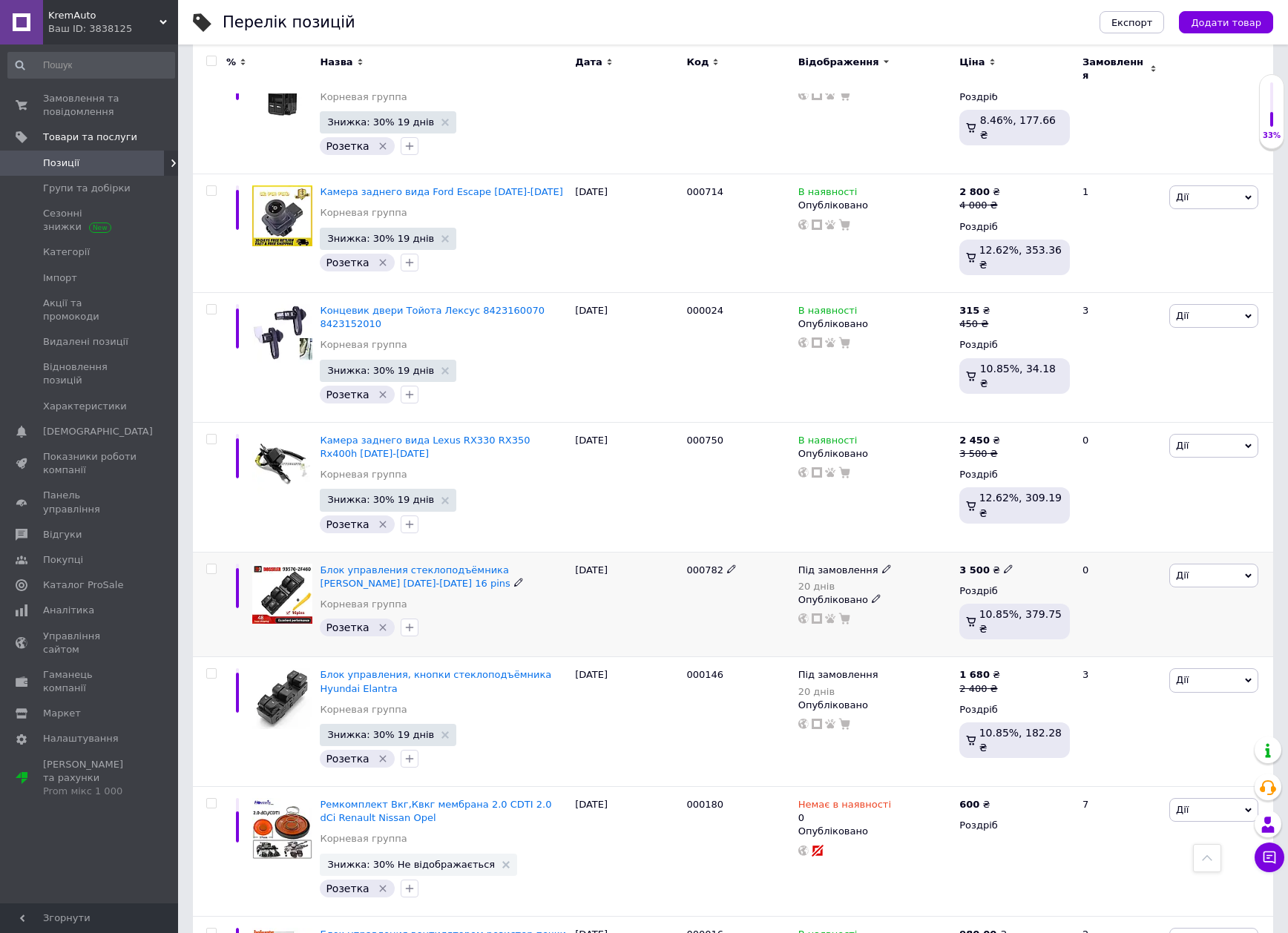
click at [838, 564] on span "Під замовлення" at bounding box center [838, 572] width 80 height 16
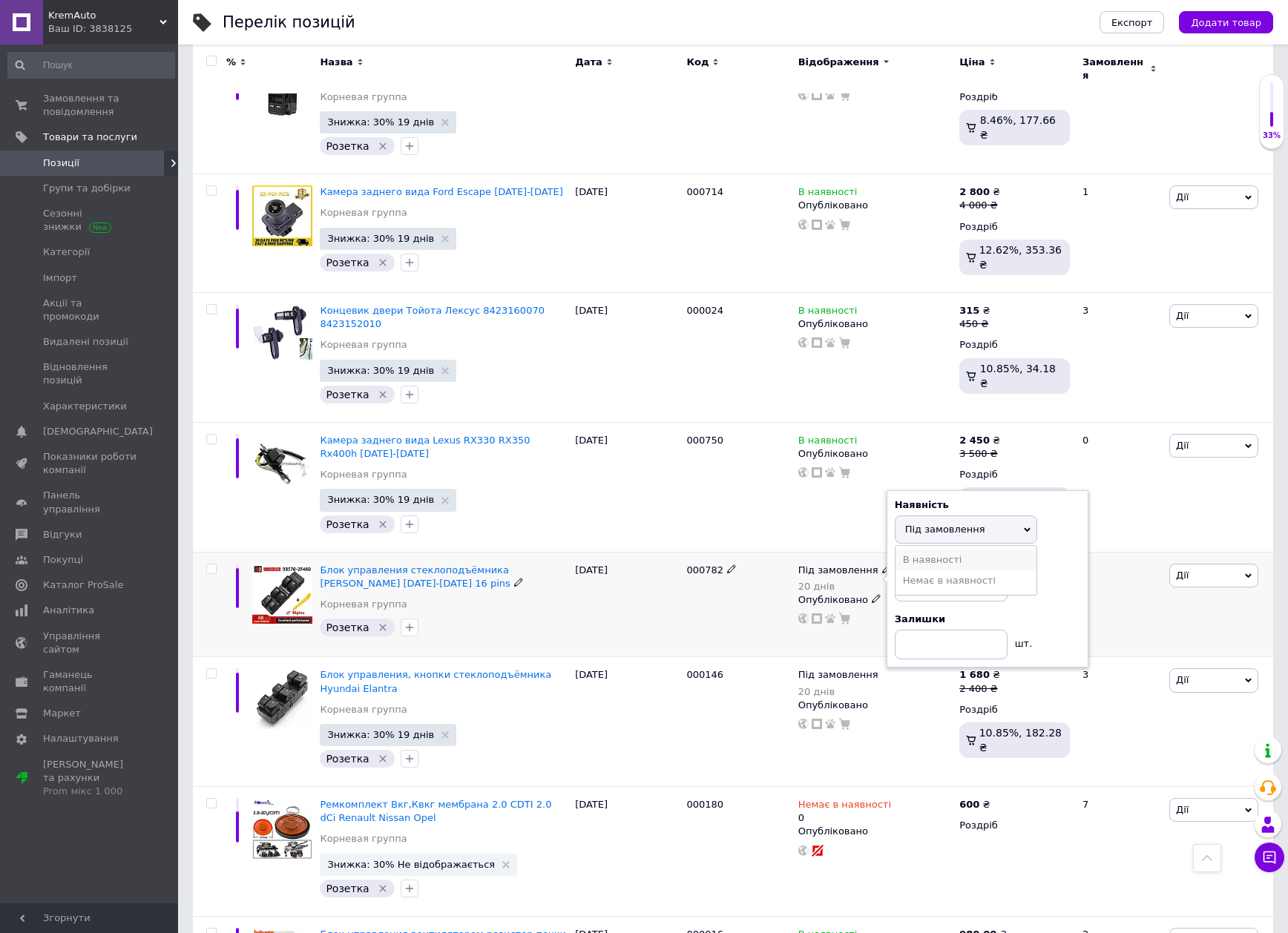
click at [924, 549] on li "В наявності" at bounding box center [966, 559] width 141 height 21
click at [730, 552] on div "000782" at bounding box center [738, 604] width 112 height 105
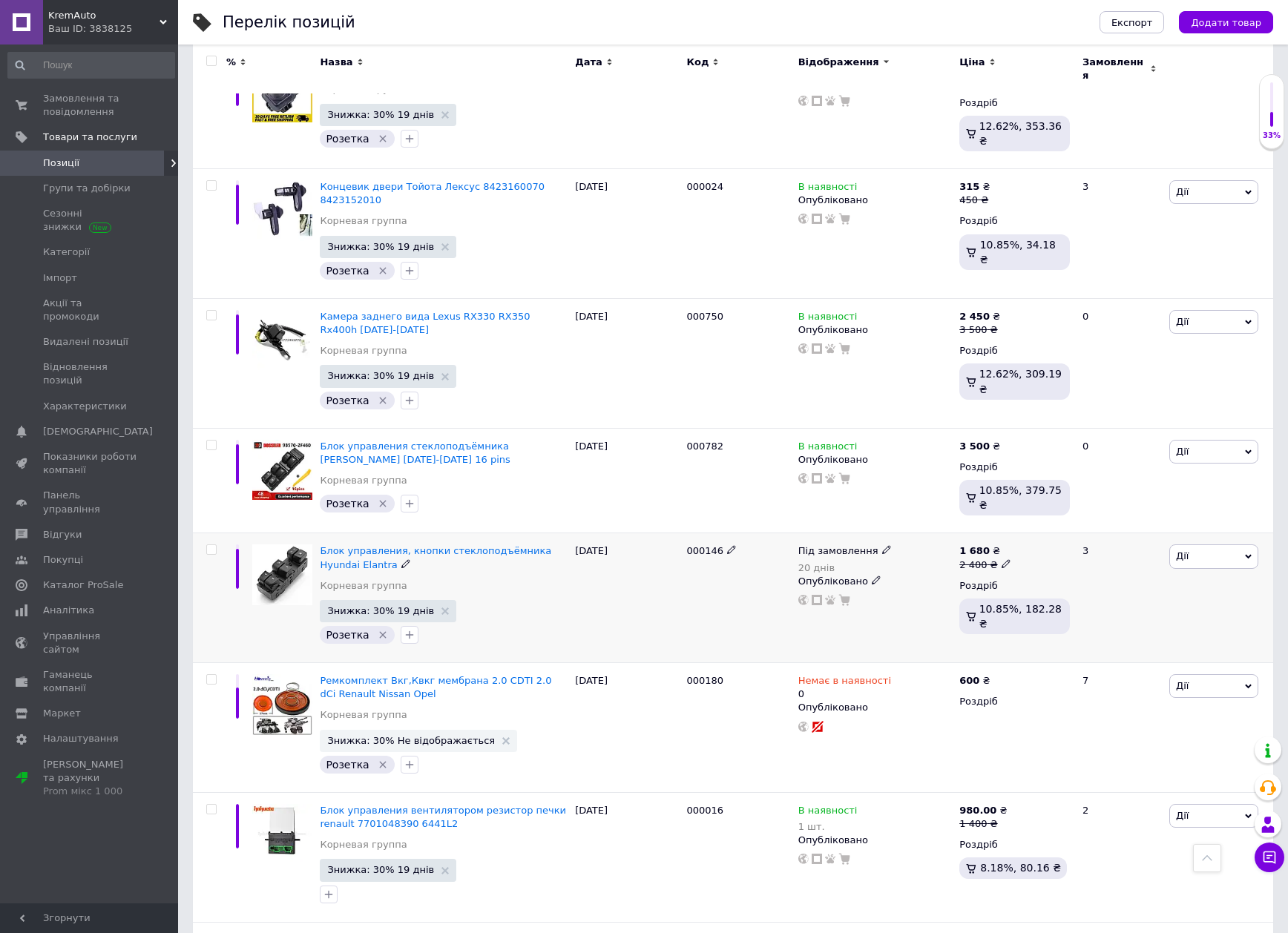
scroll to position [2595, 0]
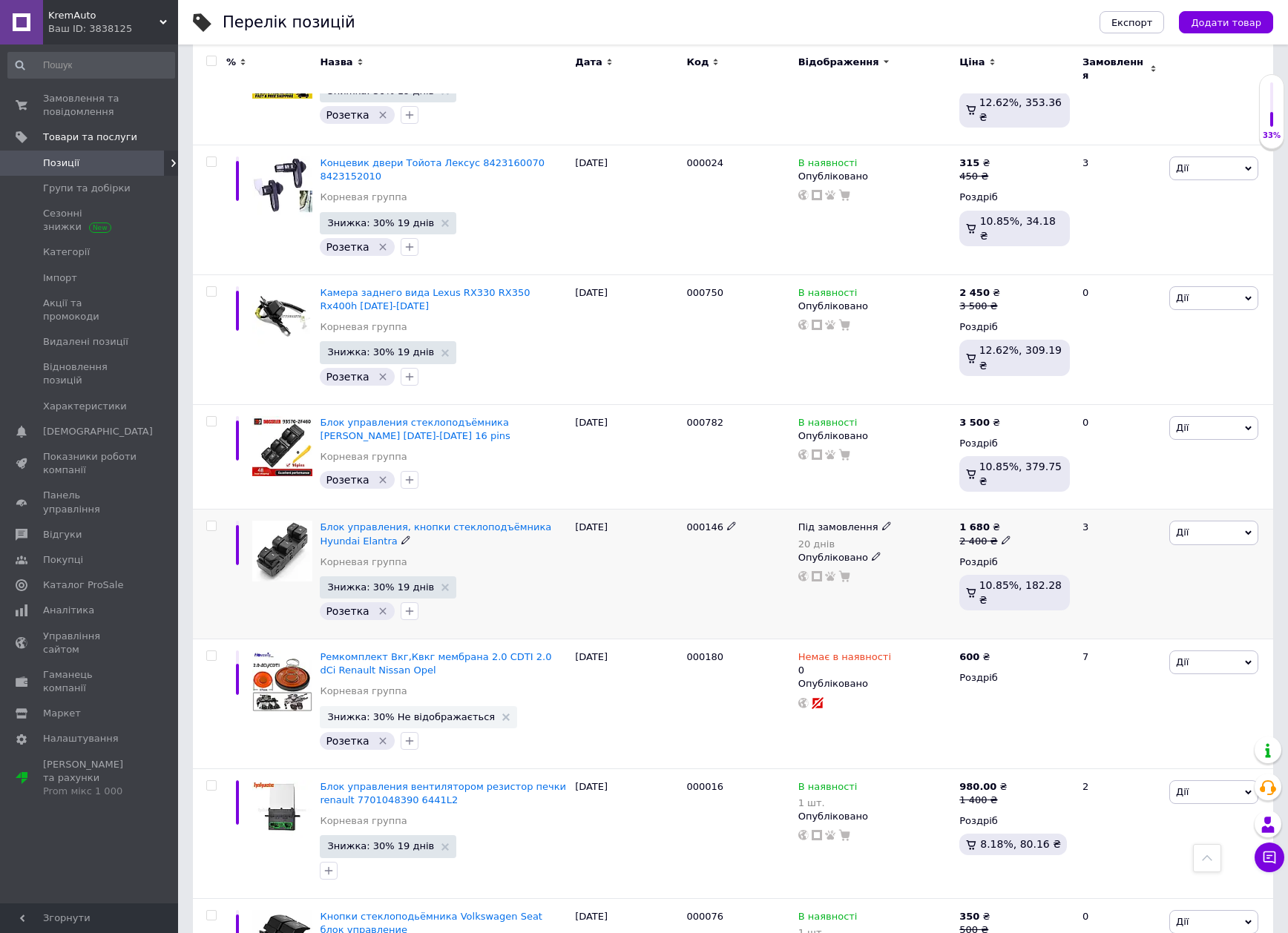
click at [829, 521] on span "Під замовлення" at bounding box center [838, 529] width 80 height 16
click at [926, 507] on li "В наявності" at bounding box center [966, 518] width 141 height 21
click at [710, 510] on div "000146" at bounding box center [738, 575] width 112 height 130
click at [842, 639] on div "Немає в наявності 0 Опубліковано" at bounding box center [876, 704] width 161 height 130
click at [844, 651] on span "Немає в наявності" at bounding box center [844, 659] width 93 height 16
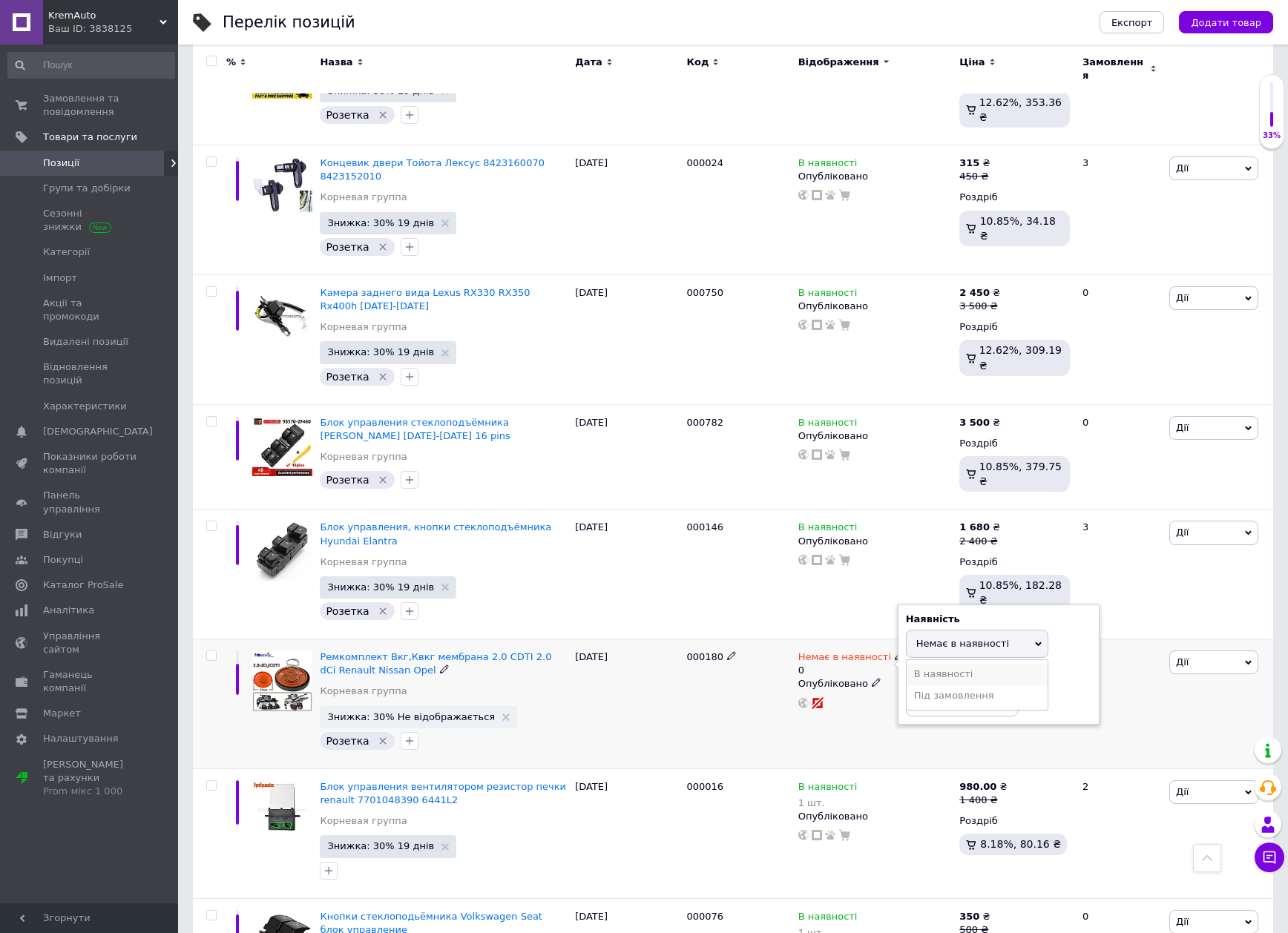
click at [944, 664] on li "В наявності" at bounding box center [977, 674] width 141 height 21
click at [704, 639] on div "000180" at bounding box center [738, 704] width 112 height 130
drag, startPoint x: 933, startPoint y: 651, endPoint x: 842, endPoint y: 641, distance: 91.5
click at [821, 649] on div "Немає в наявності 0 Наявність В наявності Немає в наявності Під замовлення Дани…" at bounding box center [876, 704] width 161 height 130
click at [553, 706] on div "Знижка: 30% Не відображається Розетка" at bounding box center [443, 729] width 248 height 47
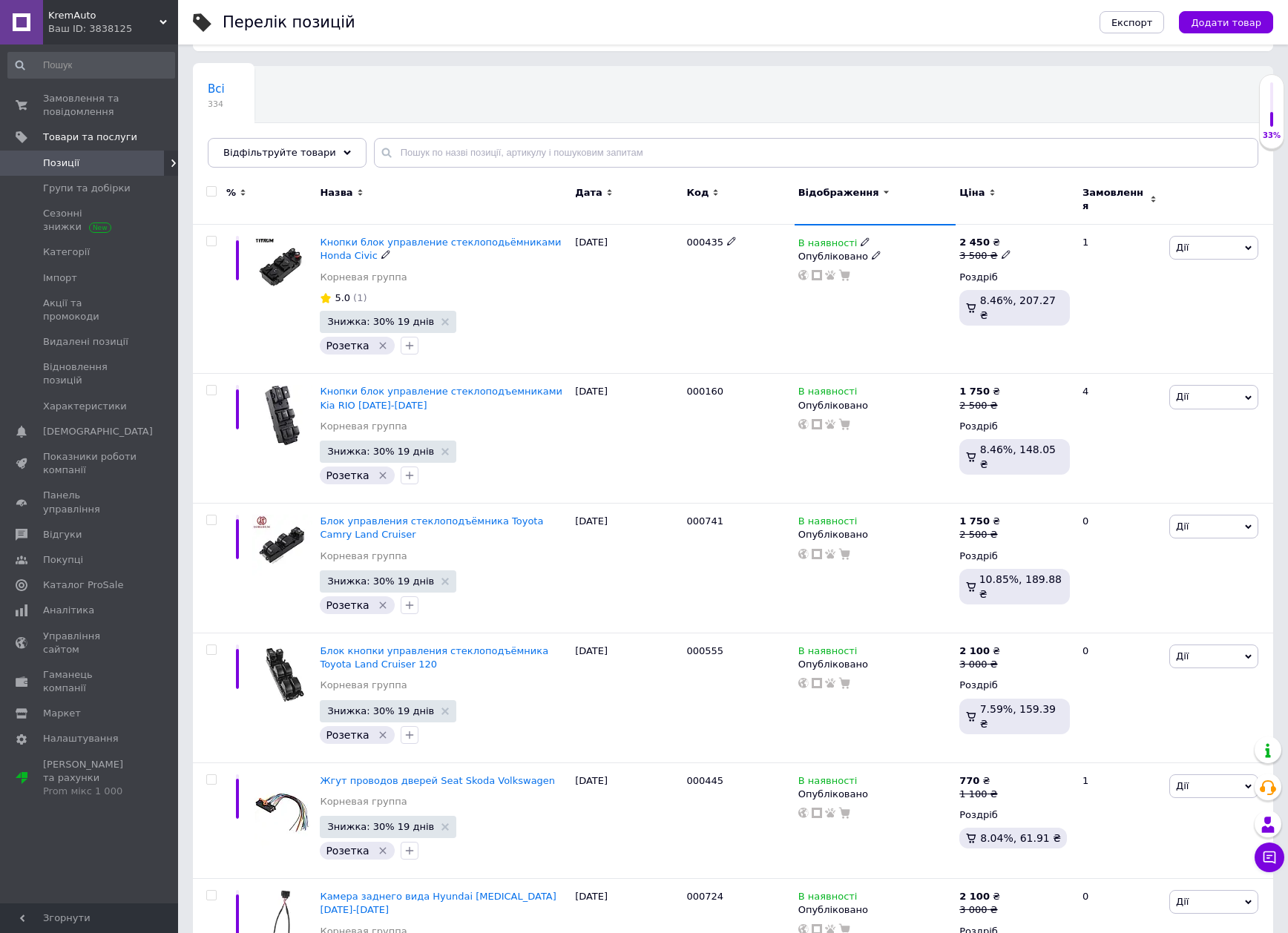
scroll to position [0, 0]
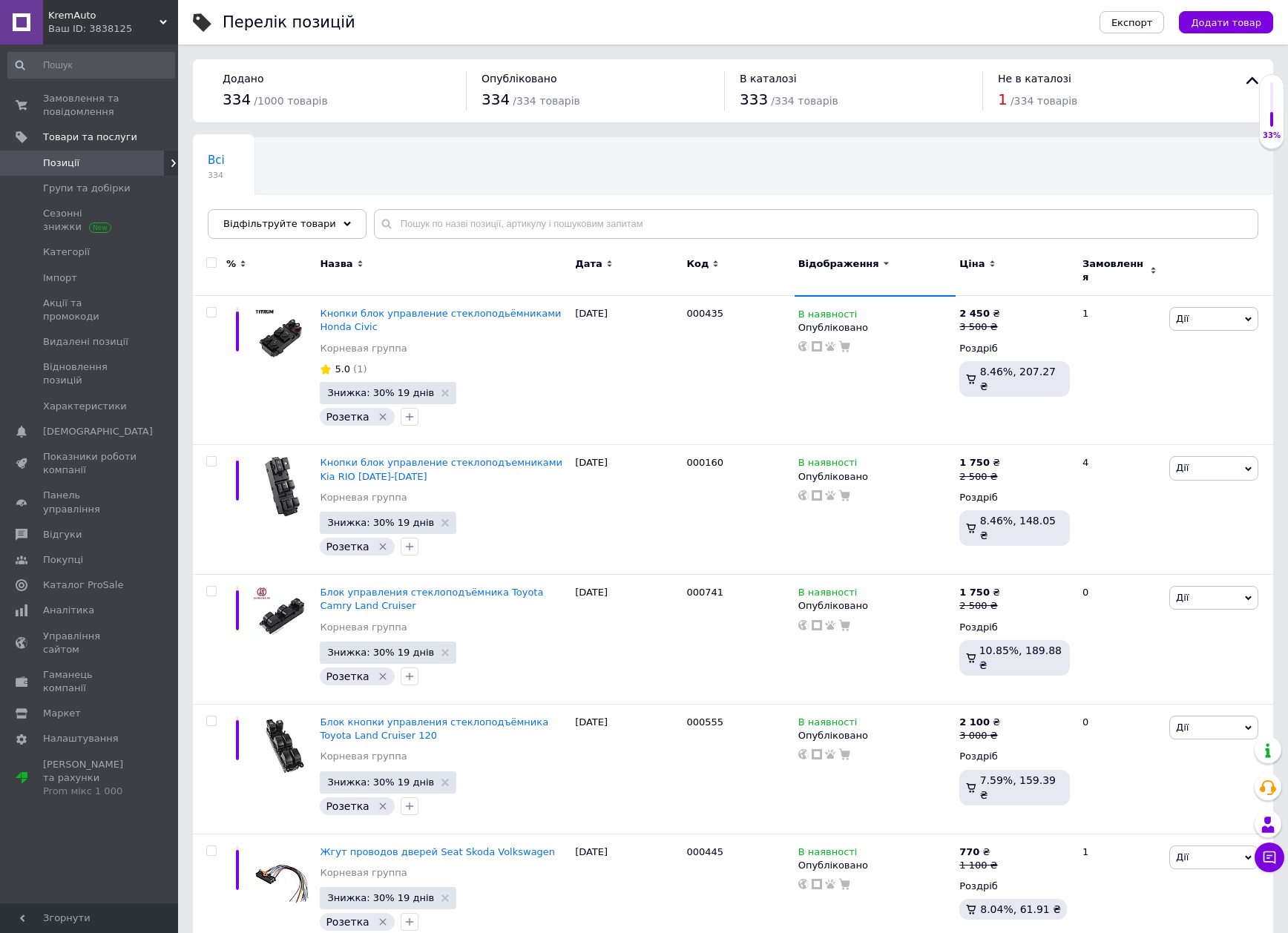
click at [207, 266] on input "checkbox" at bounding box center [211, 263] width 9 height 9
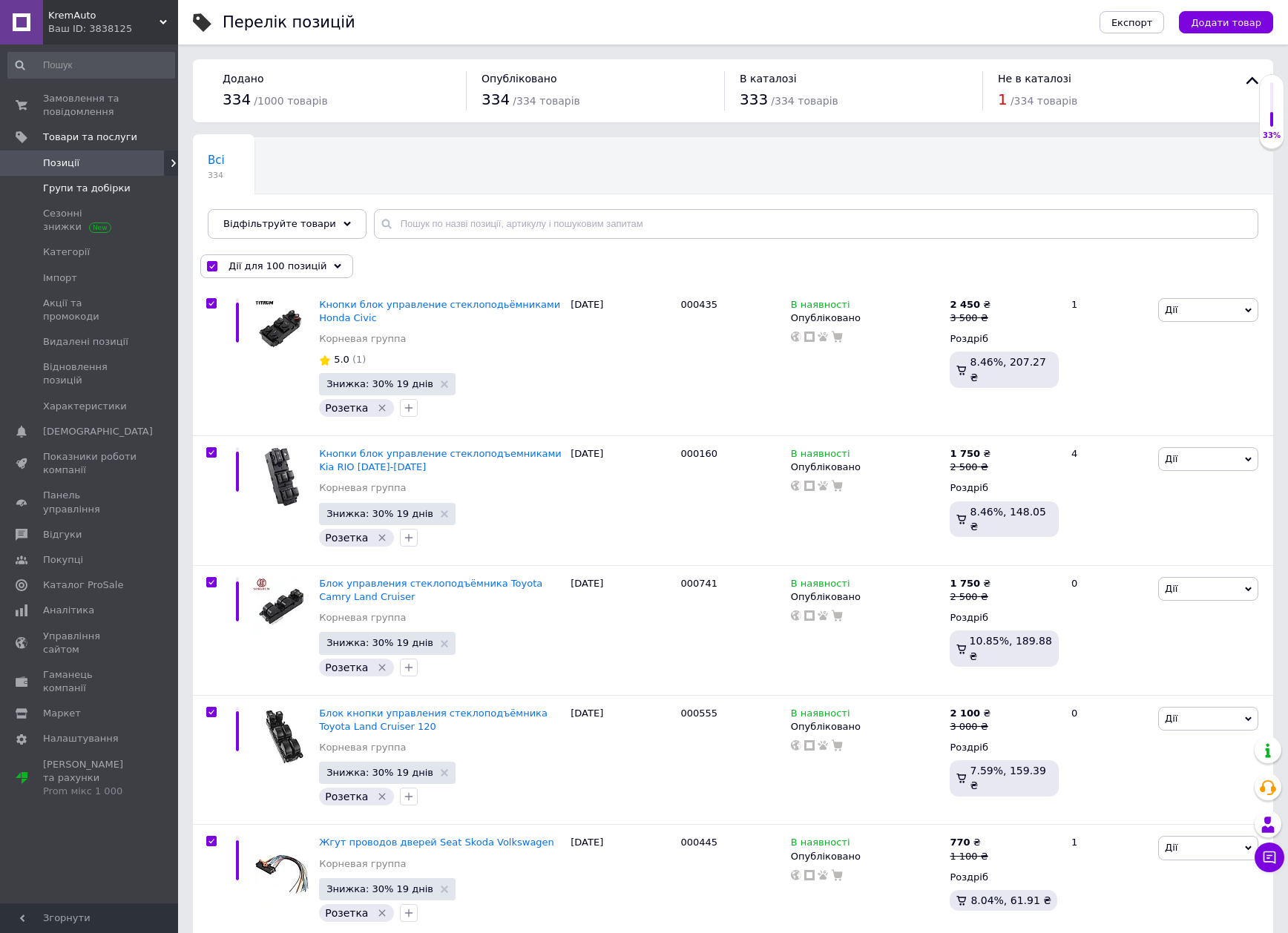
click at [124, 178] on link "Групи та добірки" at bounding box center [91, 188] width 183 height 25
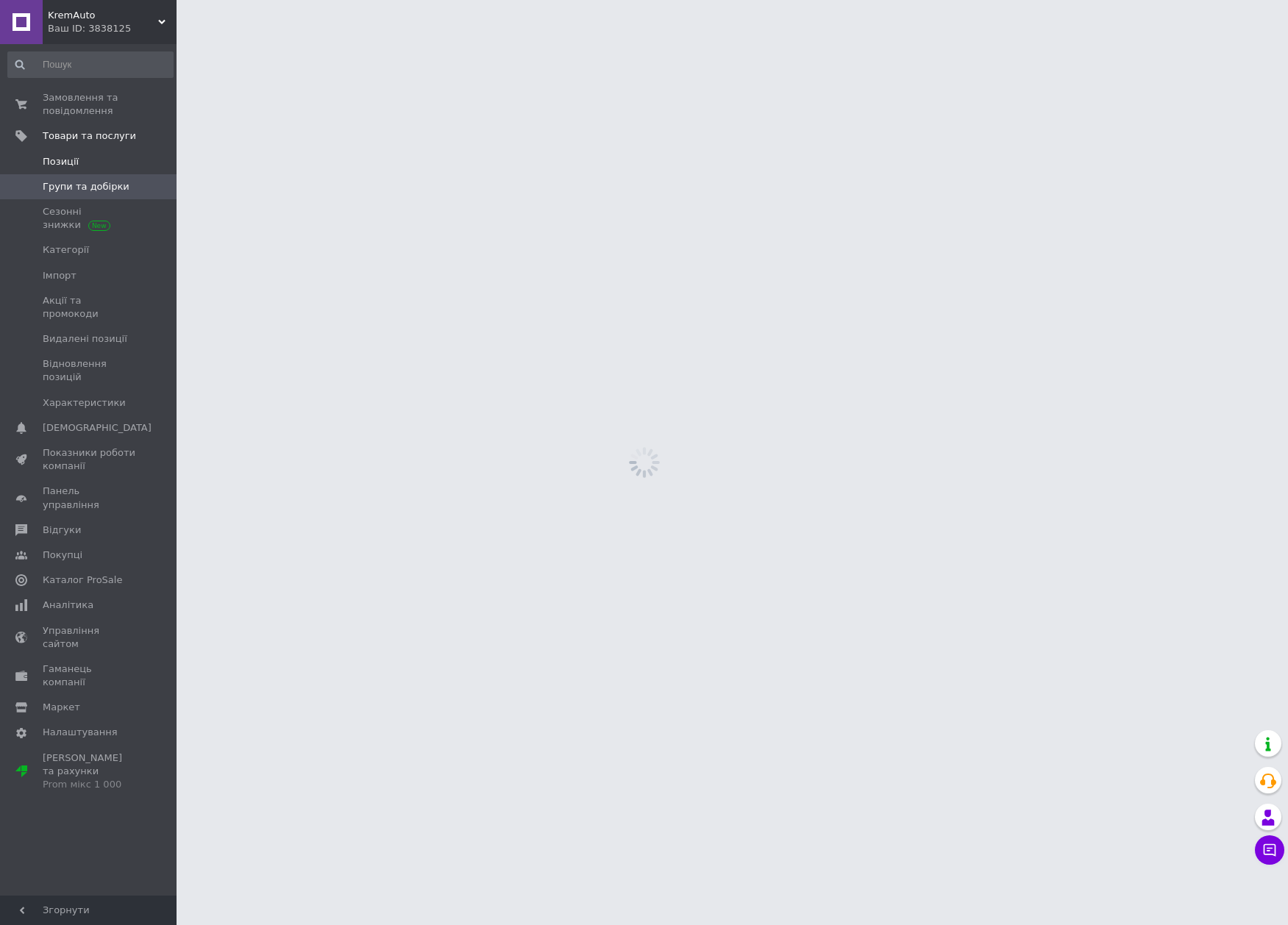
click at [88, 164] on span "Позиції" at bounding box center [89, 162] width 93 height 13
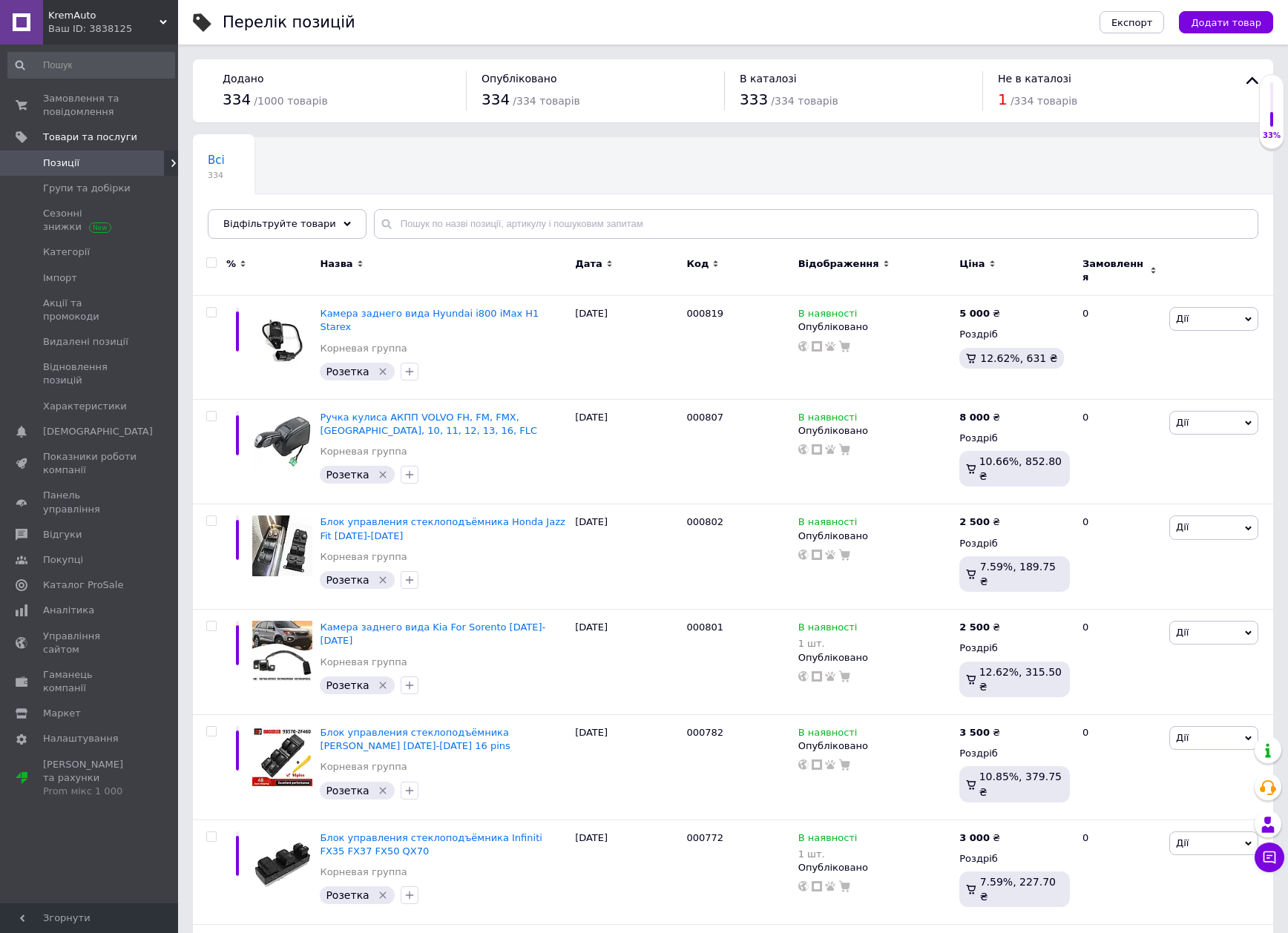
click at [803, 257] on span "Відображення" at bounding box center [838, 264] width 81 height 13
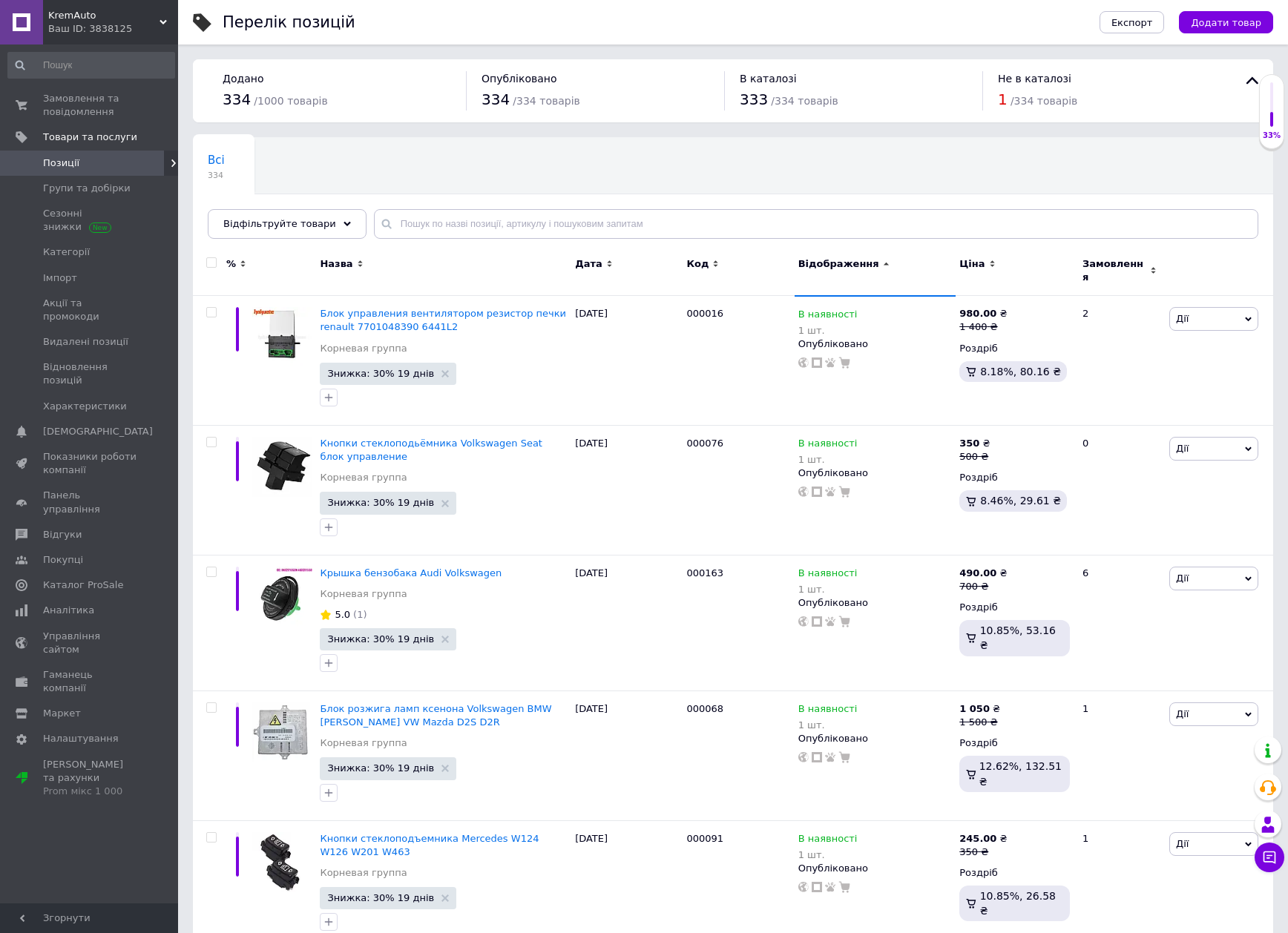
click at [836, 271] on div "Відображення" at bounding box center [876, 271] width 161 height 50
click at [840, 266] on span "Відображення" at bounding box center [838, 264] width 81 height 13
click at [997, 101] on div "Не в каталозі 1 / 334 товарів" at bounding box center [1111, 91] width 258 height 40
click at [1001, 101] on span "1" at bounding box center [1002, 99] width 9 height 17
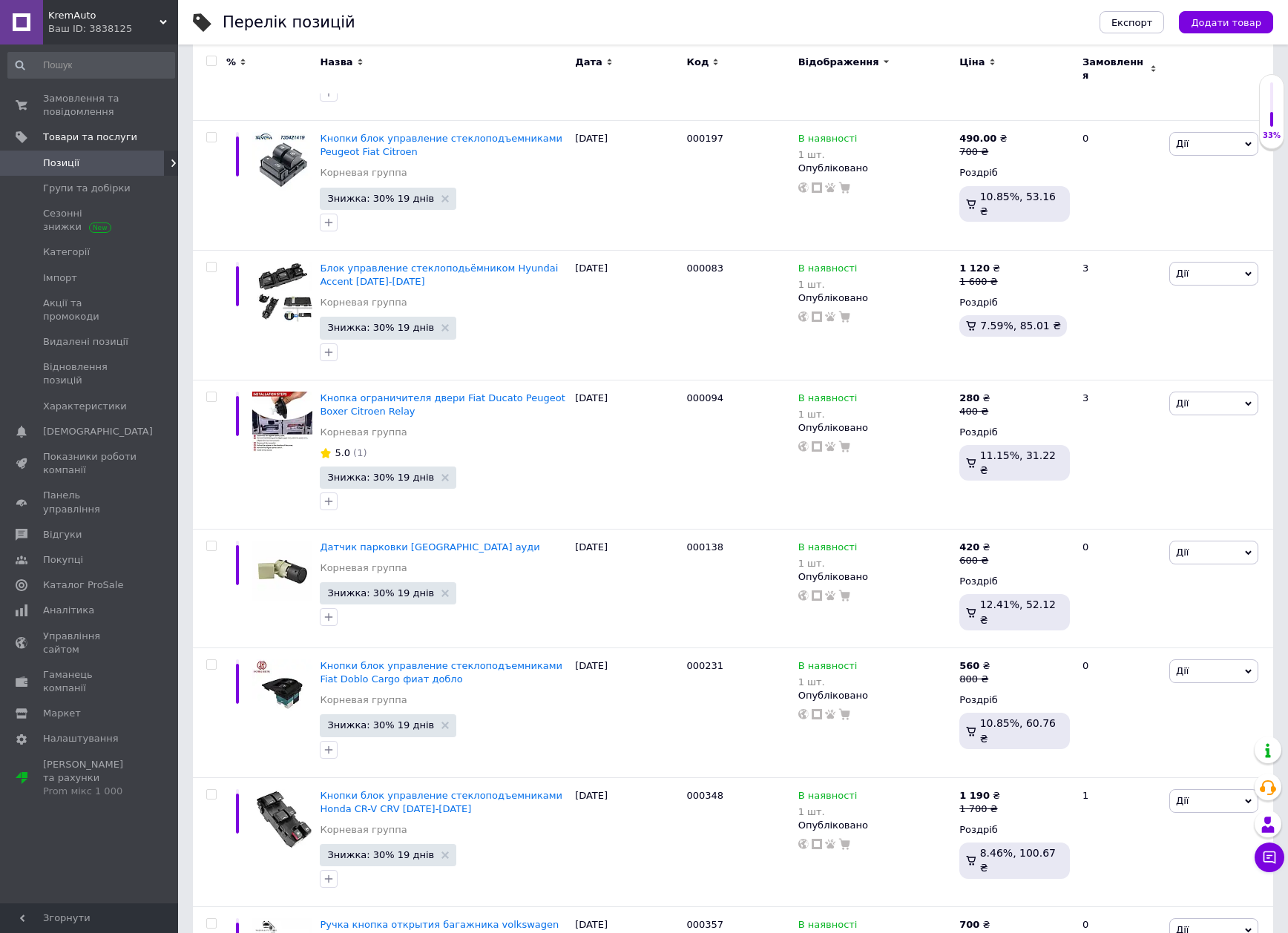
scroll to position [12121, 0]
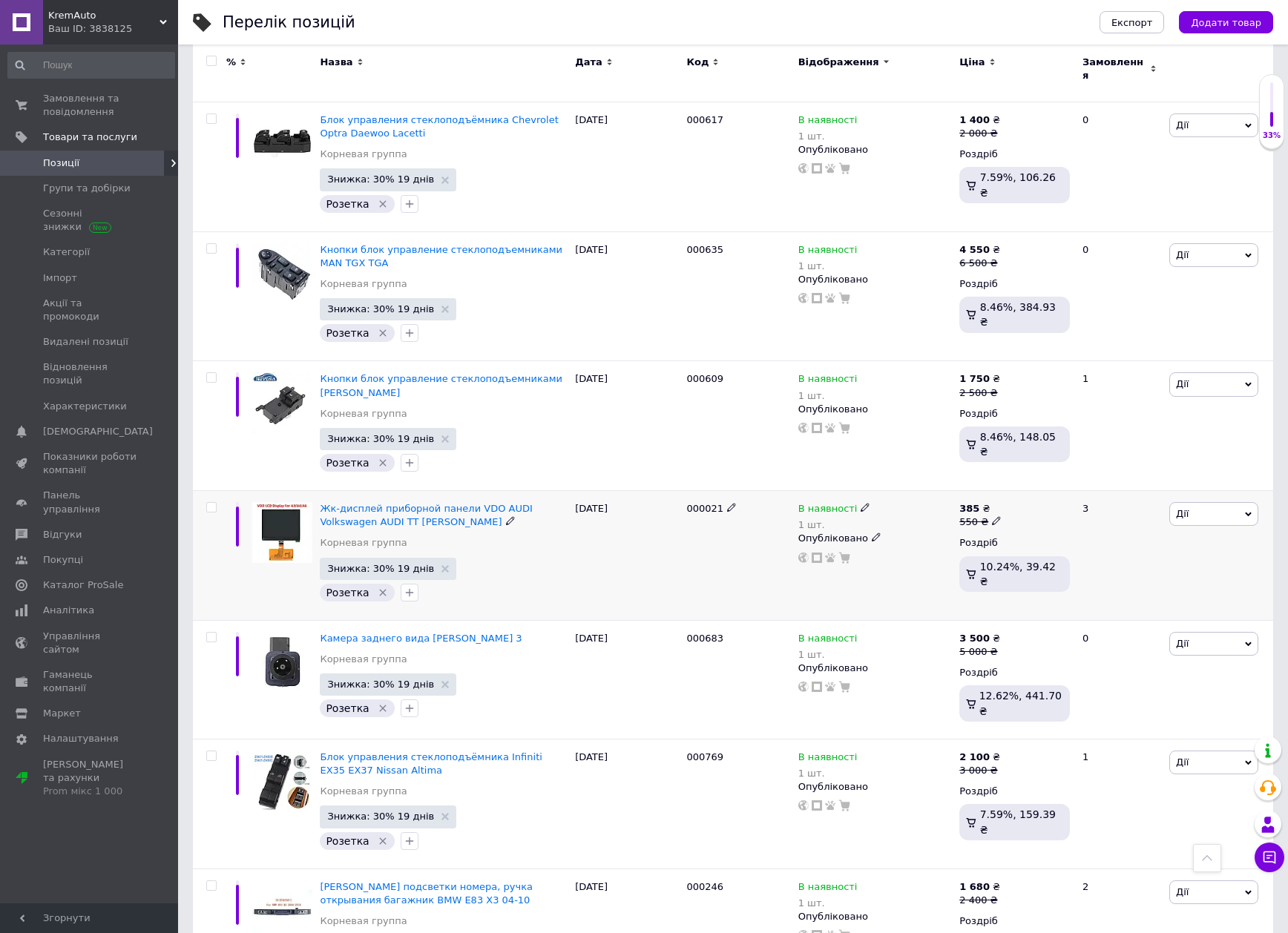
drag, startPoint x: 1116, startPoint y: 210, endPoint x: 1104, endPoint y: 281, distance: 72.0
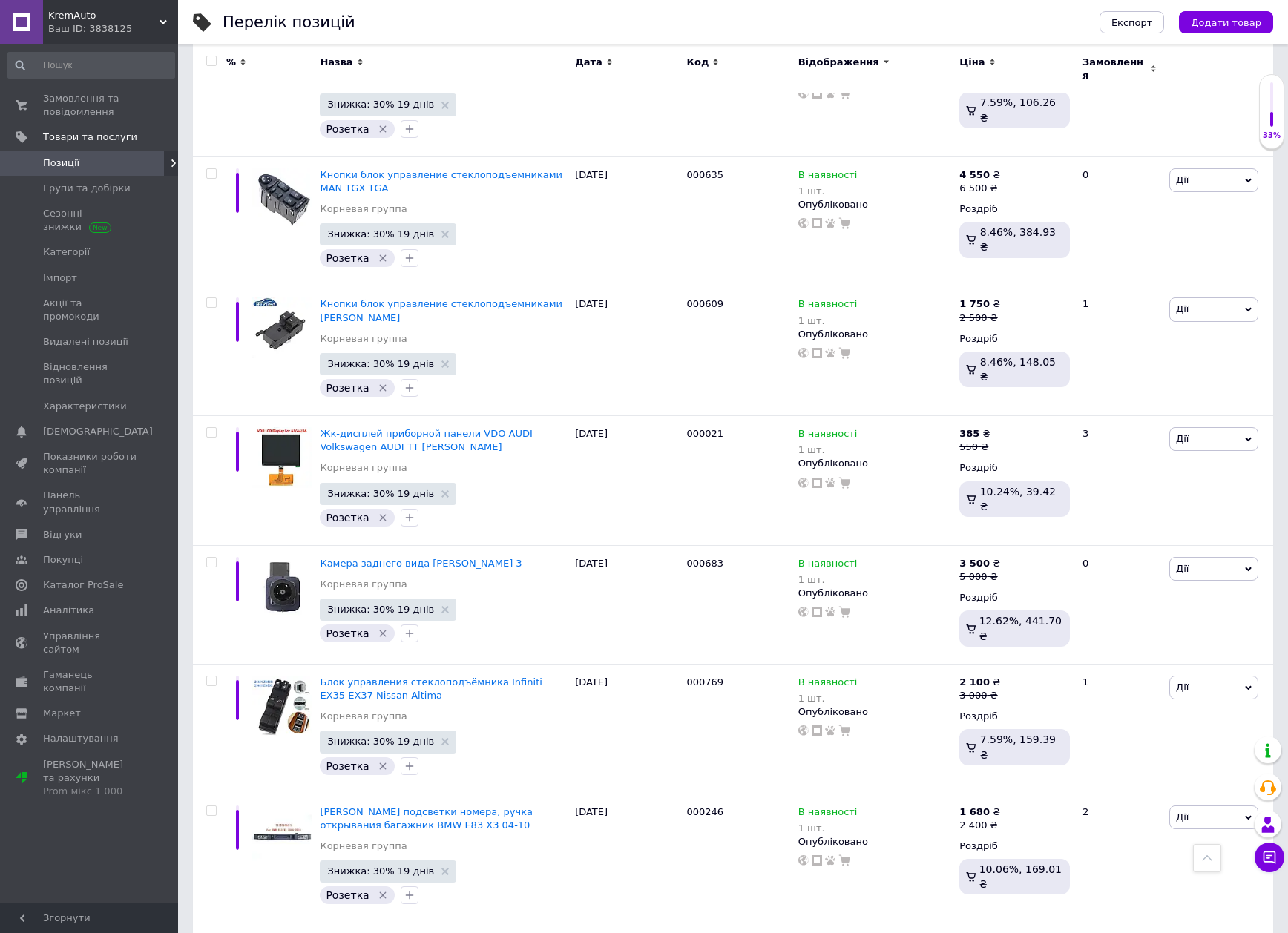
scroll to position [11783, 0]
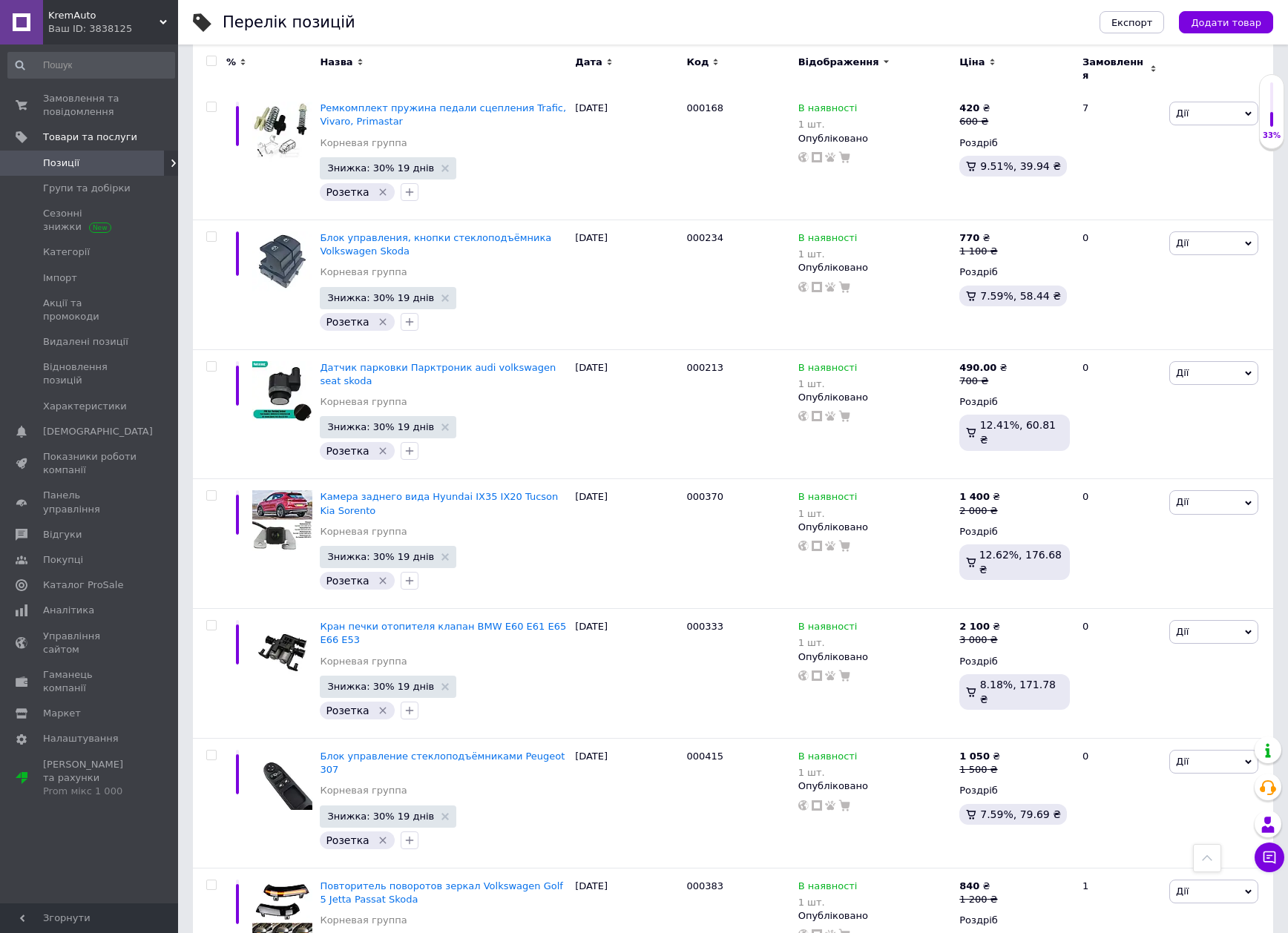
scroll to position [12063, 0]
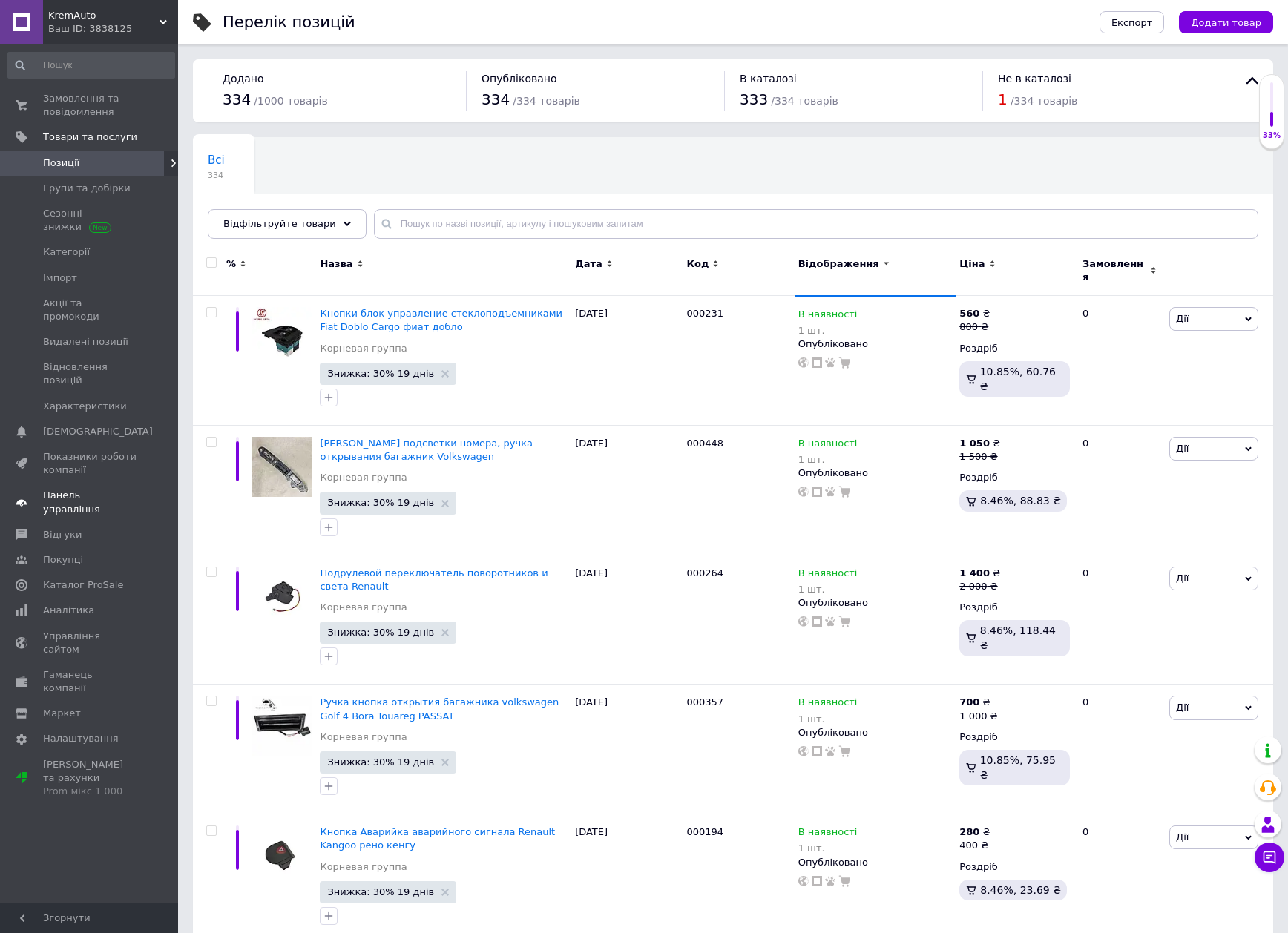
click at [89, 489] on span "Панель управління" at bounding box center [89, 503] width 94 height 27
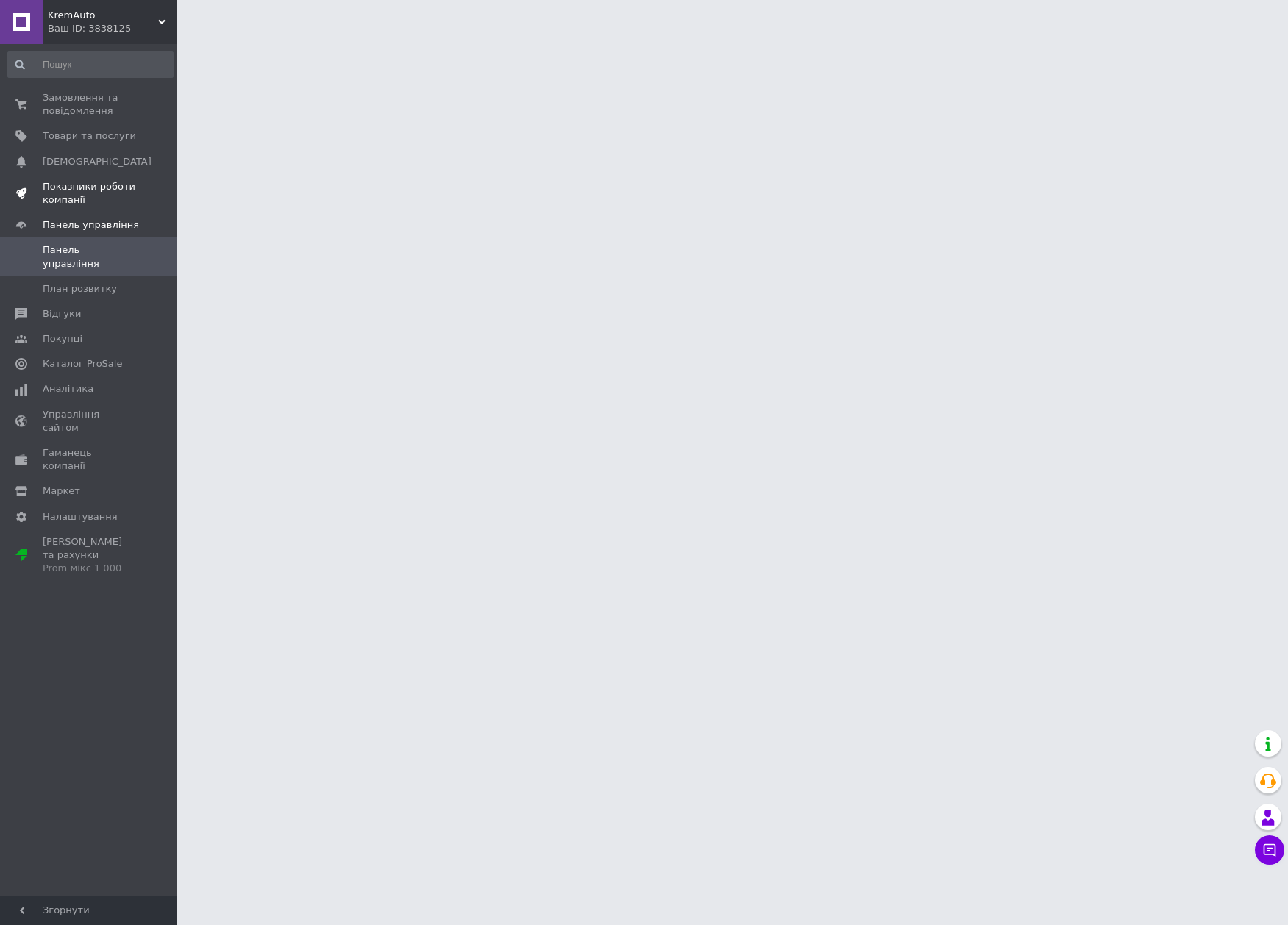
click at [105, 187] on span "Показники роботи компанії" at bounding box center [89, 194] width 93 height 27
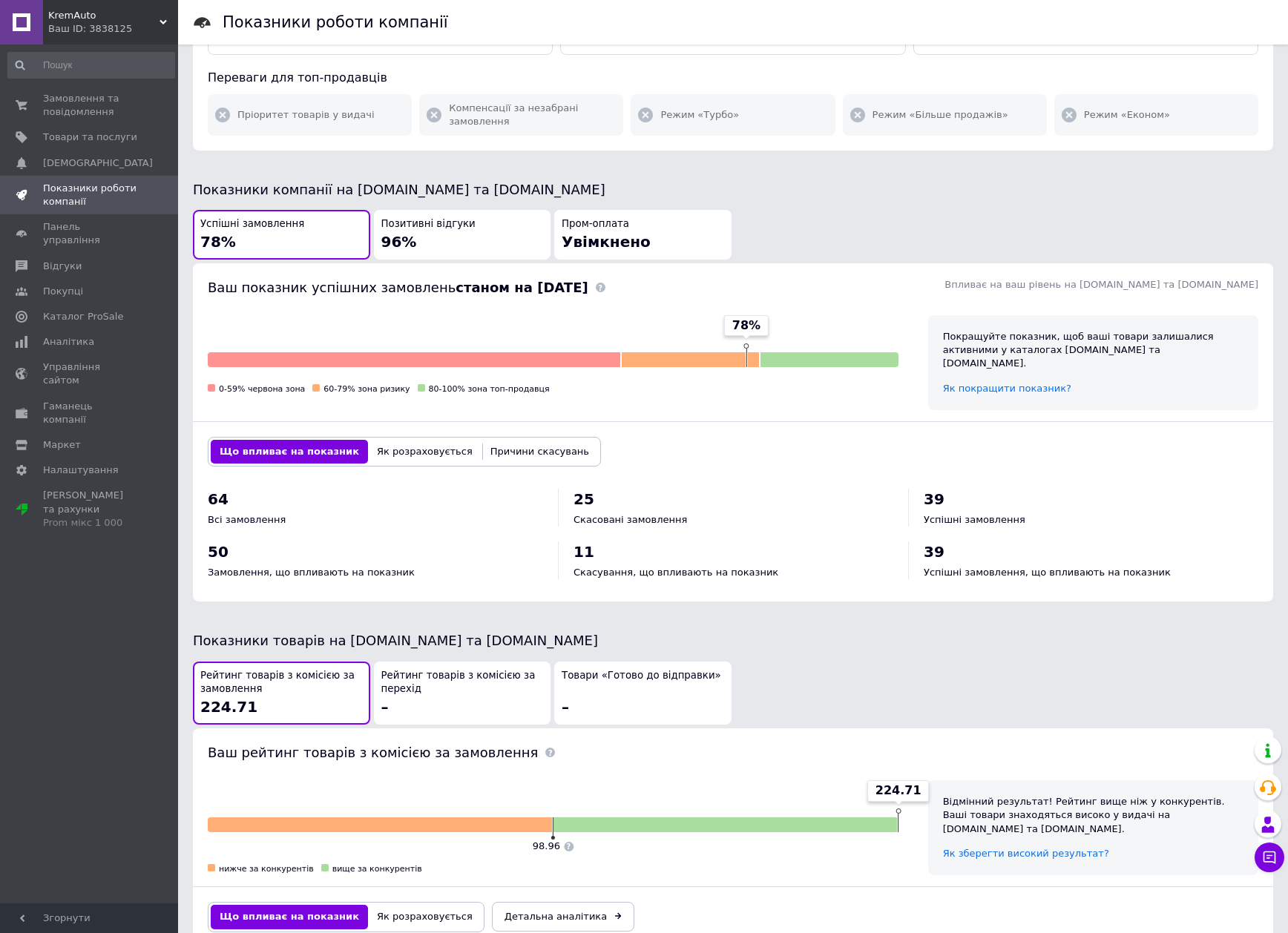
scroll to position [371, 0]
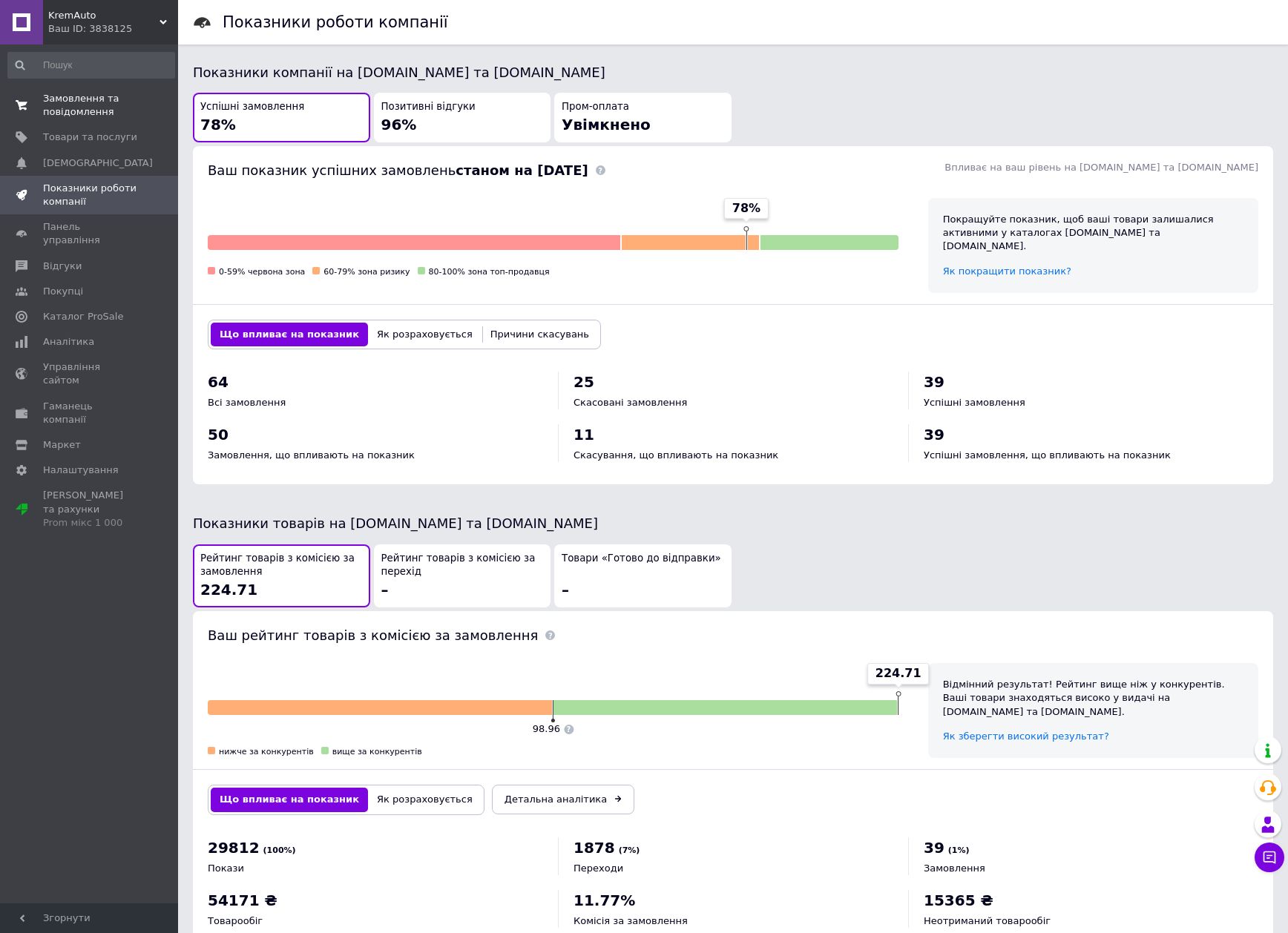
click at [99, 93] on span "Замовлення та повідомлення" at bounding box center [89, 105] width 94 height 27
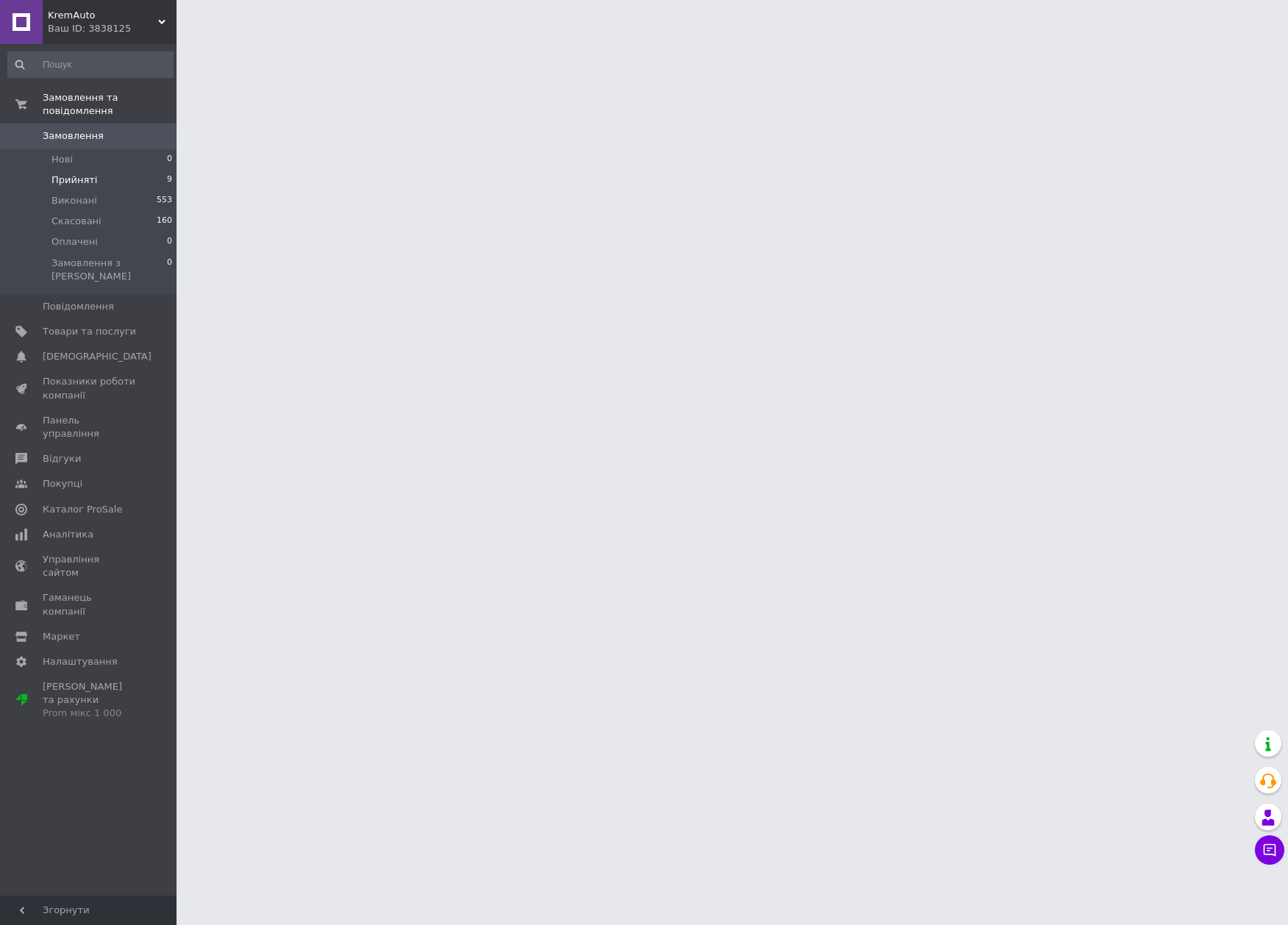
click at [73, 169] on li "Прийняті 9" at bounding box center [90, 180] width 181 height 20
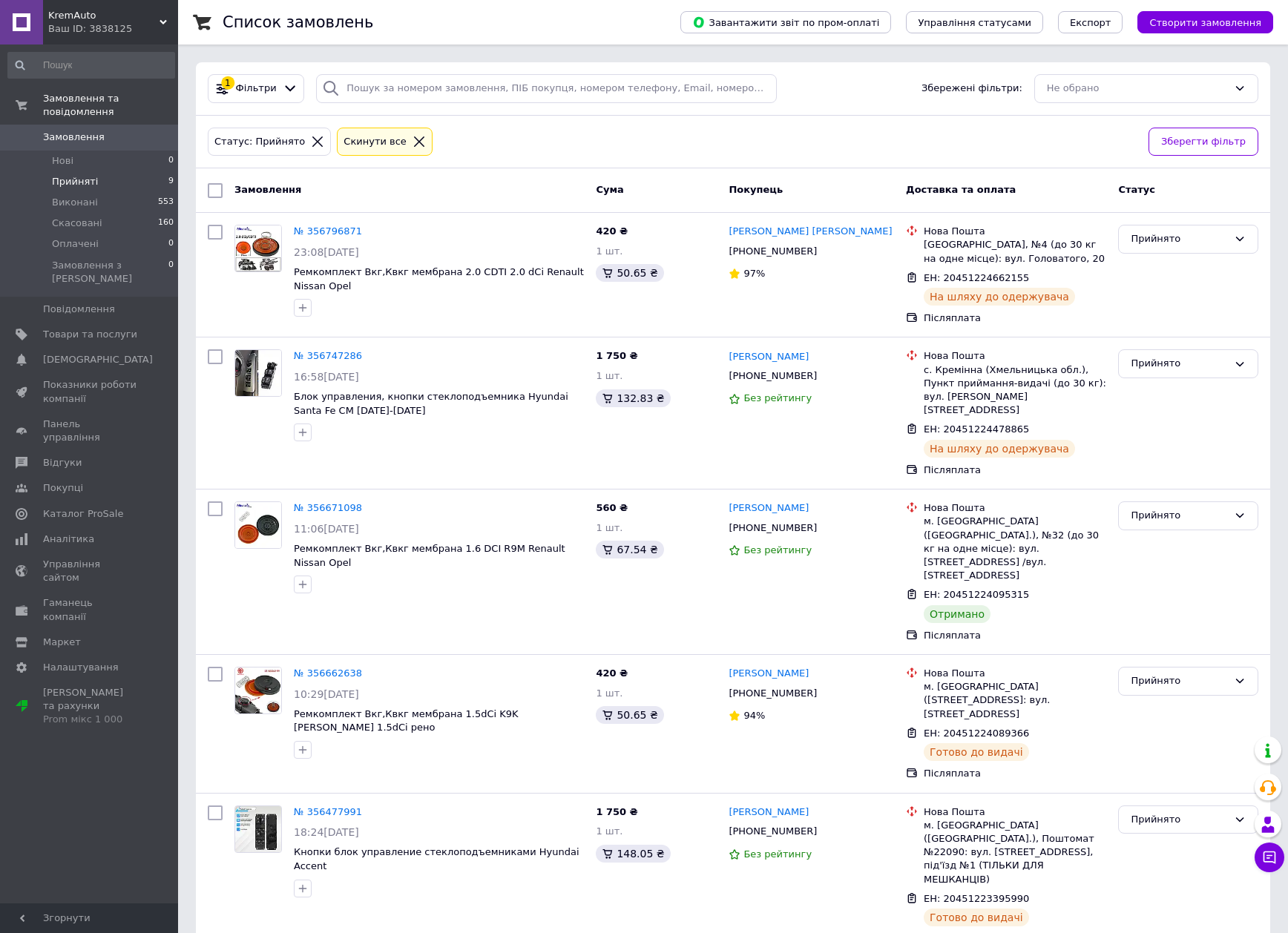
click at [78, 175] on span "Прийняті" at bounding box center [75, 181] width 46 height 13
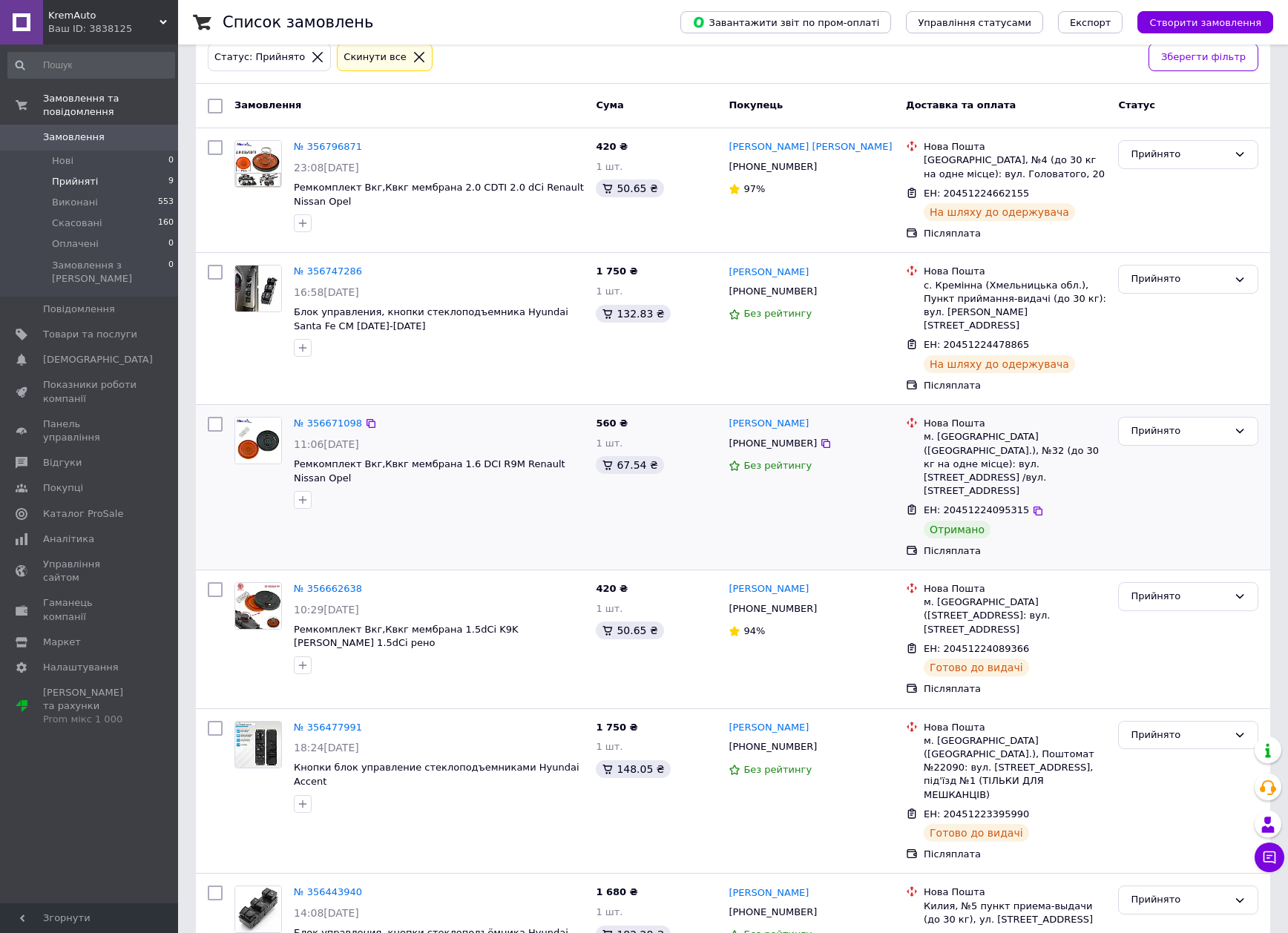
scroll to position [74, 0]
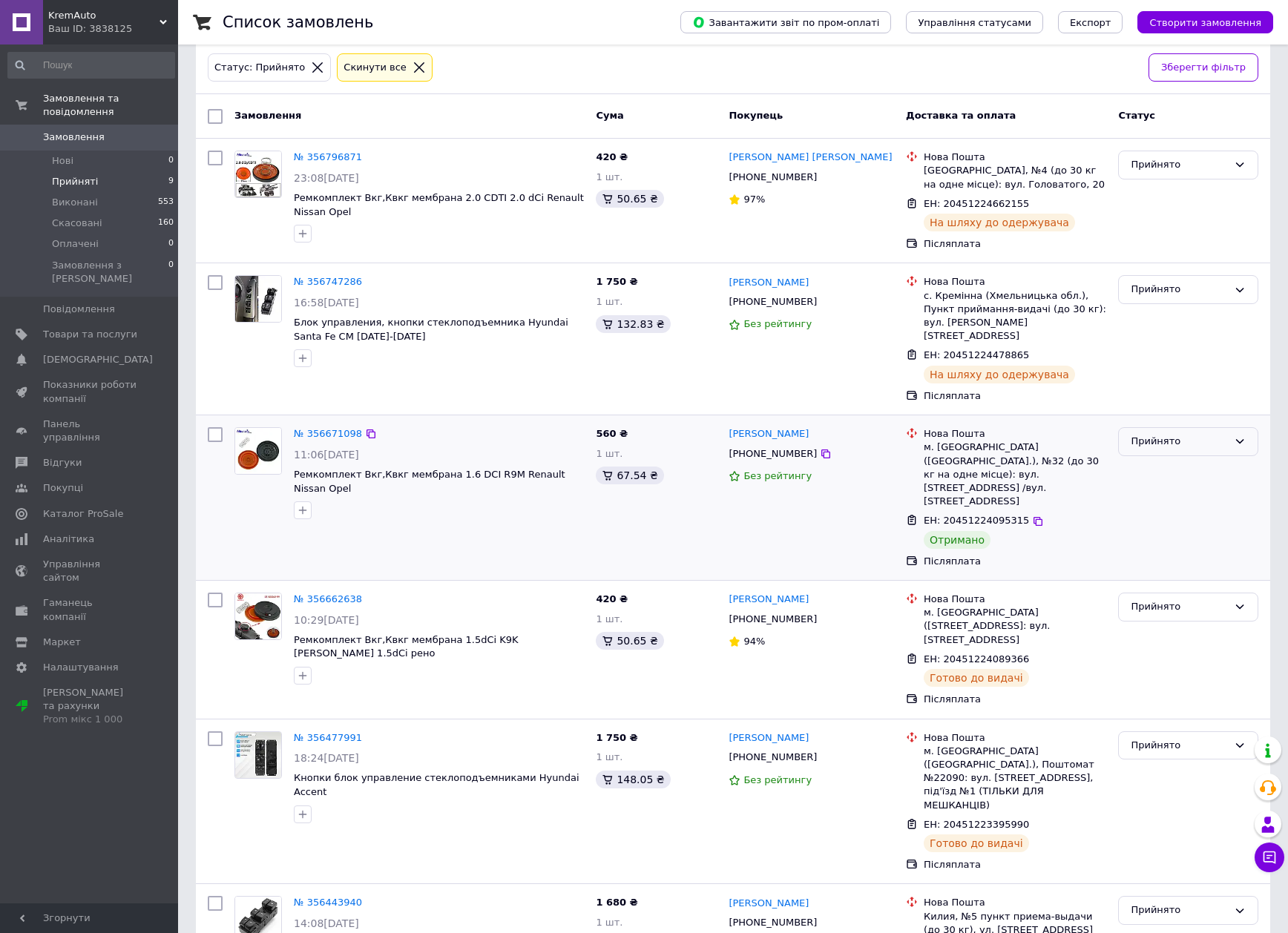
click at [1161, 434] on div "Прийнято" at bounding box center [1179, 442] width 97 height 16
click at [1164, 459] on li "Виконано" at bounding box center [1187, 472] width 139 height 28
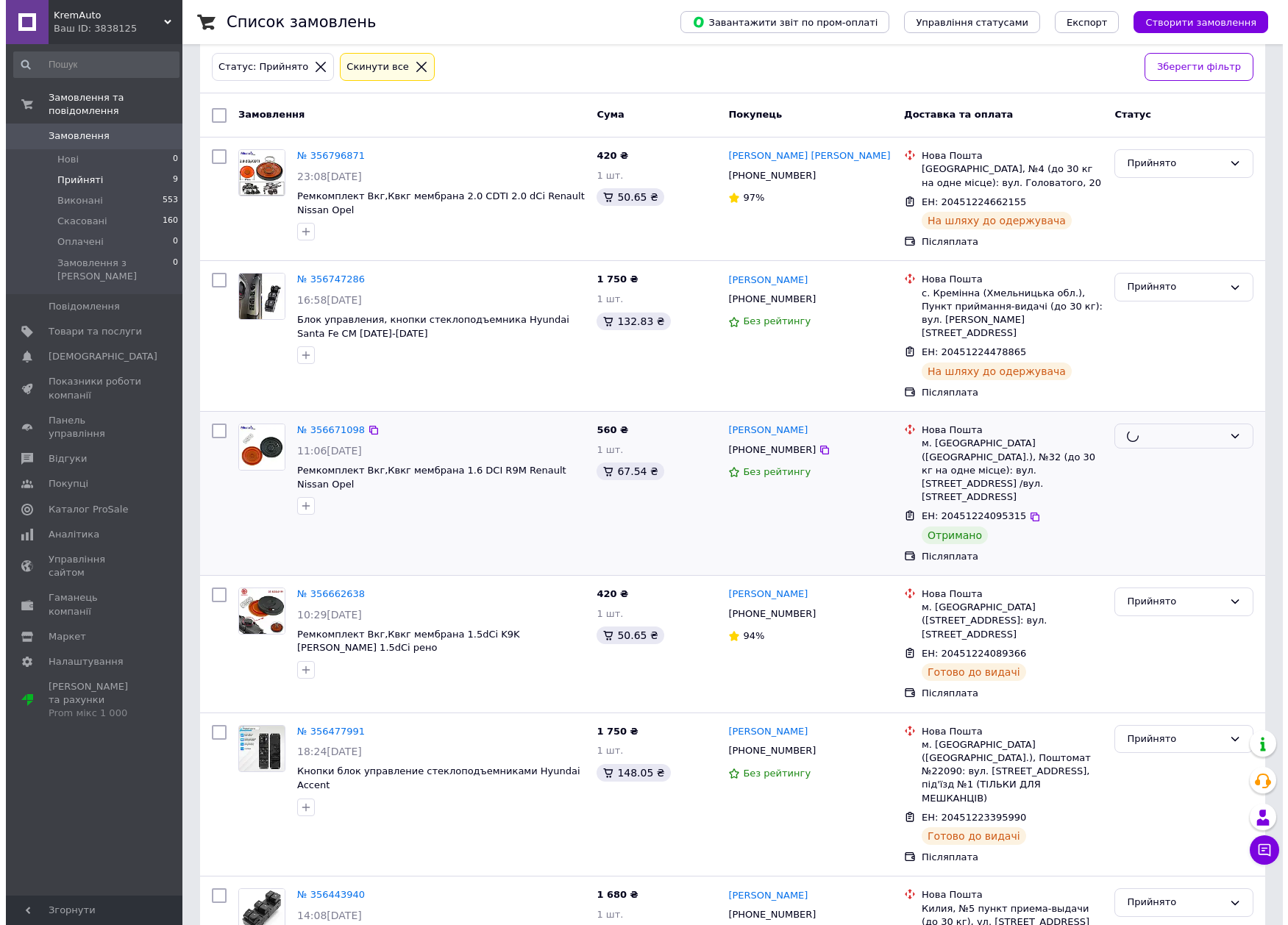
scroll to position [0, 0]
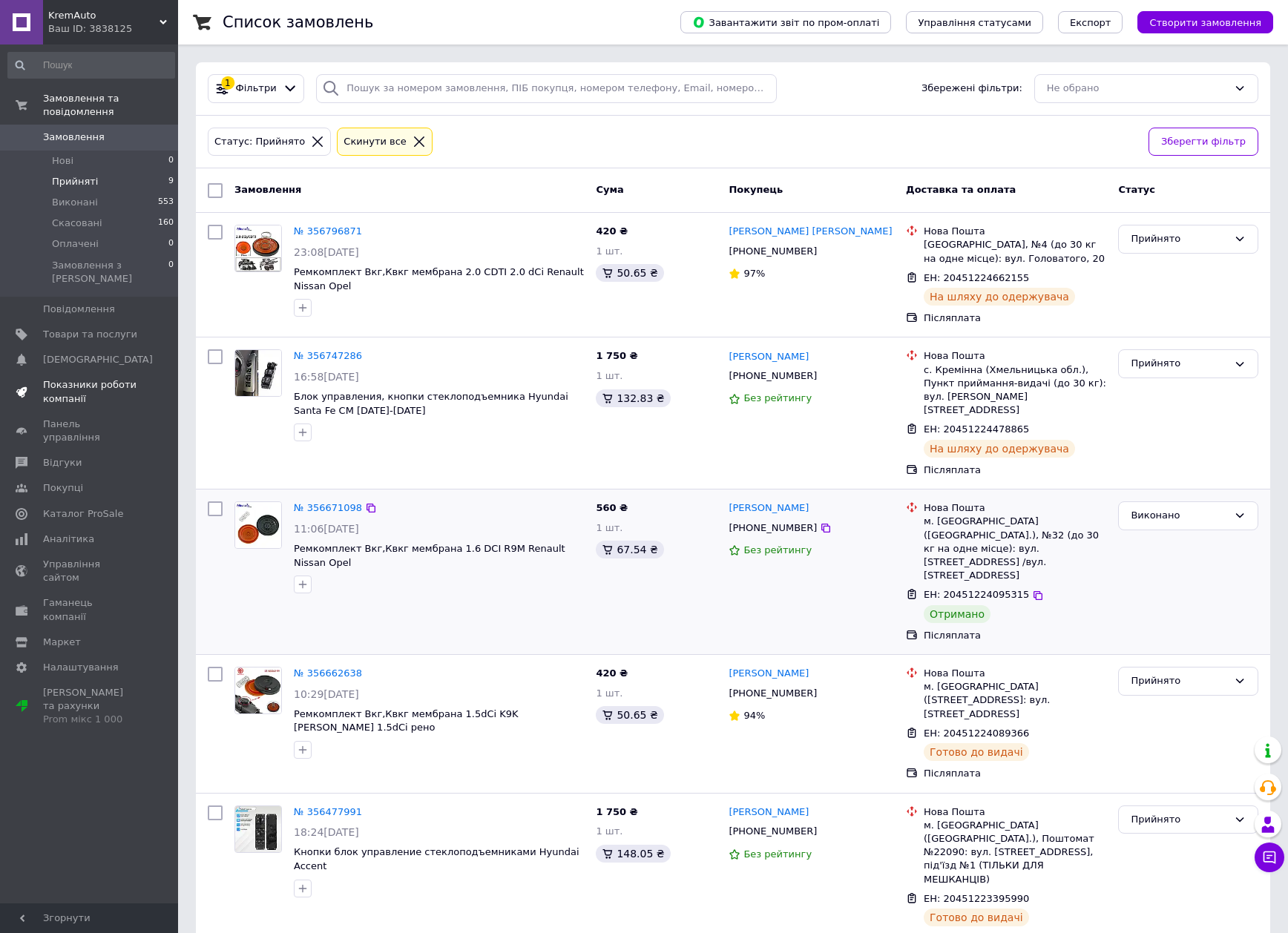
click at [97, 378] on span "Показники роботи компанії" at bounding box center [89, 392] width 94 height 27
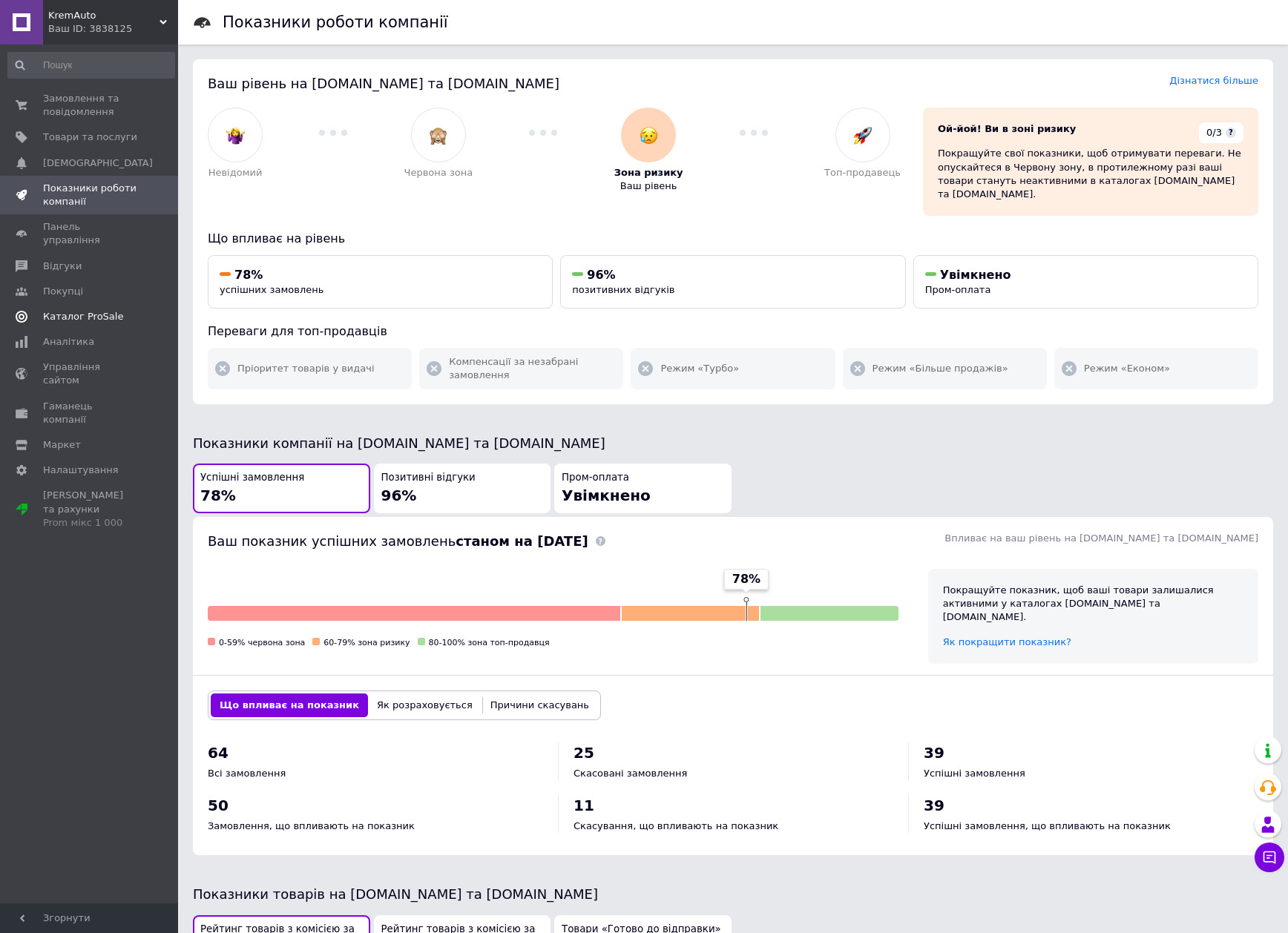
click at [86, 310] on span "Каталог ProSale" at bounding box center [82, 317] width 80 height 13
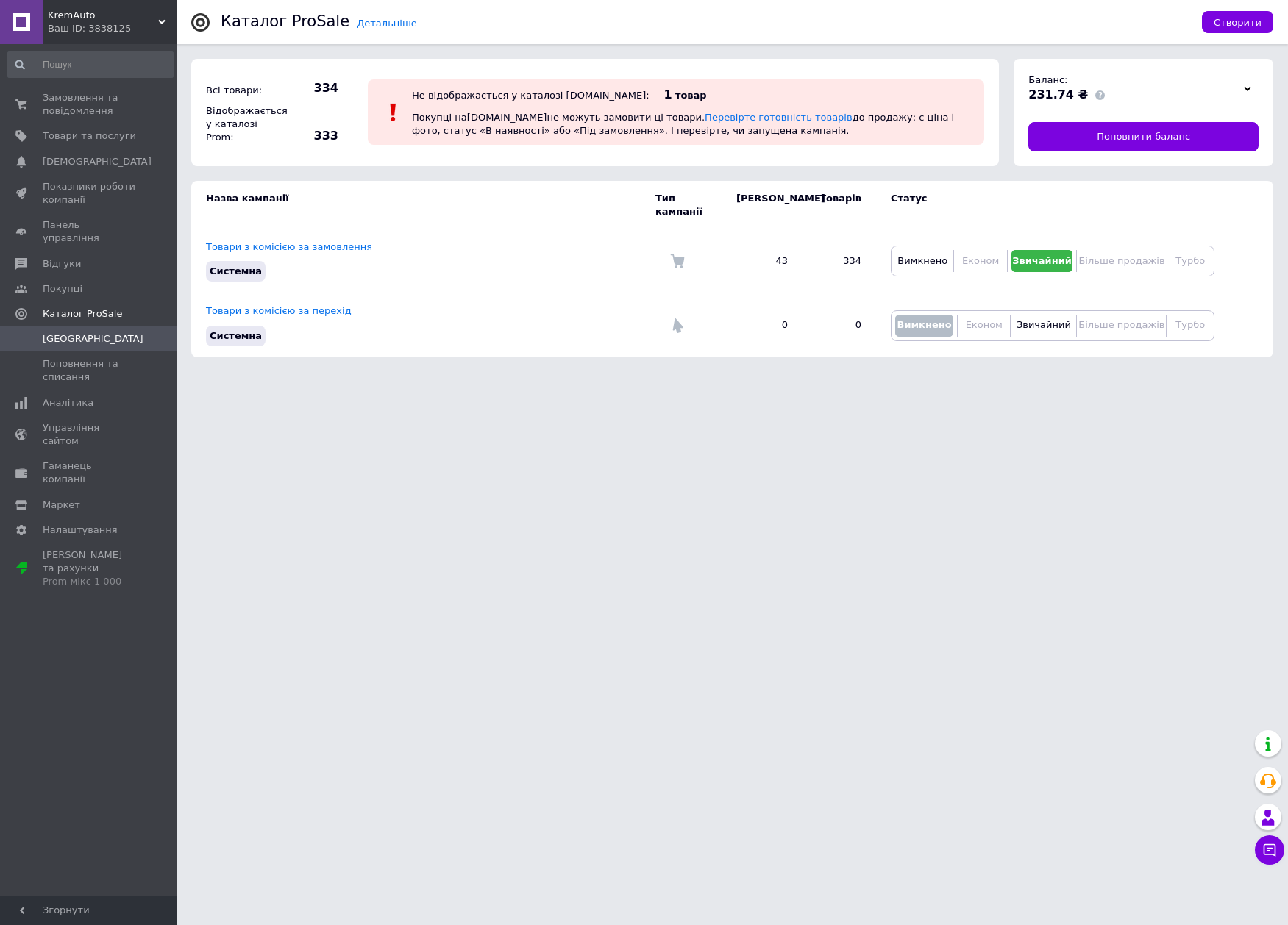
click at [675, 92] on span "товар" at bounding box center [691, 95] width 31 height 11
click at [705, 122] on link "Перевірте готовність товарів" at bounding box center [779, 117] width 148 height 11
